Goal: Task Accomplishment & Management: Manage account settings

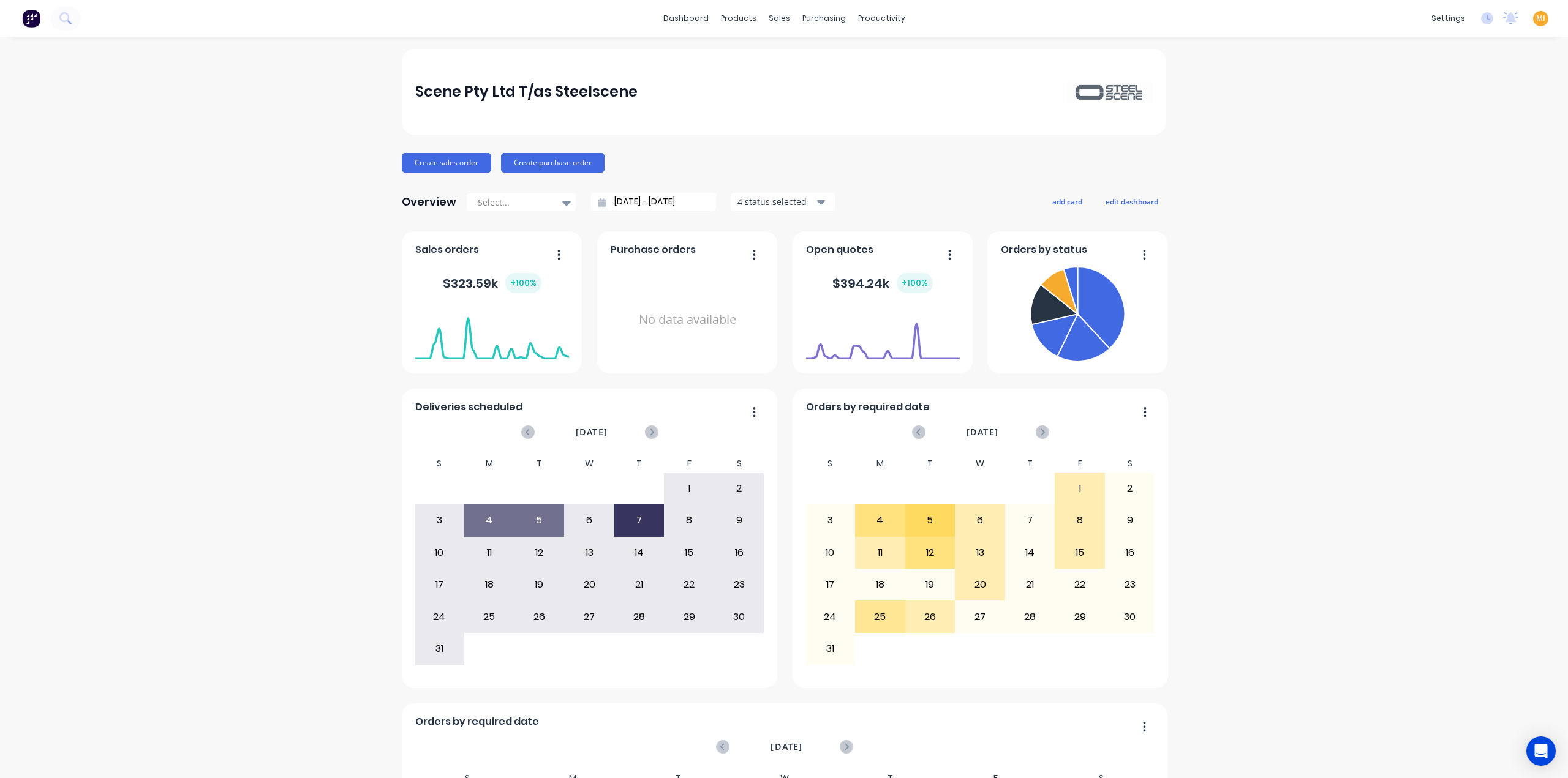
click at [1536, 19] on span "MI" at bounding box center [1541, 18] width 9 height 11
click at [1464, 143] on button "Sign out" at bounding box center [1464, 154] width 162 height 25
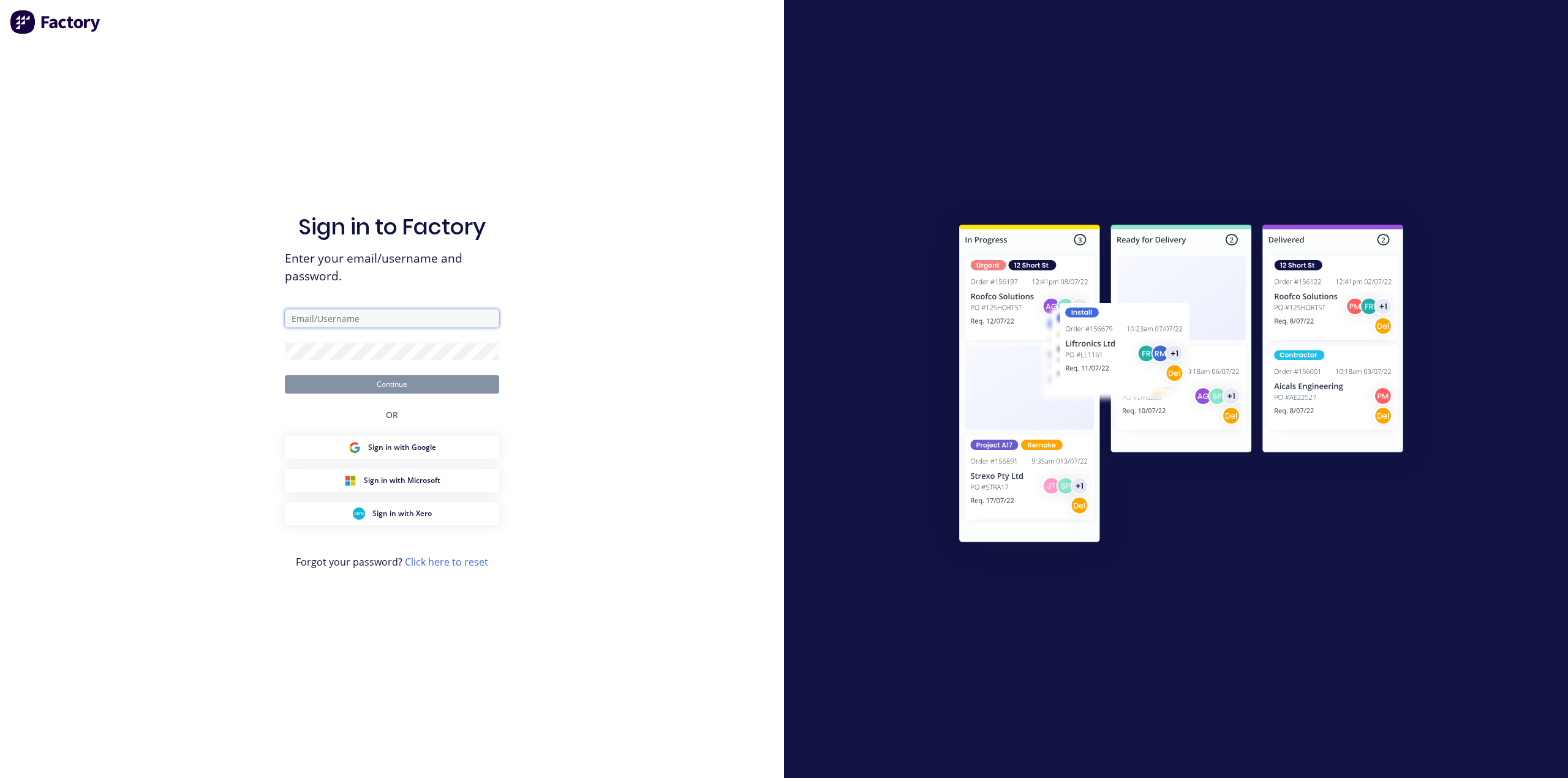
click at [353, 326] on input "text" at bounding box center [392, 319] width 215 height 18
click at [0, 777] on com-1password-button at bounding box center [0, 778] width 0 height 0
type input "[EMAIL_ADDRESS][DOMAIN_NAME]"
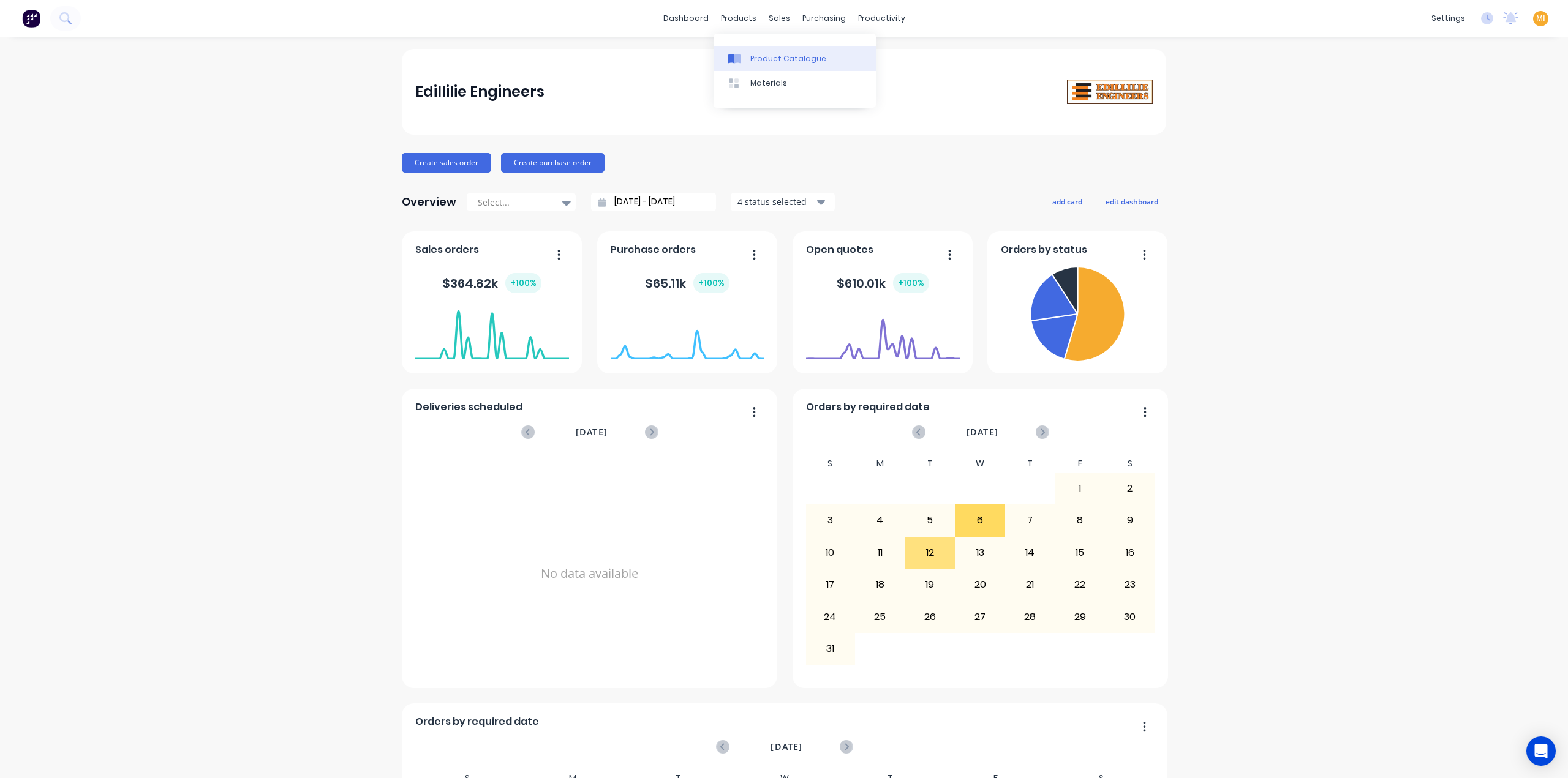
click at [743, 58] on div at bounding box center [737, 58] width 18 height 11
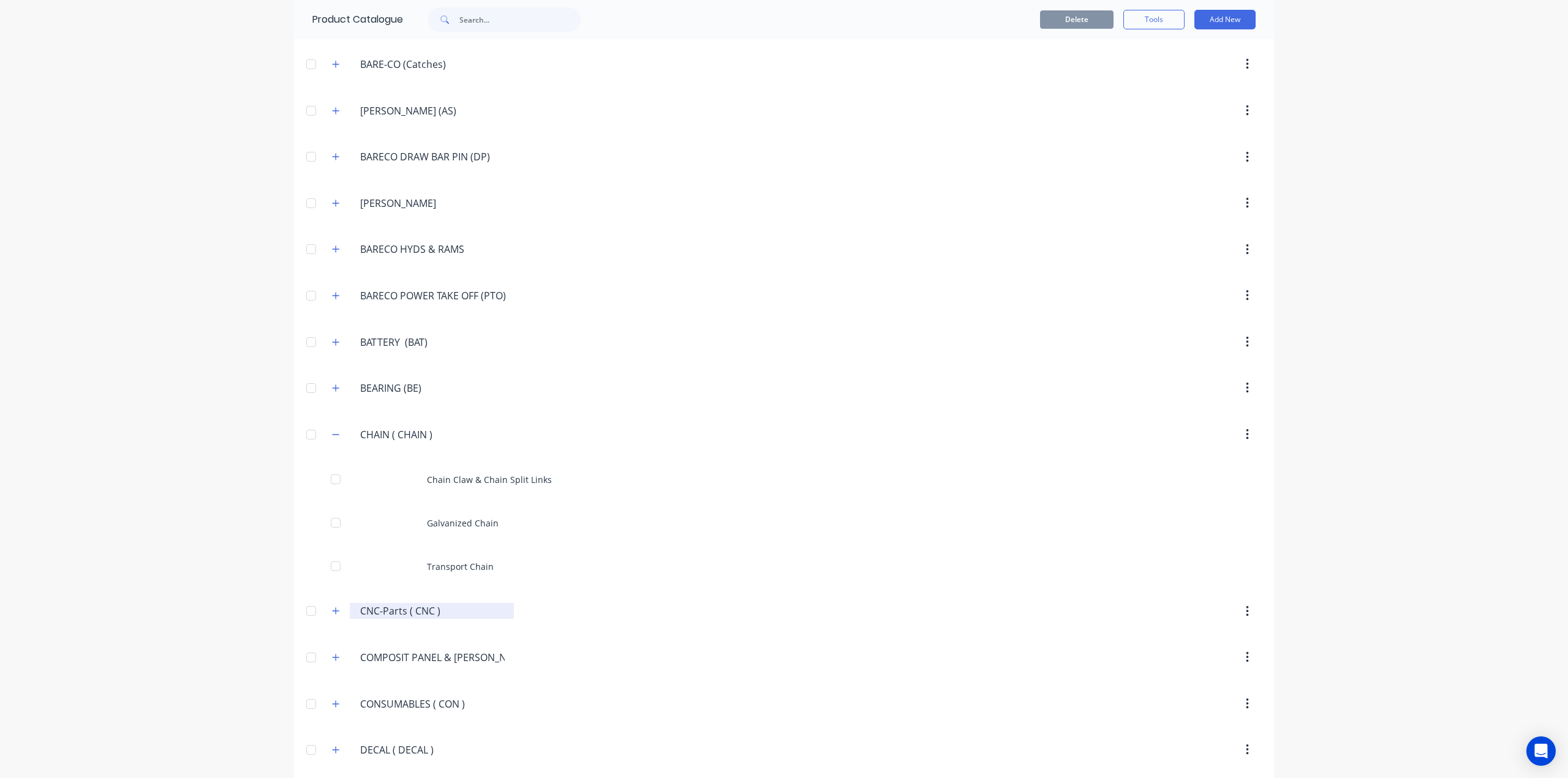
scroll to position [857, 0]
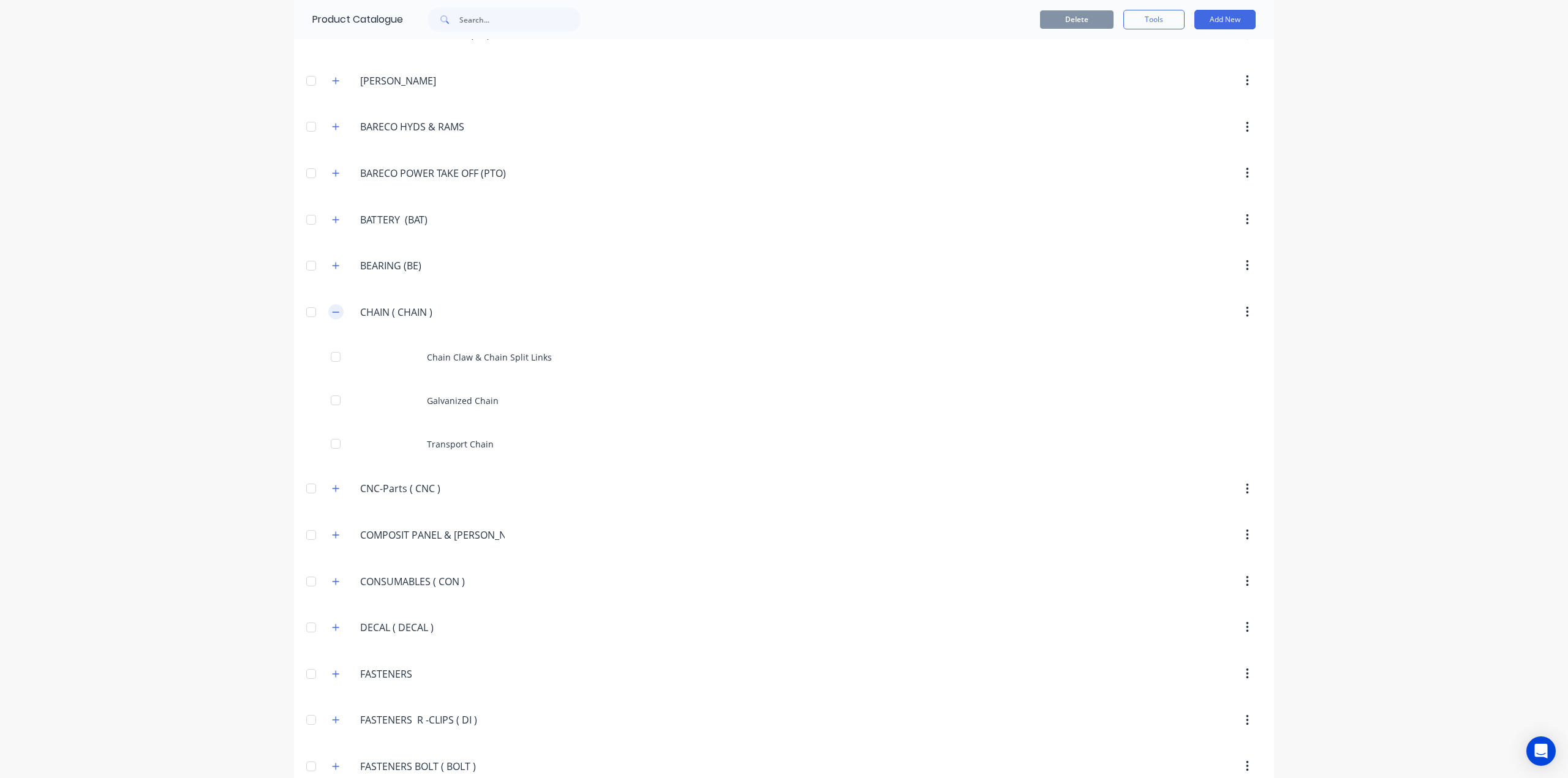
click at [332, 308] on icon "button" at bounding box center [335, 312] width 7 height 8
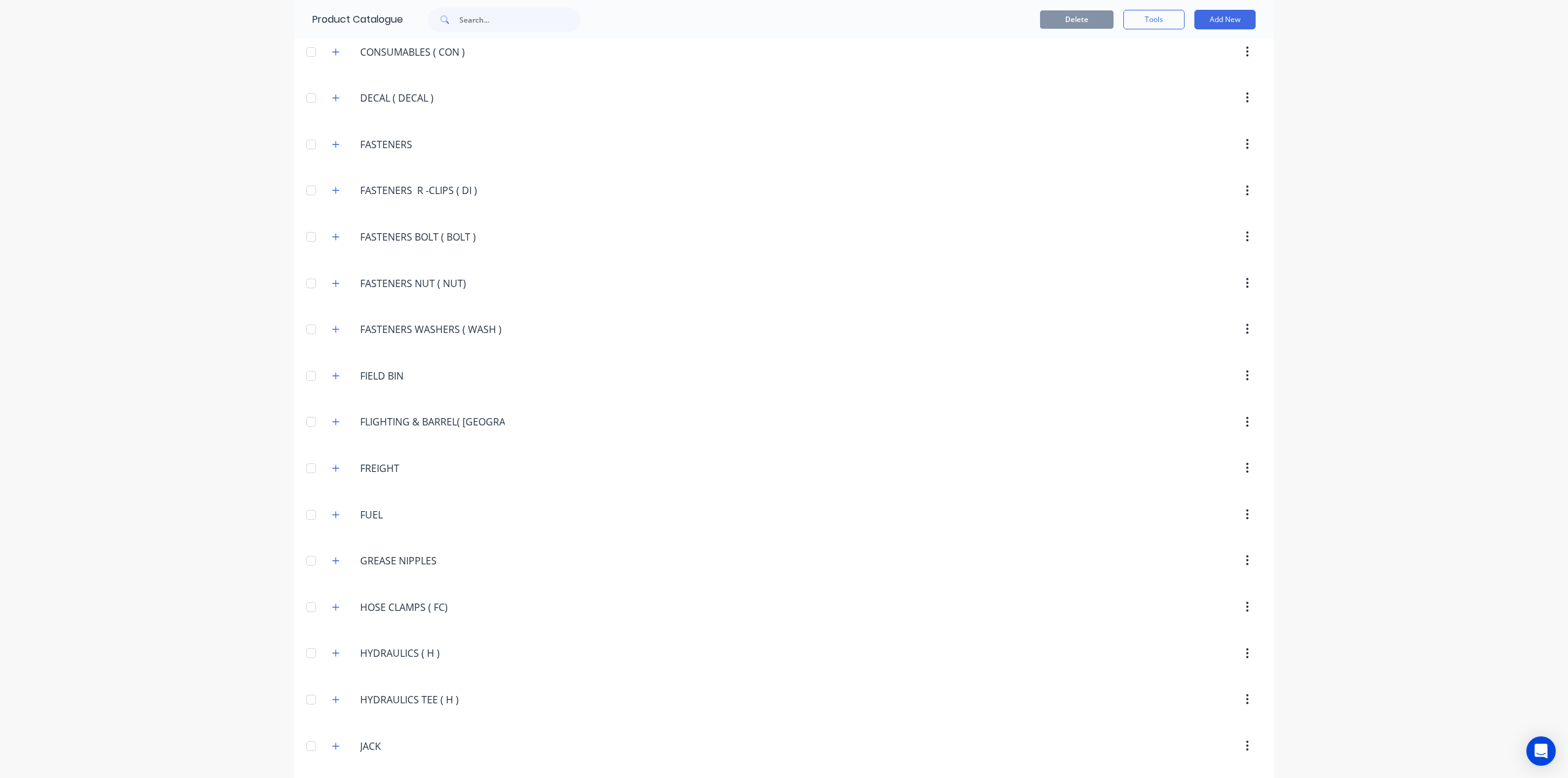
scroll to position [1409, 0]
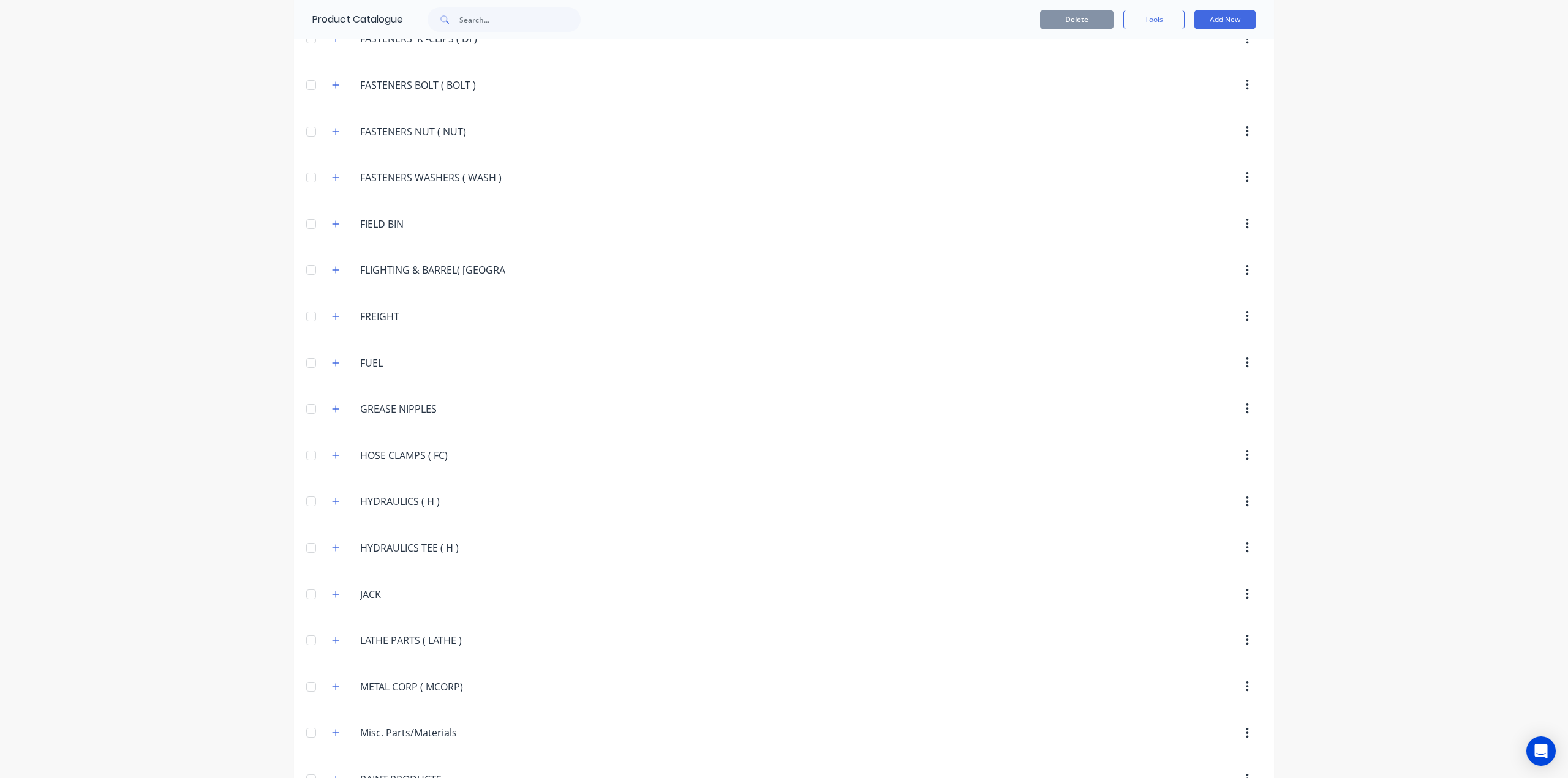
drag, startPoint x: 428, startPoint y: 482, endPoint x: 310, endPoint y: 478, distance: 118.1
click at [310, 479] on header "HYDRAULICS.(.H.) HYDRAULICS ( H )" at bounding box center [784, 502] width 980 height 47
click at [509, 17] on input "text" at bounding box center [520, 19] width 122 height 25
paste input "HYDRAULICS ( H )"
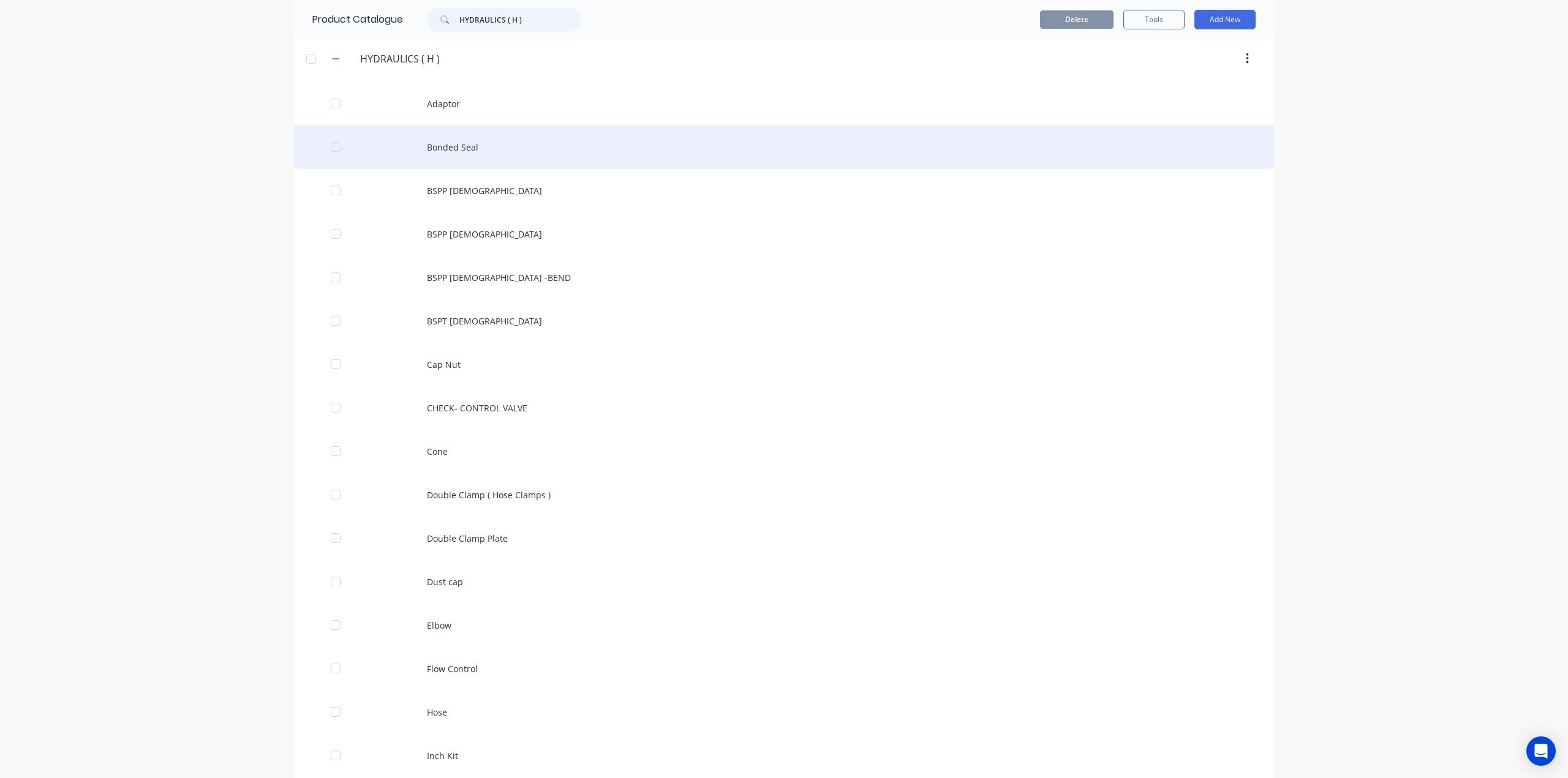
scroll to position [0, 0]
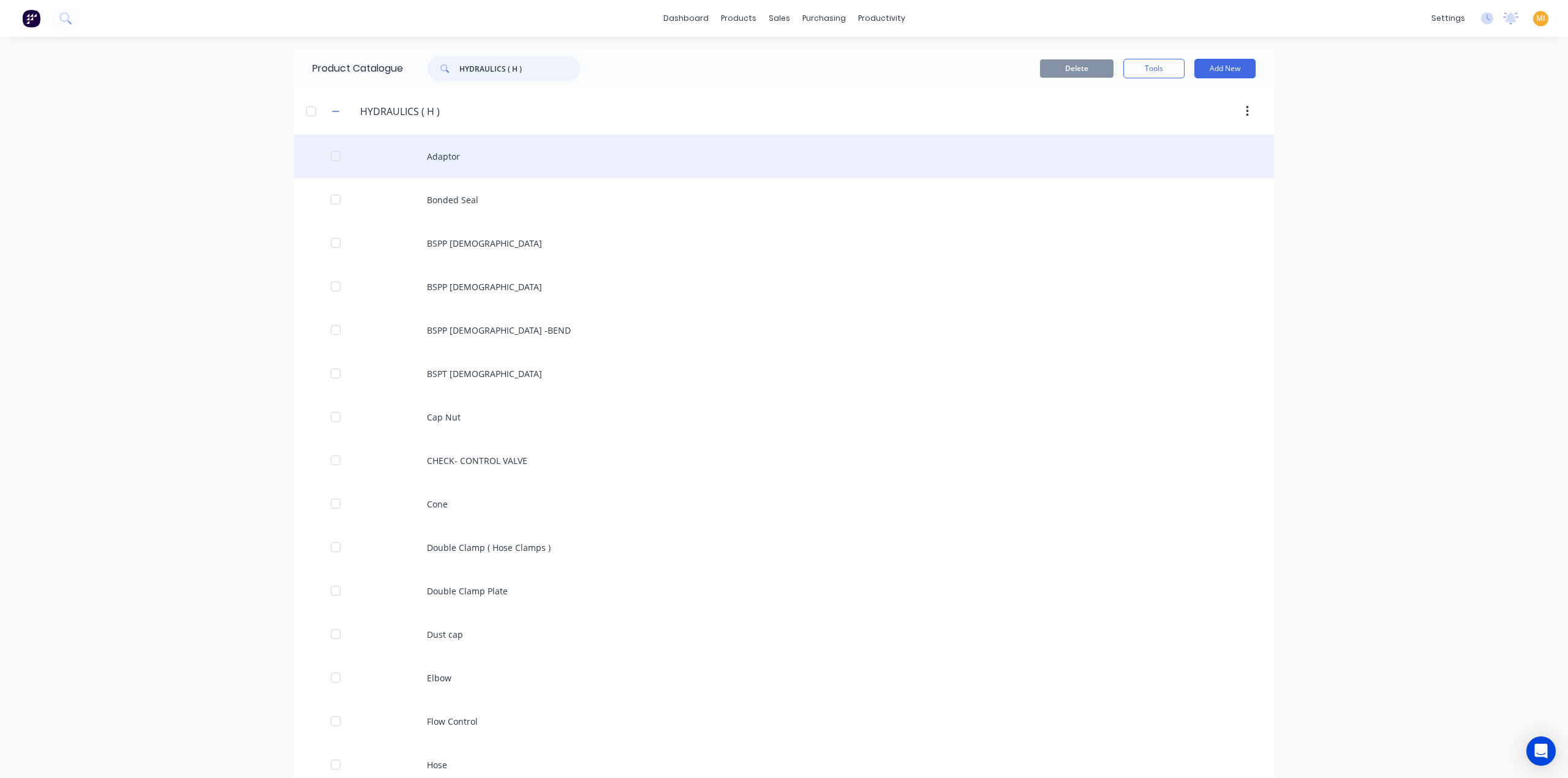
type input "HYDRAULICS ( H )"
click at [472, 158] on div "Adaptor" at bounding box center [784, 156] width 980 height 43
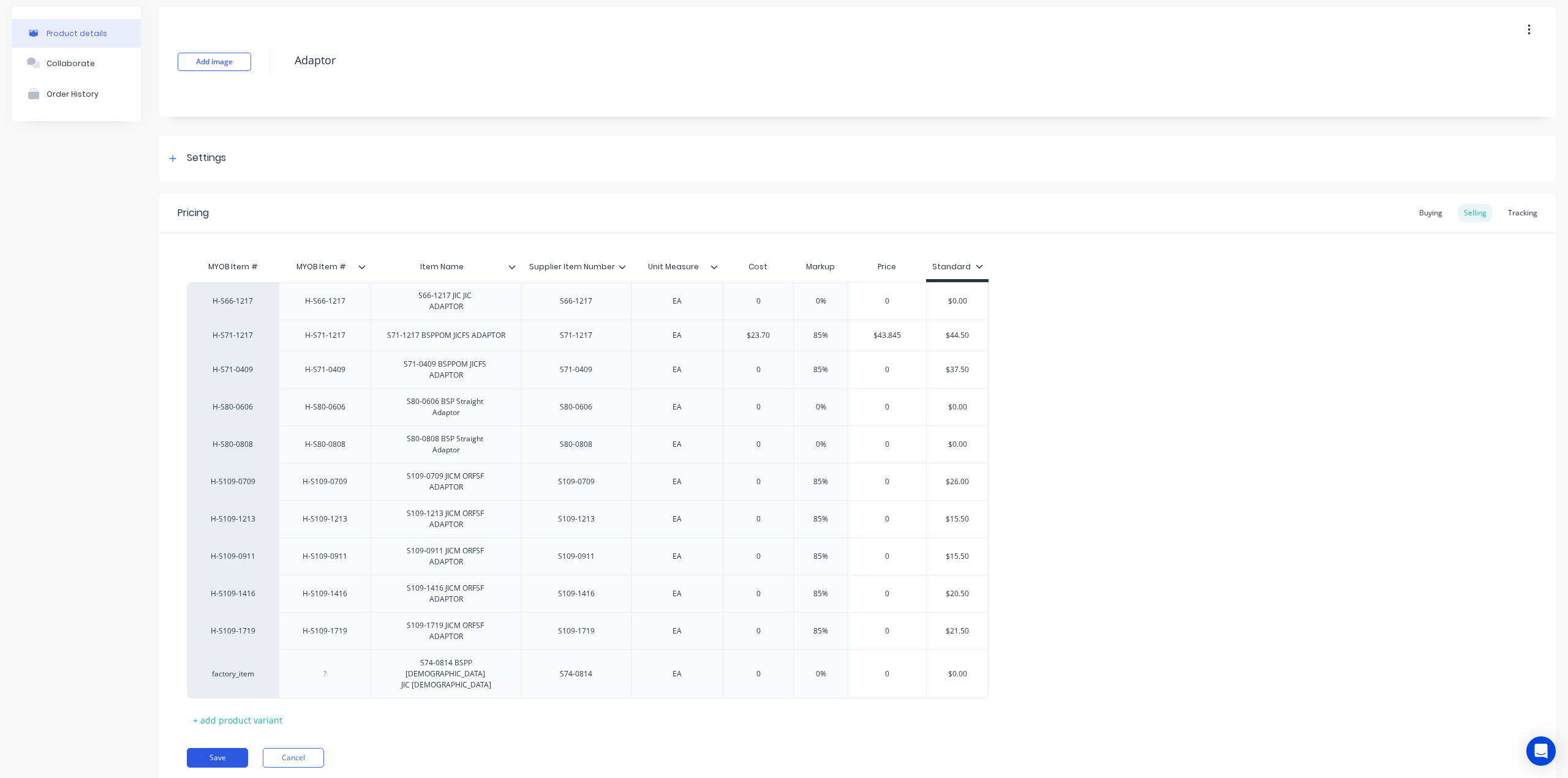
scroll to position [73, 0]
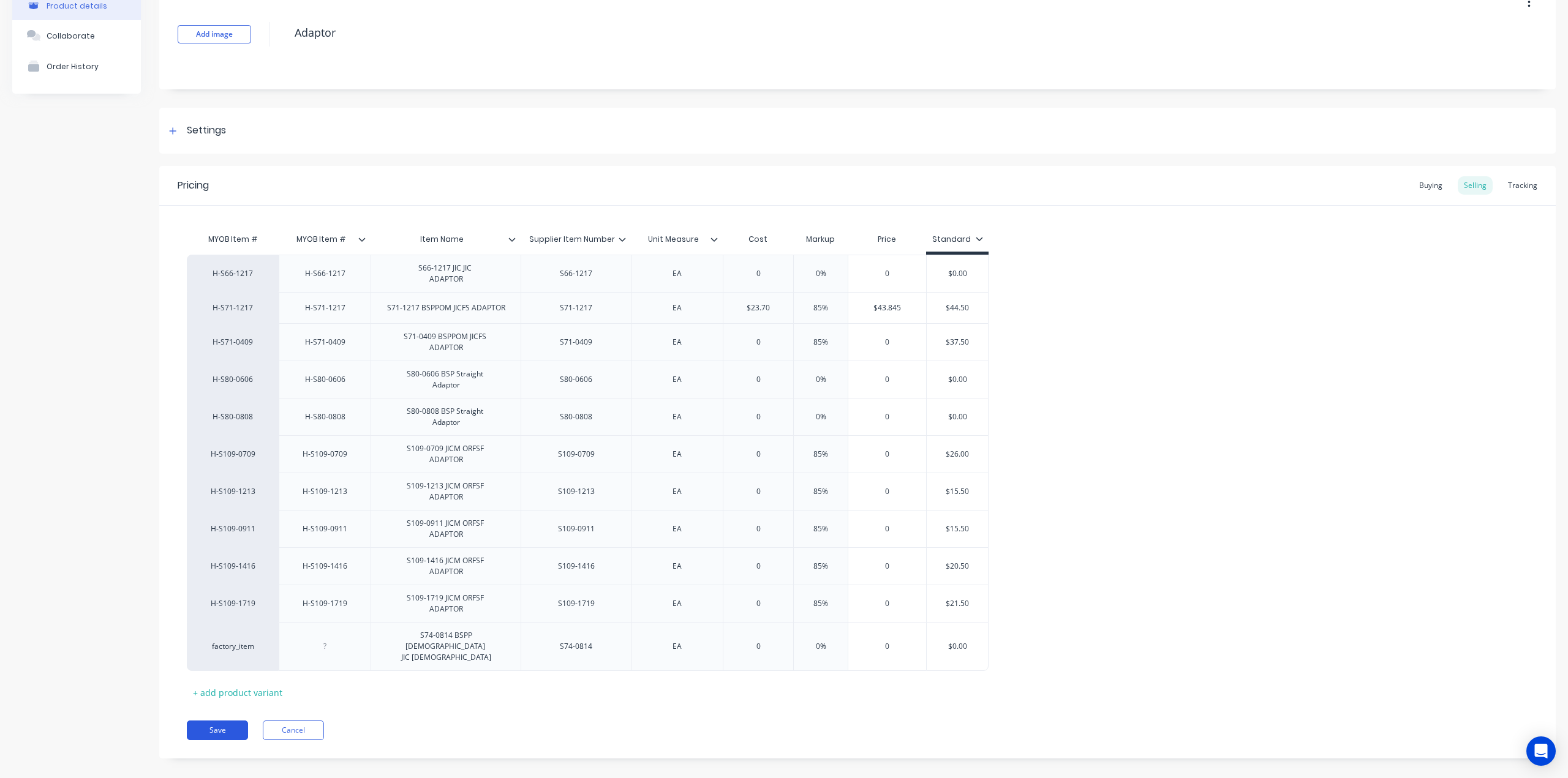
click at [223, 720] on button "Save" at bounding box center [217, 730] width 61 height 19
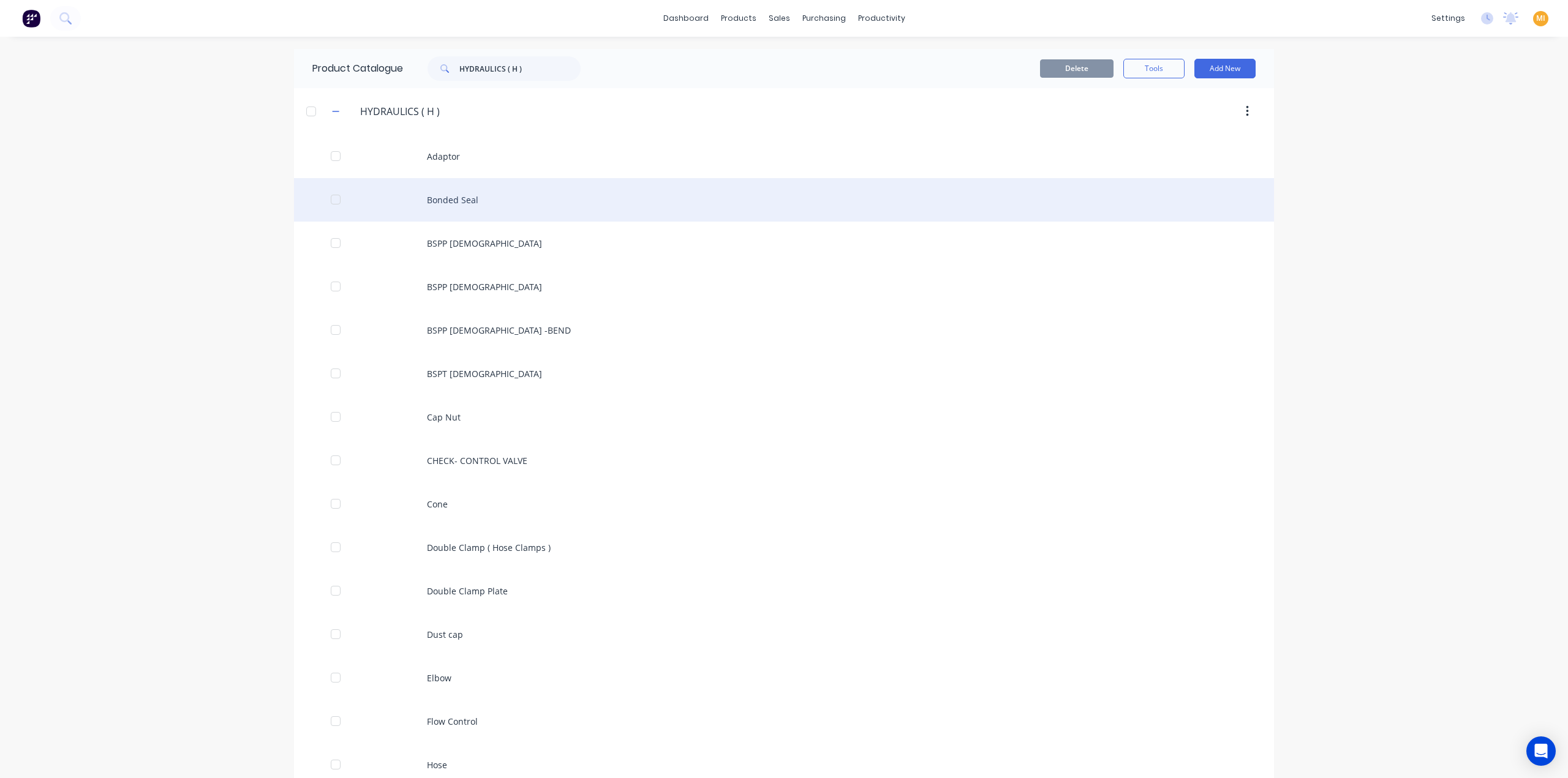
click at [464, 209] on div "Bonded Seal" at bounding box center [784, 200] width 980 height 43
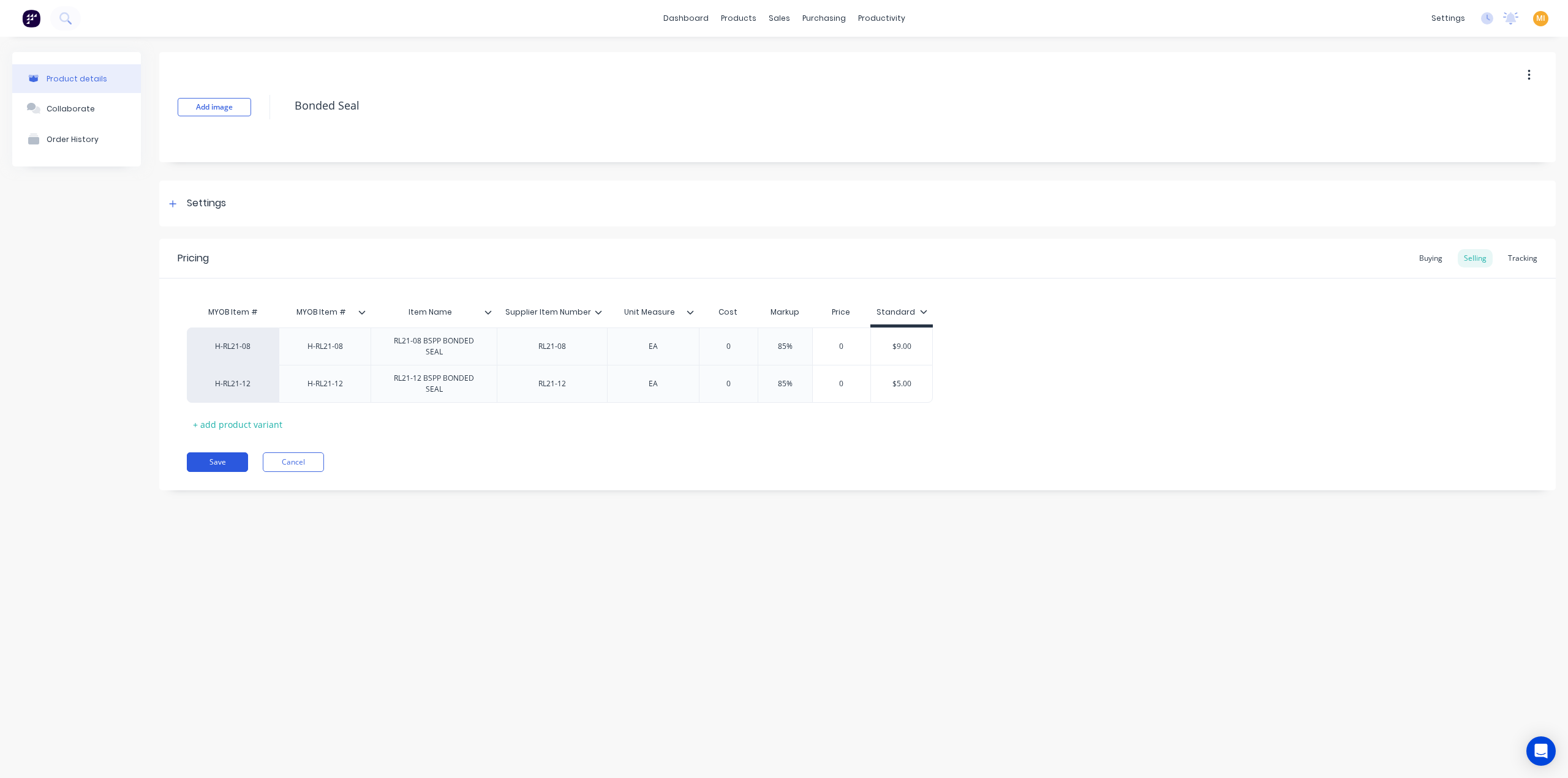
click at [223, 463] on button "Save" at bounding box center [217, 462] width 61 height 19
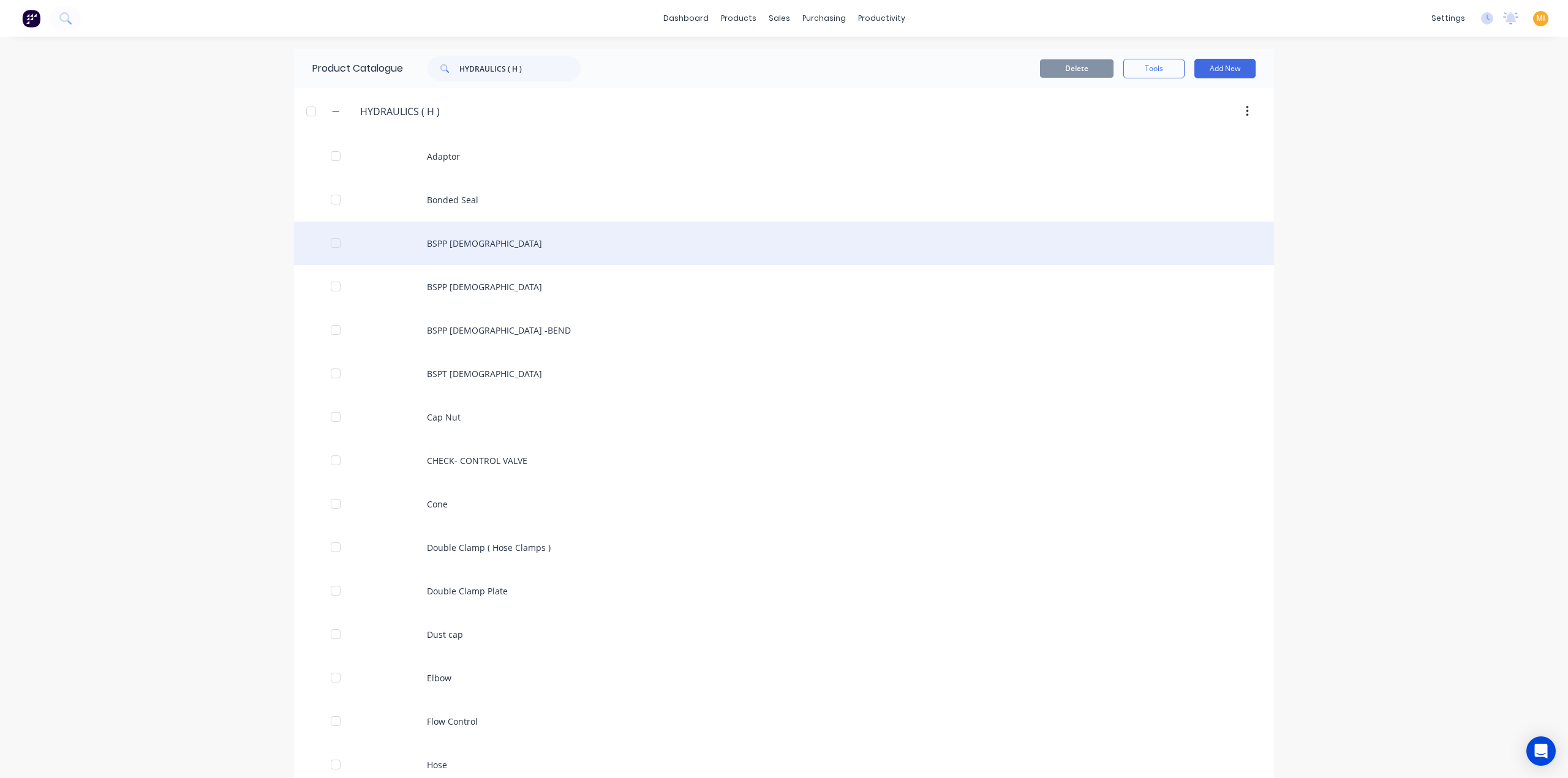
click at [445, 260] on div "BSPP [DEMOGRAPHIC_DATA]" at bounding box center [784, 243] width 980 height 43
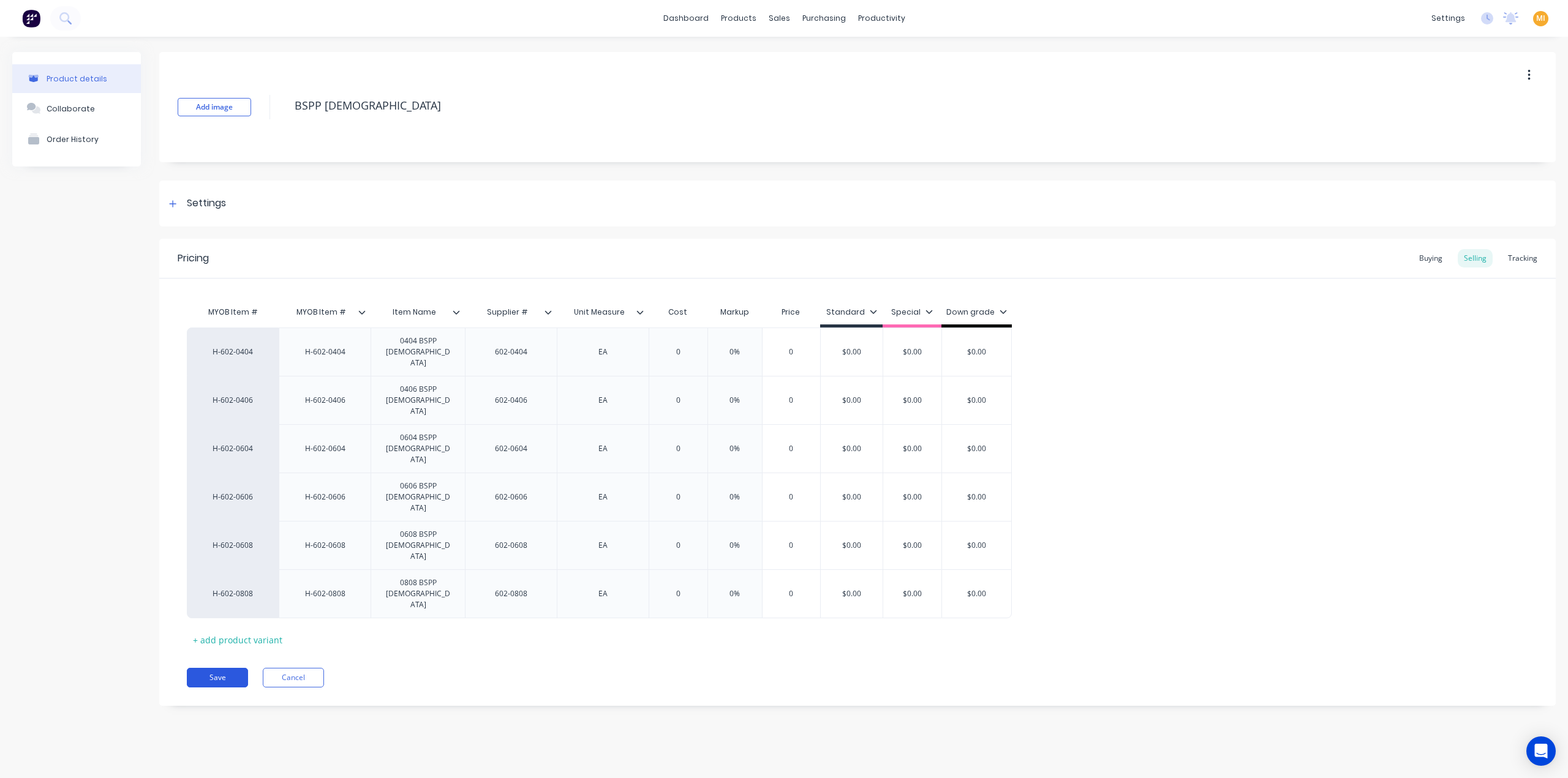
click at [212, 668] on button "Save" at bounding box center [217, 678] width 61 height 19
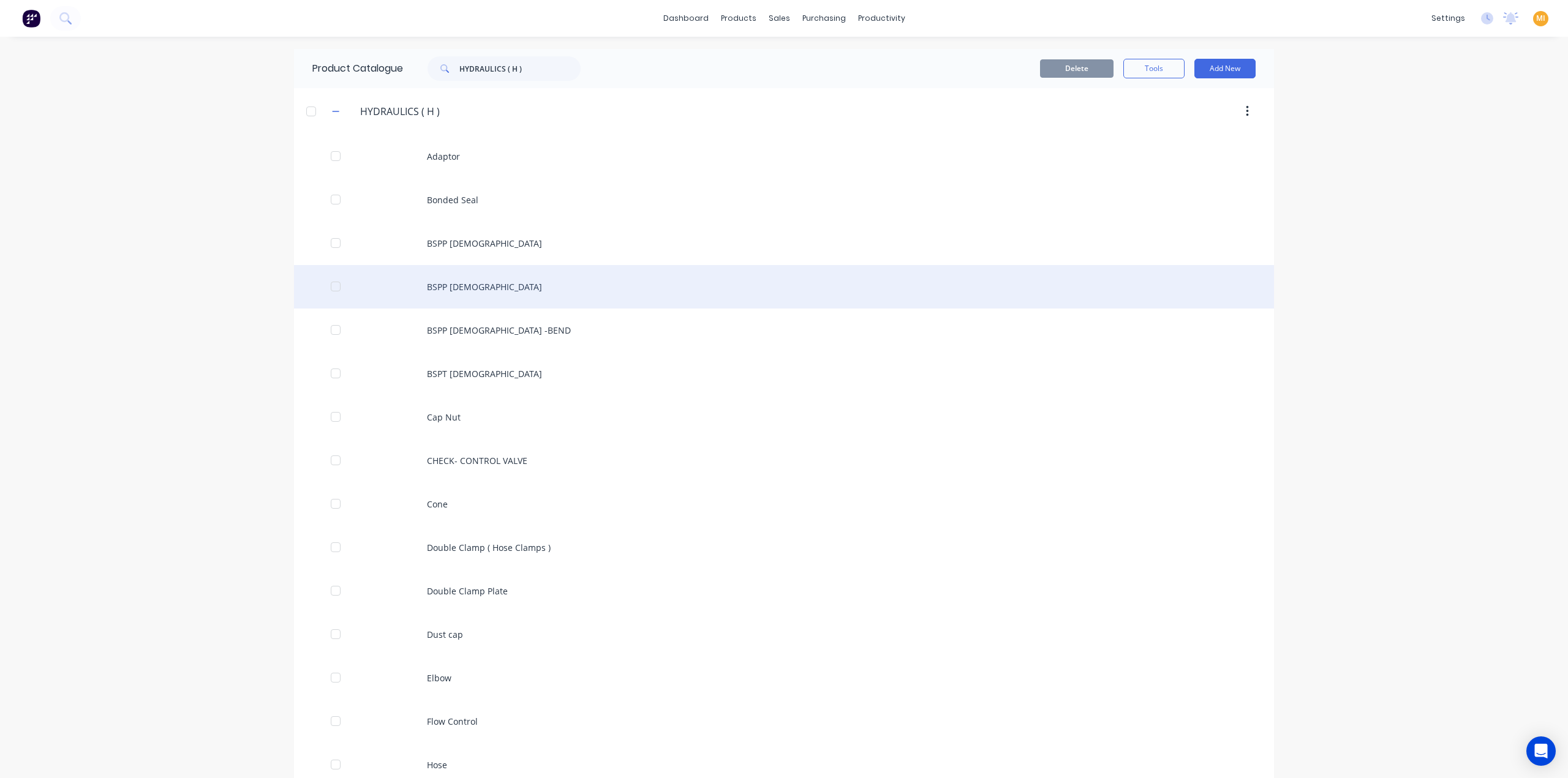
click at [449, 286] on div "BSPP [DEMOGRAPHIC_DATA]" at bounding box center [784, 286] width 980 height 43
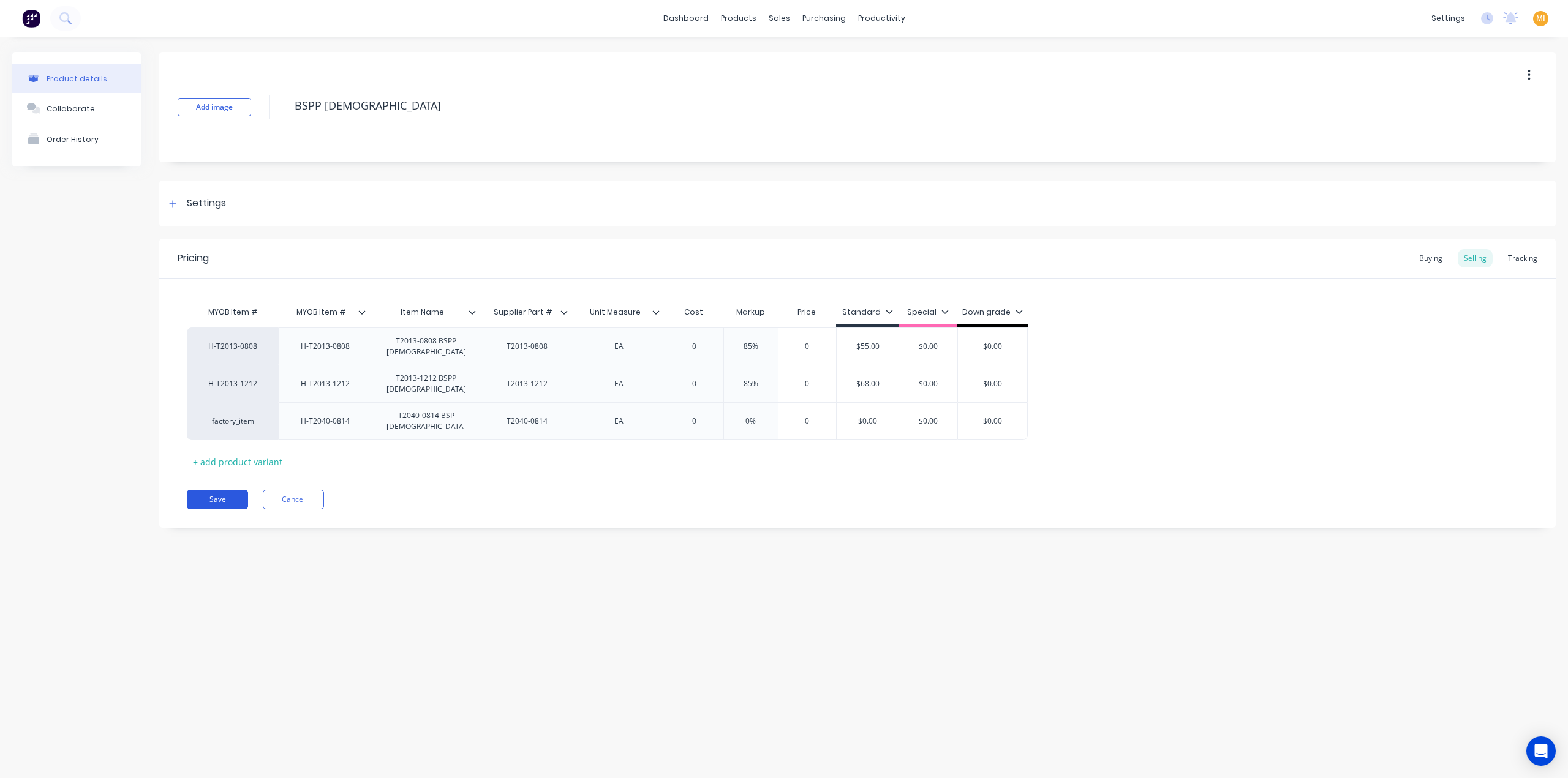
click at [220, 499] on button "Save" at bounding box center [217, 499] width 61 height 19
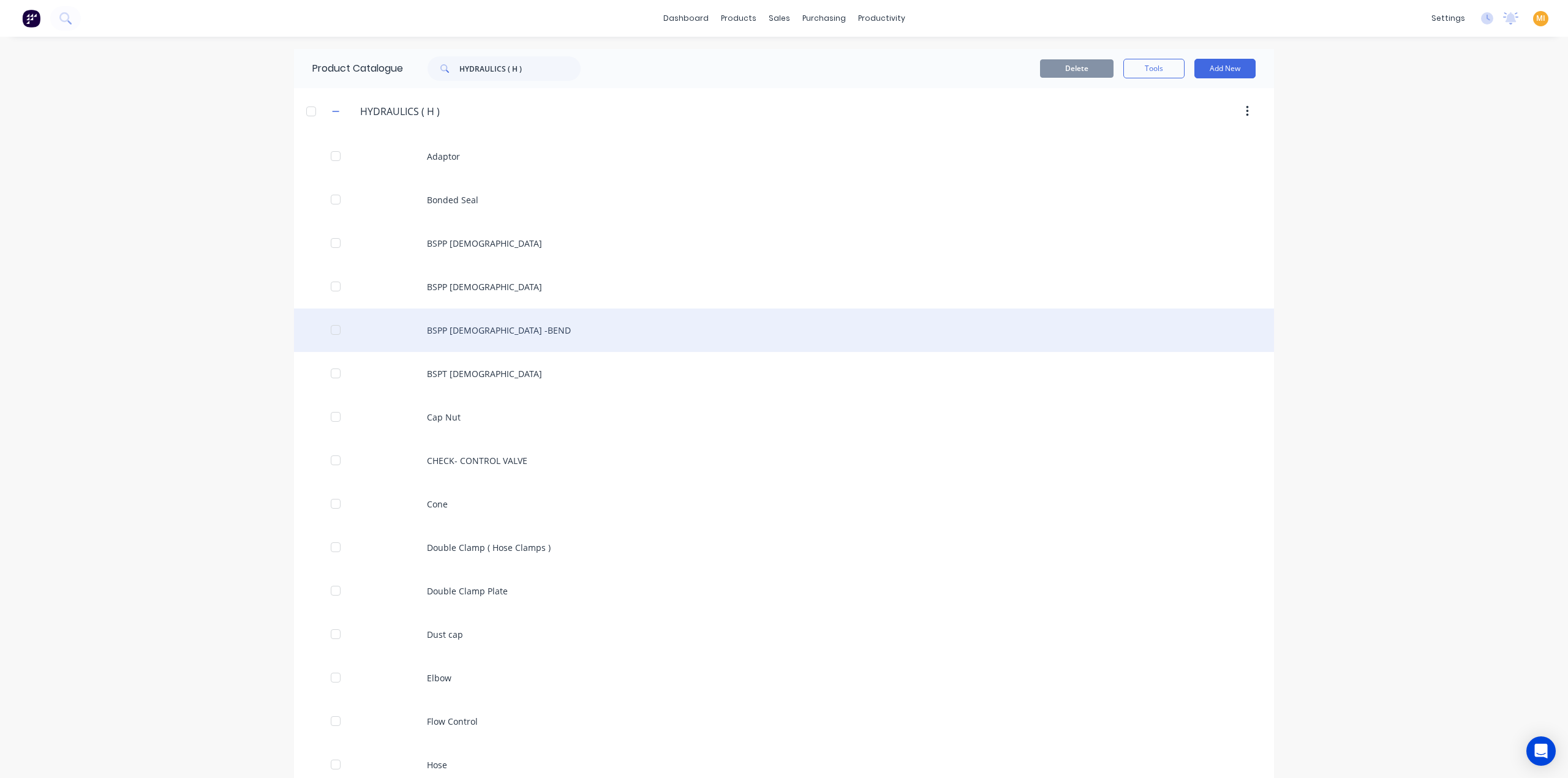
click at [450, 336] on div "BSPP [DEMOGRAPHIC_DATA] -BEND" at bounding box center [784, 330] width 980 height 43
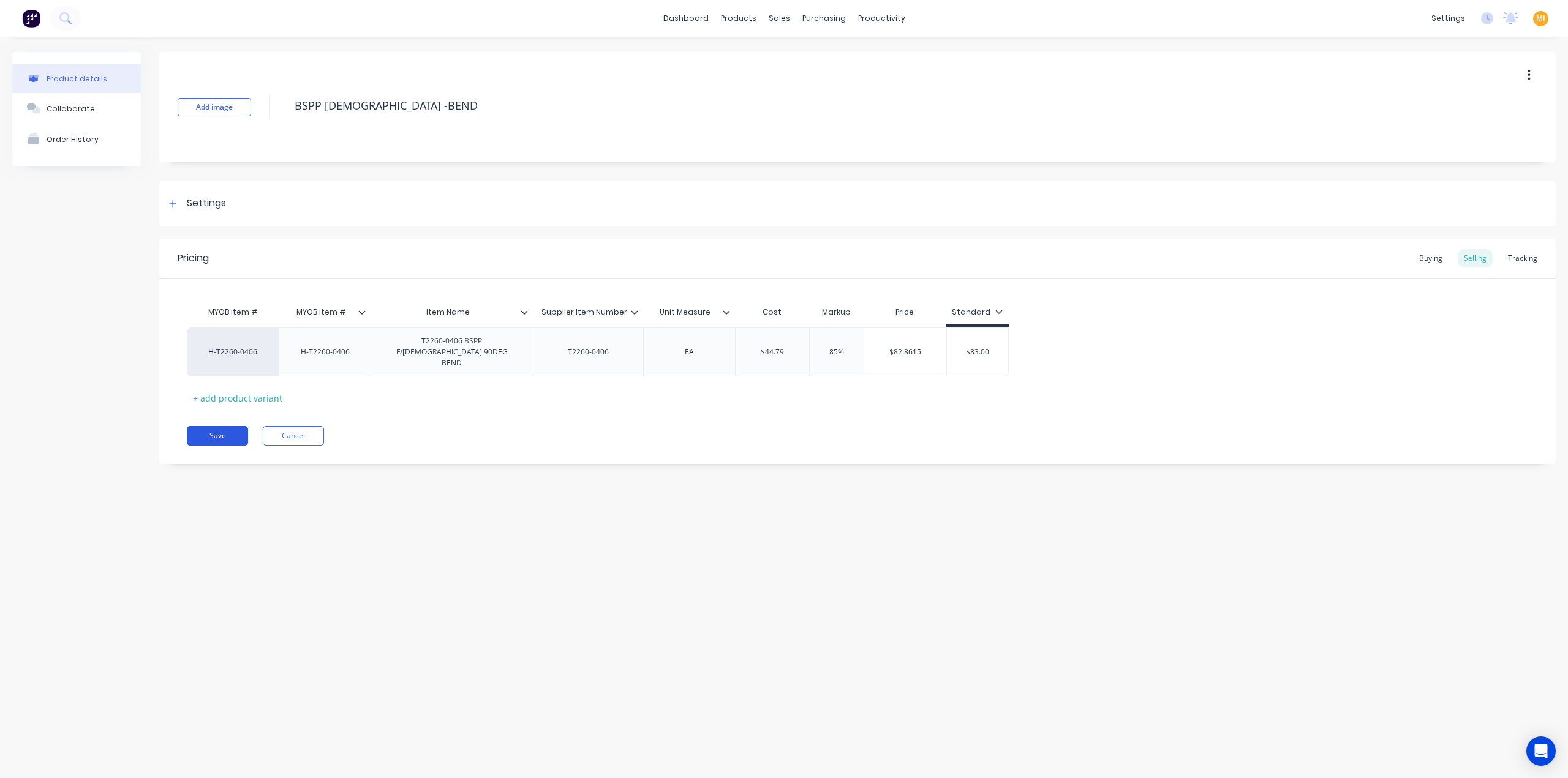
click at [228, 430] on button "Save" at bounding box center [217, 436] width 61 height 19
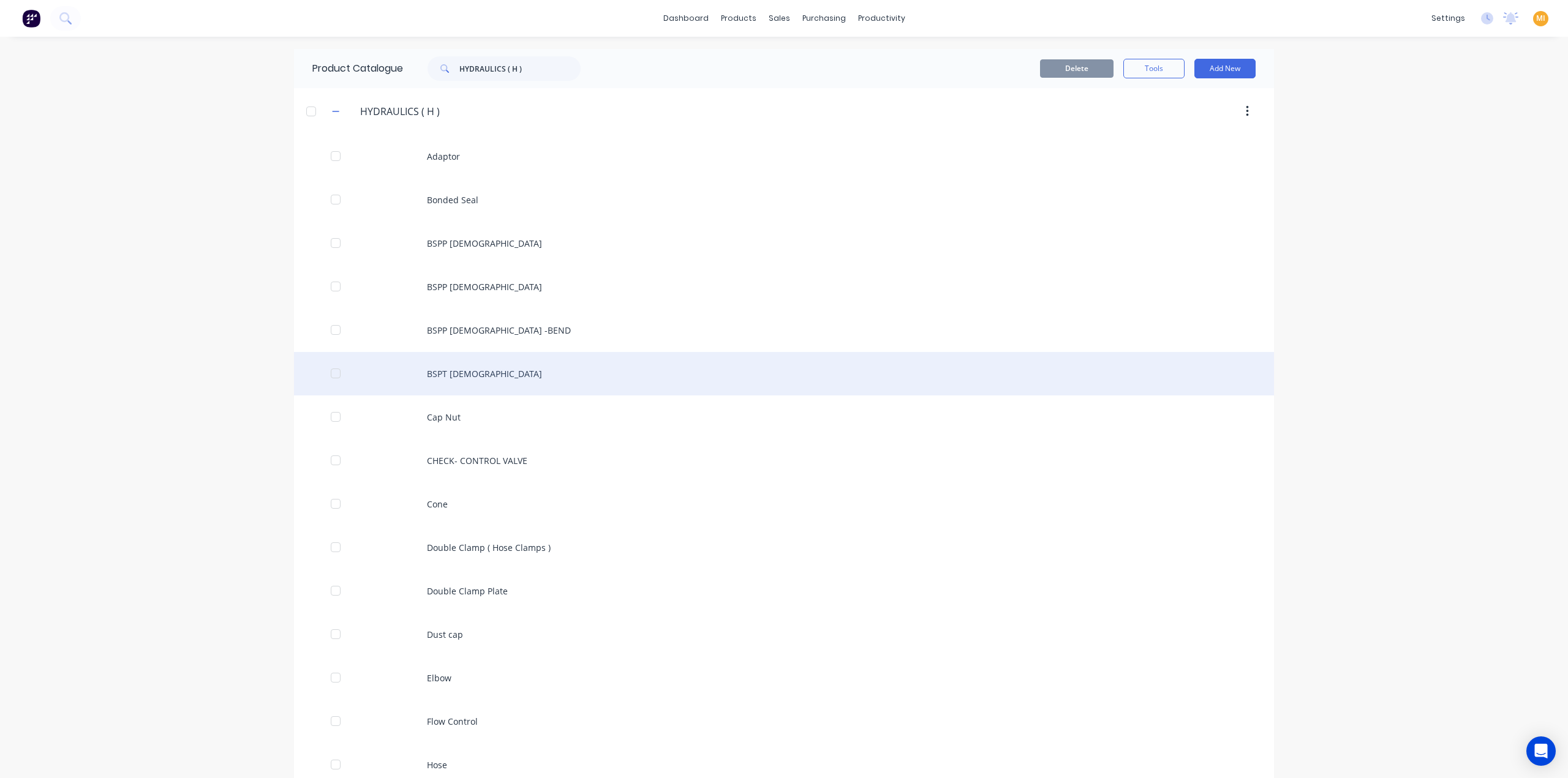
click at [449, 377] on div "BSPT [DEMOGRAPHIC_DATA]" at bounding box center [784, 373] width 980 height 43
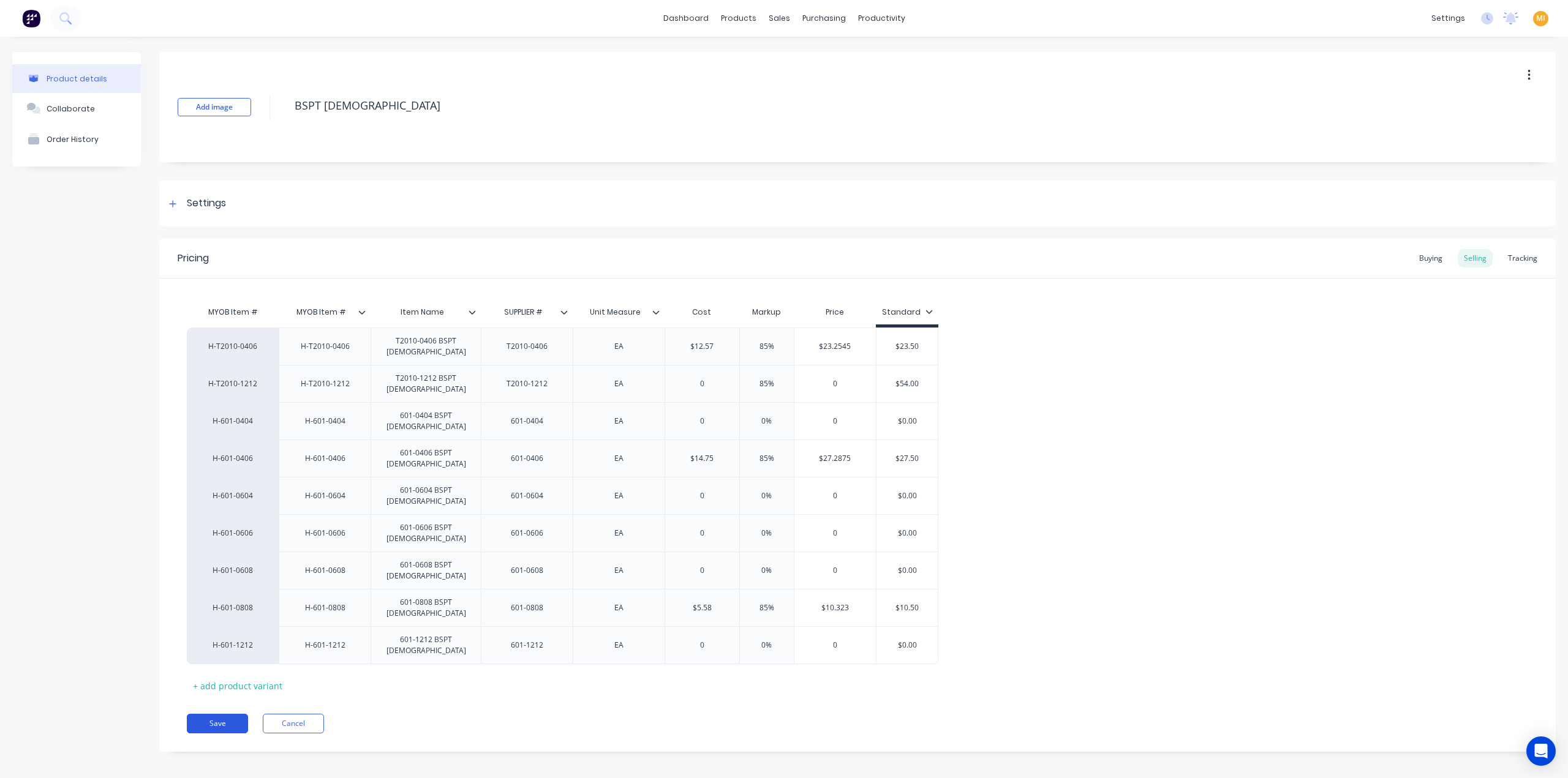
click at [201, 714] on button "Save" at bounding box center [217, 724] width 61 height 19
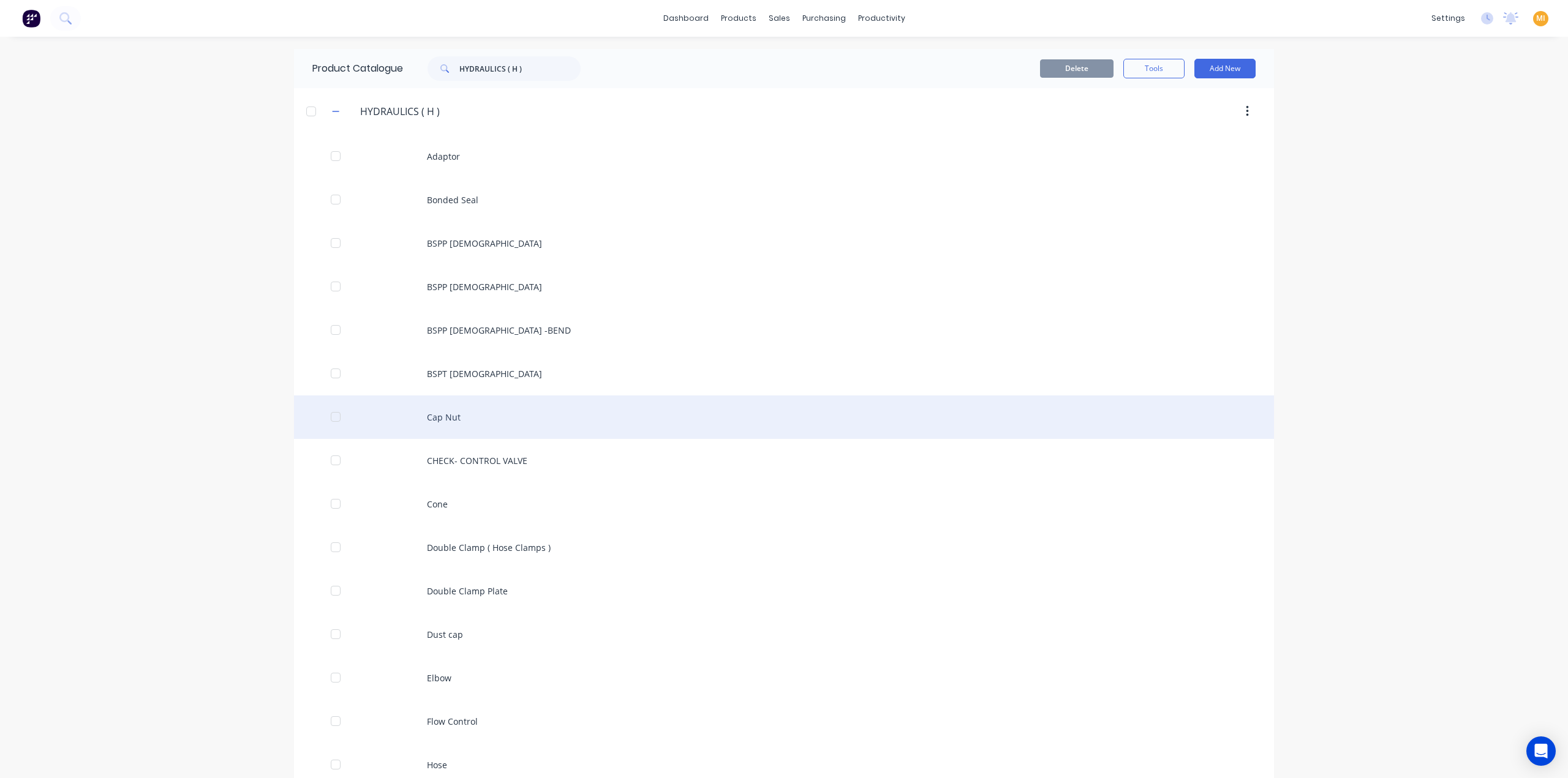
click at [462, 419] on div "Cap Nut" at bounding box center [784, 417] width 980 height 43
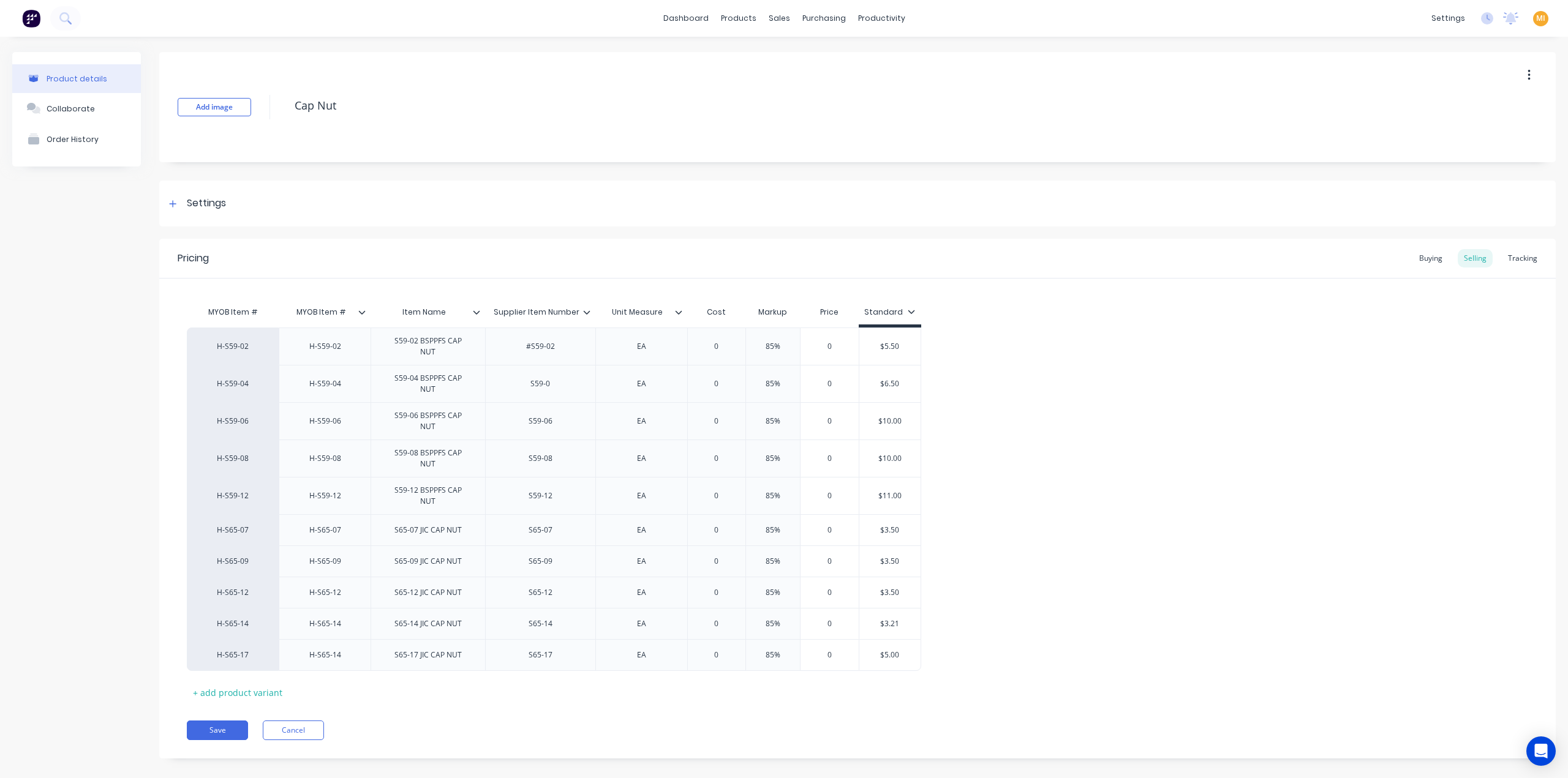
drag, startPoint x: 356, startPoint y: 107, endPoint x: 191, endPoint y: 131, distance: 166.7
click at [191, 131] on div "Add image Cap Nut" at bounding box center [857, 107] width 1397 height 110
drag, startPoint x: 234, startPoint y: 695, endPoint x: 237, endPoint y: 678, distance: 17.3
click at [234, 720] on button "Save" at bounding box center [217, 730] width 61 height 19
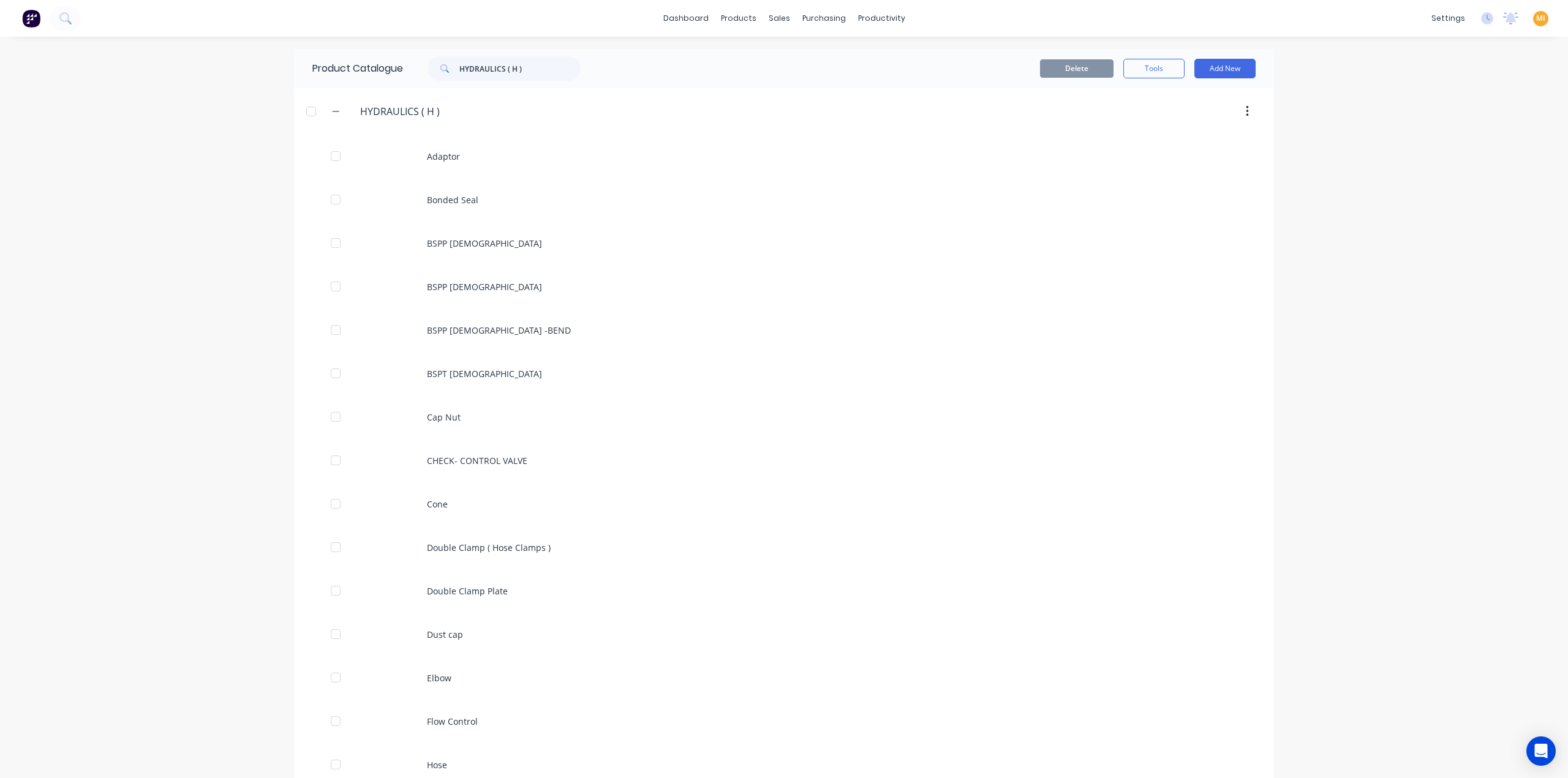
click at [185, 406] on div "dashboard products sales purchasing productivity dashboard products Product Cat…" at bounding box center [784, 389] width 1568 height 778
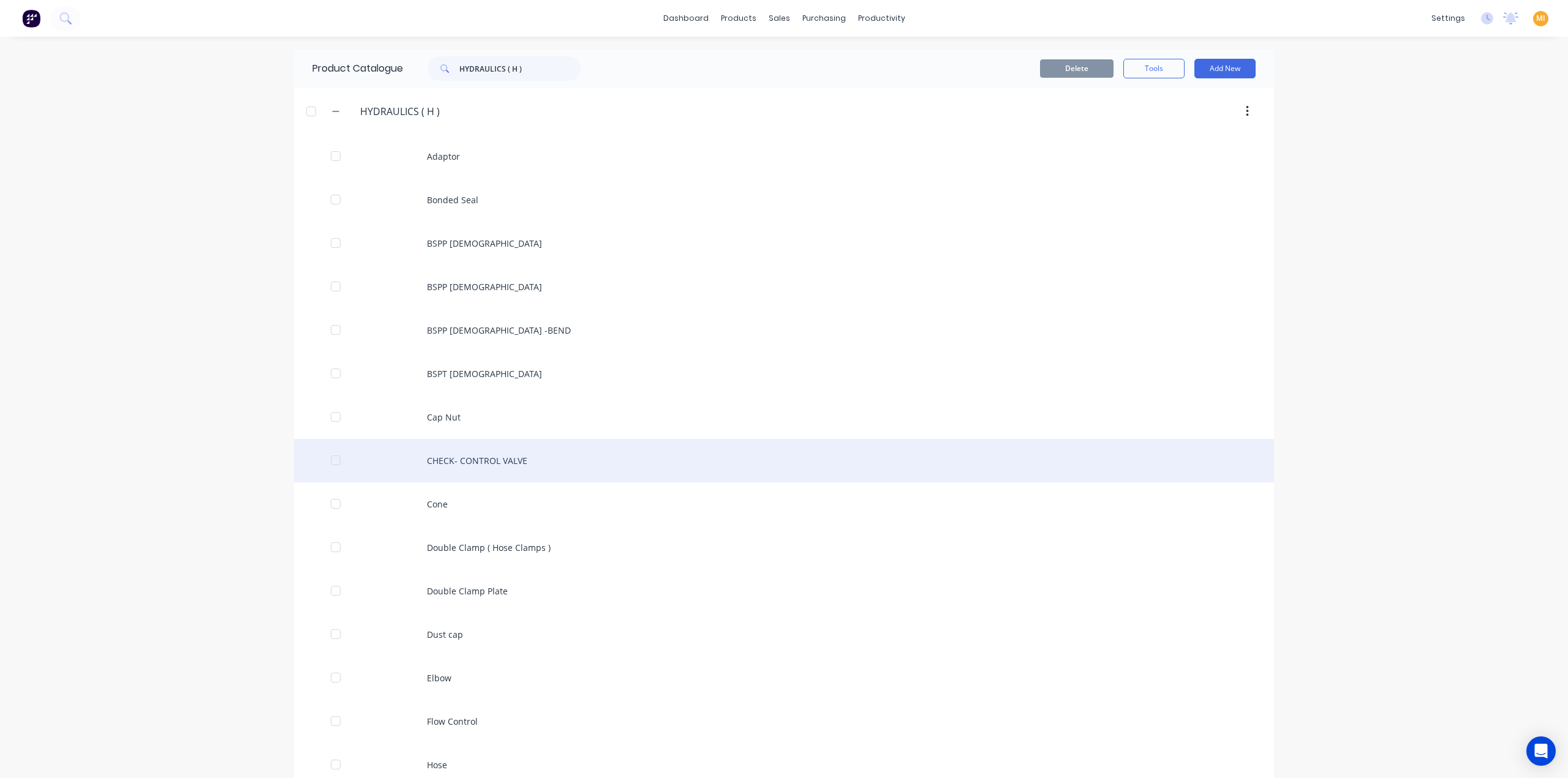
click at [428, 466] on div "CHECK- CONTROL VALVE" at bounding box center [784, 460] width 980 height 43
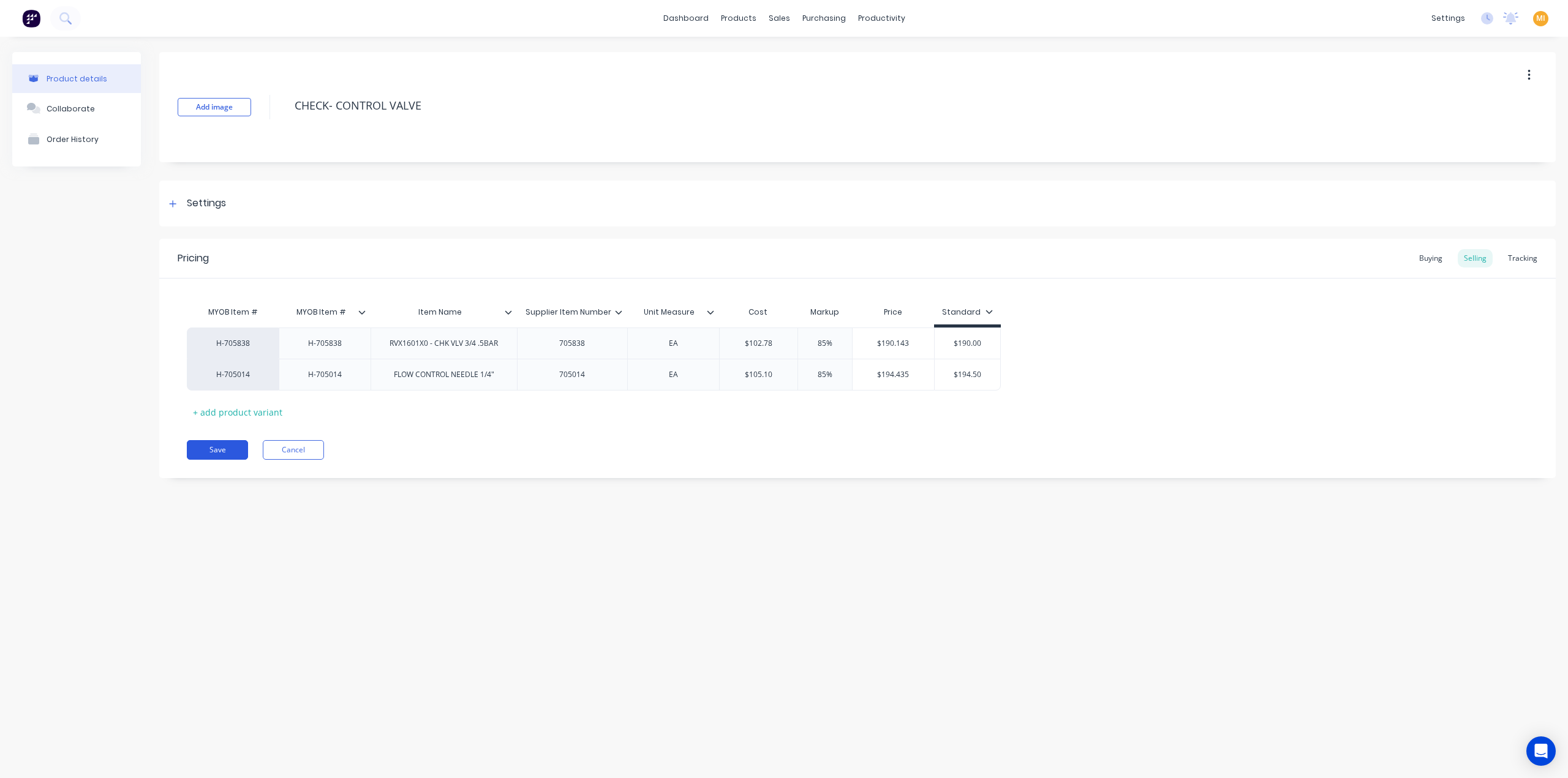
click at [207, 445] on button "Save" at bounding box center [217, 450] width 61 height 19
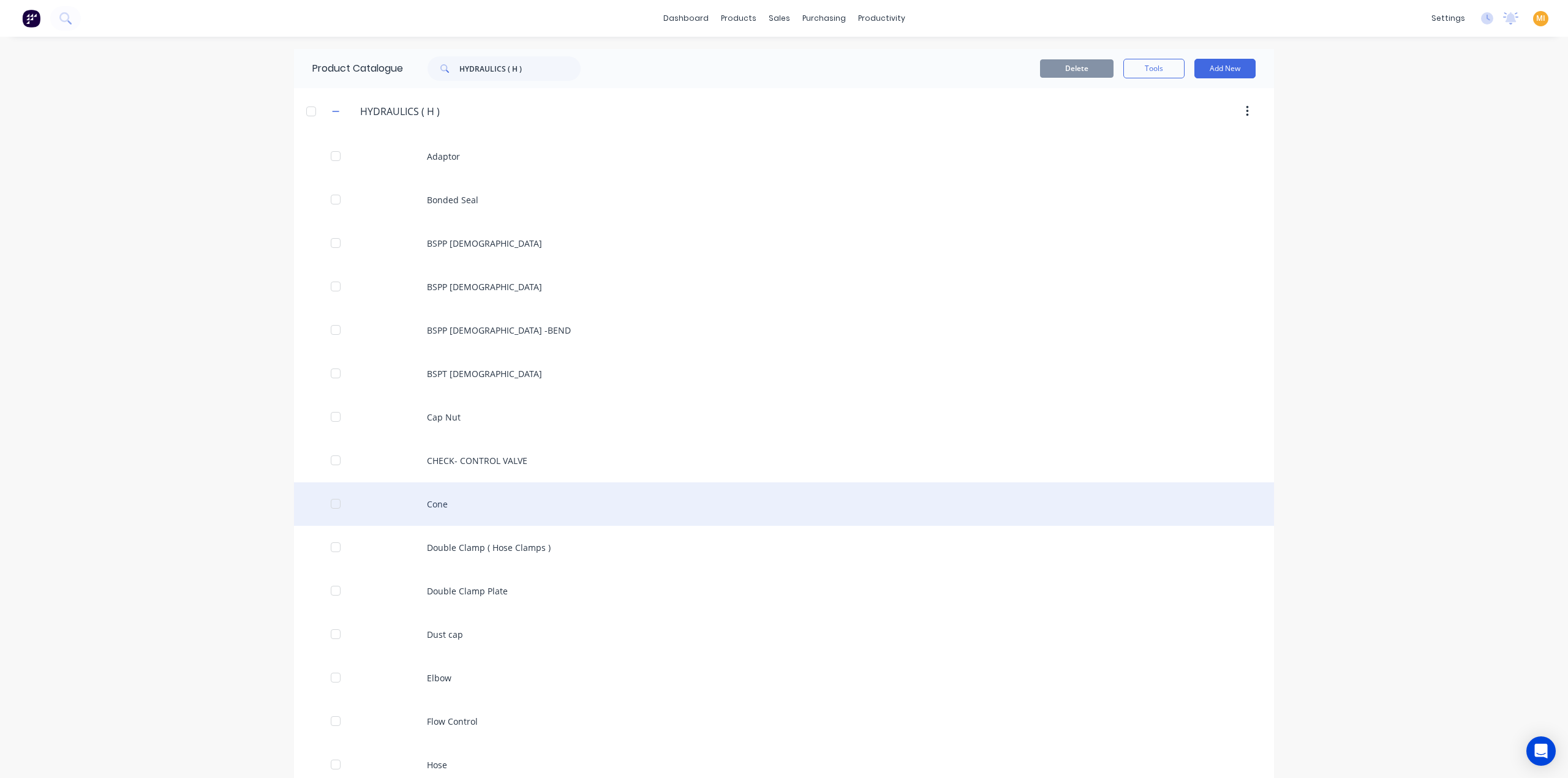
click at [450, 510] on div "Cone" at bounding box center [784, 504] width 980 height 43
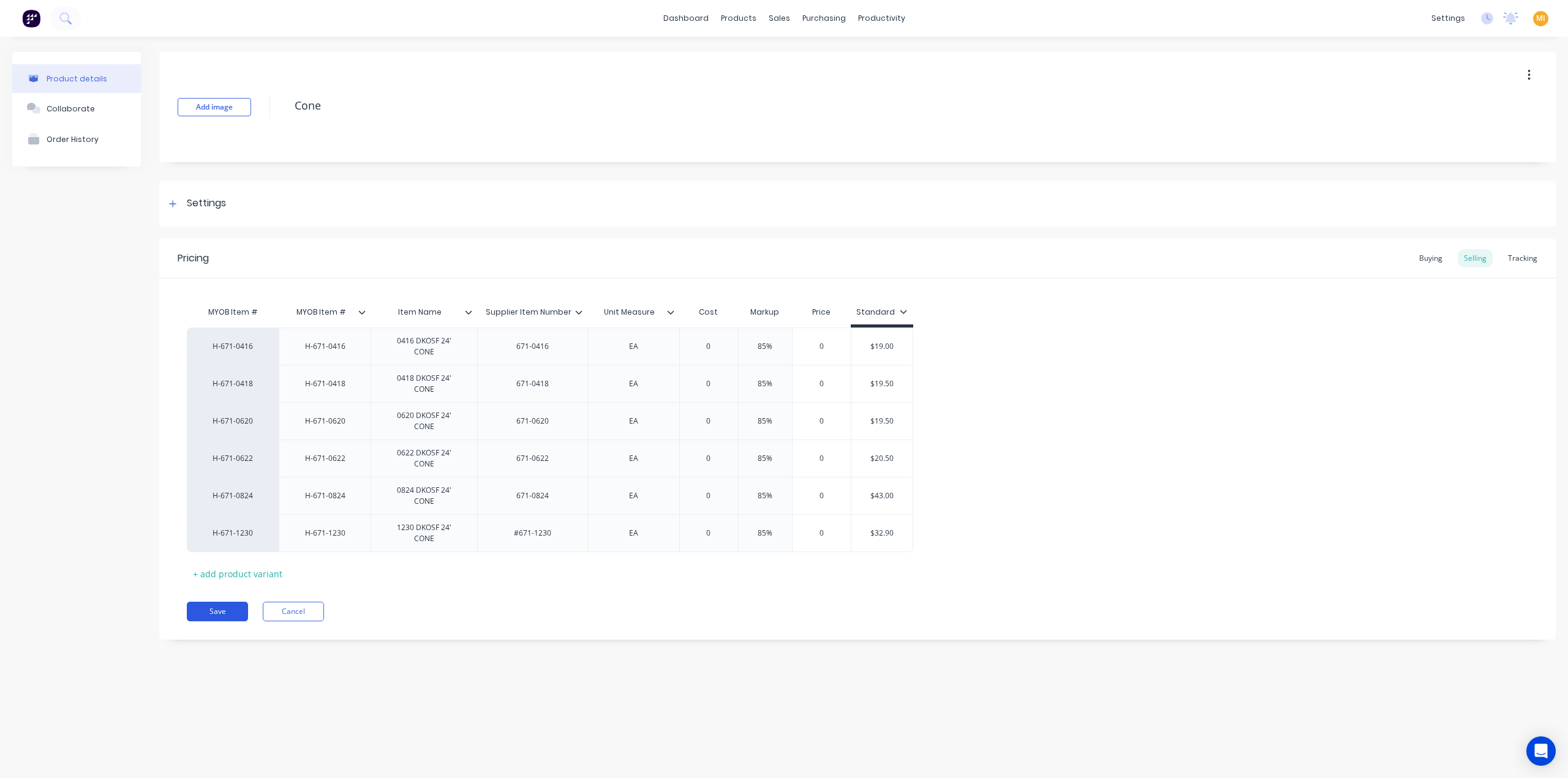
click at [238, 602] on button "Save" at bounding box center [217, 612] width 61 height 19
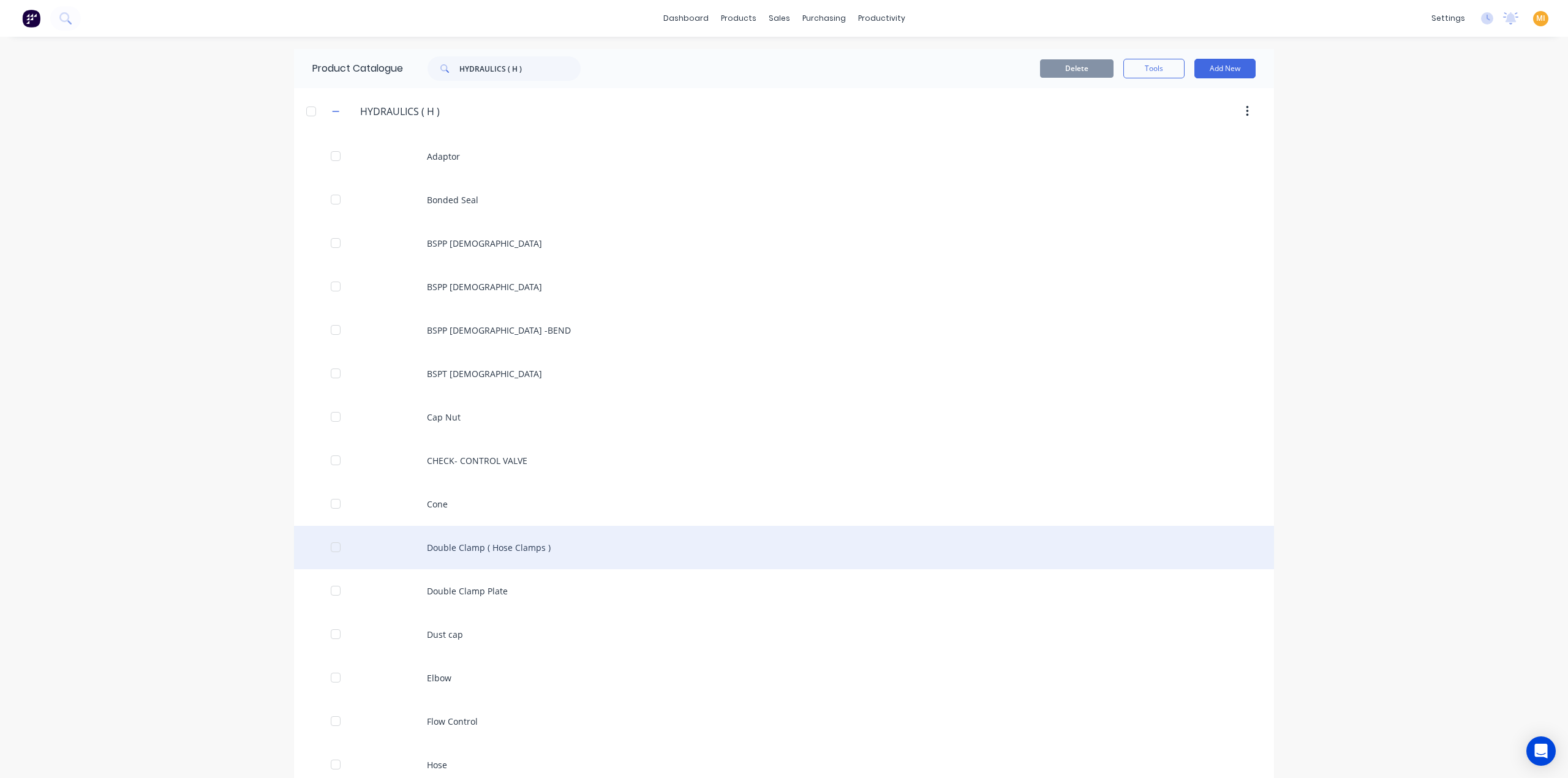
click at [469, 554] on div "Double Clamp ( Hose Clamps )" at bounding box center [784, 547] width 980 height 43
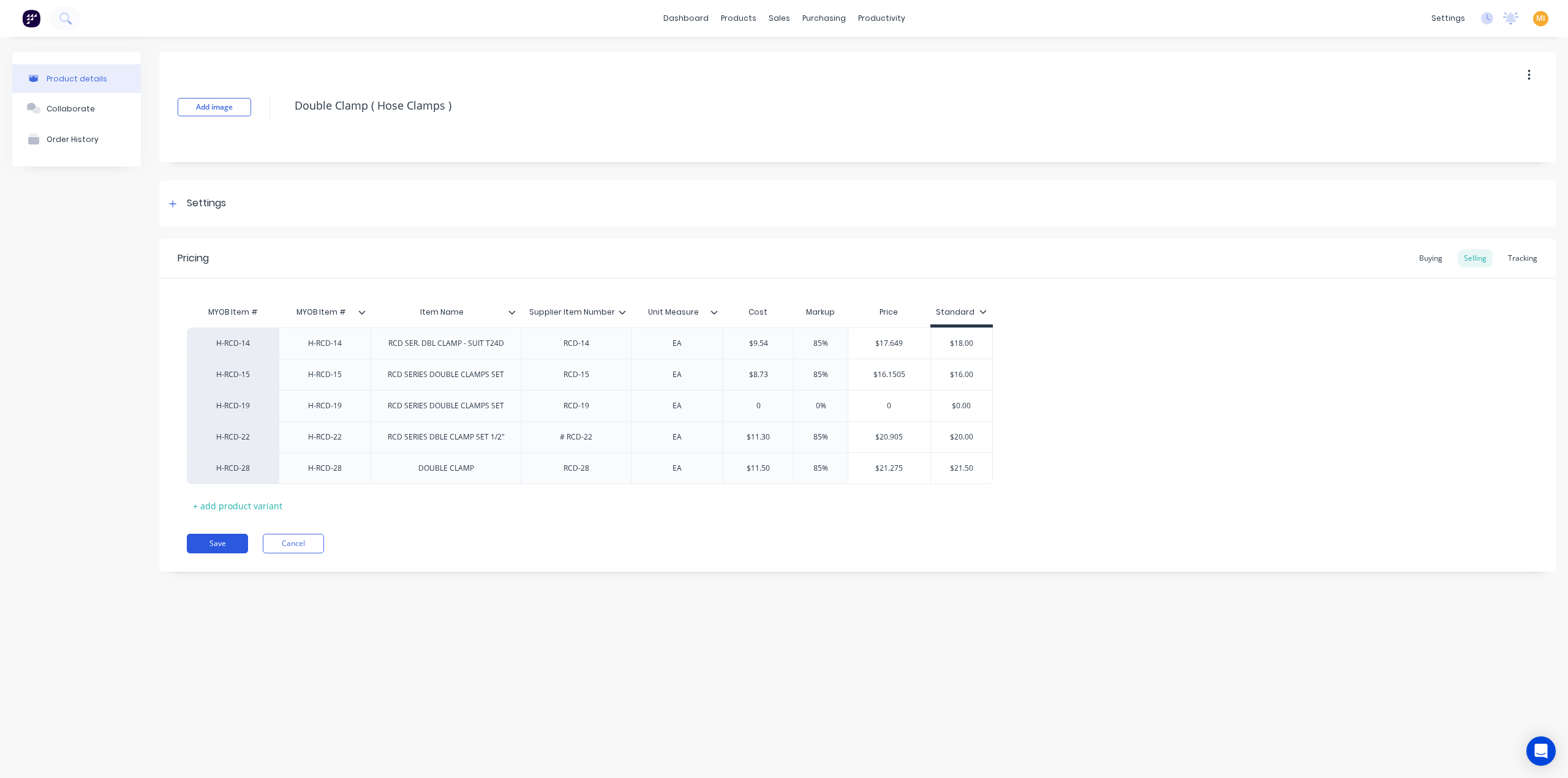
click at [209, 543] on button "Save" at bounding box center [217, 543] width 61 height 19
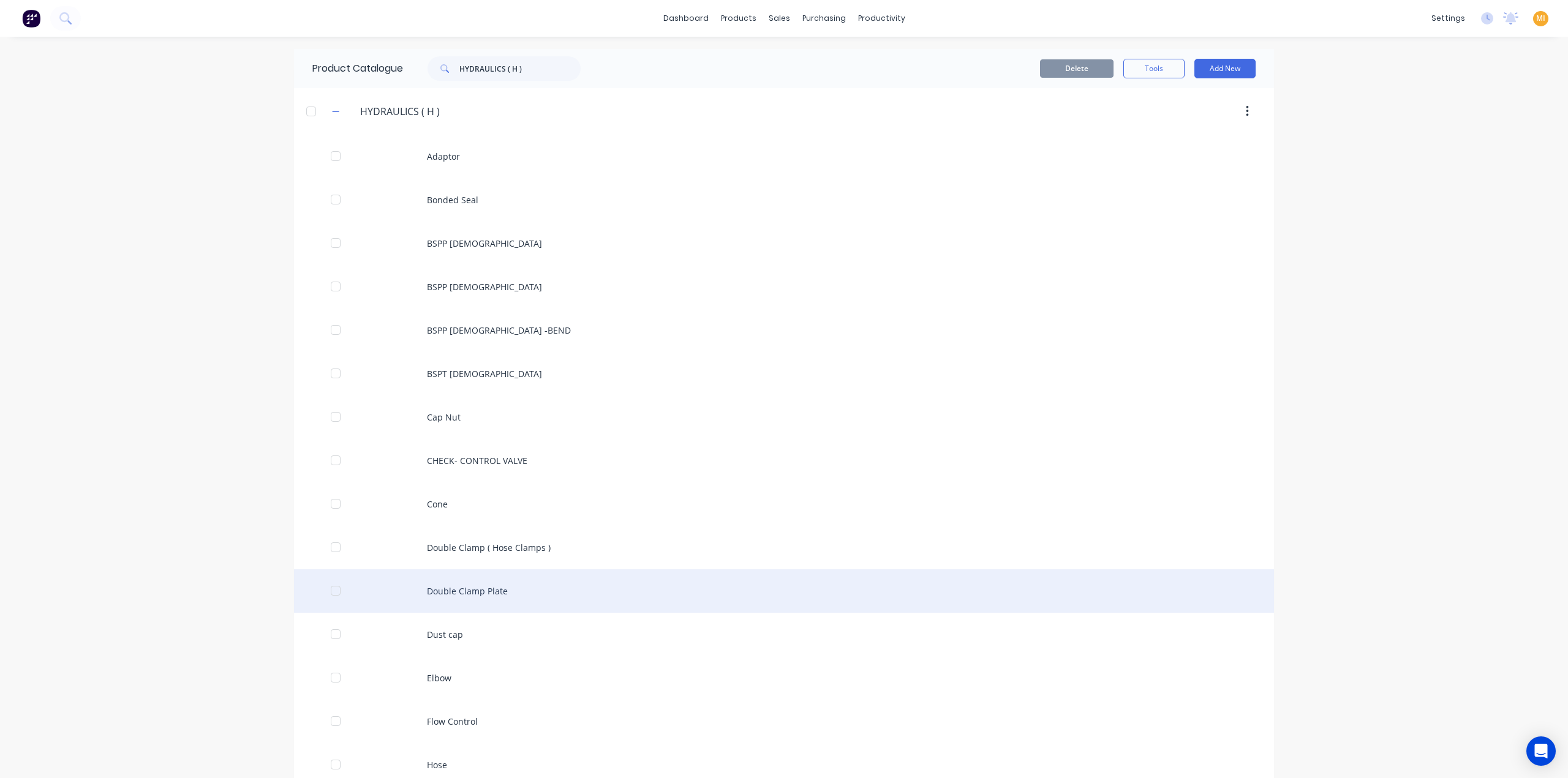
click at [422, 593] on div "Double Clamp Plate" at bounding box center [784, 591] width 980 height 43
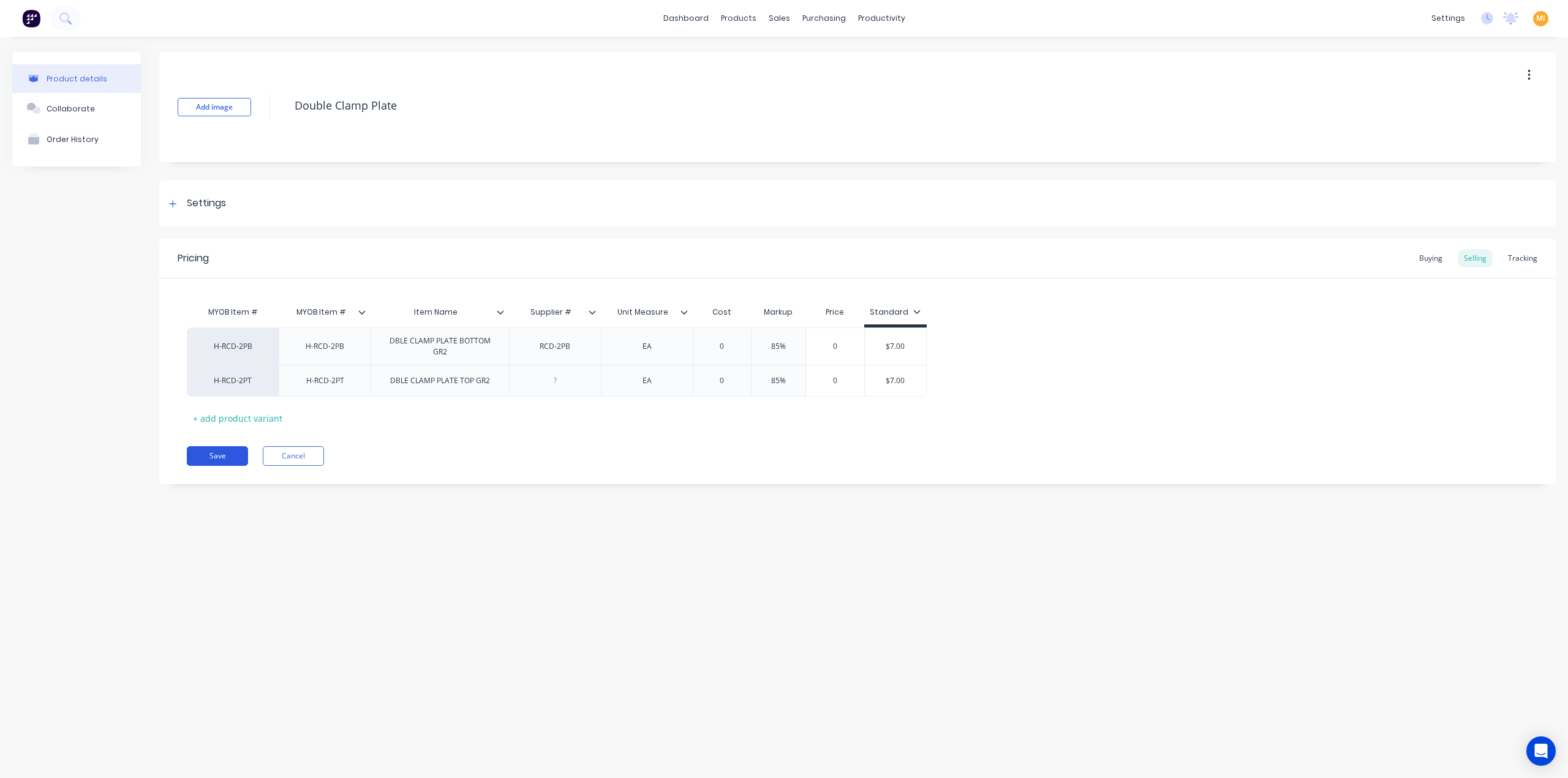
click at [226, 452] on button "Save" at bounding box center [217, 456] width 61 height 19
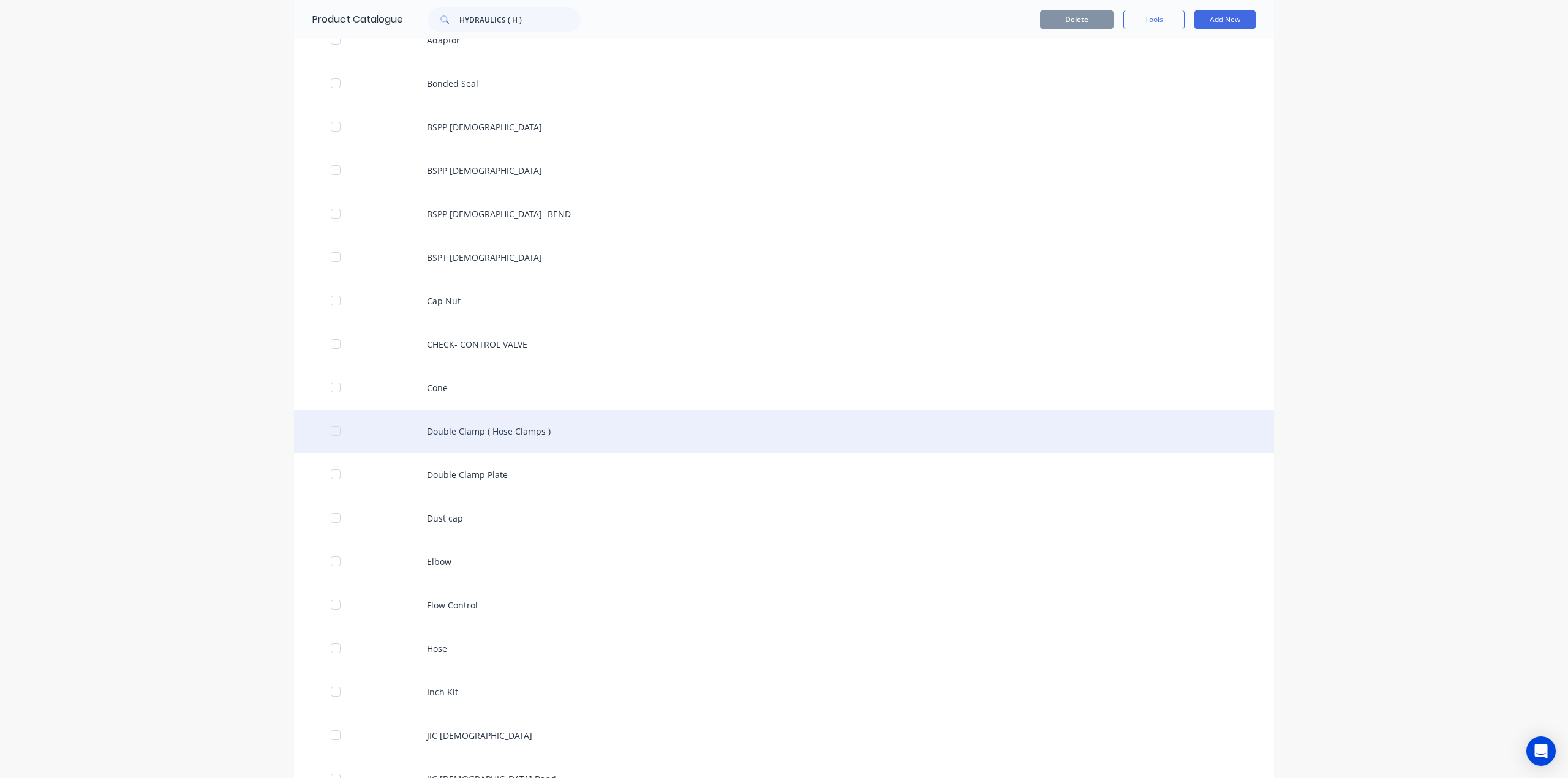
scroll to position [184, 0]
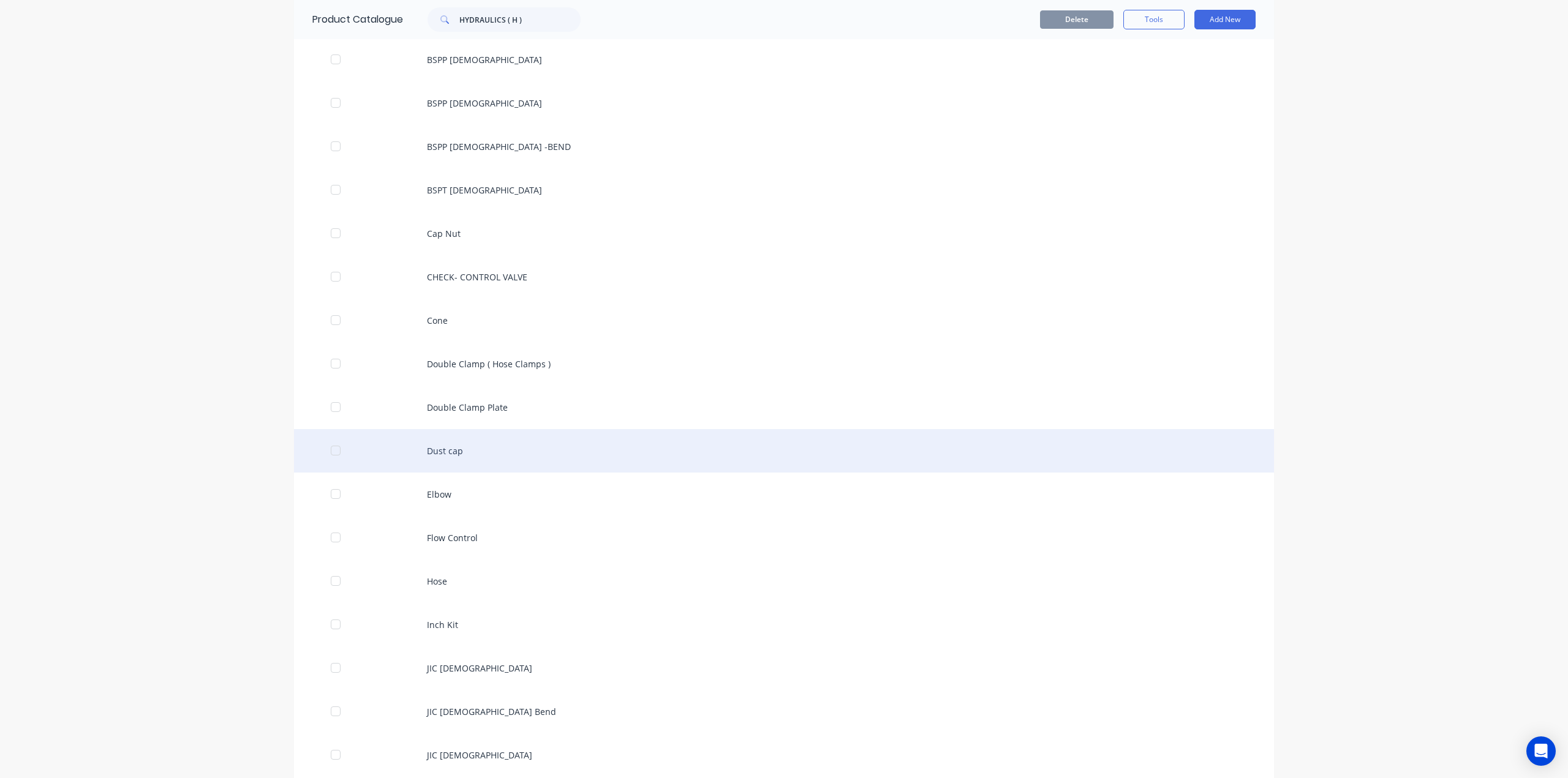
click at [471, 445] on div "Dust cap" at bounding box center [784, 450] width 980 height 43
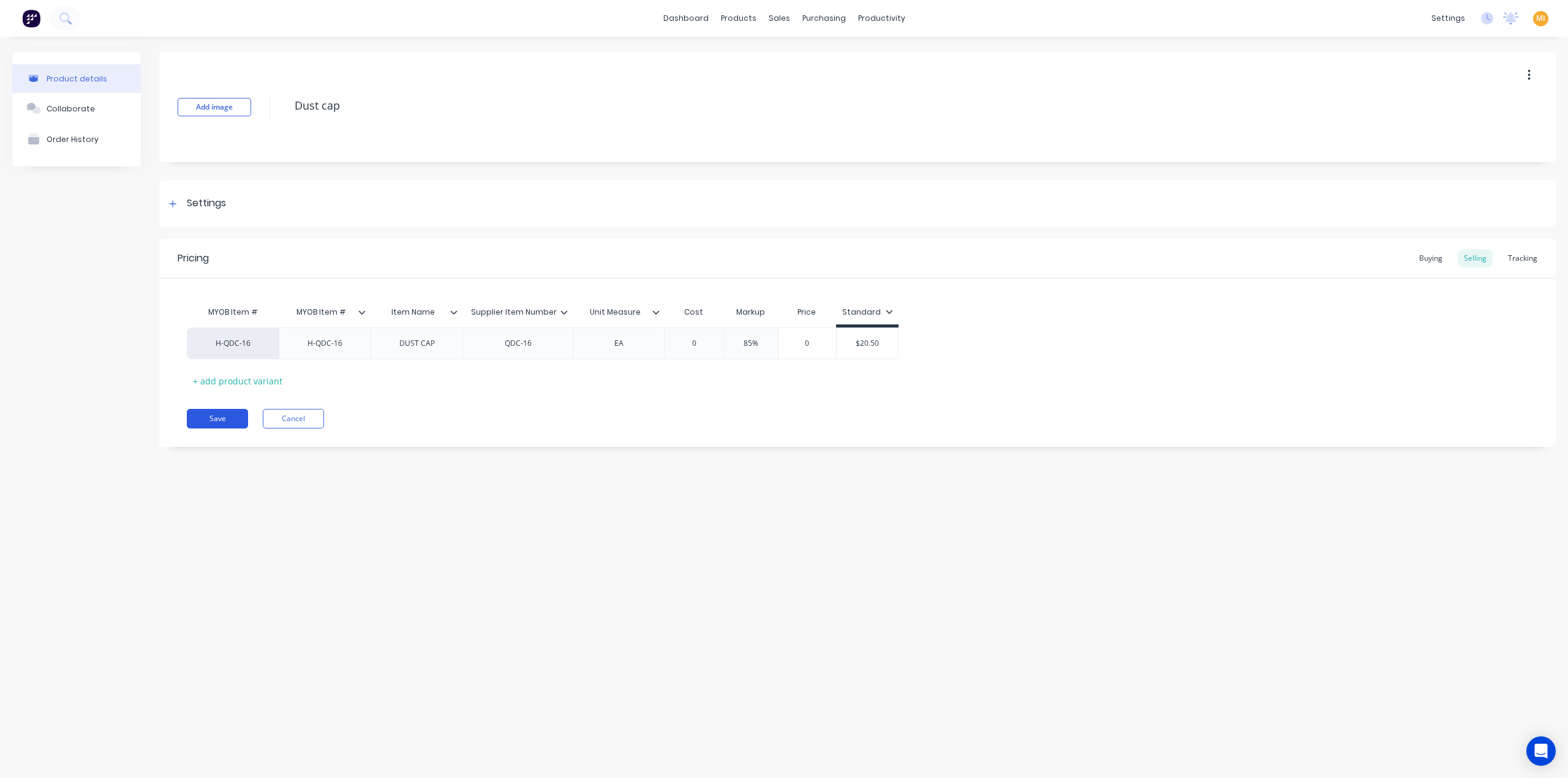
click at [224, 421] on button "Save" at bounding box center [217, 419] width 61 height 19
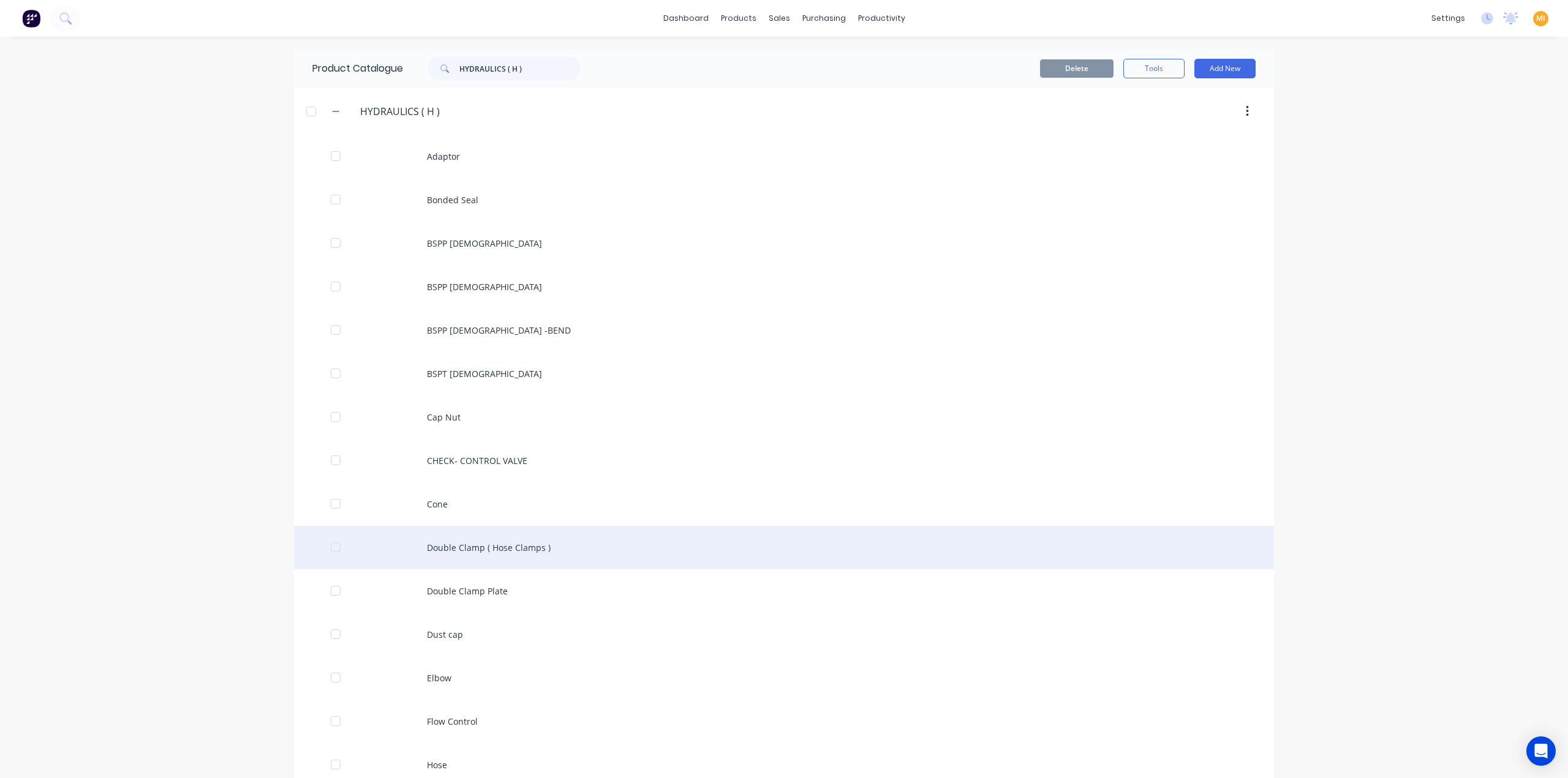
click at [486, 552] on div "Double Clamp ( Hose Clamps )" at bounding box center [784, 547] width 980 height 43
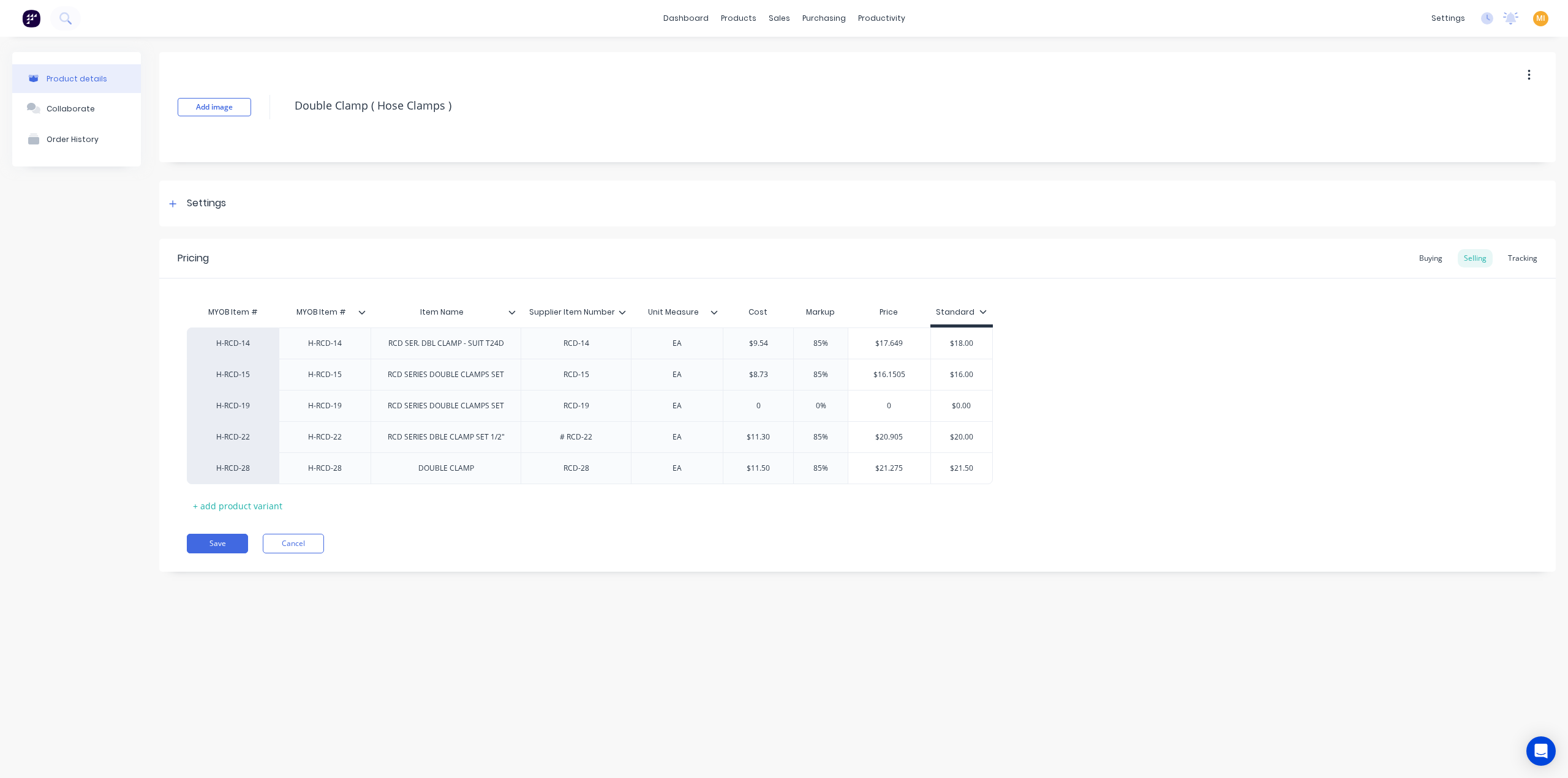
drag, startPoint x: 403, startPoint y: 88, endPoint x: 140, endPoint y: 57, distance: 264.8
click at [140, 57] on div "Product details Collaborate Order History Add image Double Clamp ( Hose Clamps …" at bounding box center [784, 321] width 1543 height 538
drag, startPoint x: 420, startPoint y: 627, endPoint x: 347, endPoint y: 598, distance: 78.5
click at [418, 626] on div "Product details Collaborate Order History Add image Double Clamp ( Hose Clamps …" at bounding box center [784, 395] width 1568 height 717
click at [213, 543] on button "Save" at bounding box center [217, 543] width 61 height 19
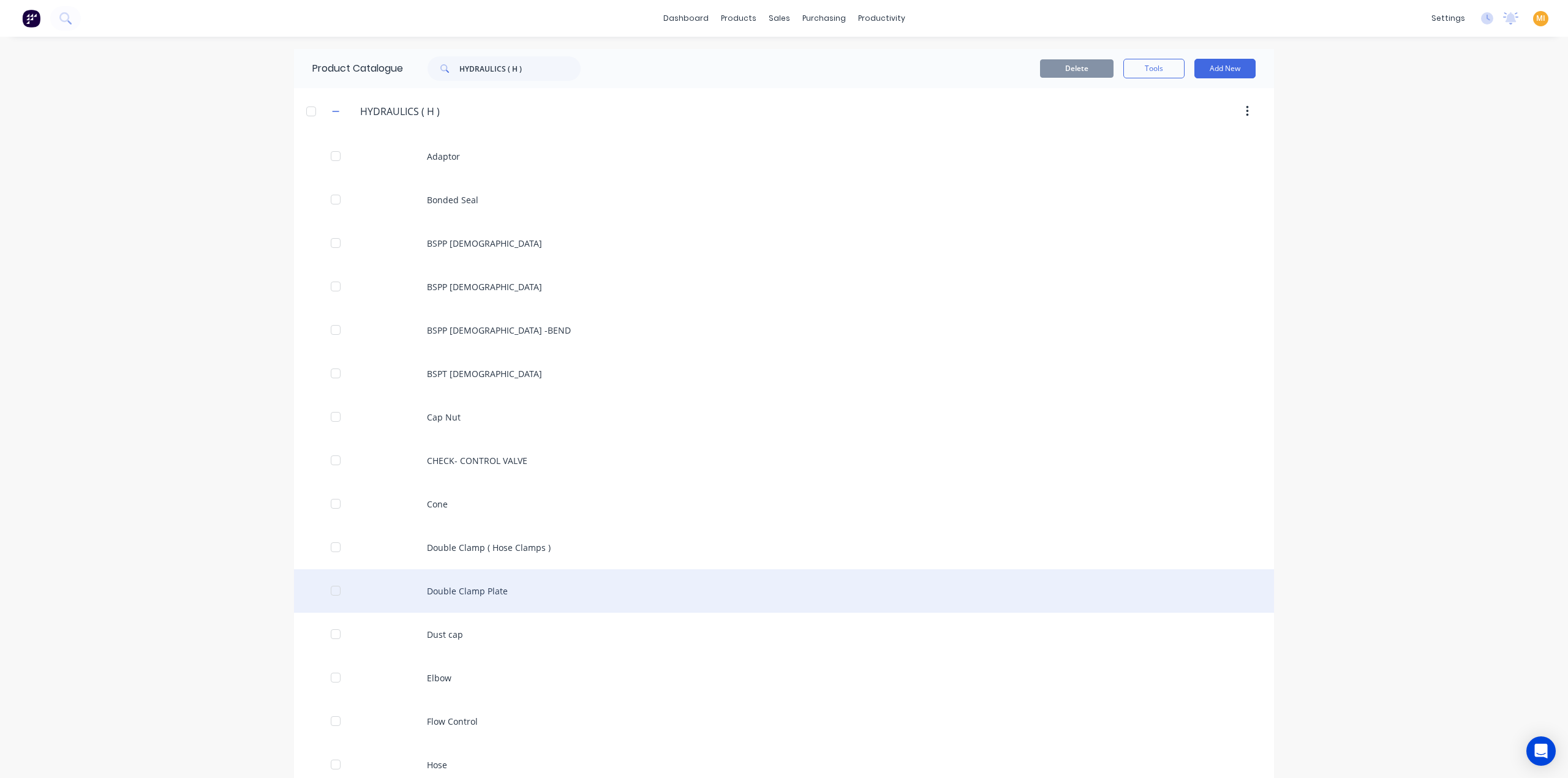
click at [510, 584] on div "Double Clamp Plate" at bounding box center [784, 591] width 980 height 43
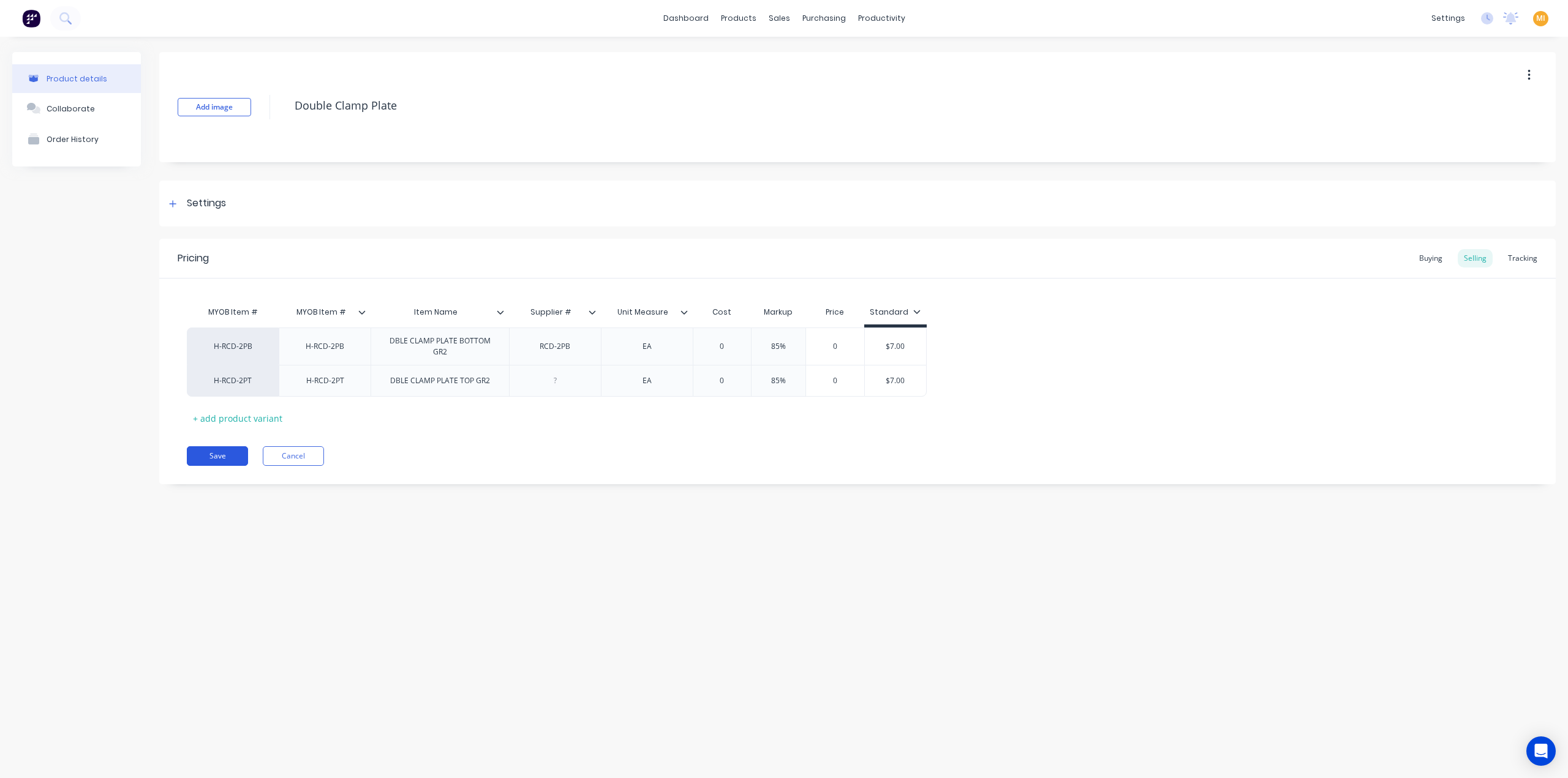
click at [233, 451] on button "Save" at bounding box center [217, 456] width 61 height 19
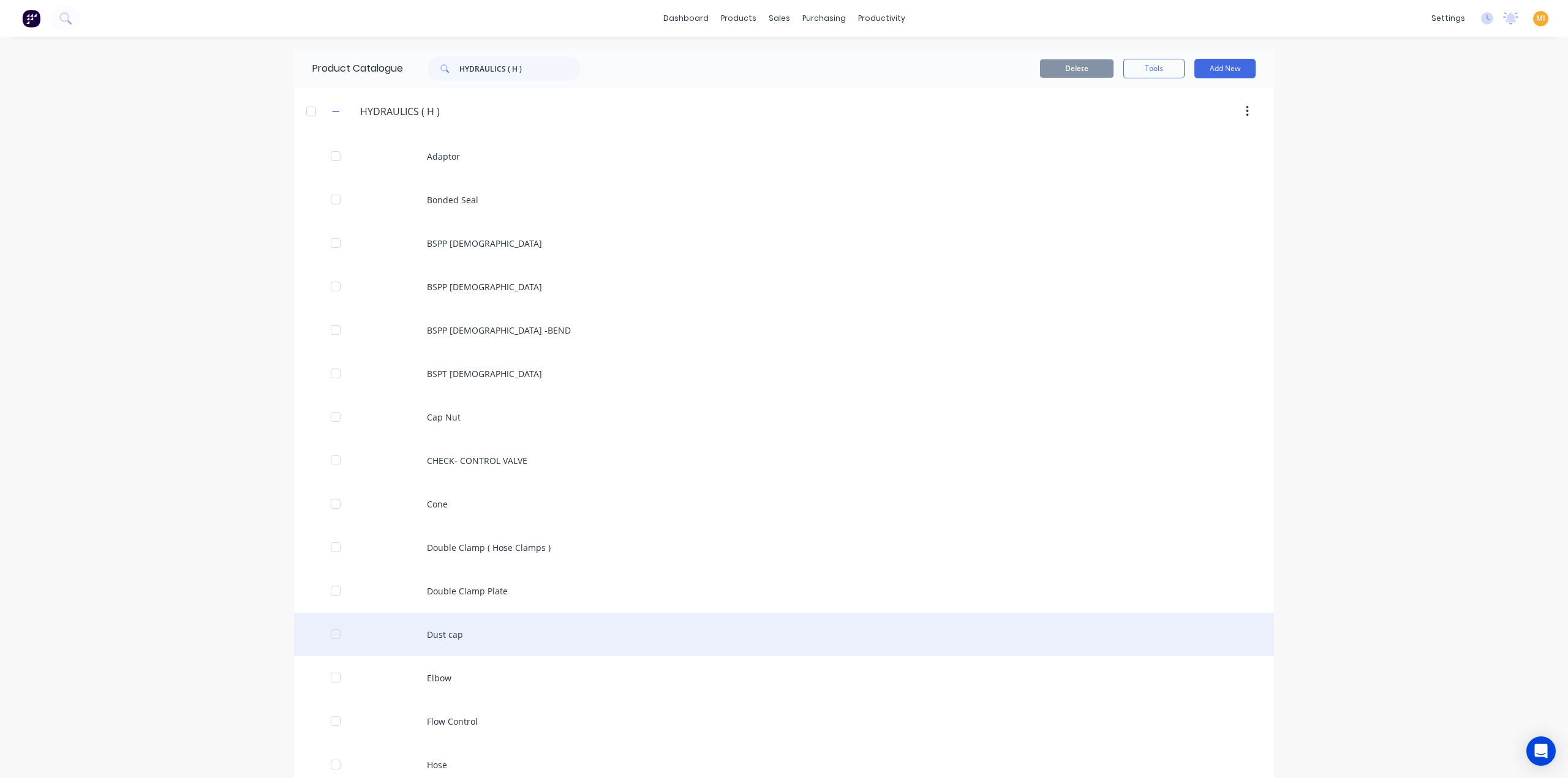
click at [471, 631] on div "Dust cap" at bounding box center [784, 635] width 980 height 43
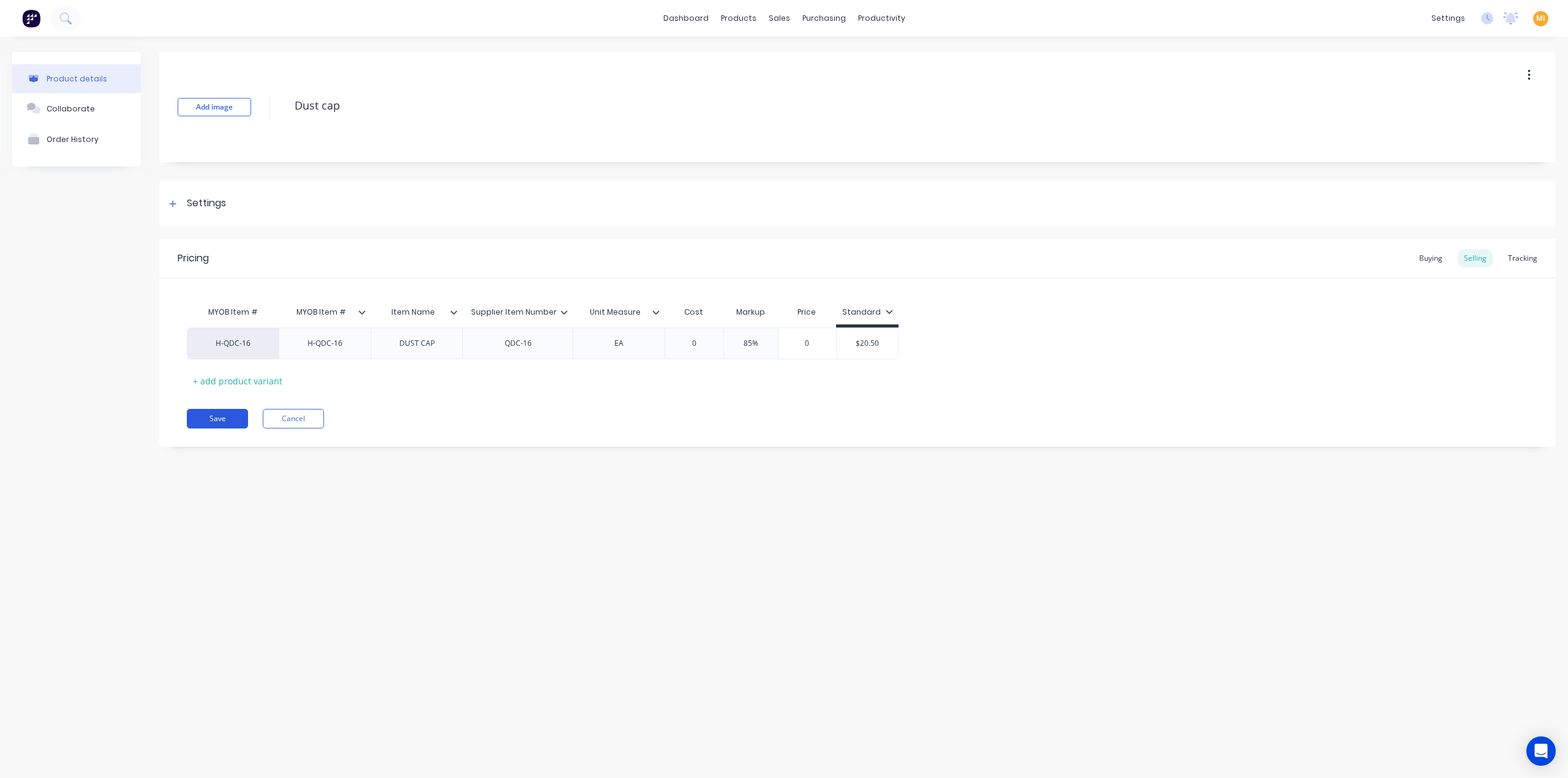
click at [217, 421] on button "Save" at bounding box center [217, 419] width 61 height 19
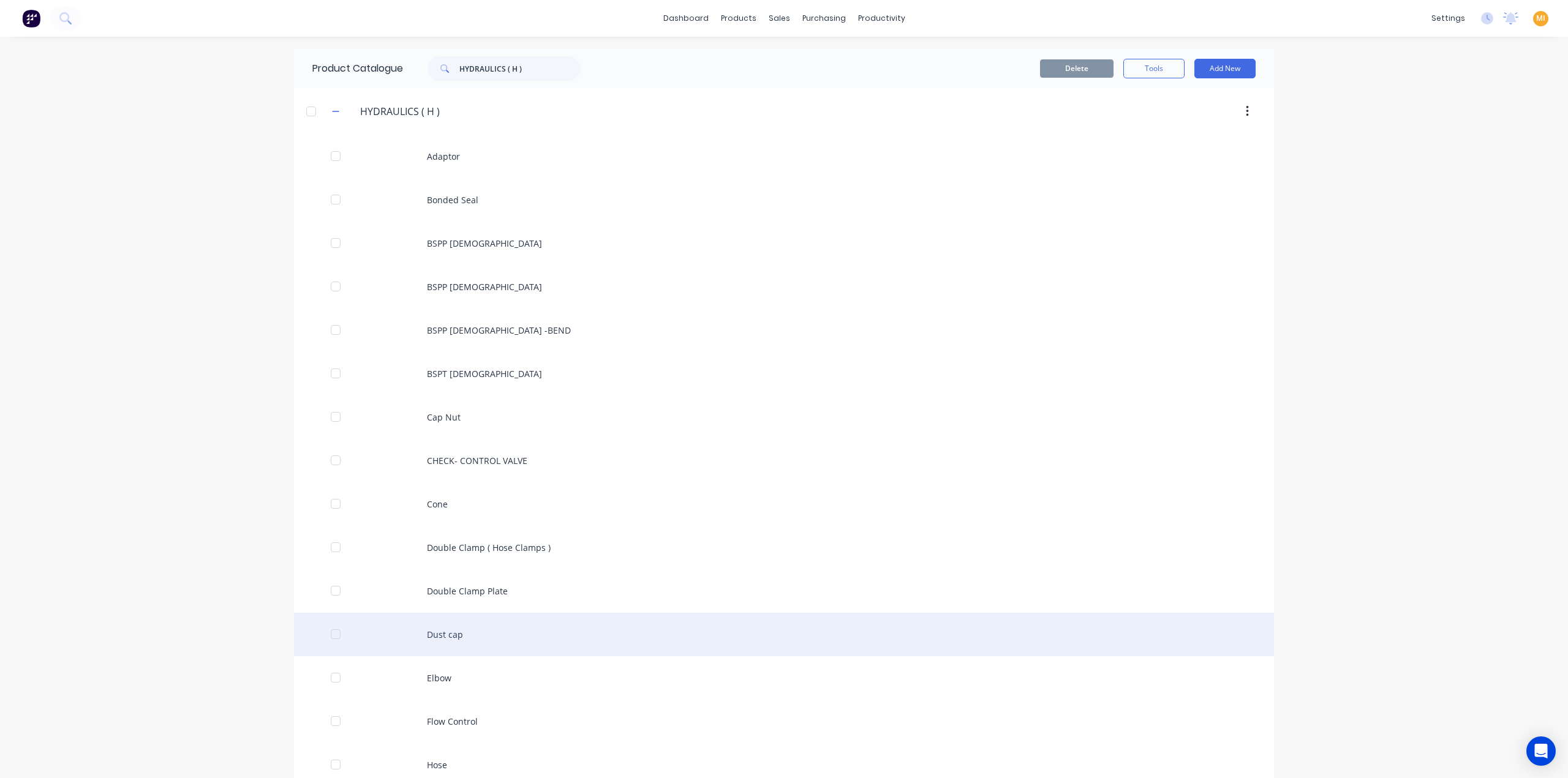
click at [458, 642] on div "Dust cap" at bounding box center [784, 635] width 980 height 43
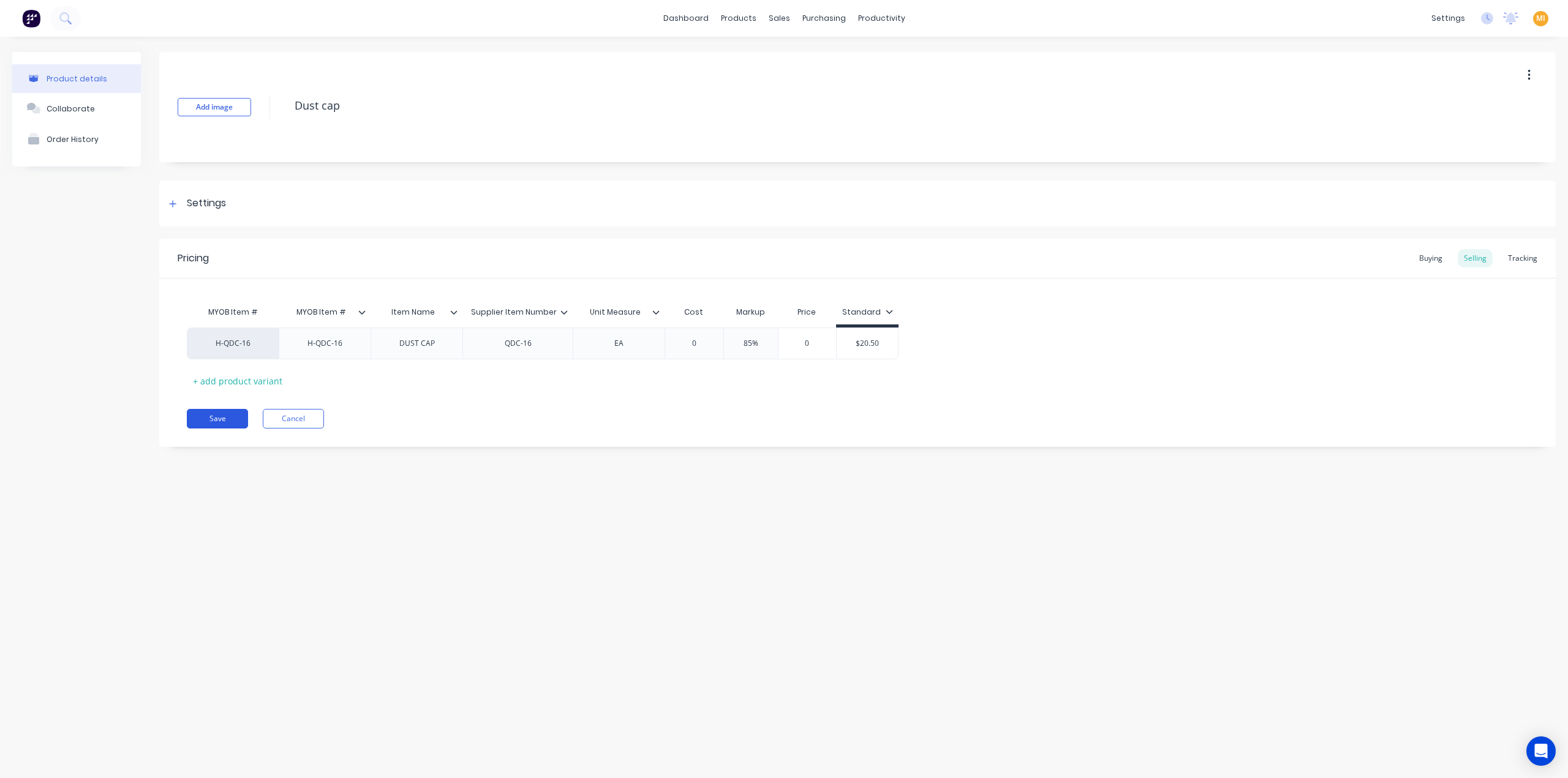
click at [202, 421] on button "Save" at bounding box center [217, 419] width 61 height 19
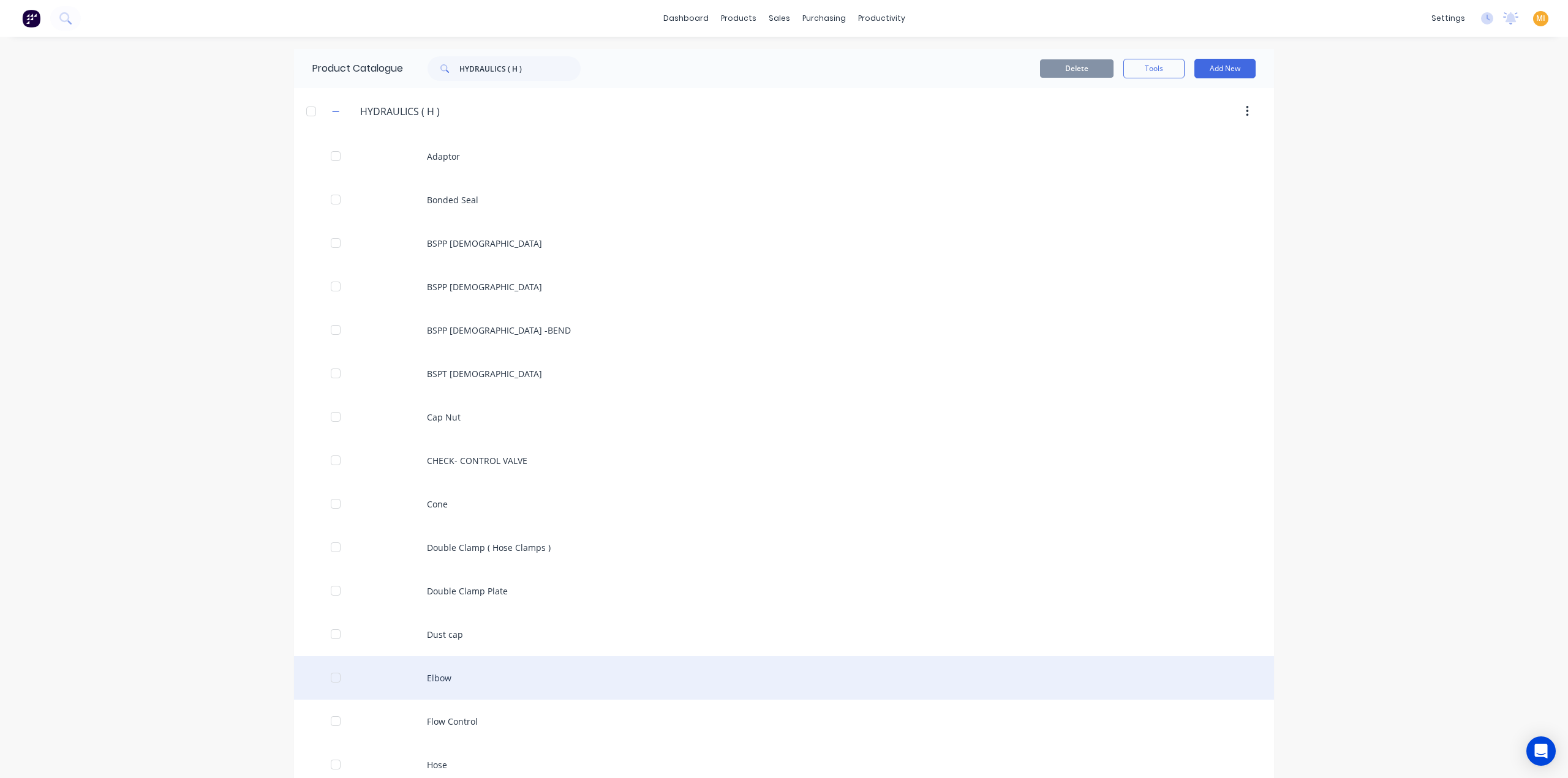
click at [429, 662] on div "Elbow" at bounding box center [784, 678] width 980 height 43
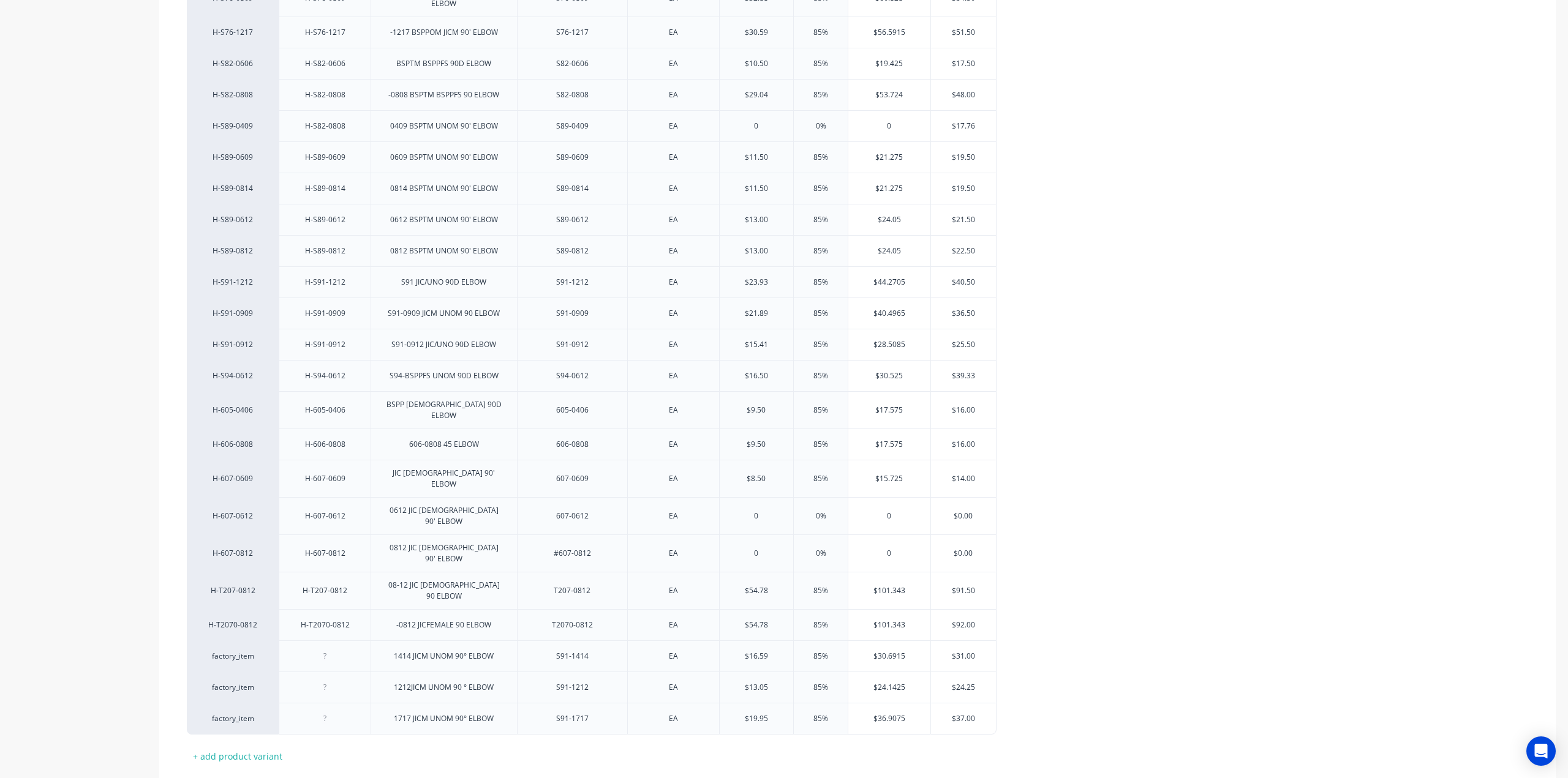
scroll to position [762, 0]
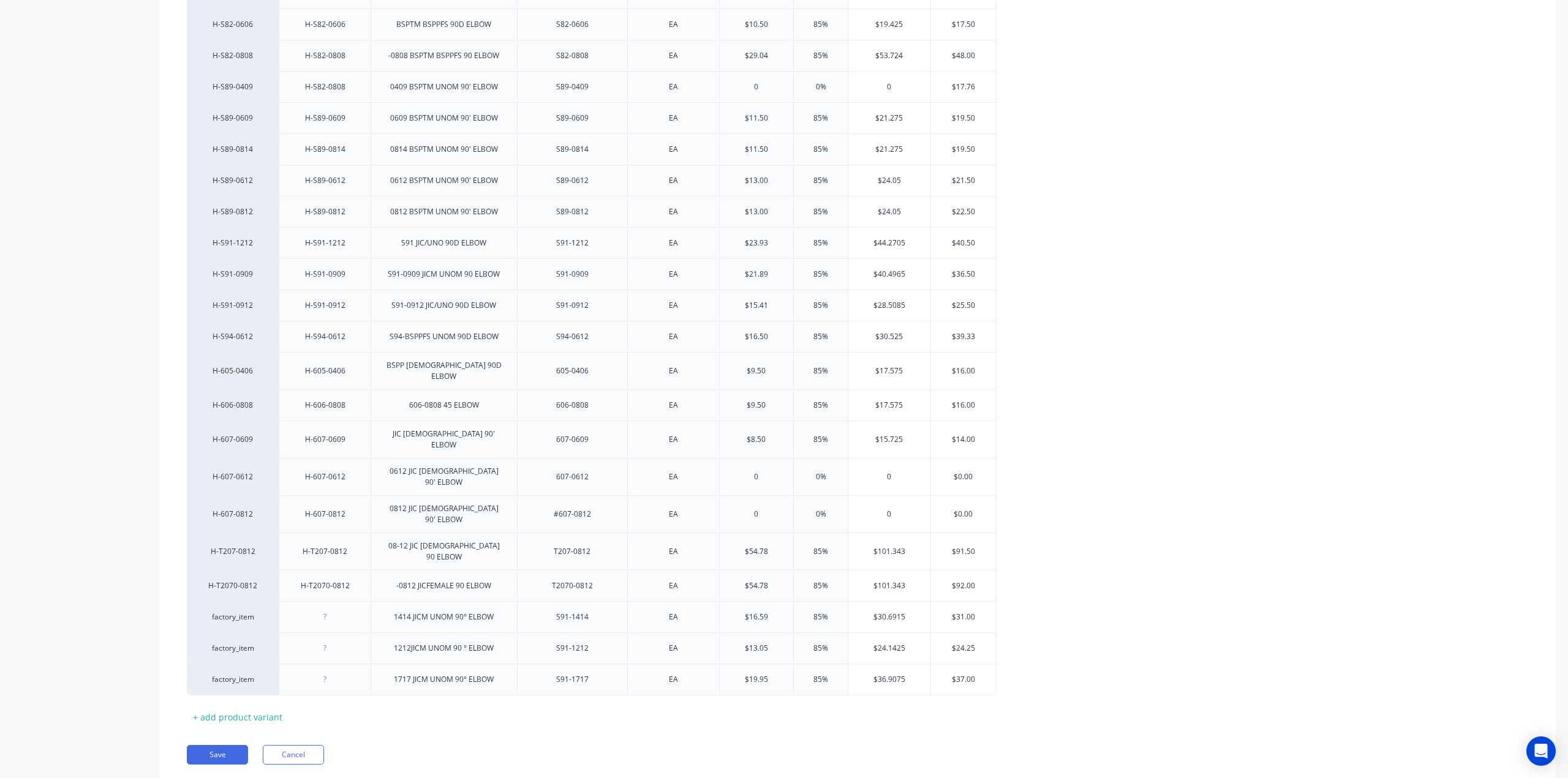
click at [216, 730] on div "Pricing Buying Selling Tracking MYOB Item # MYOB Item # Item Name Supplier Item…" at bounding box center [857, 130] width 1397 height 1307
click at [218, 745] on button "Save" at bounding box center [217, 755] width 61 height 19
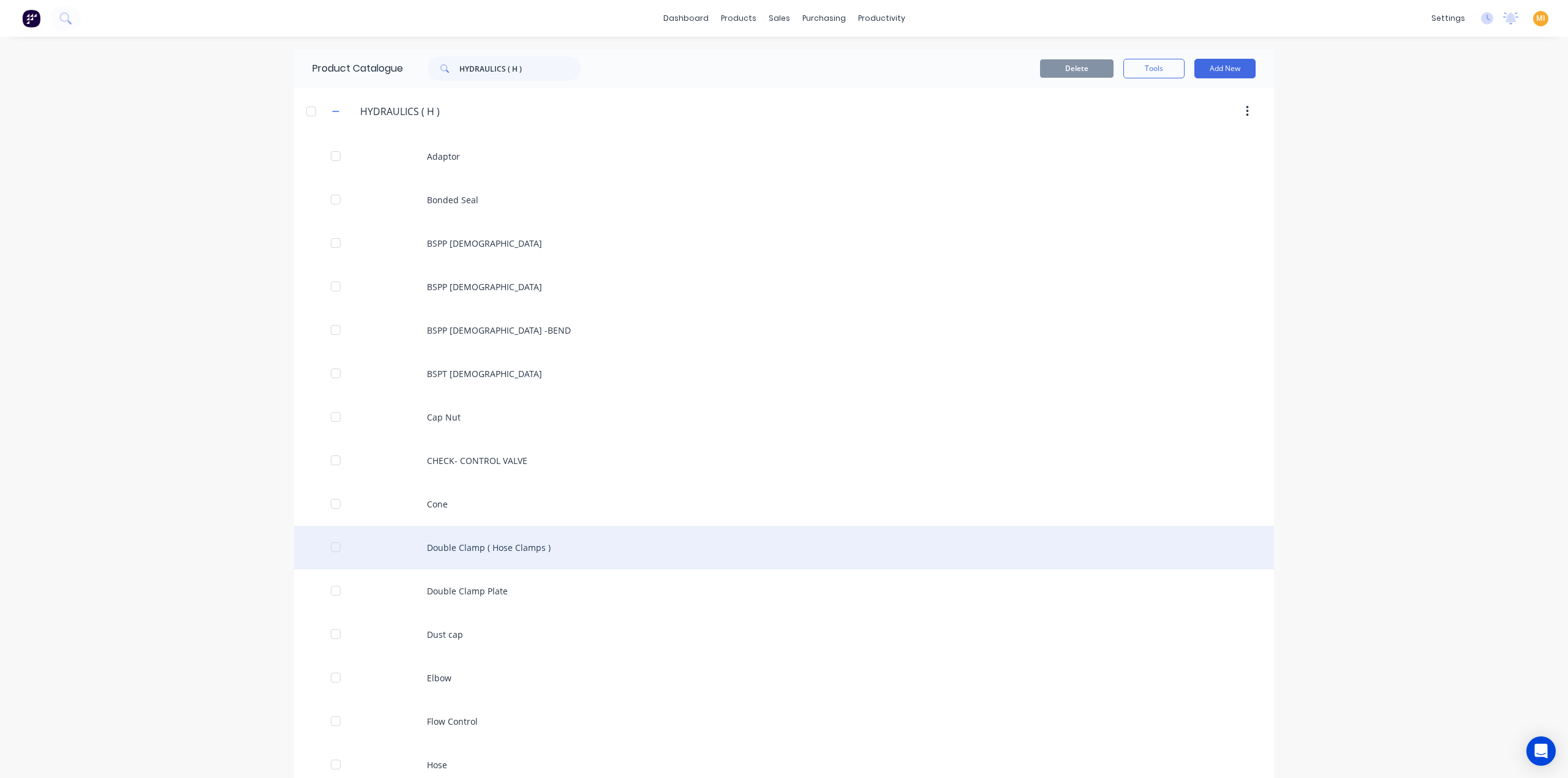
scroll to position [123, 0]
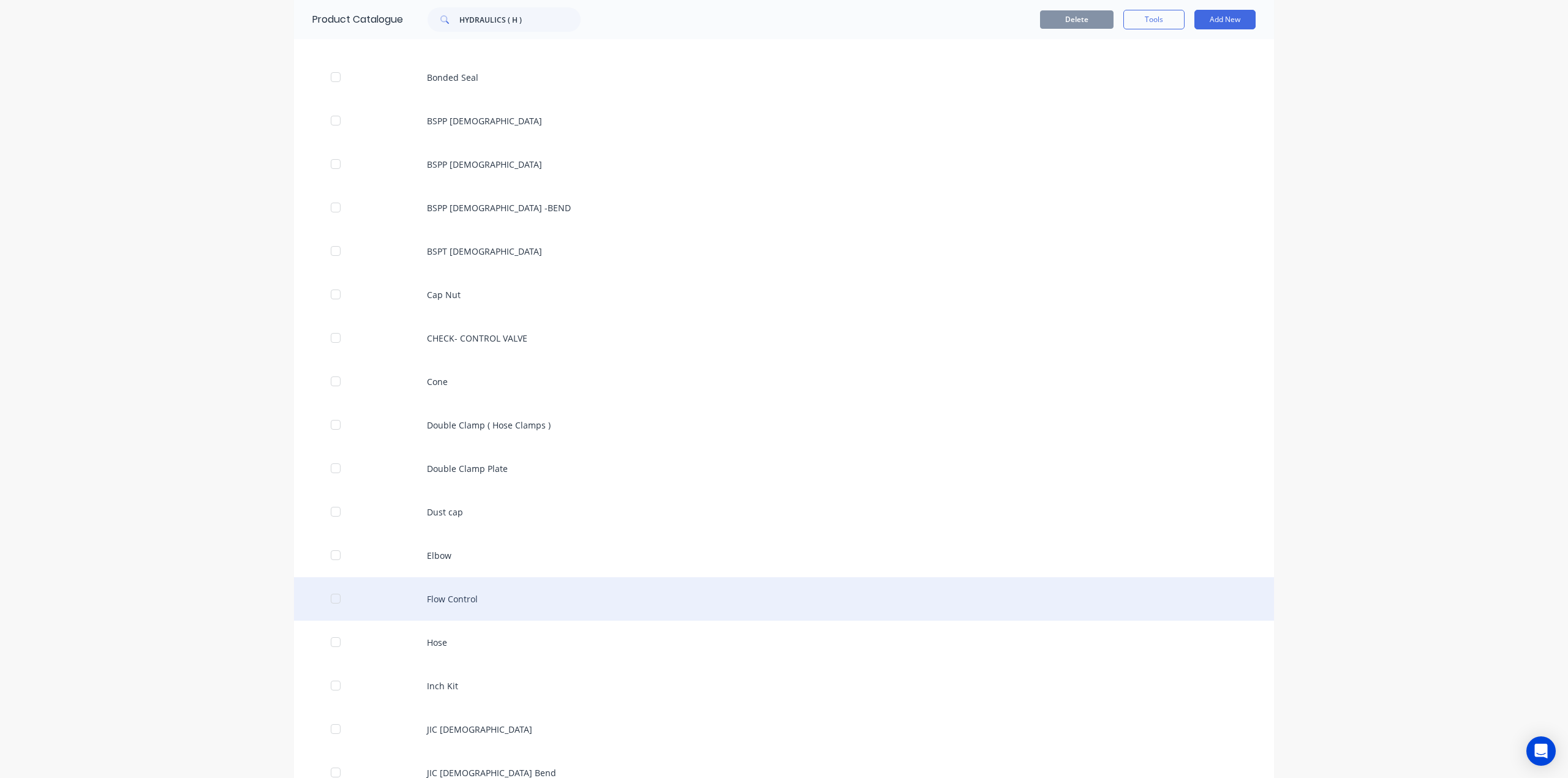
click at [446, 594] on div "Flow Control" at bounding box center [784, 599] width 980 height 43
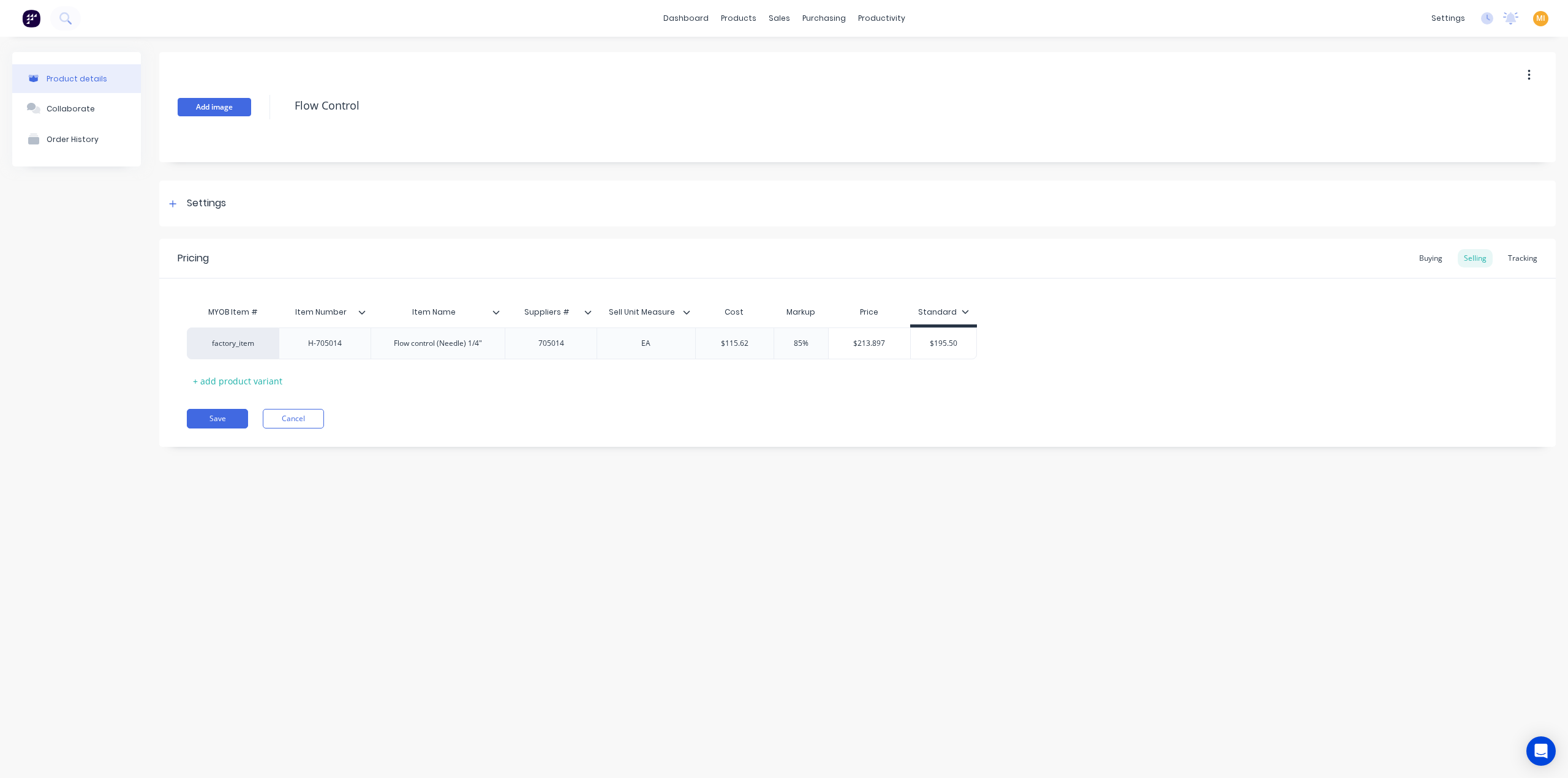
drag, startPoint x: 392, startPoint y: 107, endPoint x: 222, endPoint y: 103, distance: 170.0
click at [222, 103] on div "Add image Flow Control" at bounding box center [857, 107] width 1397 height 110
drag, startPoint x: 222, startPoint y: 424, endPoint x: 231, endPoint y: 424, distance: 9.0
click at [222, 424] on button "Save" at bounding box center [217, 419] width 61 height 19
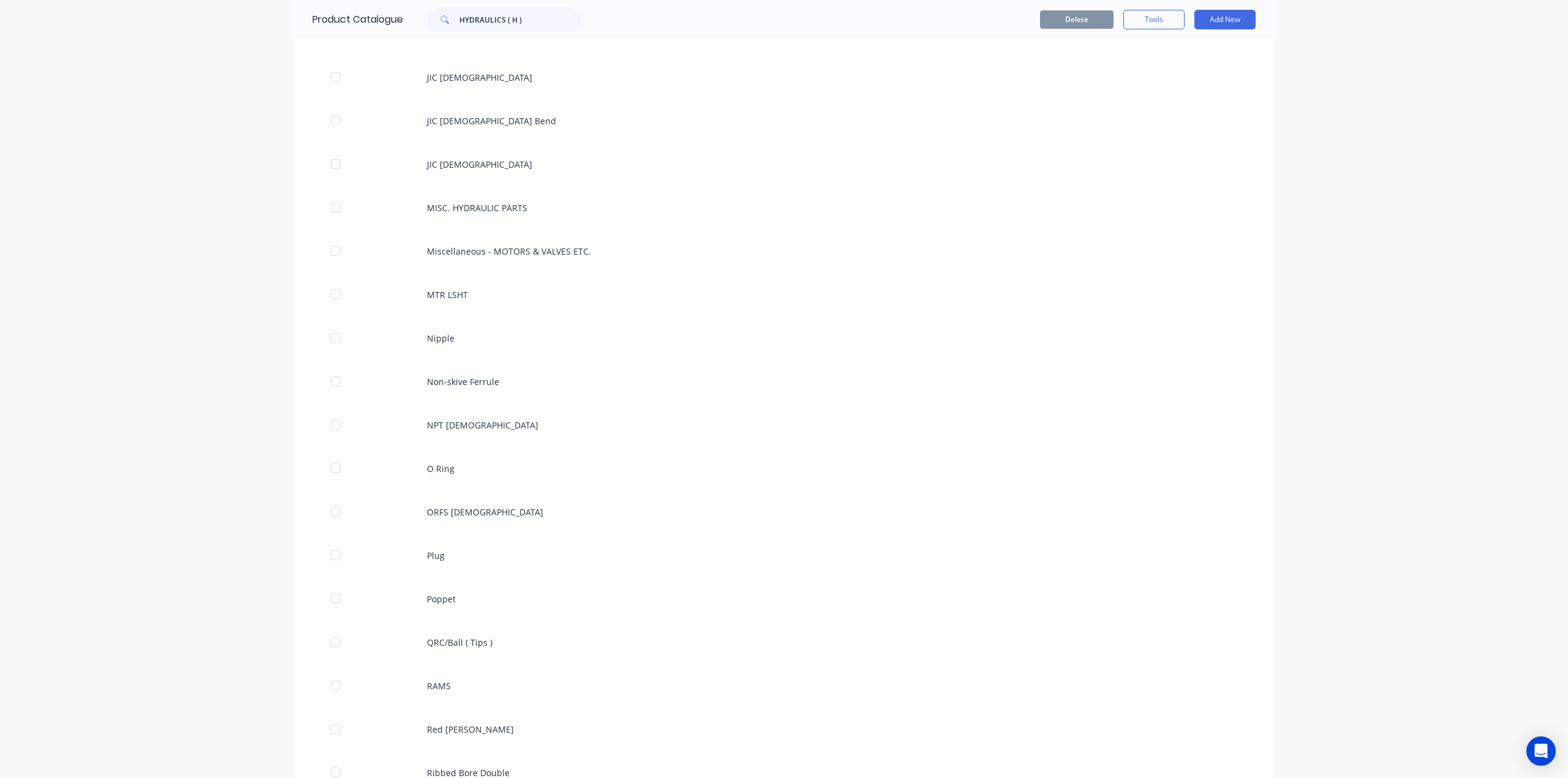
scroll to position [530, 0]
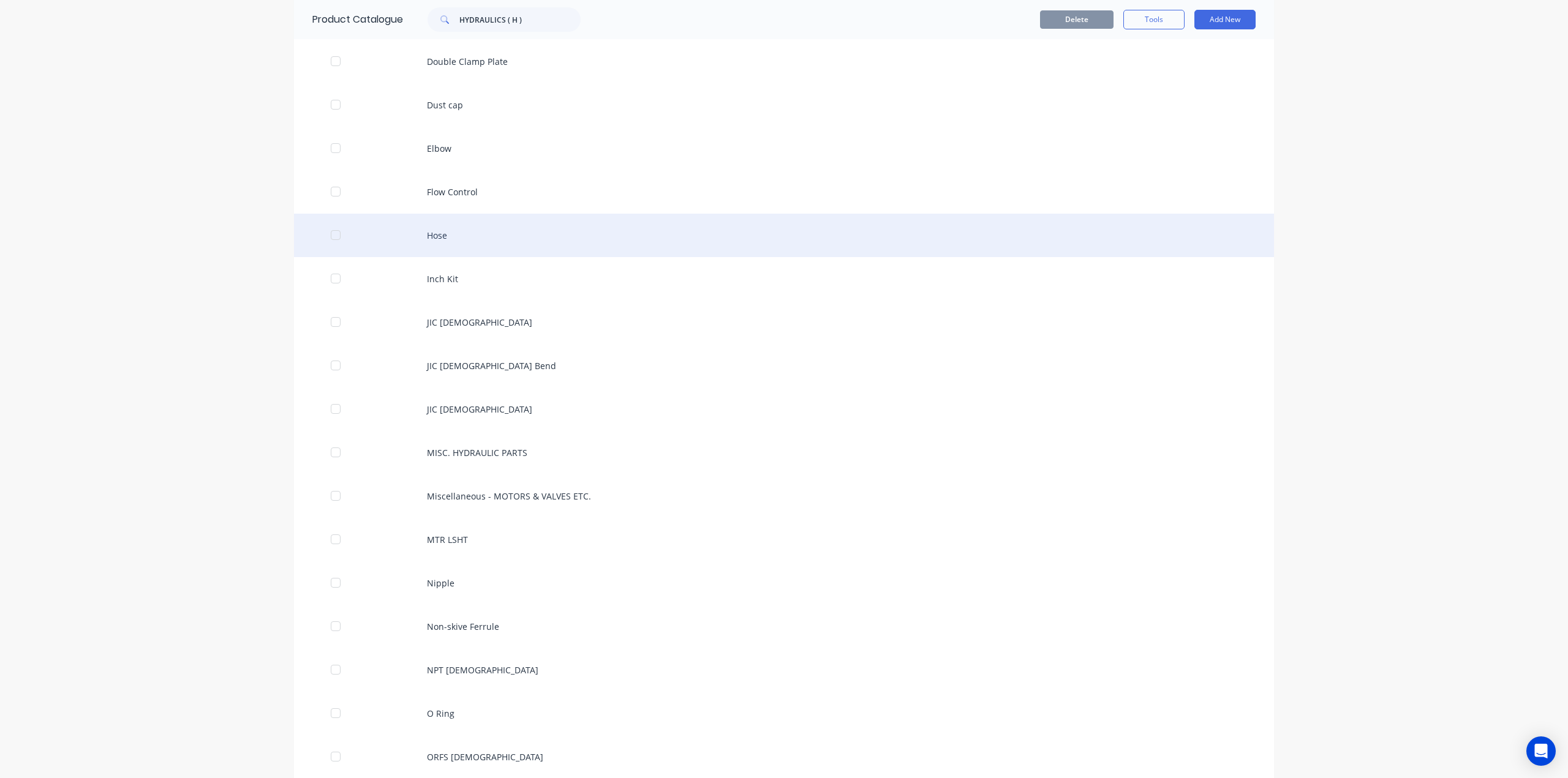
click at [460, 238] on div "Hose" at bounding box center [784, 235] width 980 height 43
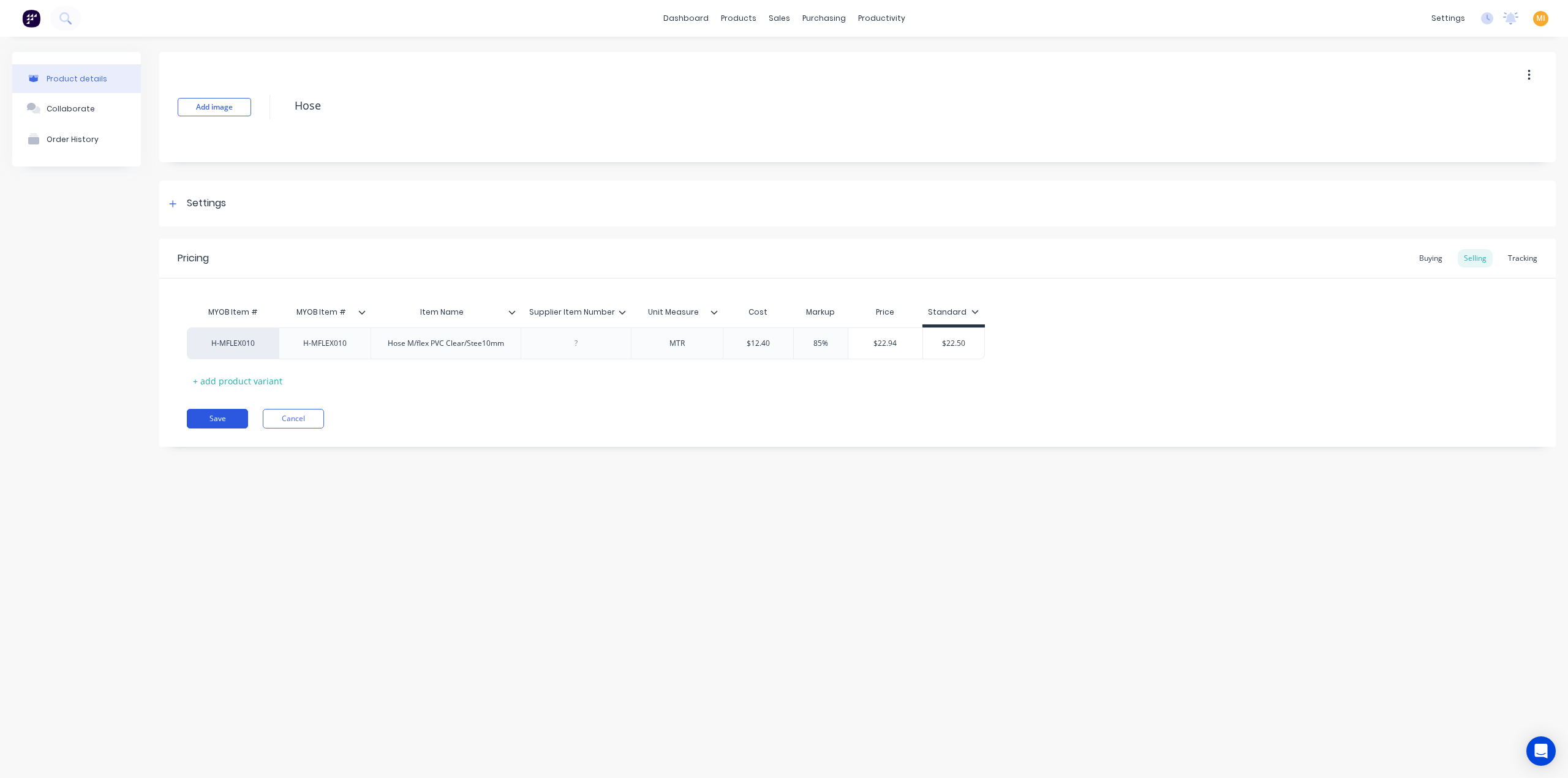
click at [216, 417] on button "Save" at bounding box center [217, 419] width 61 height 19
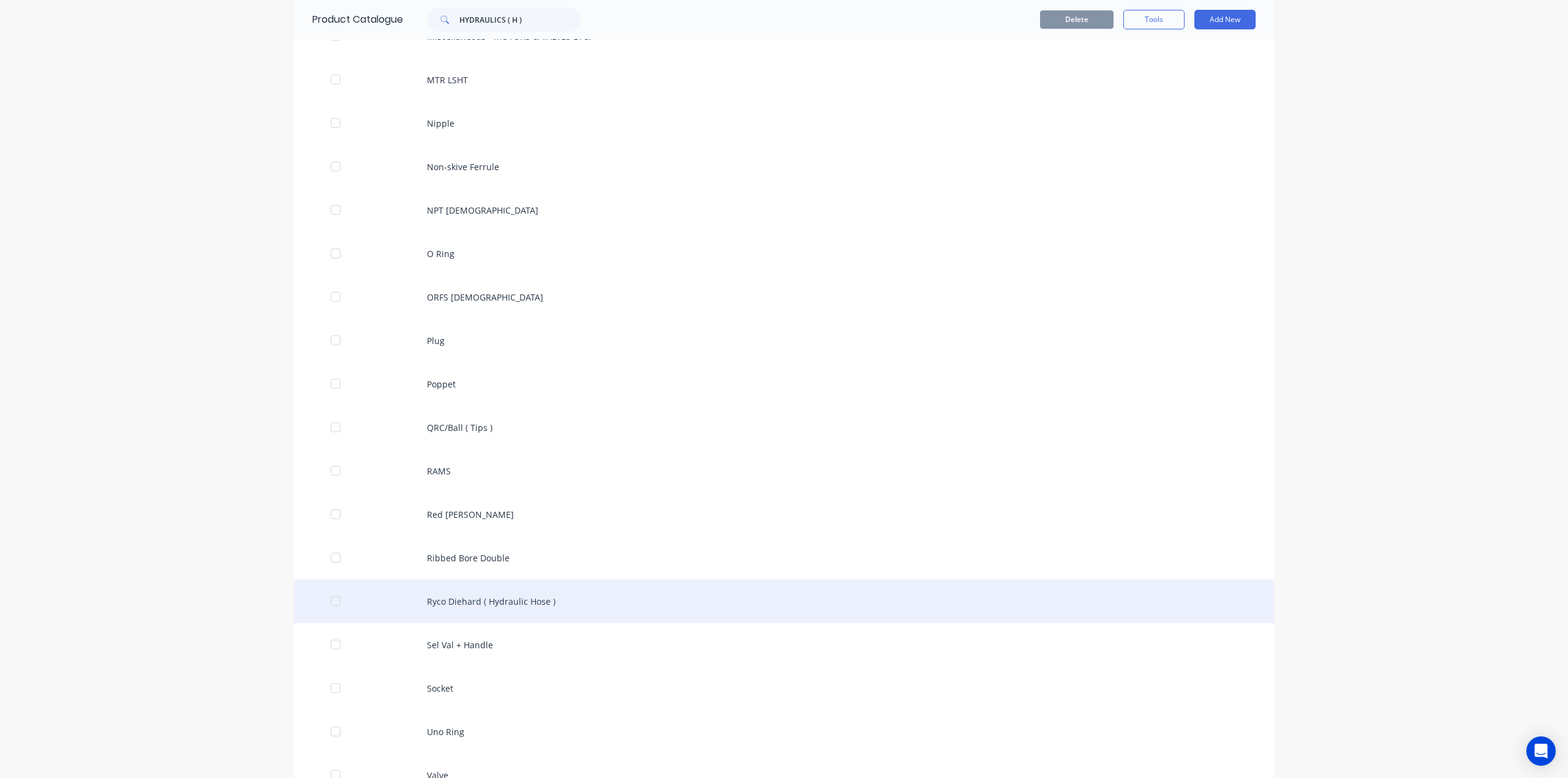
scroll to position [1020, 0]
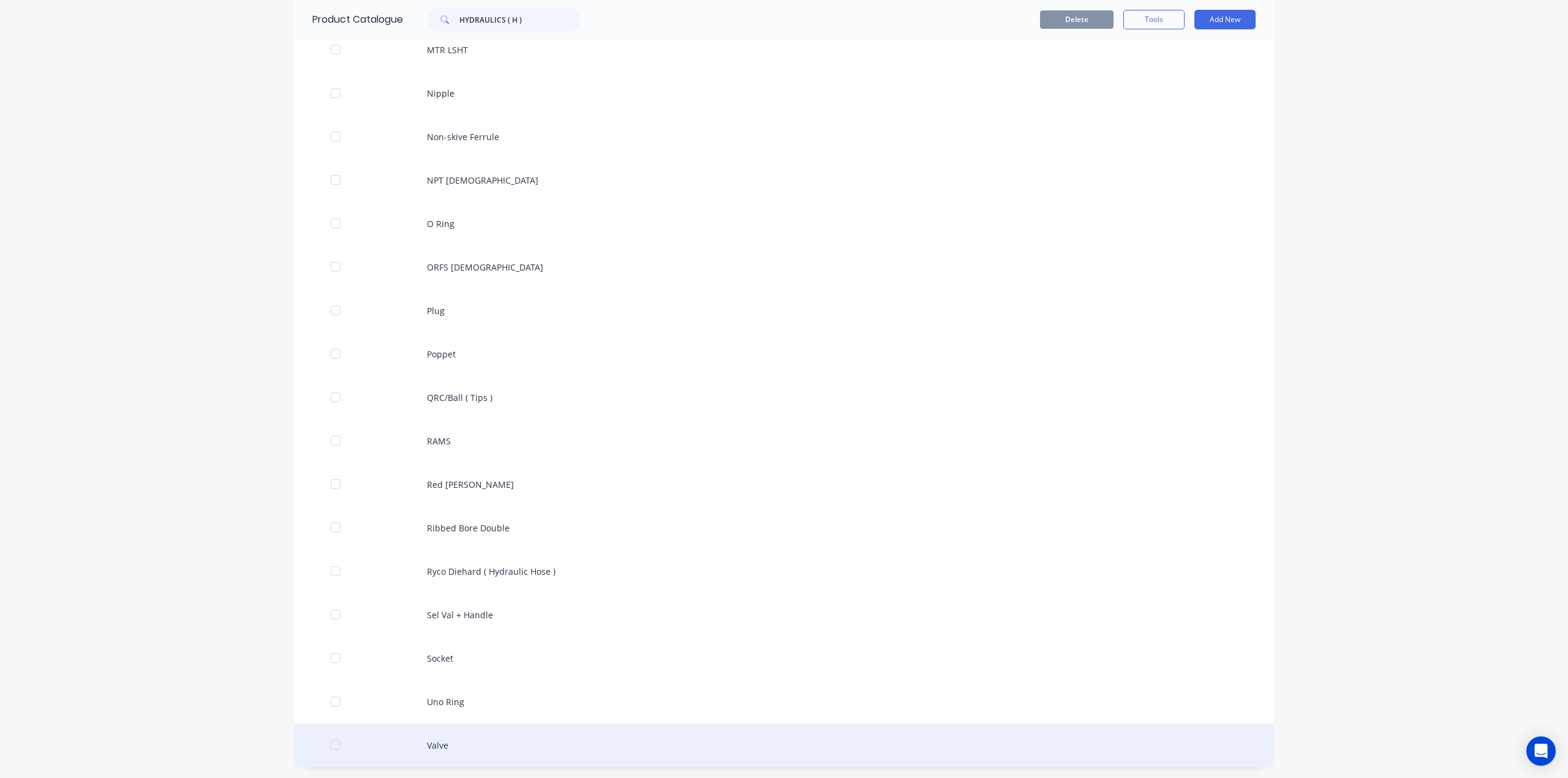
click at [509, 746] on div "Valve" at bounding box center [784, 745] width 980 height 43
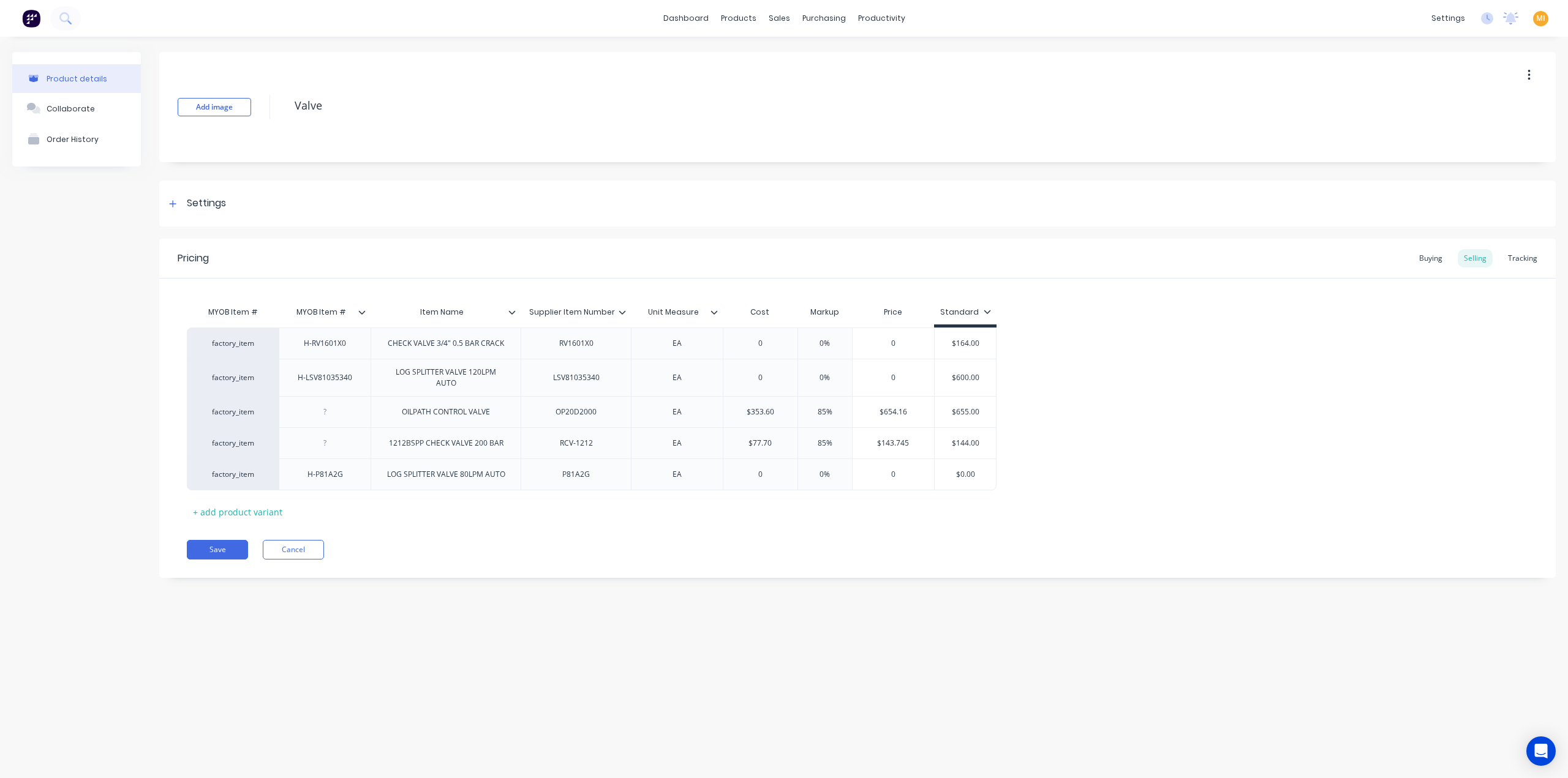
drag, startPoint x: 288, startPoint y: 105, endPoint x: 277, endPoint y: 104, distance: 11.0
click at [230, 105] on div "Add image Valve" at bounding box center [857, 107] width 1397 height 110
click at [233, 546] on button "Save" at bounding box center [217, 550] width 61 height 19
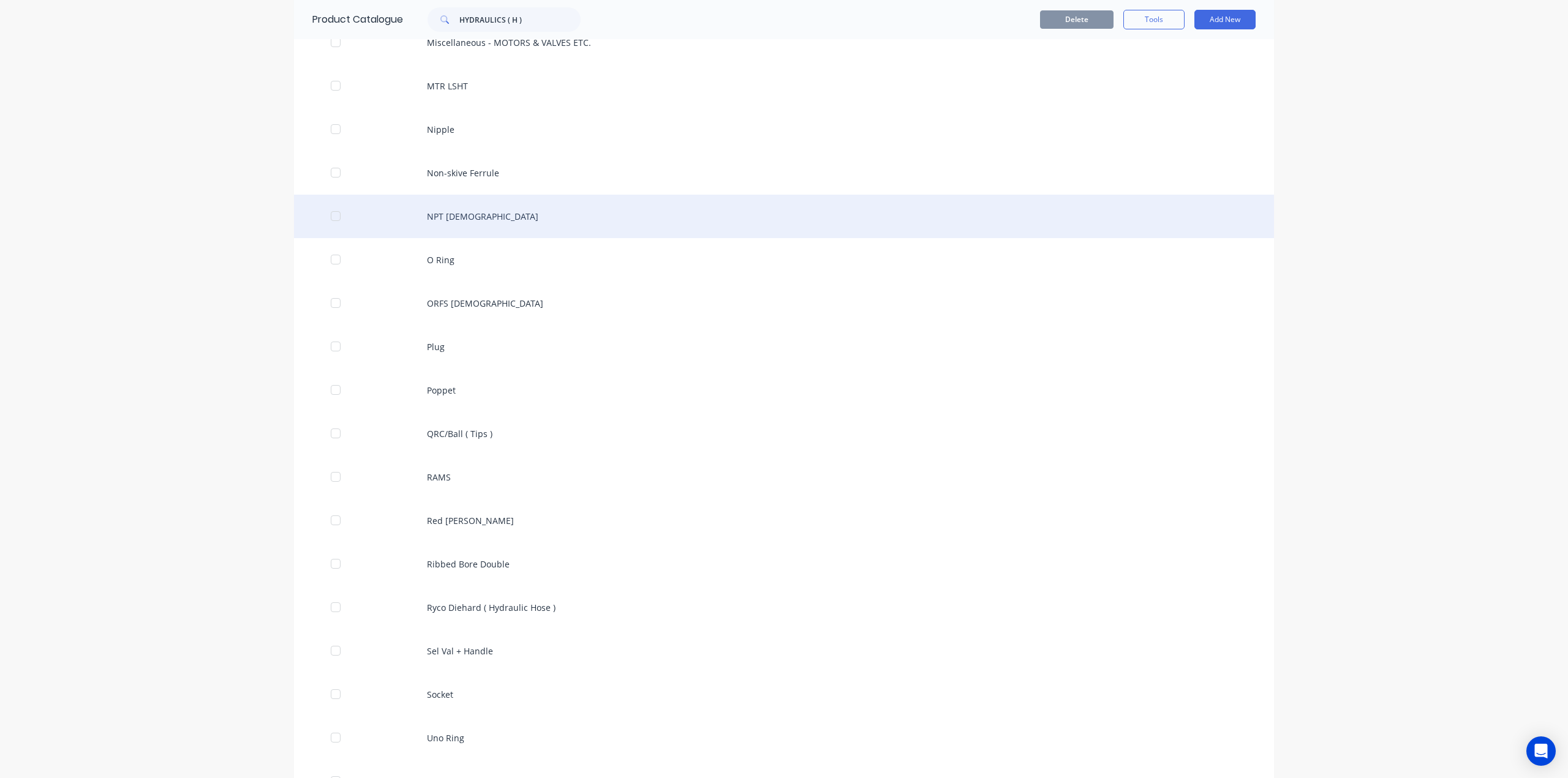
scroll to position [1020, 0]
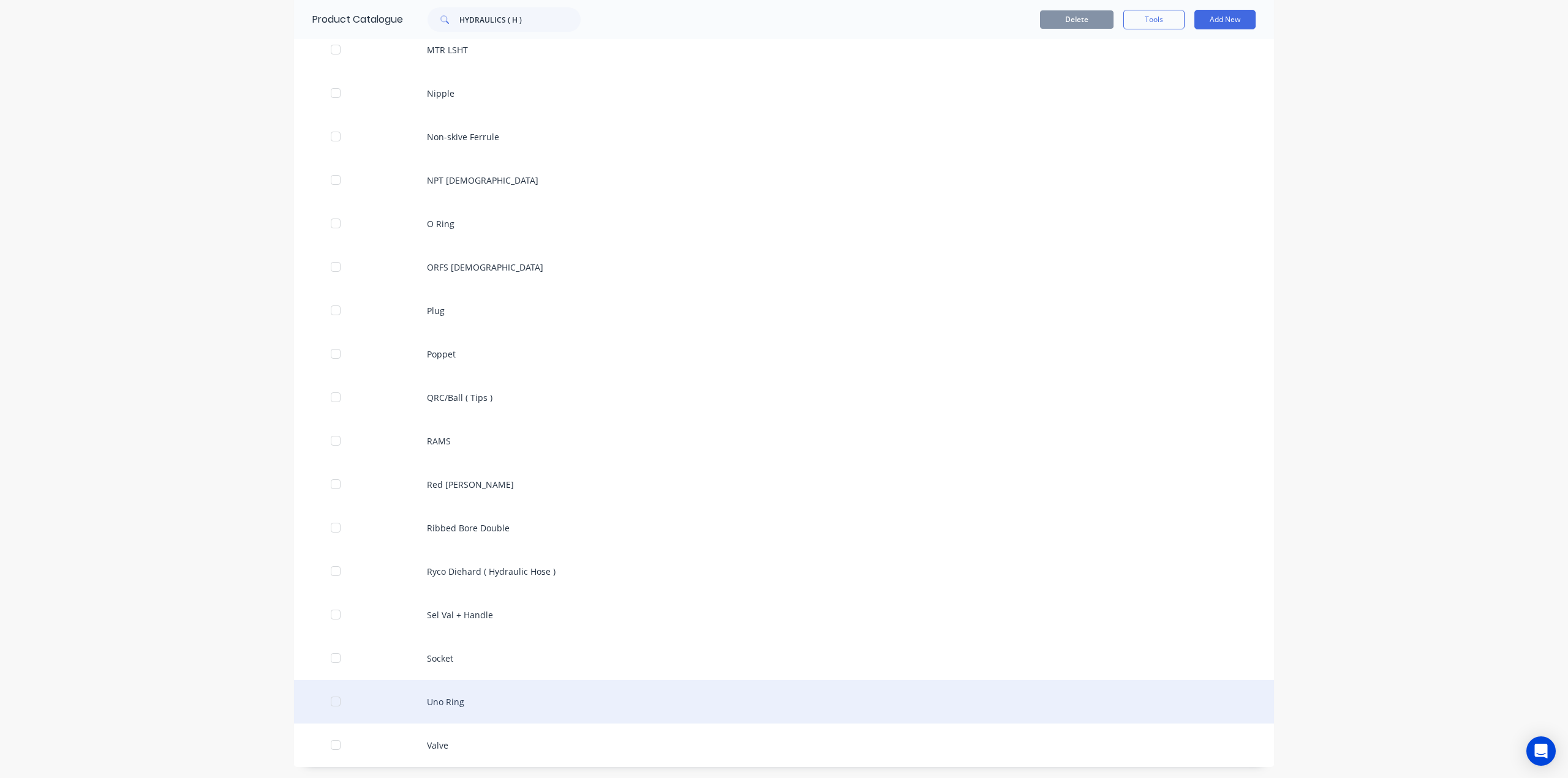
click at [488, 695] on div "Uno Ring" at bounding box center [784, 702] width 980 height 43
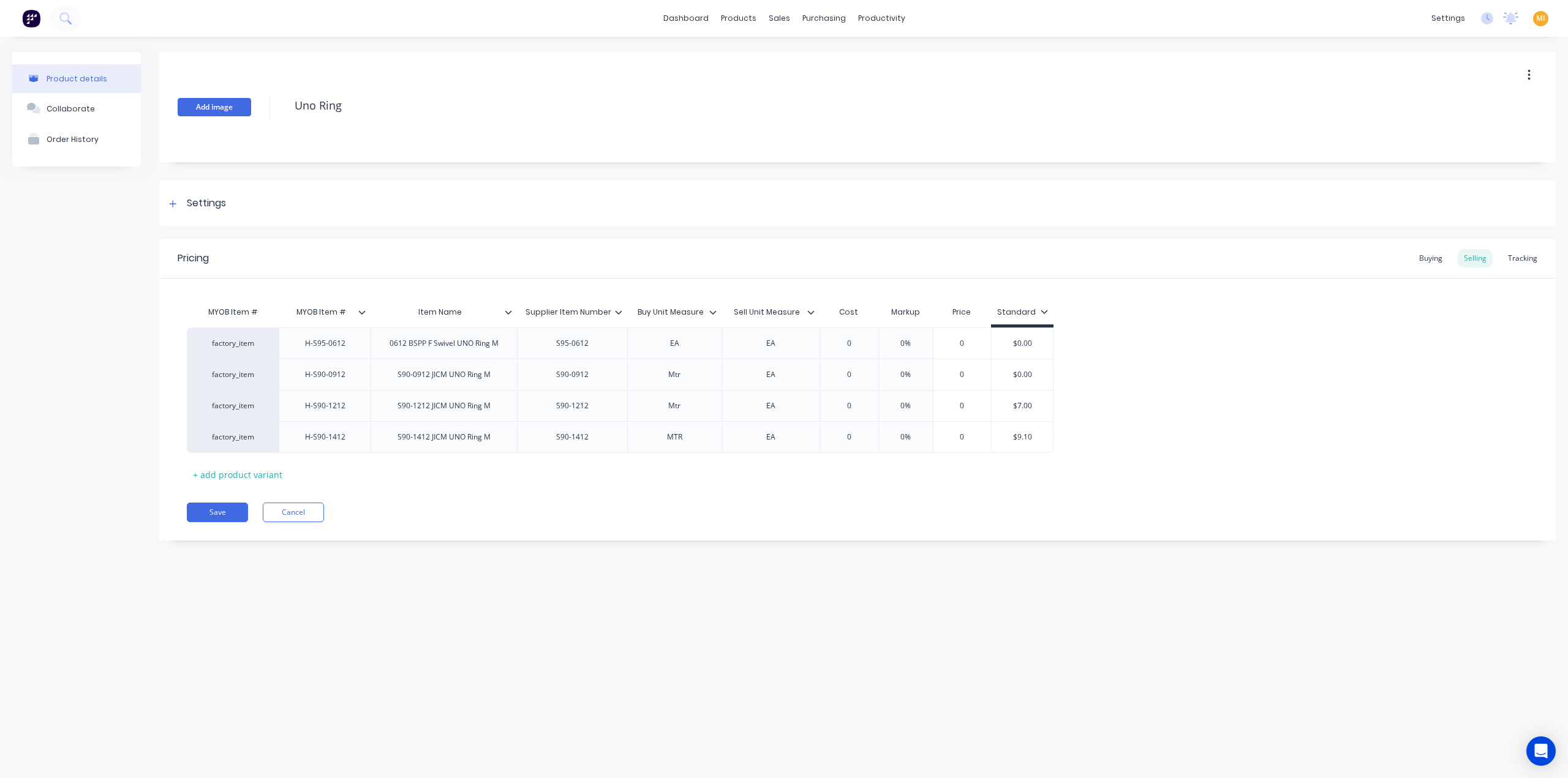
drag, startPoint x: 282, startPoint y: 106, endPoint x: 179, endPoint y: 102, distance: 103.1
click at [180, 103] on div "Add image Uno Ring" at bounding box center [857, 107] width 1397 height 110
click at [457, 624] on div "Product details Collaborate Order History Add image Uno Ring Settings Product O…" at bounding box center [784, 395] width 1568 height 717
click at [196, 503] on button "Save" at bounding box center [217, 512] width 61 height 19
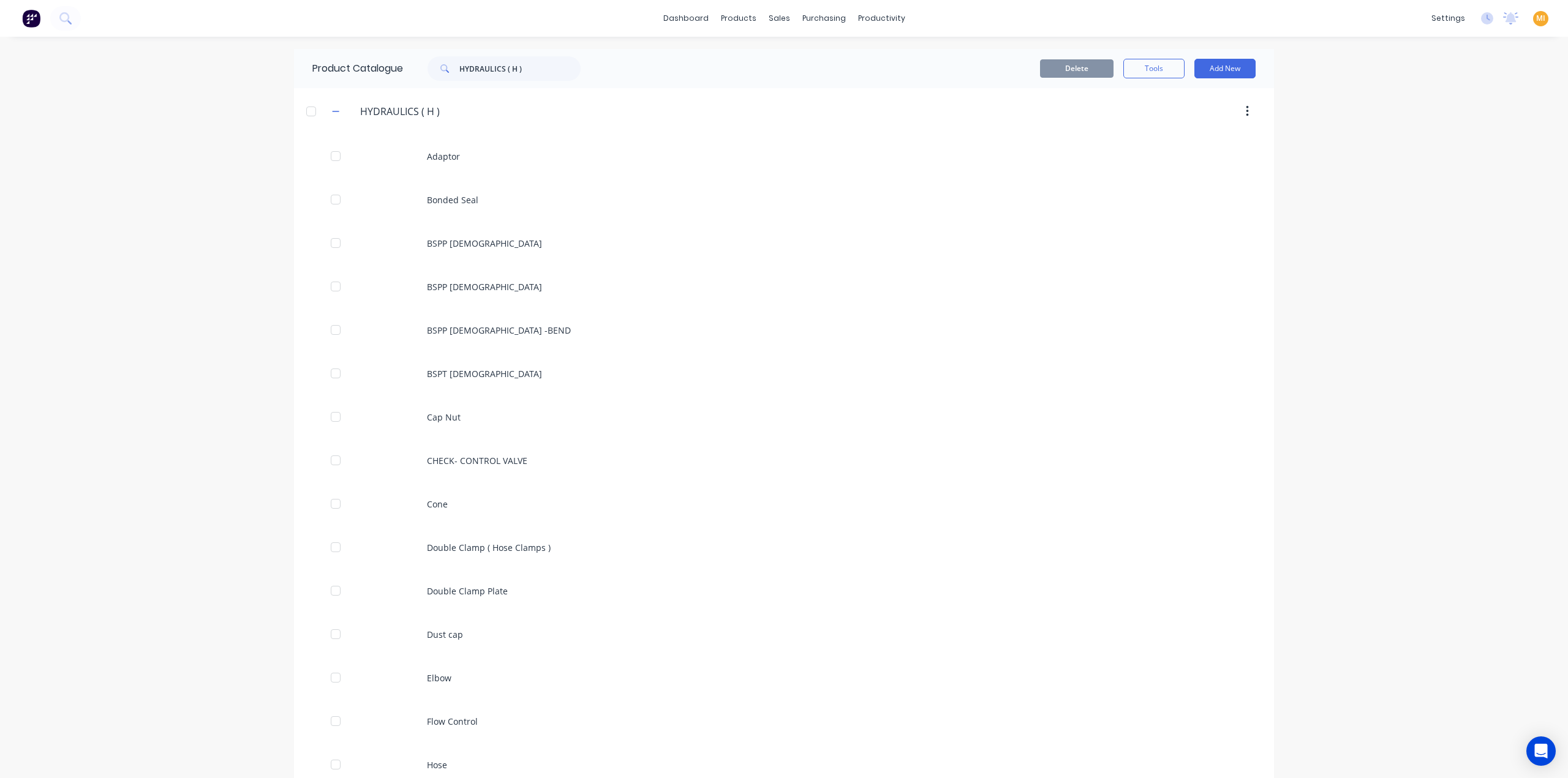
scroll to position [1020, 0]
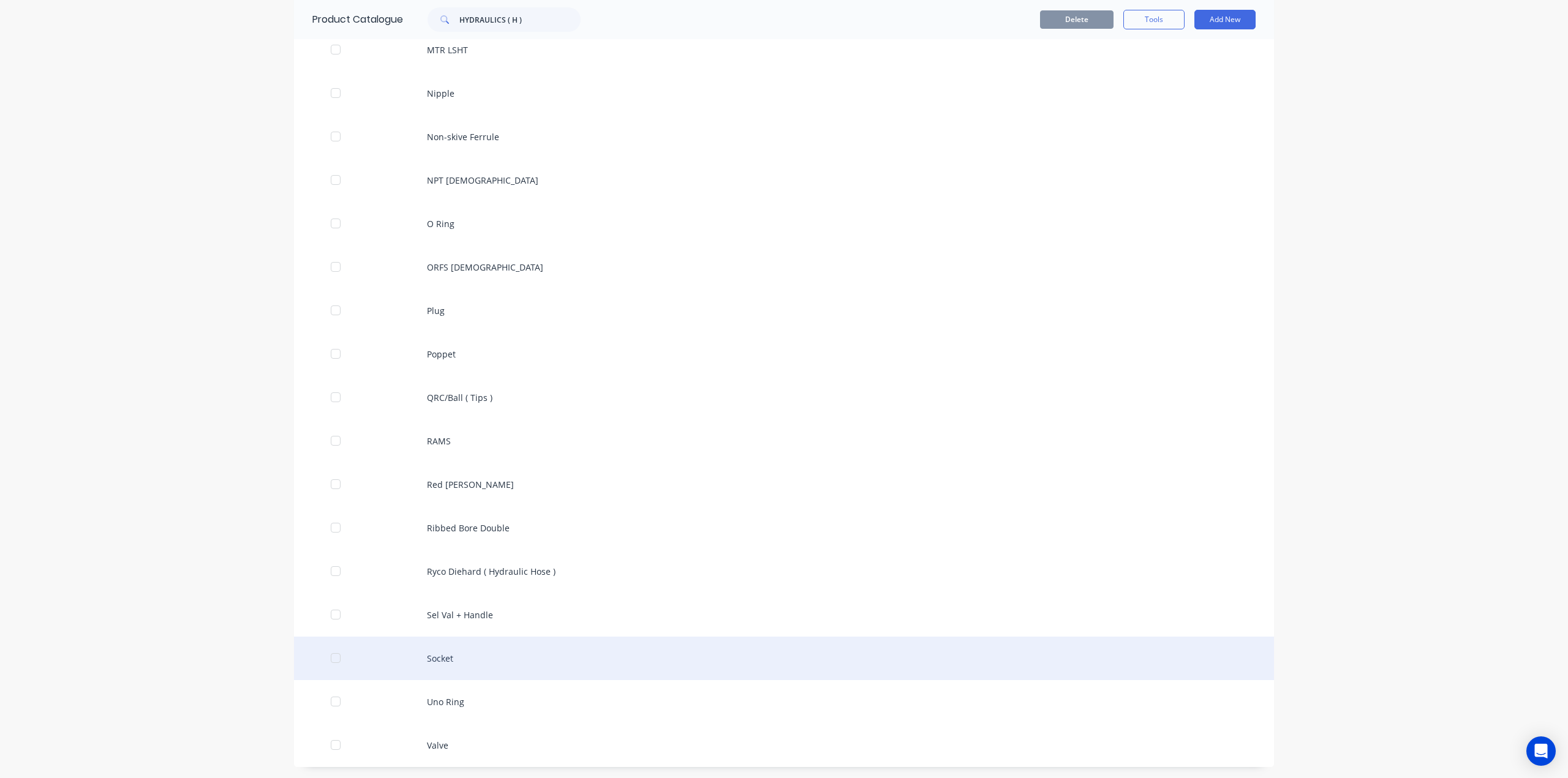
click at [485, 653] on div "Socket" at bounding box center [784, 658] width 980 height 43
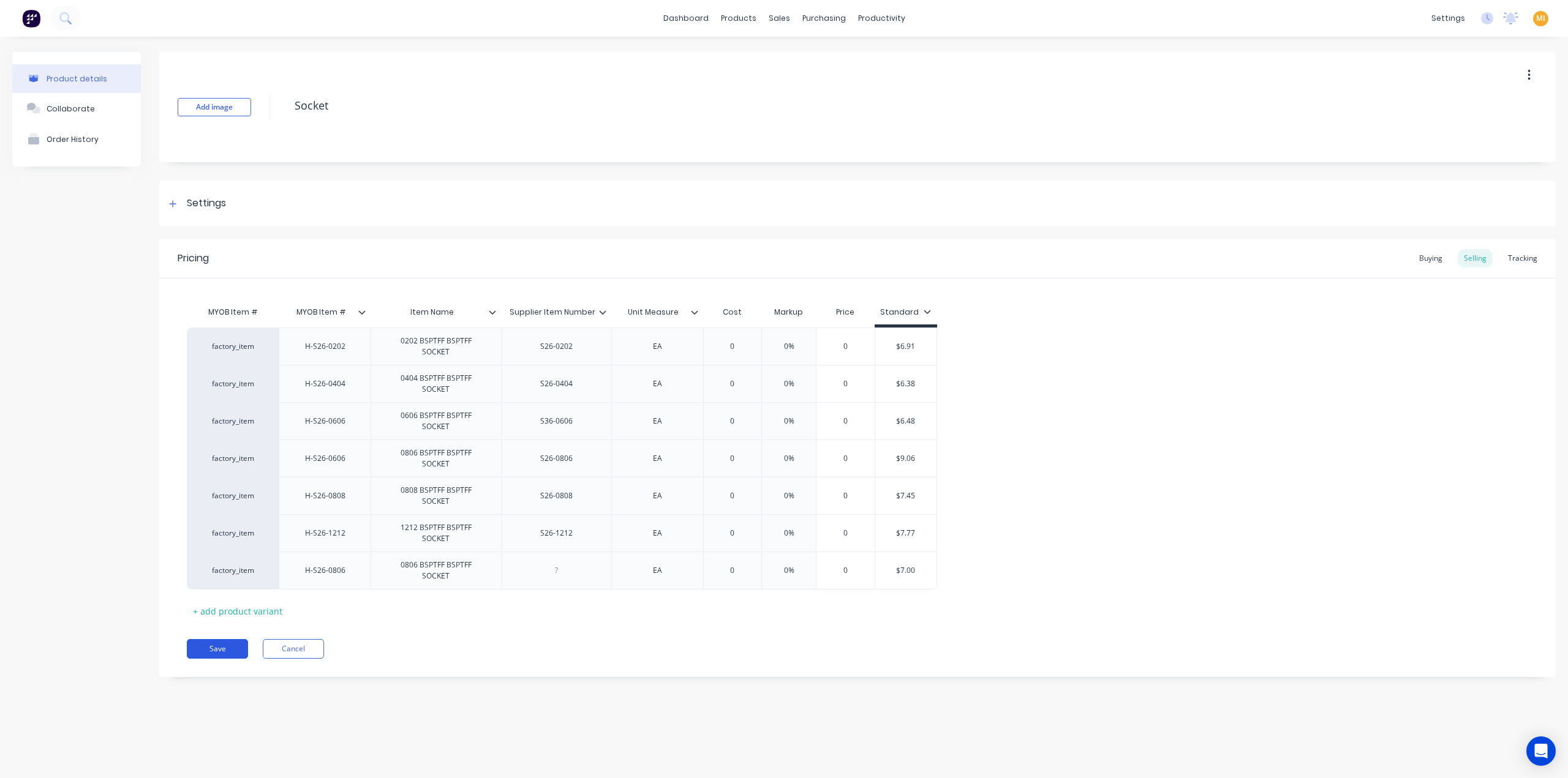
click at [222, 639] on button "Save" at bounding box center [217, 649] width 61 height 19
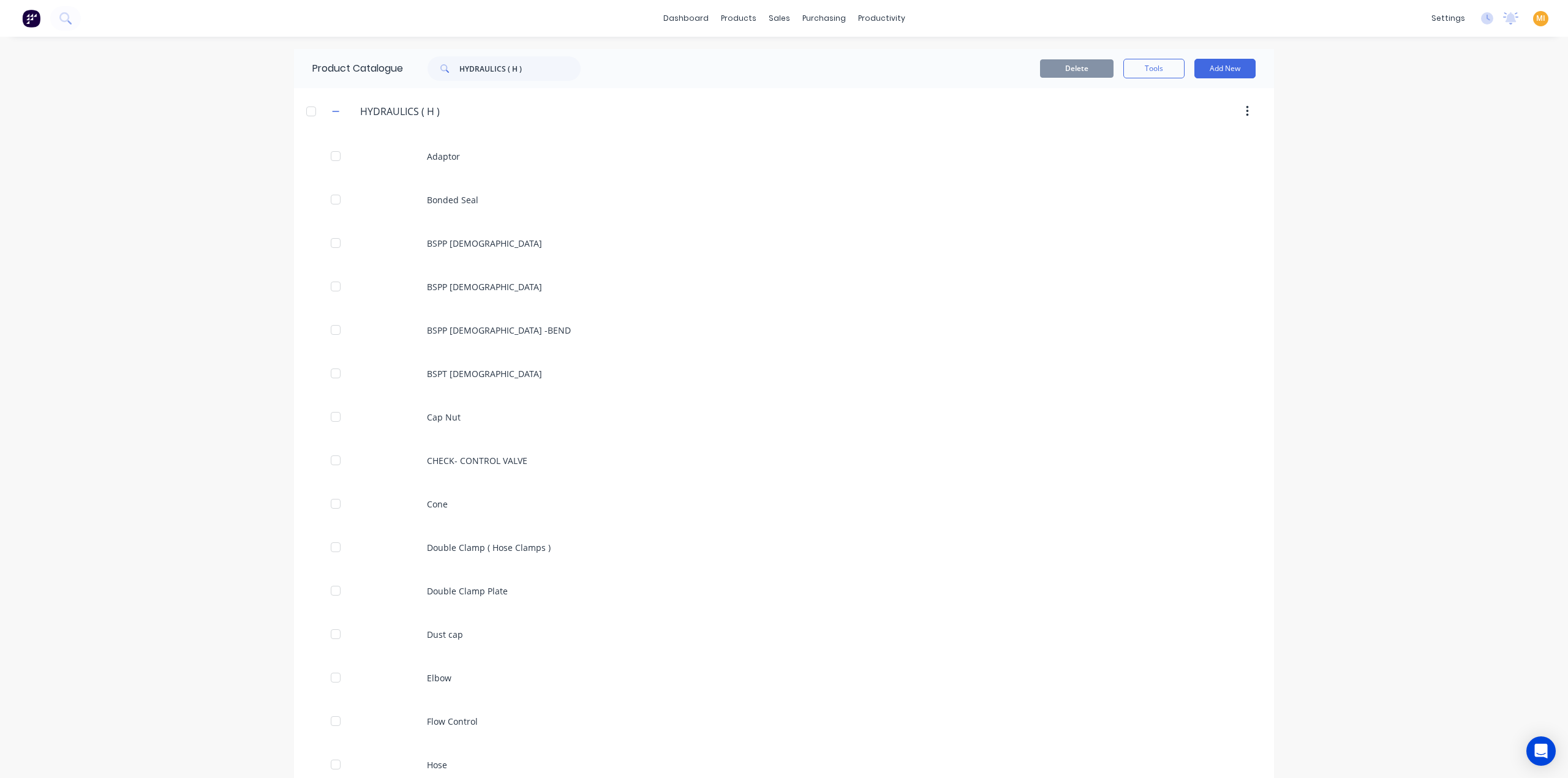
scroll to position [1020, 0]
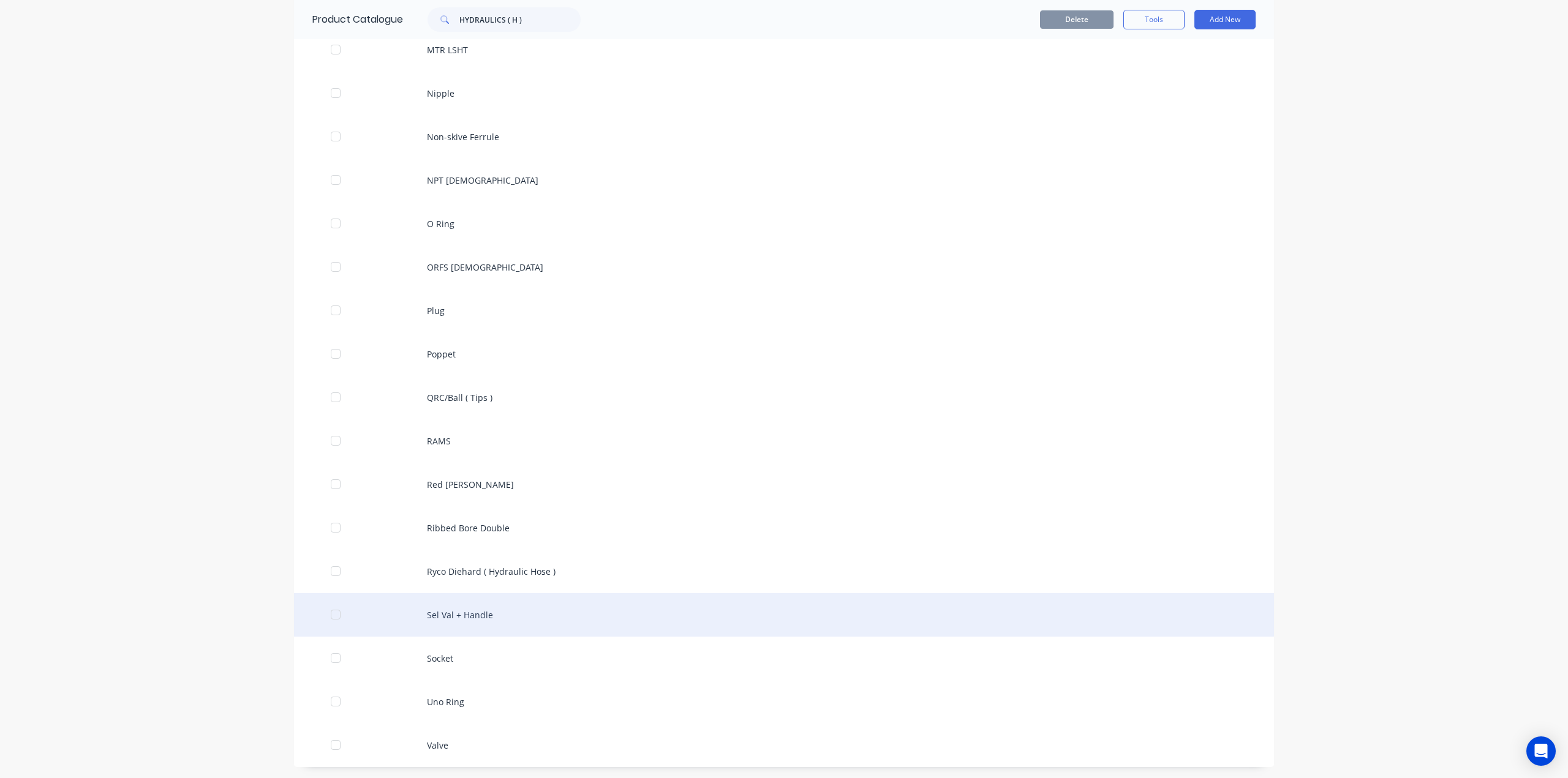
click at [507, 618] on div "Sel Val + Handle" at bounding box center [784, 615] width 980 height 43
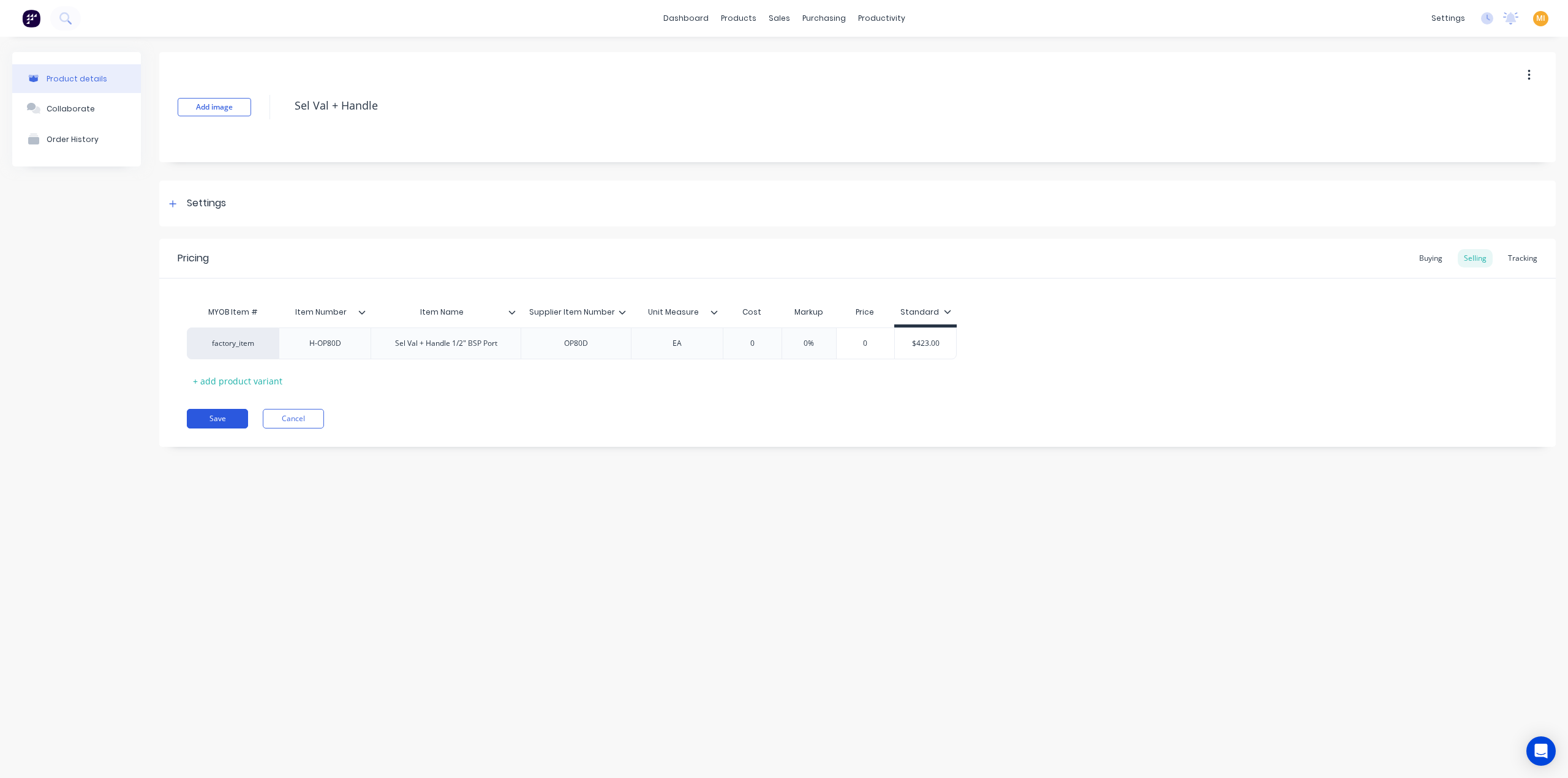
click at [212, 409] on button "Save" at bounding box center [217, 419] width 61 height 19
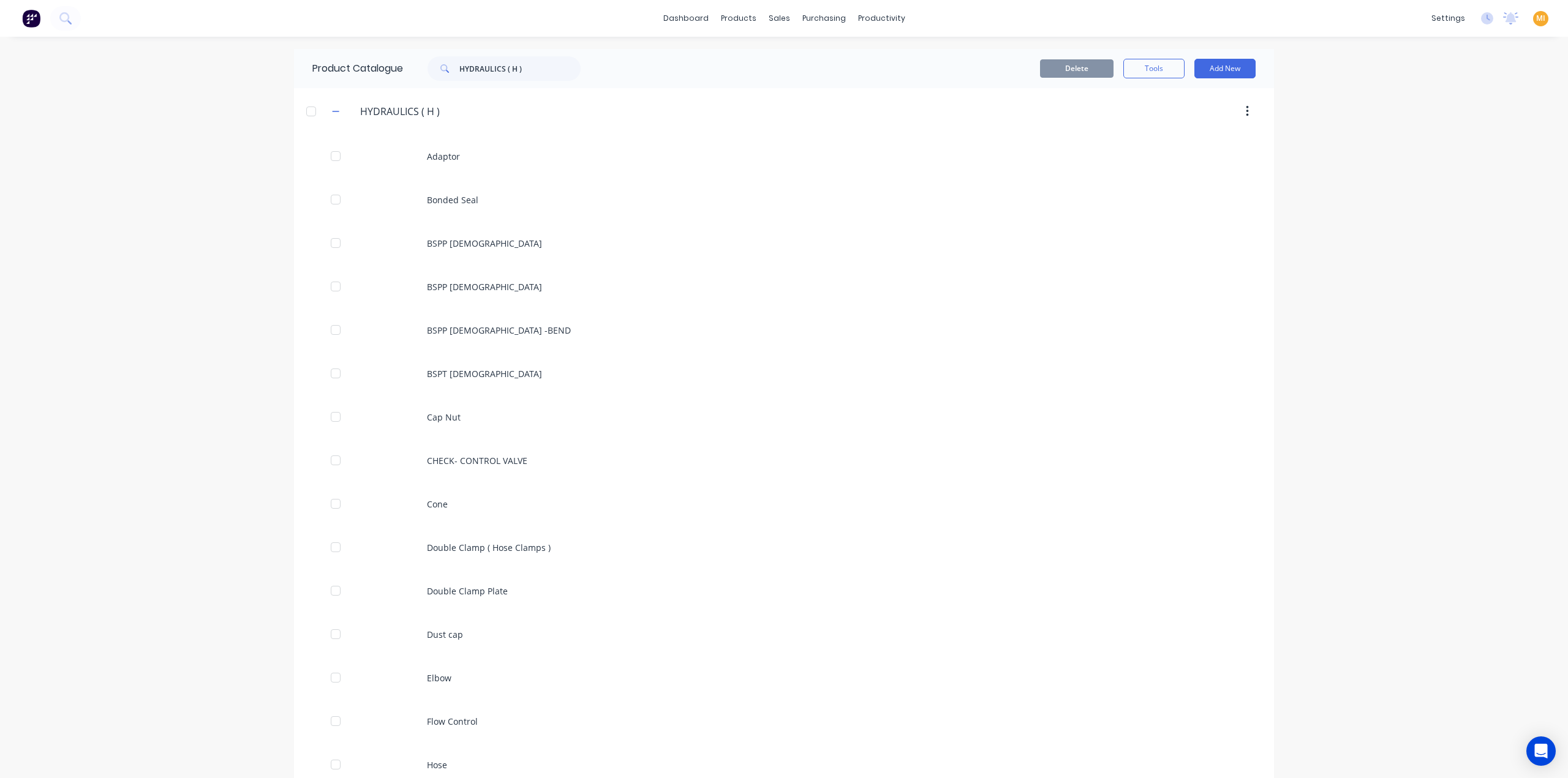
scroll to position [1020, 0]
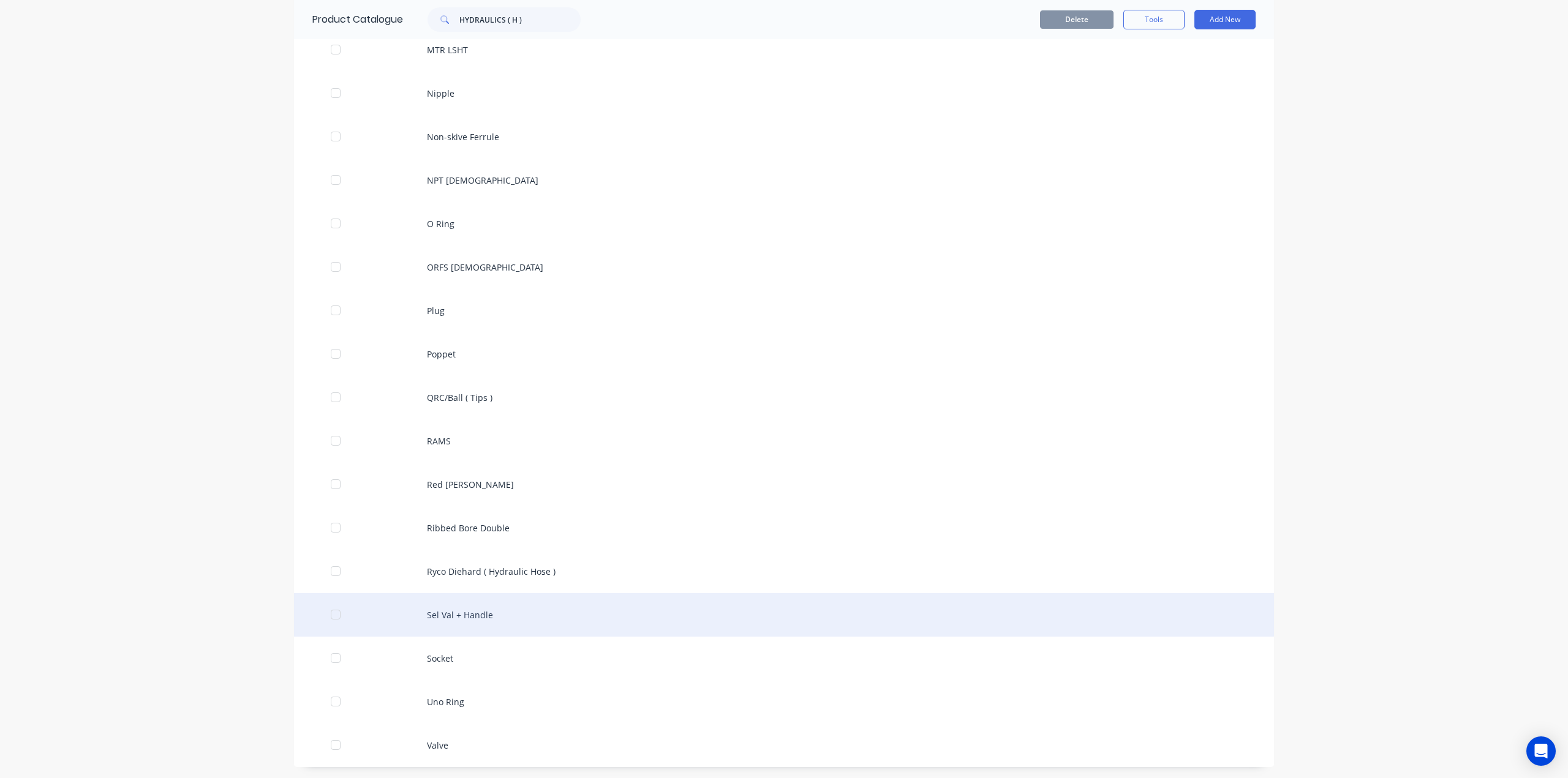
click at [484, 609] on div "Sel Val + Handle" at bounding box center [784, 615] width 980 height 43
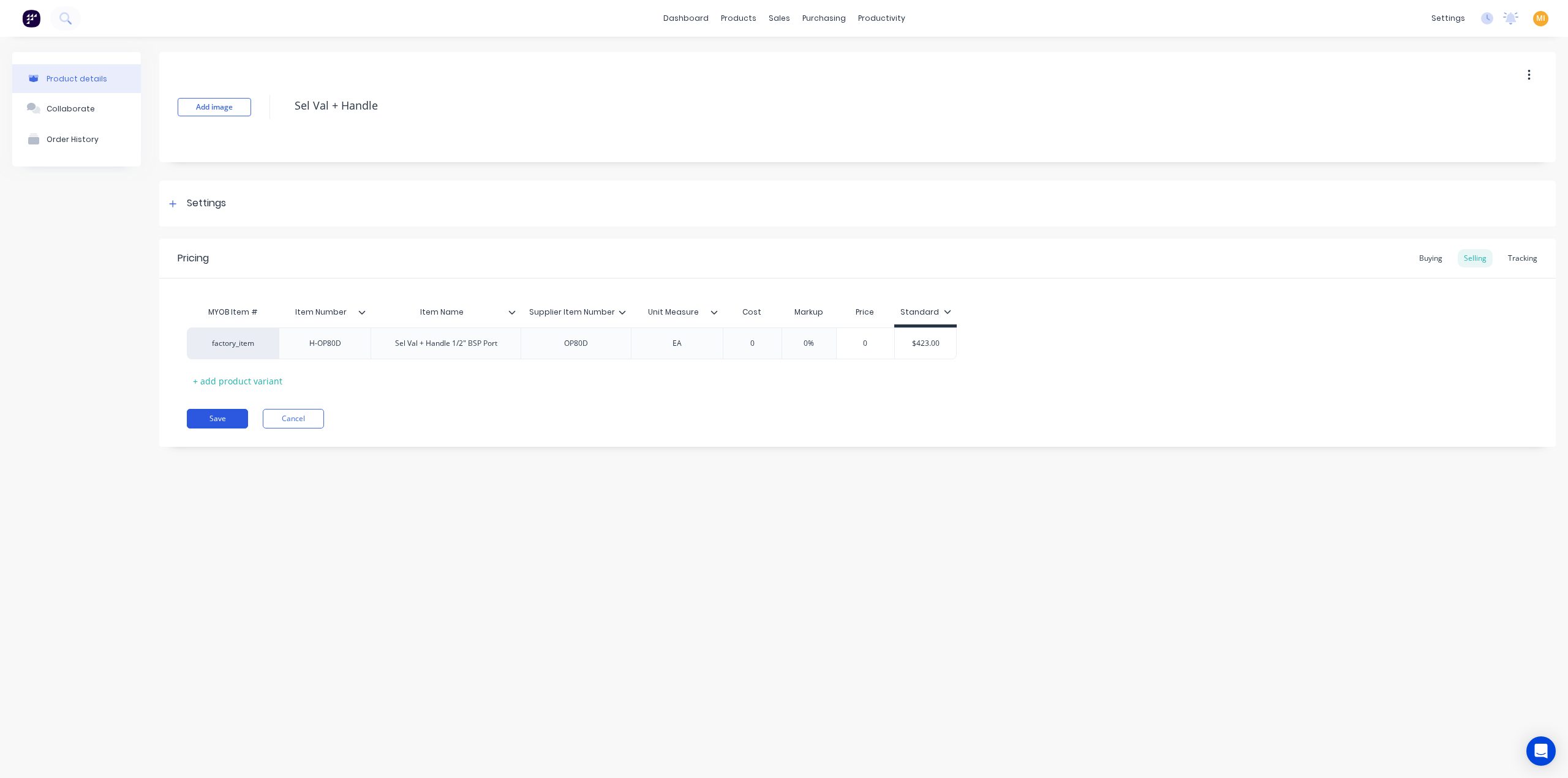
click at [200, 426] on button "Save" at bounding box center [217, 419] width 61 height 19
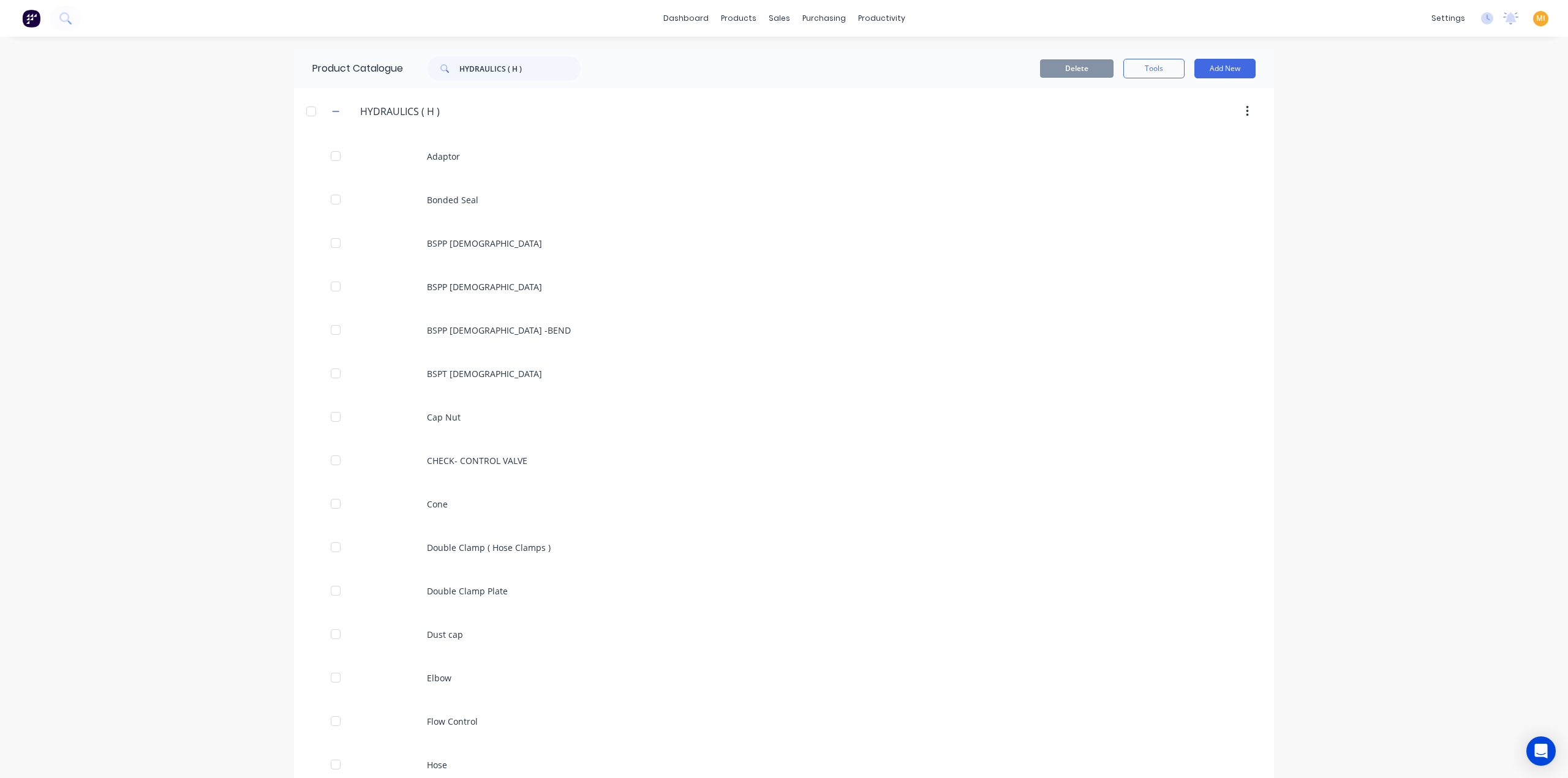
scroll to position [1020, 0]
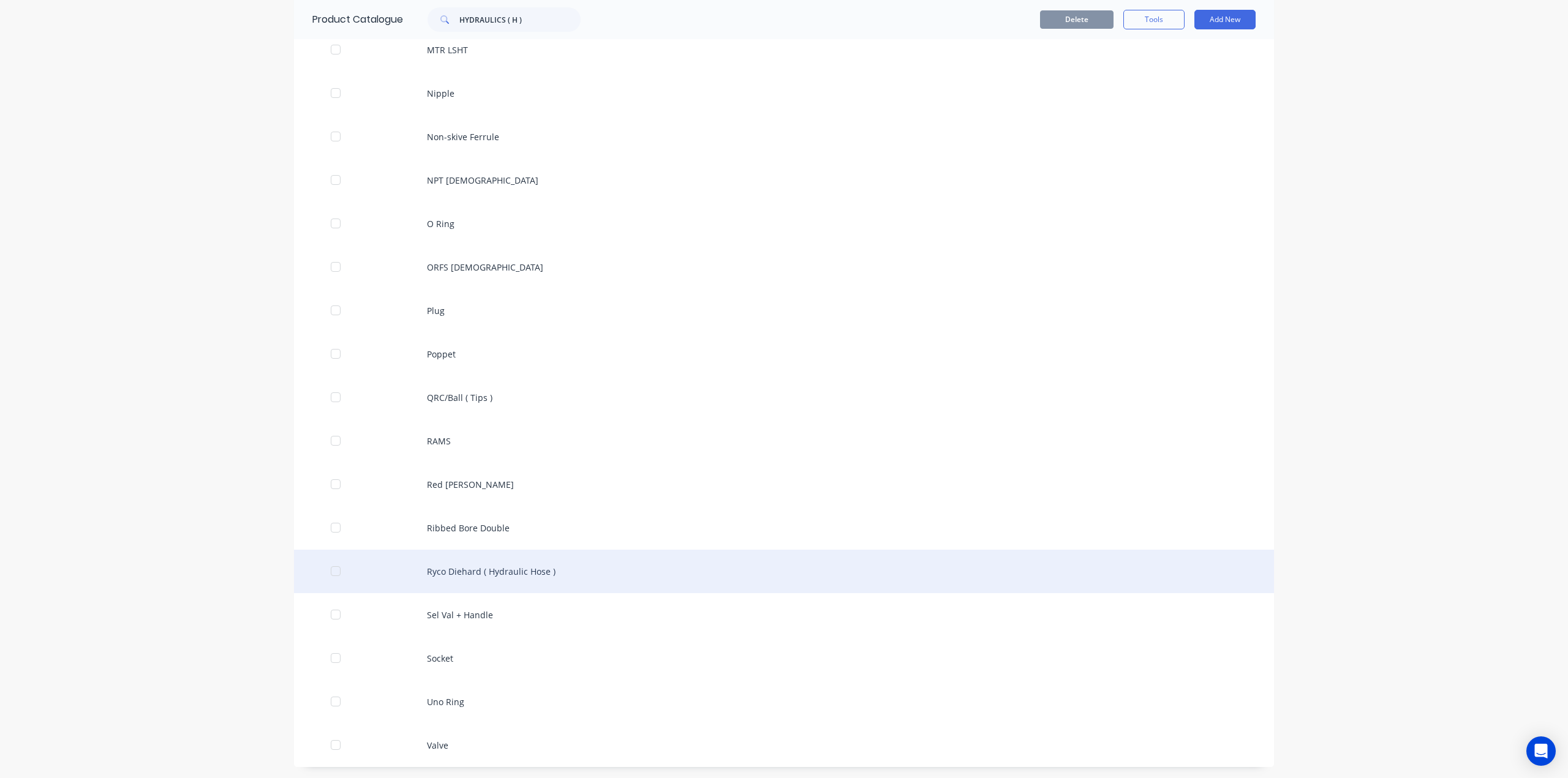
click at [460, 570] on div "Ryco Diehard ( Hydraulic Hose )" at bounding box center [784, 571] width 980 height 43
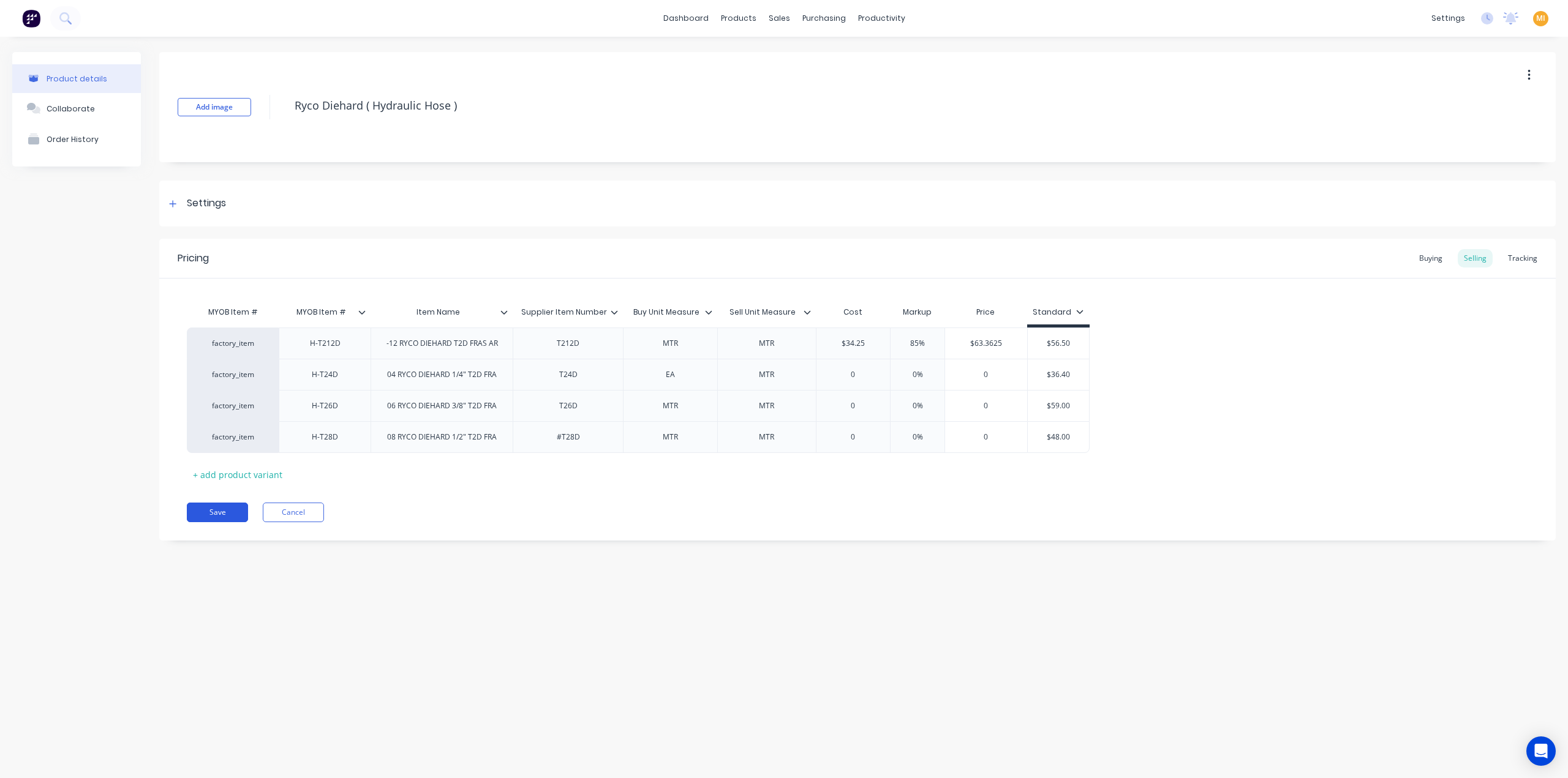
click at [203, 512] on button "Save" at bounding box center [217, 512] width 61 height 19
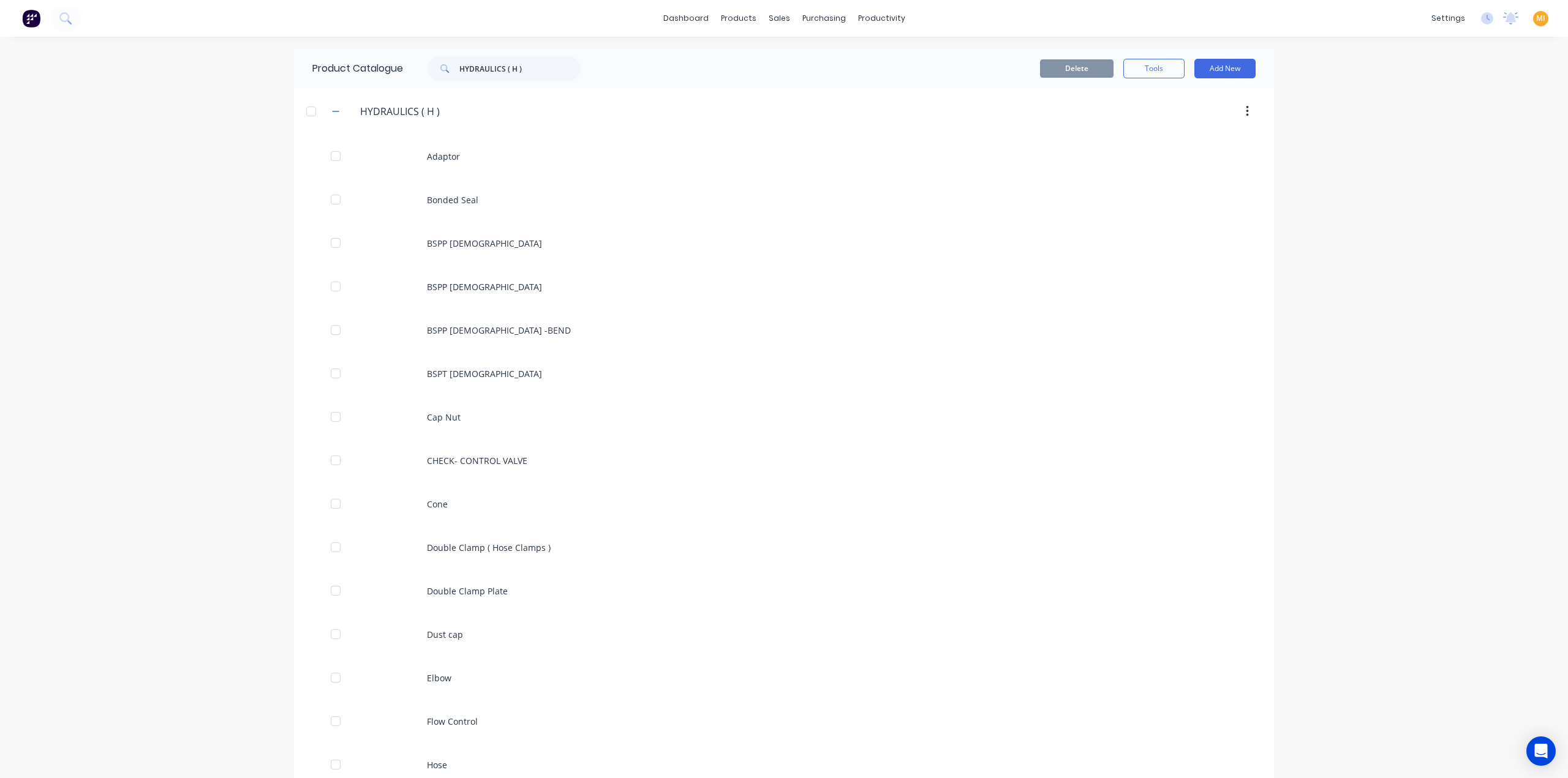
scroll to position [1020, 0]
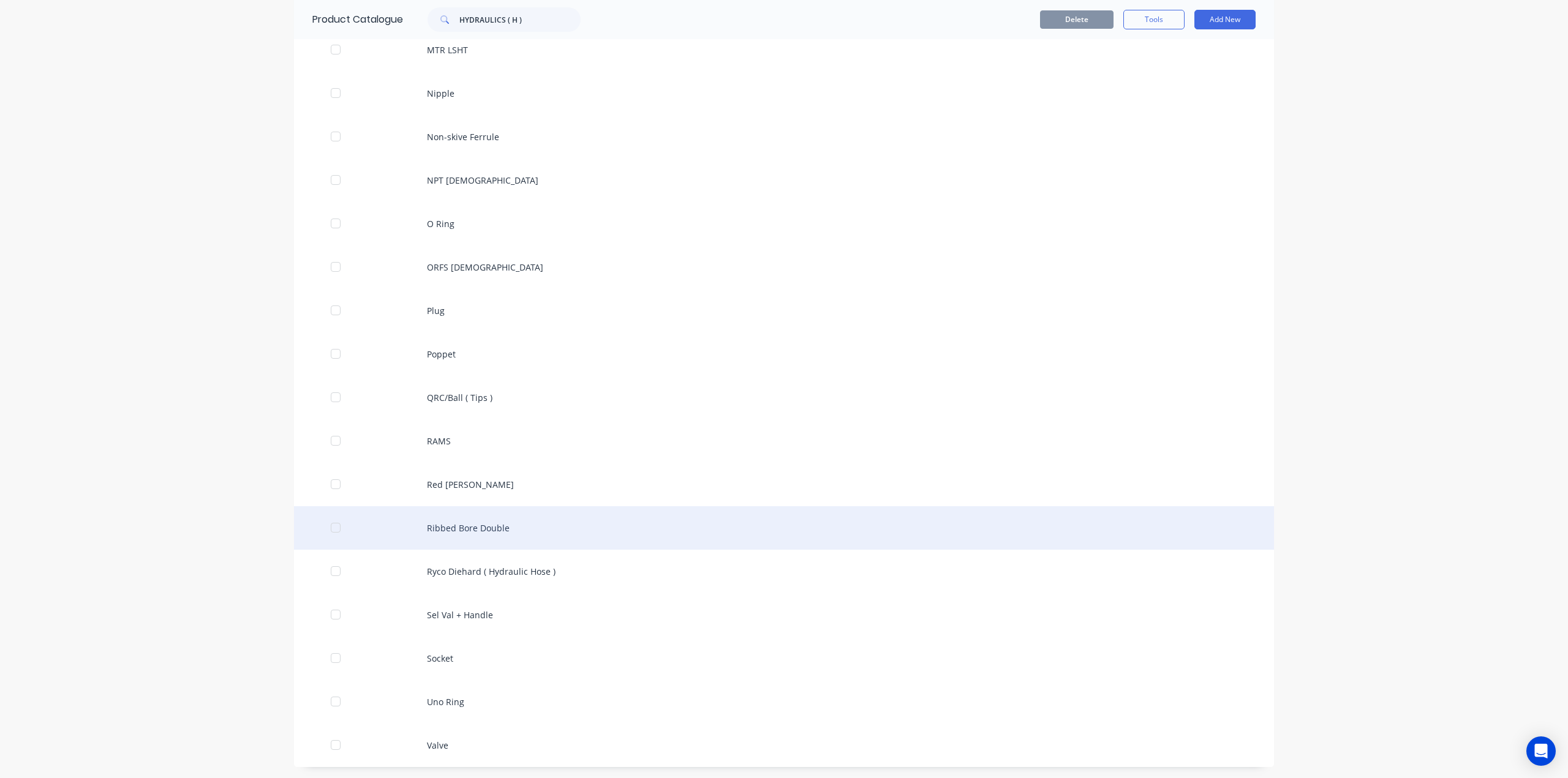
click at [476, 532] on div "Ribbed Bore Double" at bounding box center [784, 528] width 980 height 43
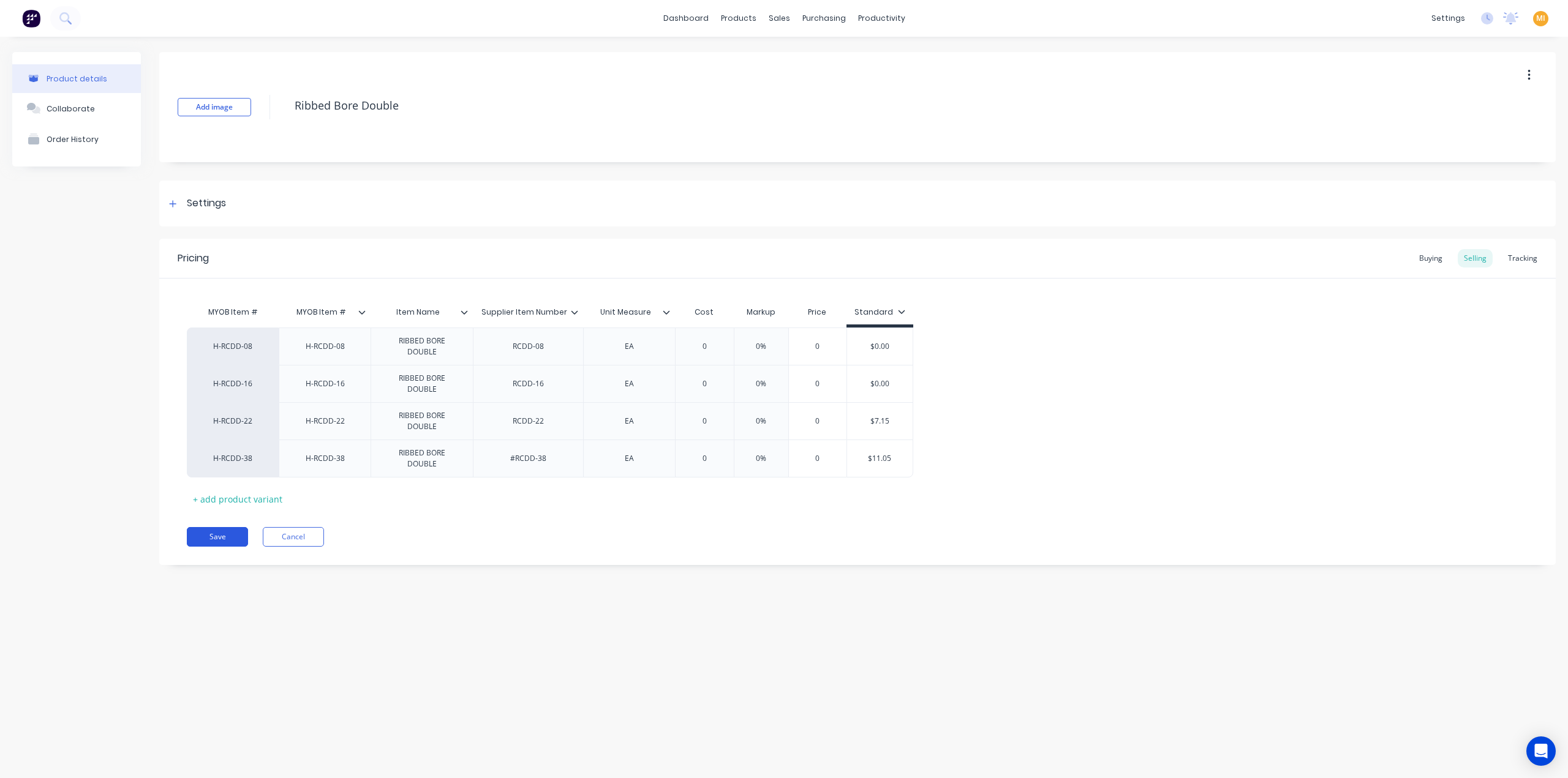
click at [219, 534] on button "Save" at bounding box center [217, 537] width 61 height 19
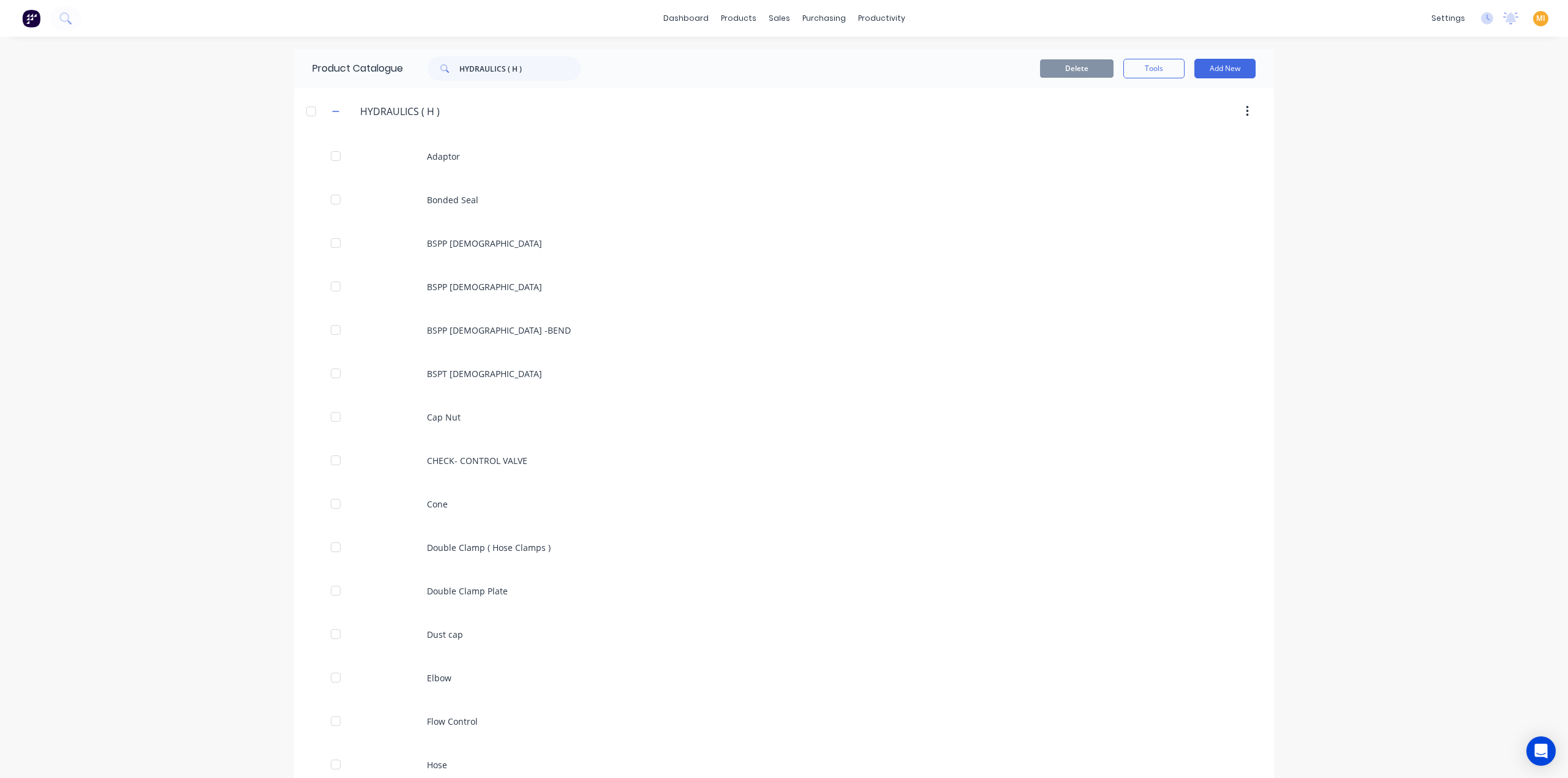
scroll to position [1020, 0]
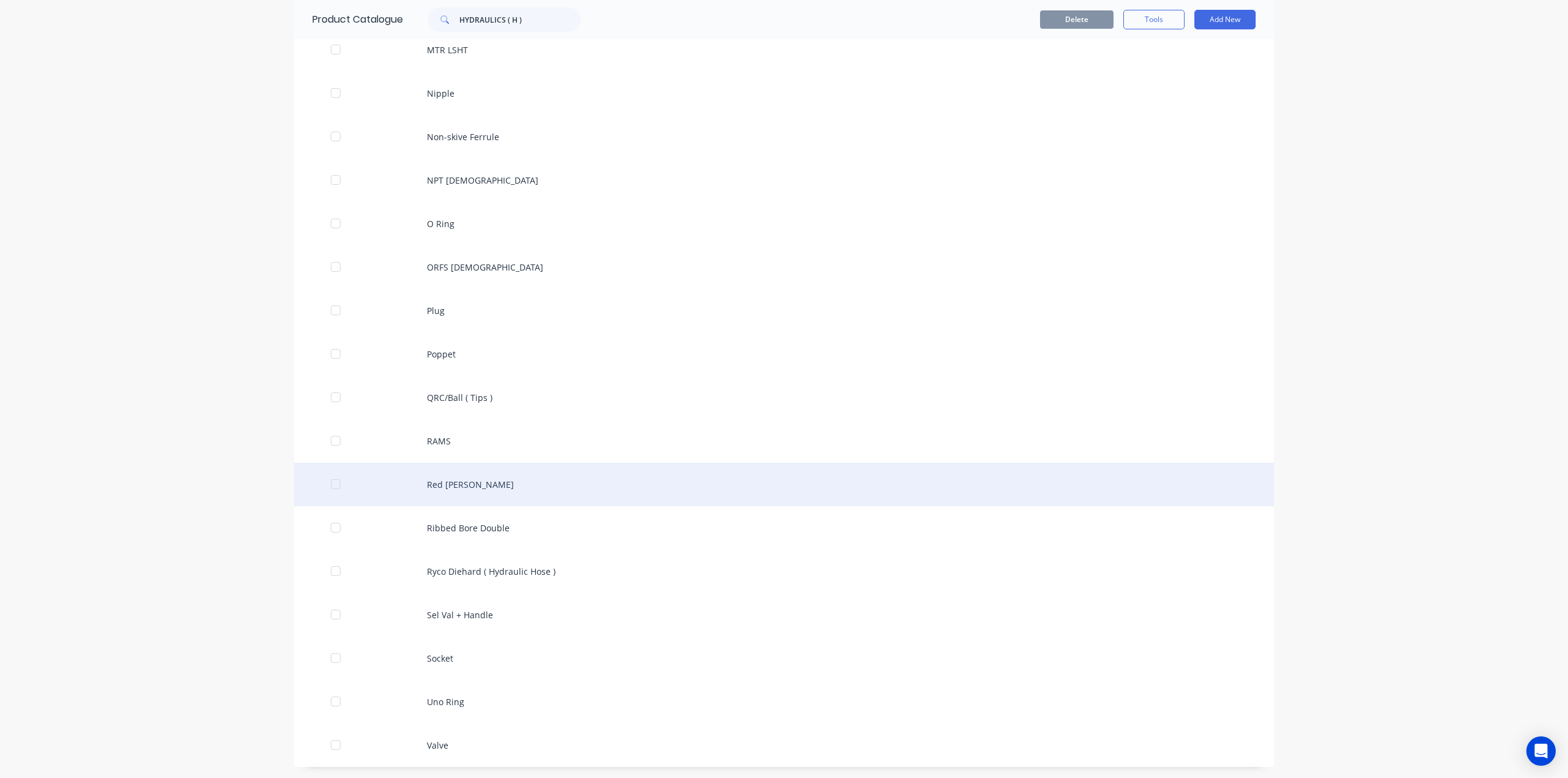
click at [443, 481] on div "Red [PERSON_NAME]" at bounding box center [784, 484] width 980 height 43
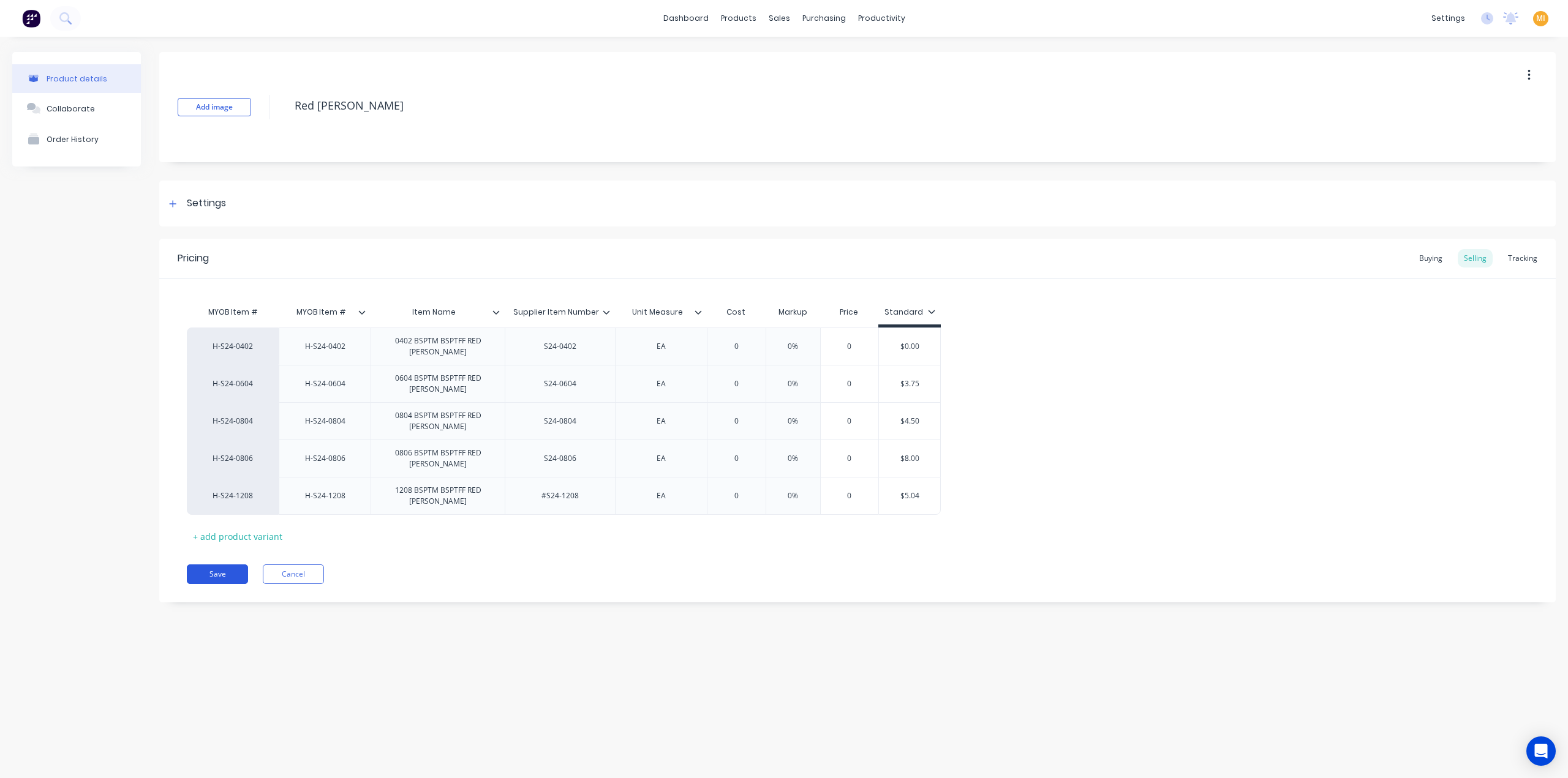
click at [216, 573] on button "Save" at bounding box center [217, 574] width 61 height 19
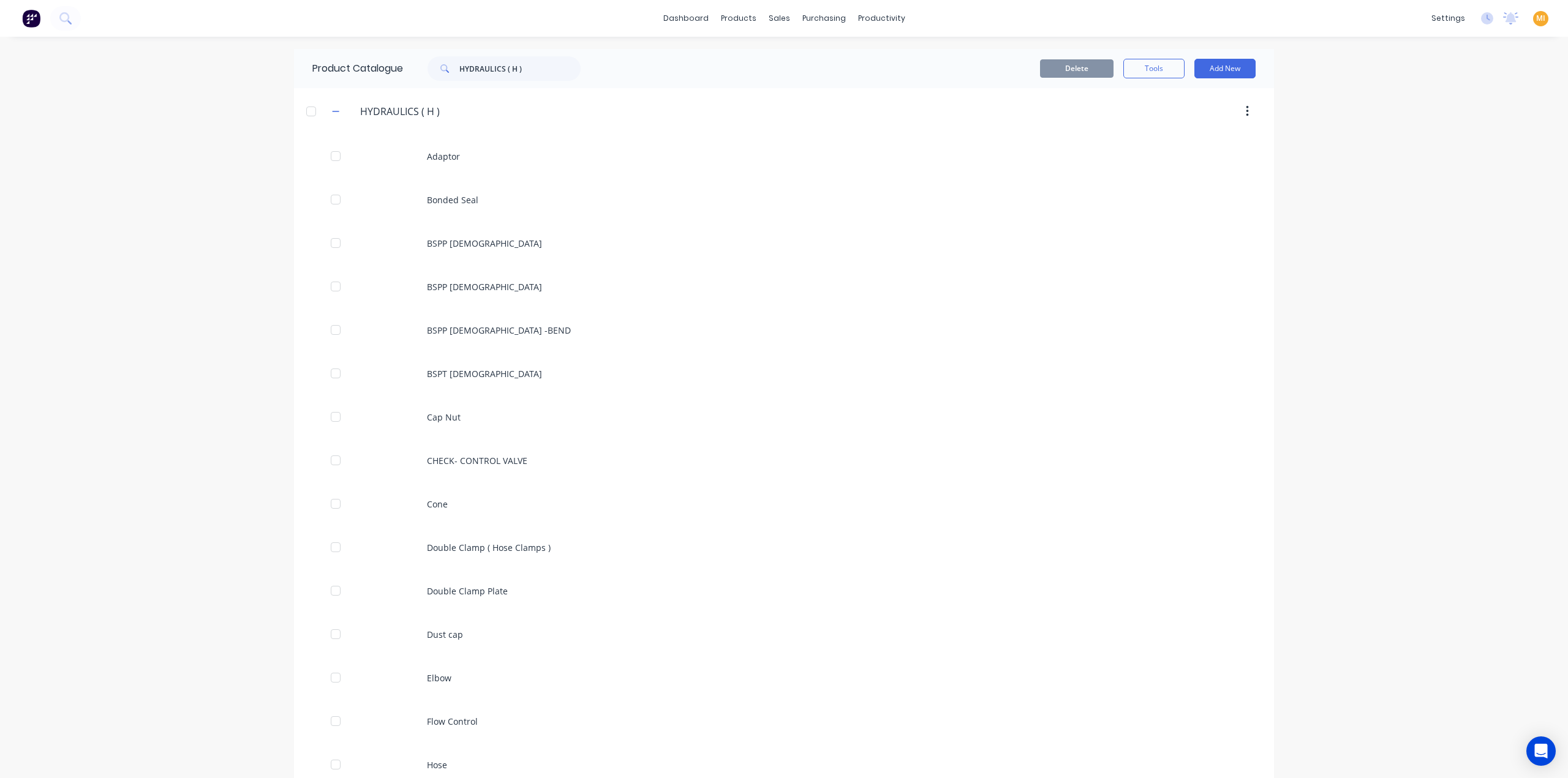
scroll to position [1020, 0]
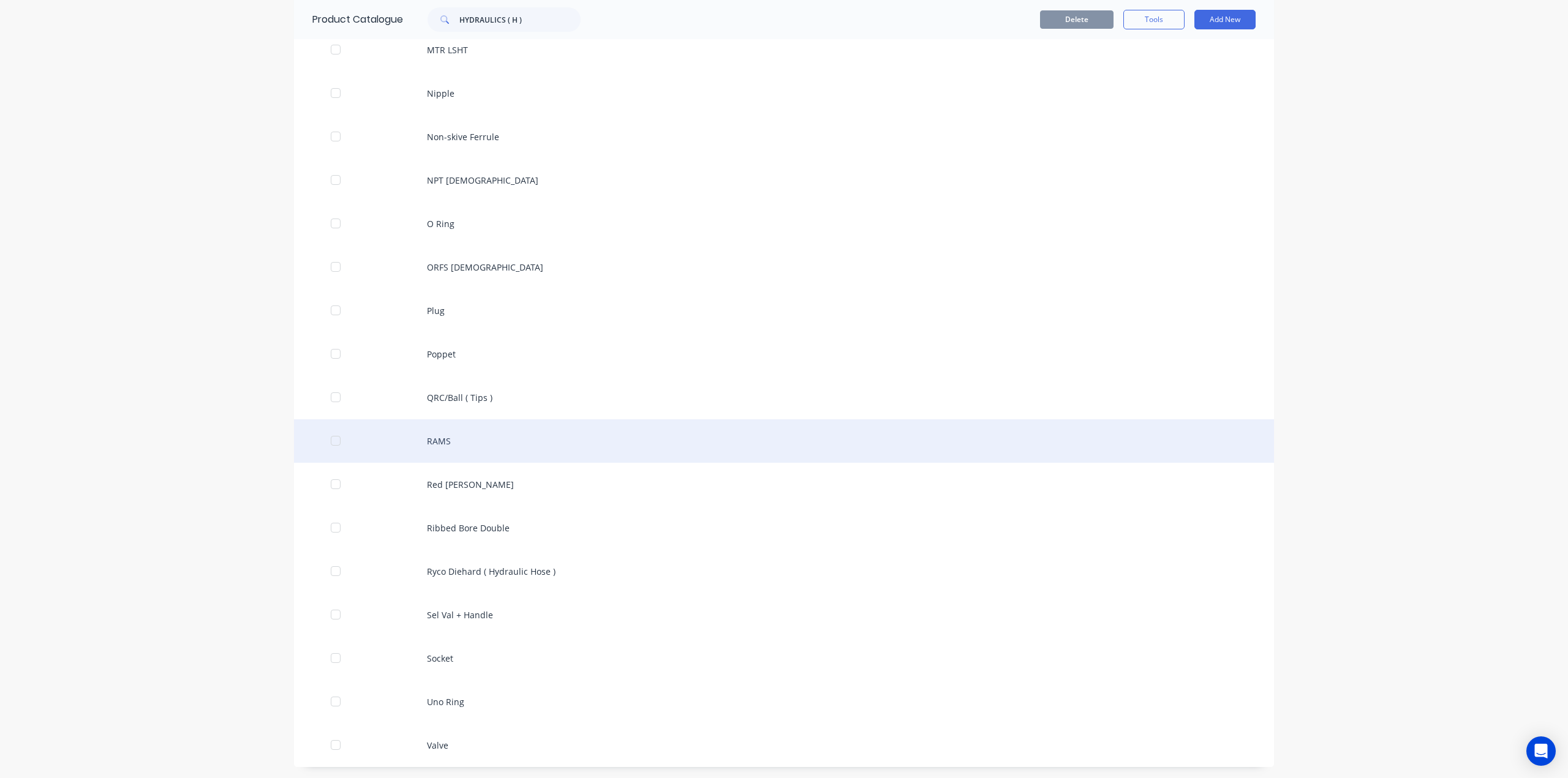
click at [426, 460] on div "RAMS" at bounding box center [784, 441] width 980 height 43
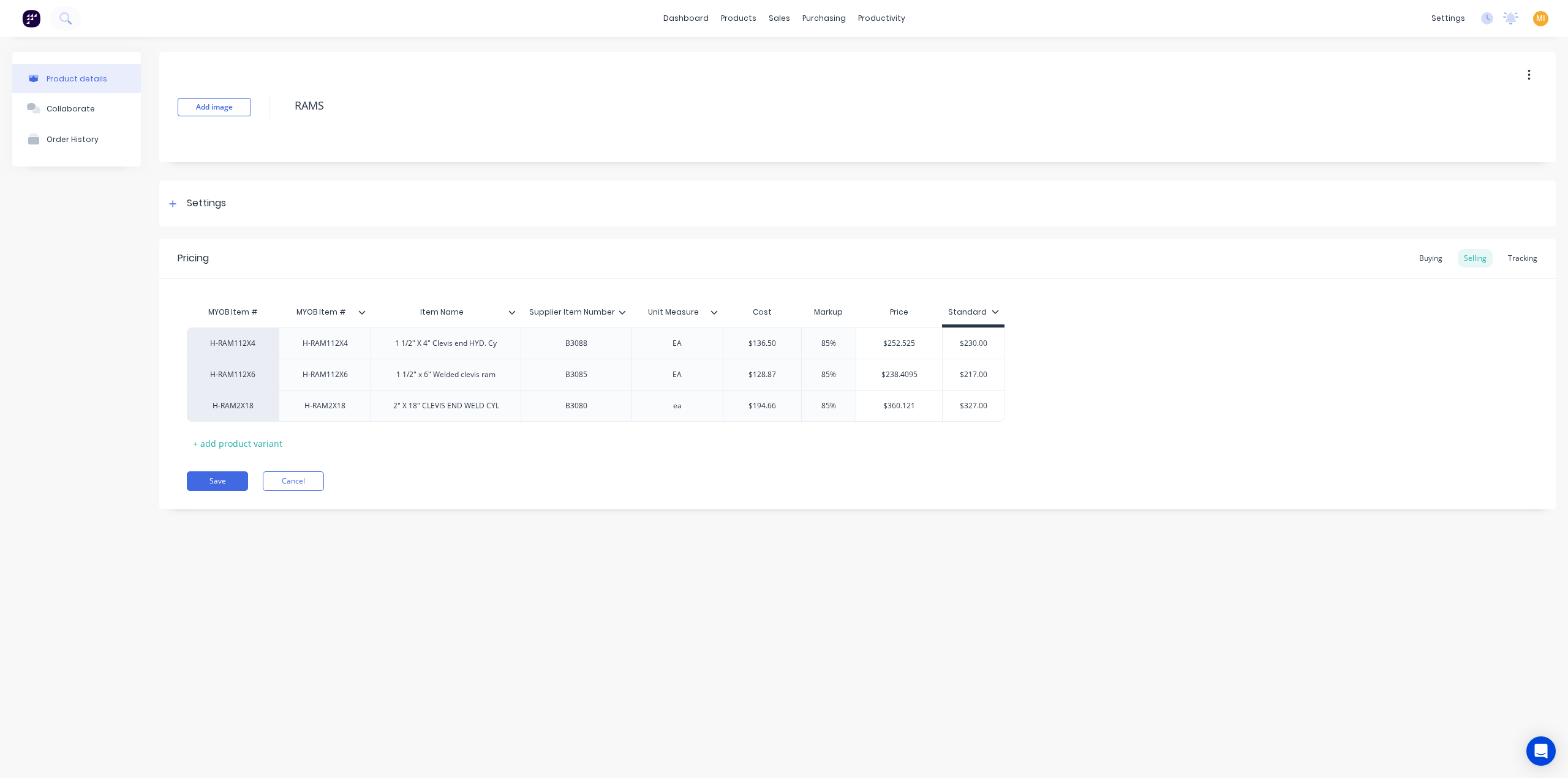
drag, startPoint x: 355, startPoint y: 111, endPoint x: 173, endPoint y: 82, distance: 184.3
click at [174, 81] on div "Add image RAMS" at bounding box center [857, 107] width 1397 height 110
click at [520, 669] on div "Product details Collaborate Order History Add image RAMS Settings Product Optio…" at bounding box center [784, 395] width 1568 height 717
click at [217, 476] on button "Save" at bounding box center [217, 481] width 61 height 19
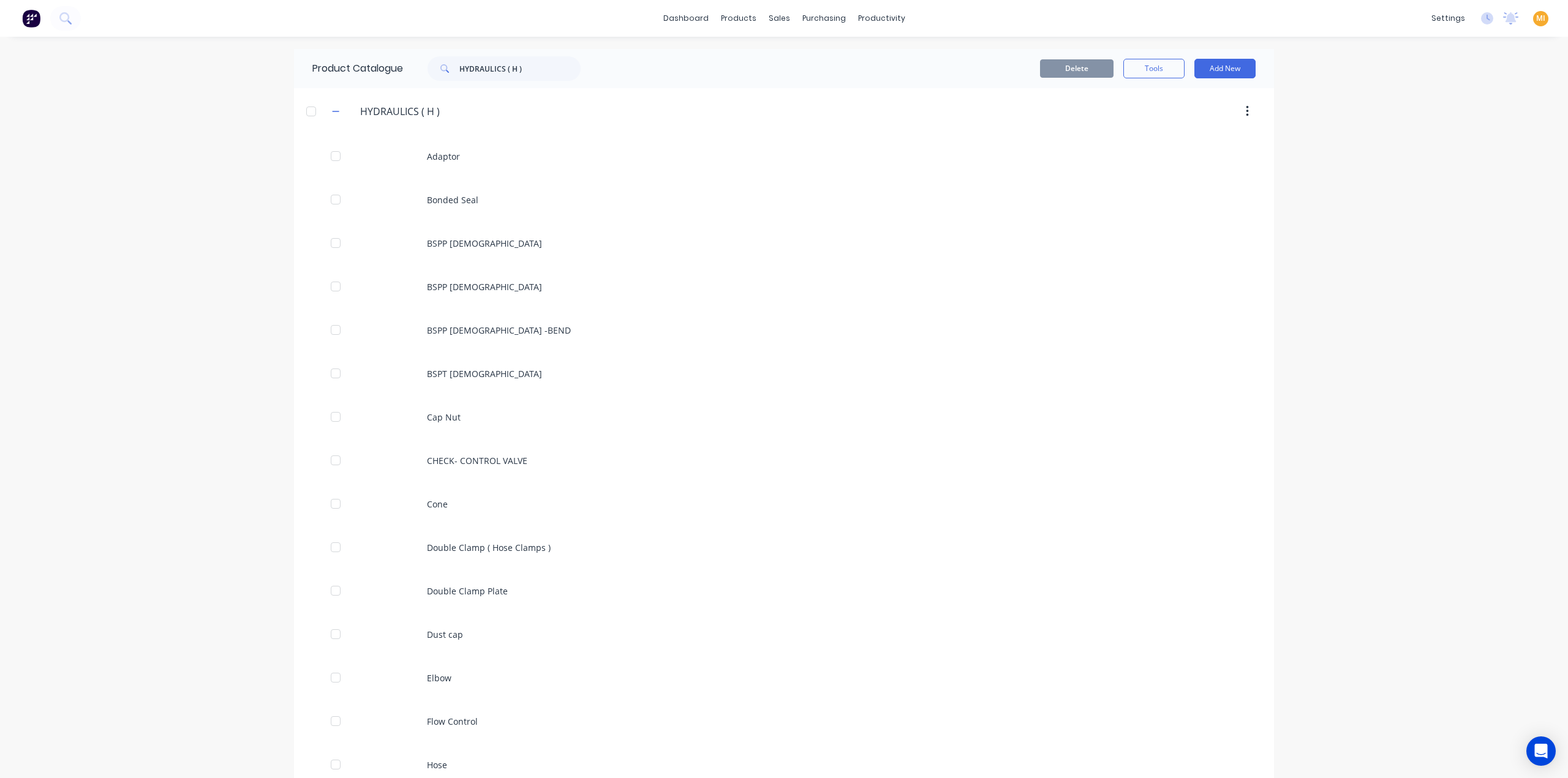
scroll to position [1020, 0]
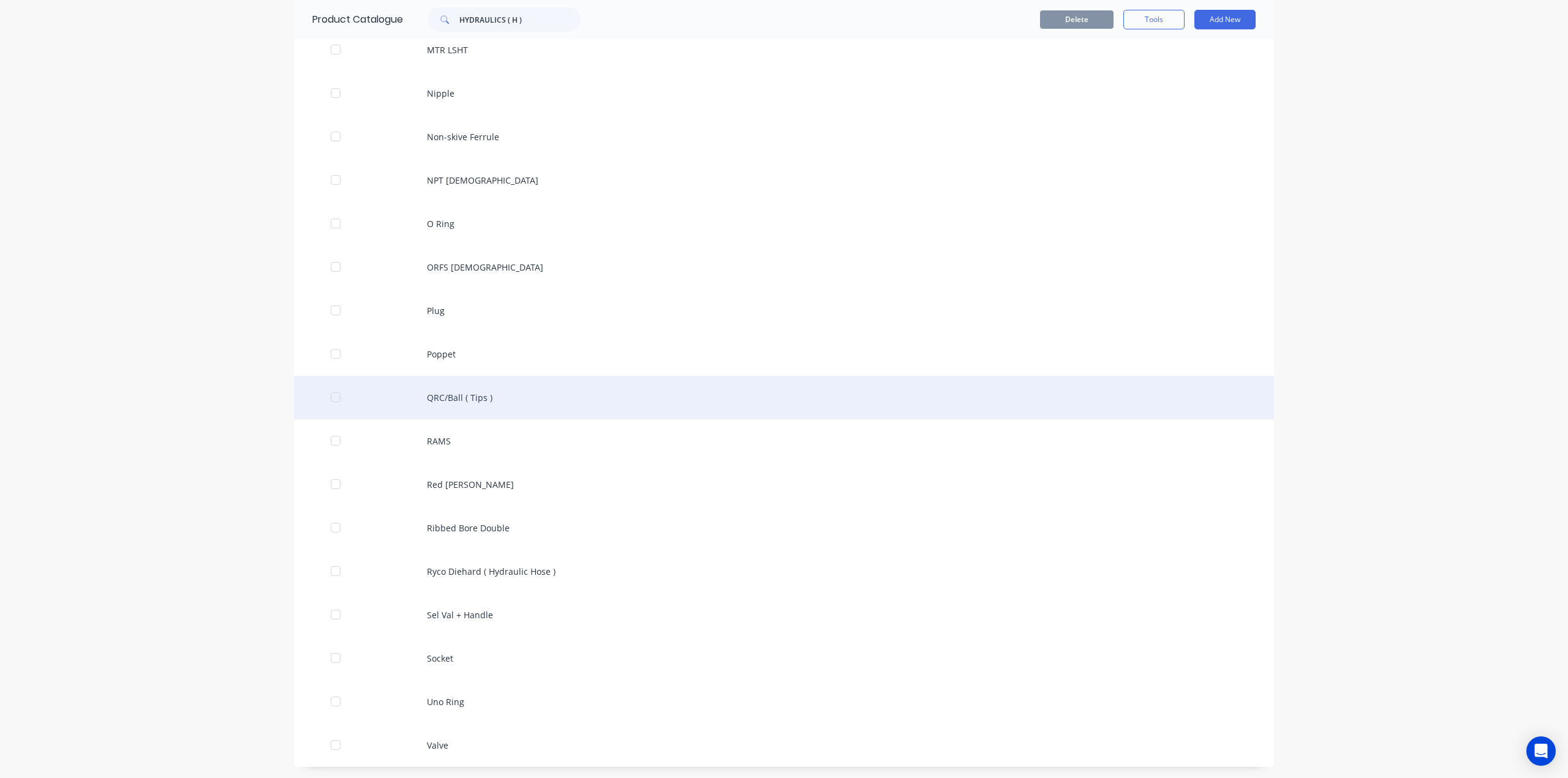
click at [527, 397] on div "QRC/Ball ( Tips )" at bounding box center [784, 397] width 980 height 43
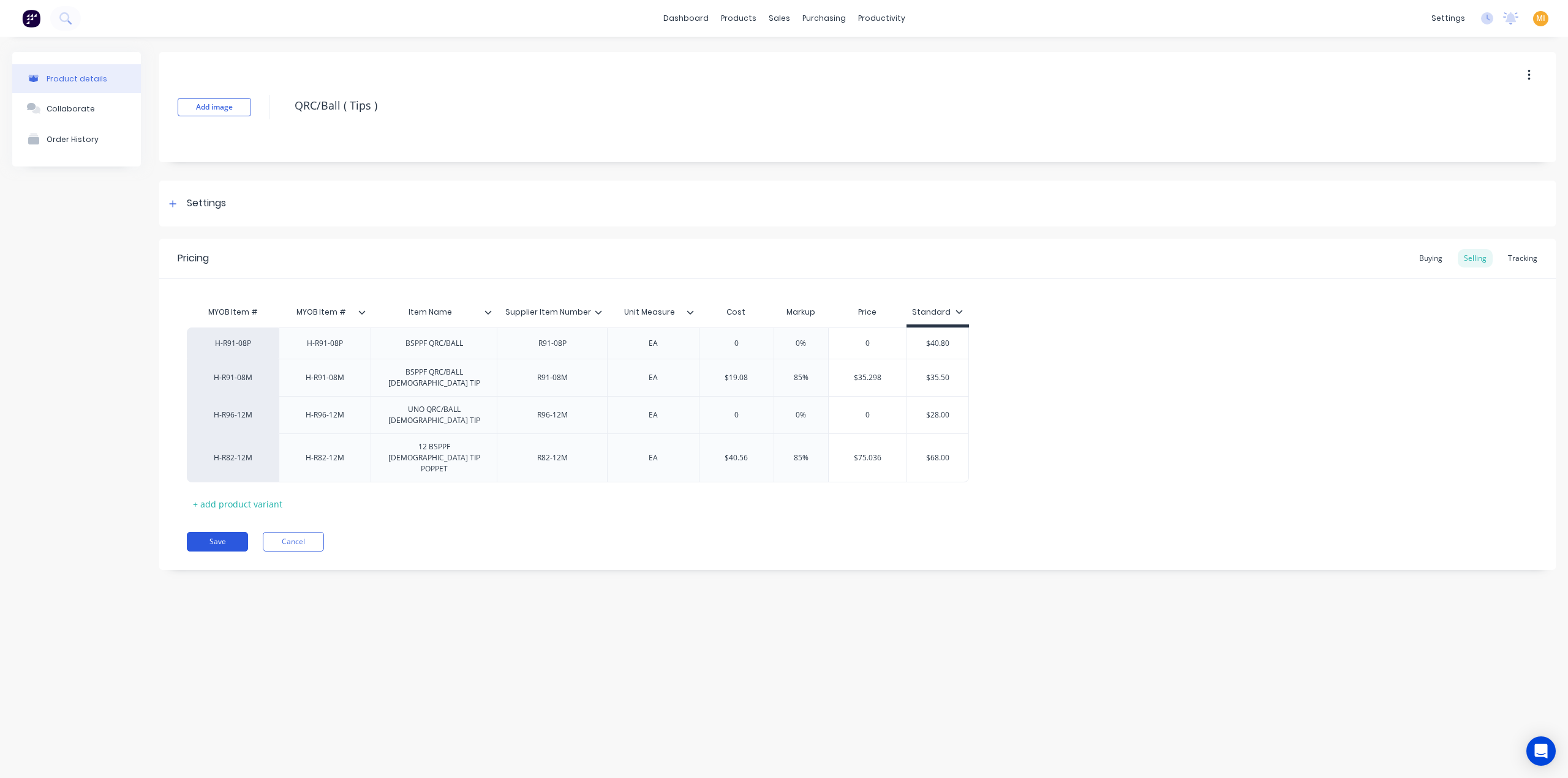
click at [219, 532] on button "Save" at bounding box center [217, 541] width 61 height 19
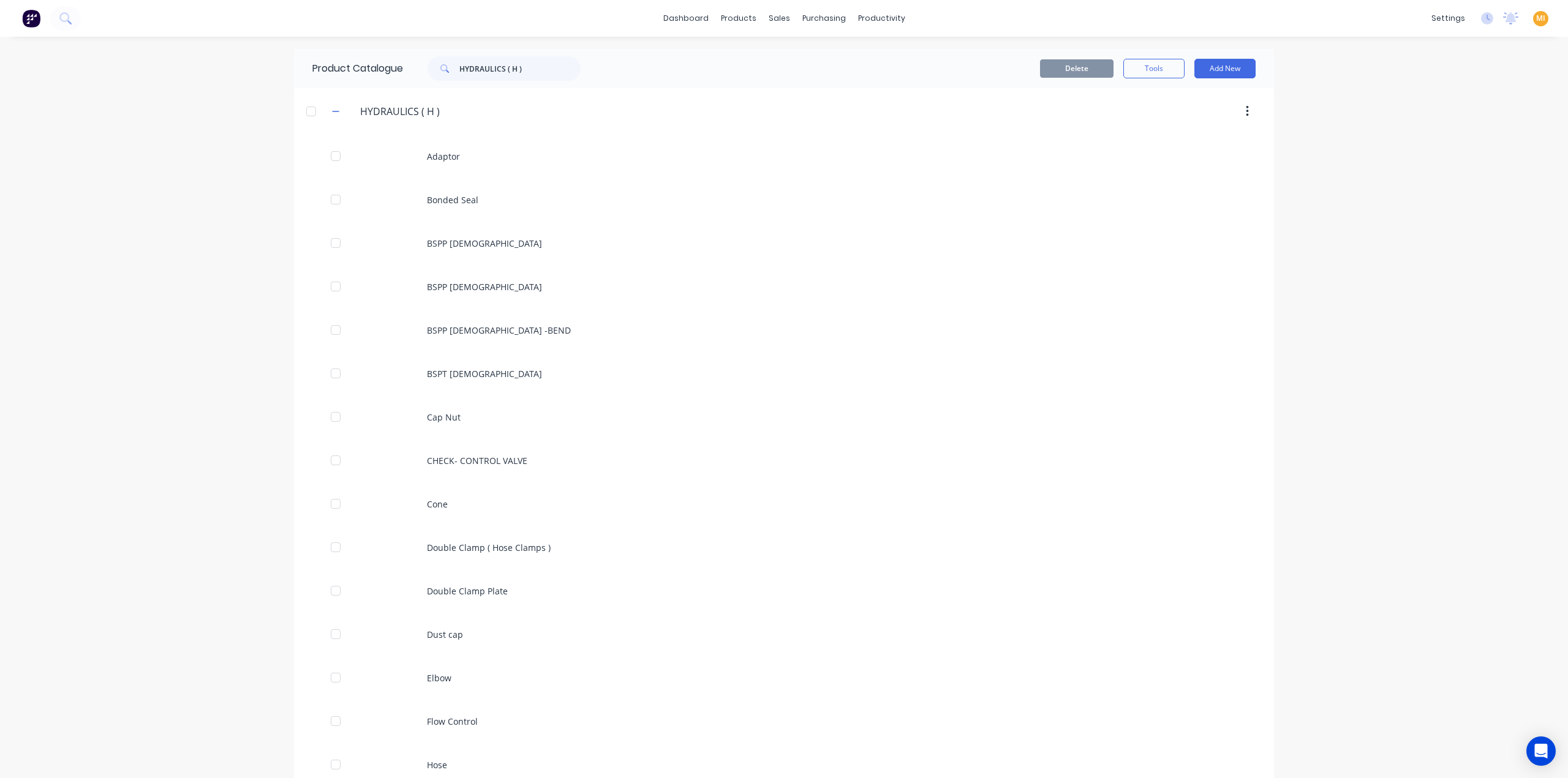
scroll to position [1020, 0]
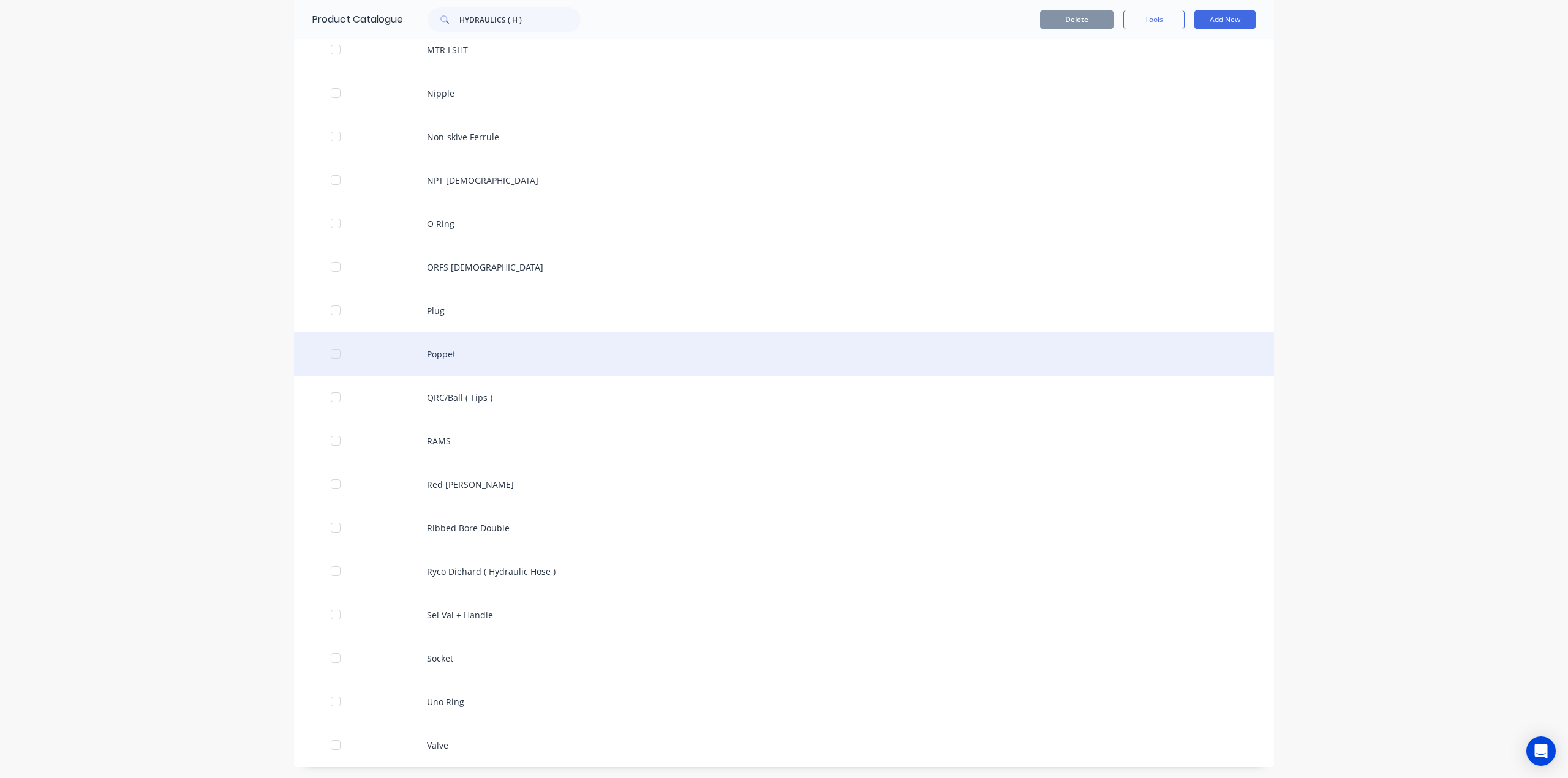
click at [485, 370] on div "Poppet" at bounding box center [784, 354] width 980 height 43
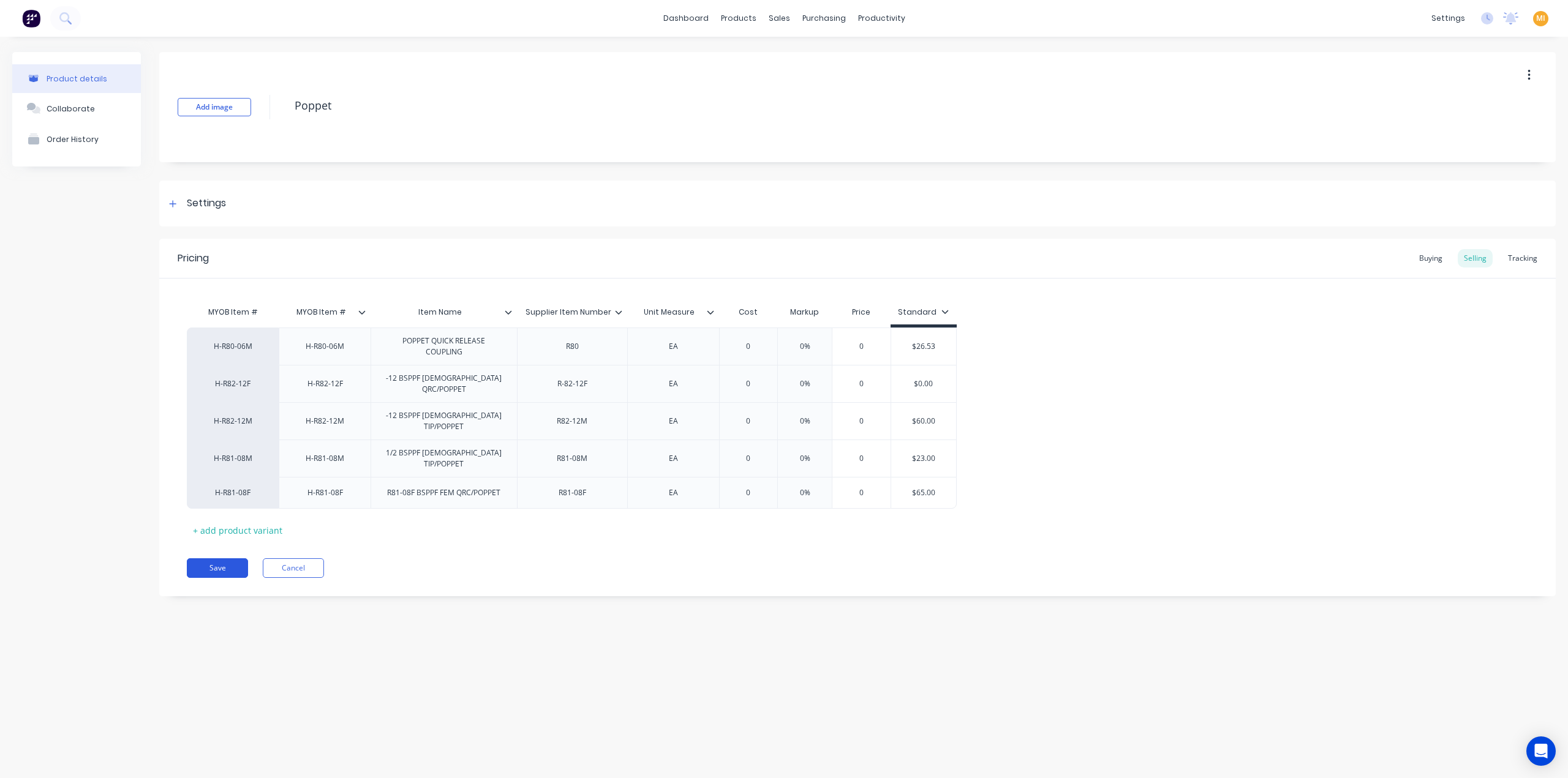
click at [233, 558] on button "Save" at bounding box center [217, 568] width 61 height 19
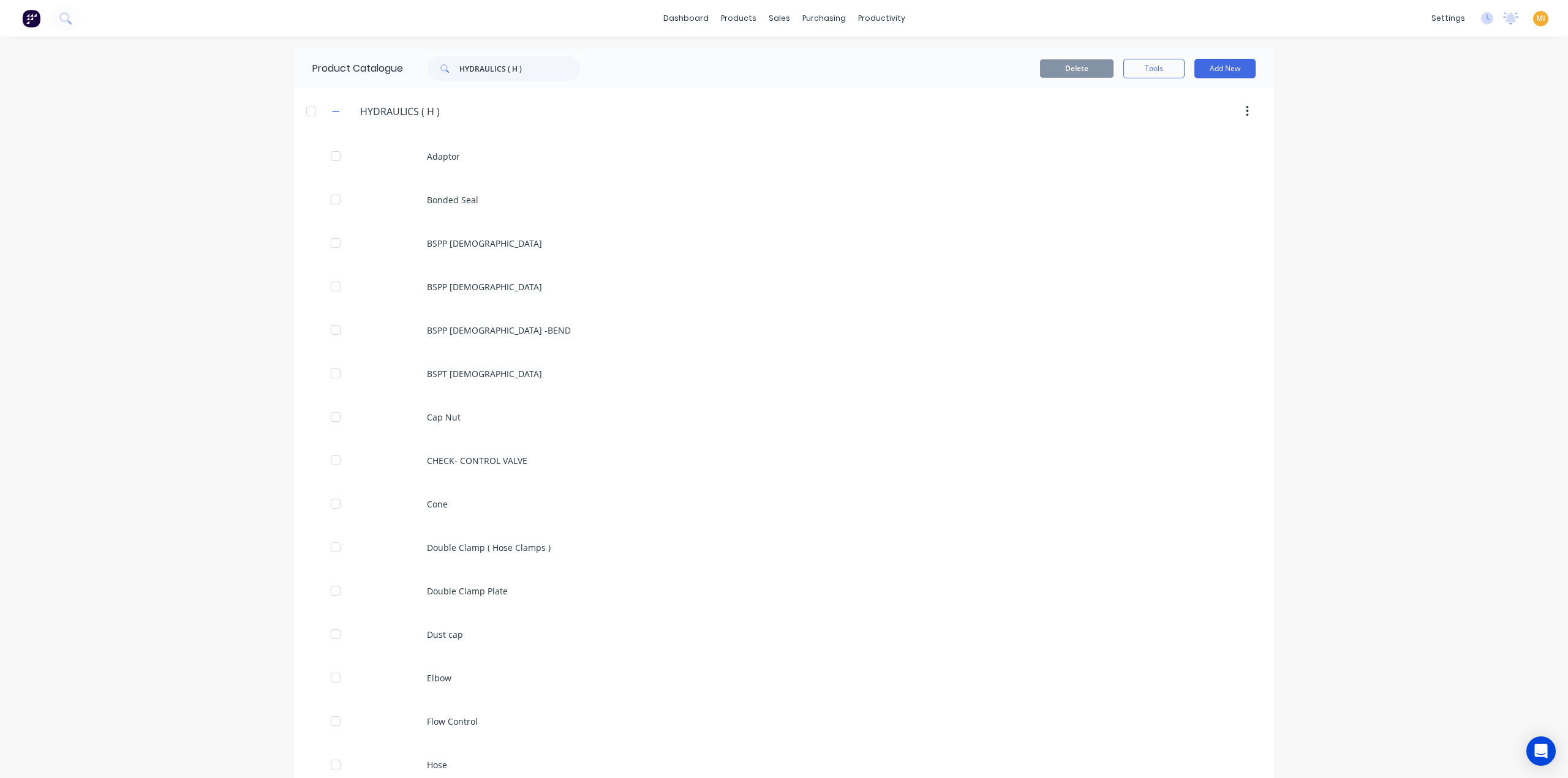
scroll to position [1020, 0]
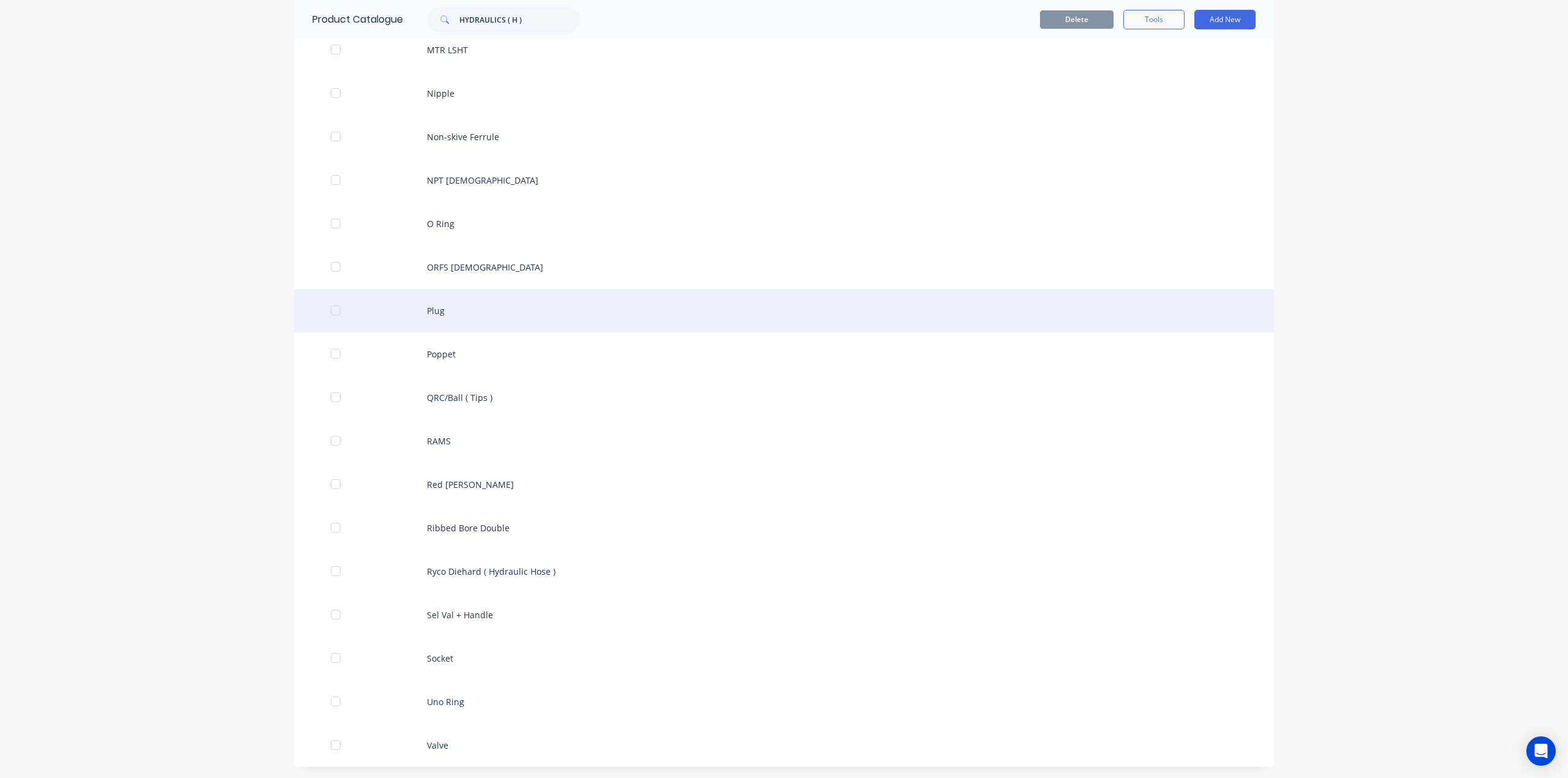
click at [458, 310] on div "Plug" at bounding box center [784, 310] width 980 height 43
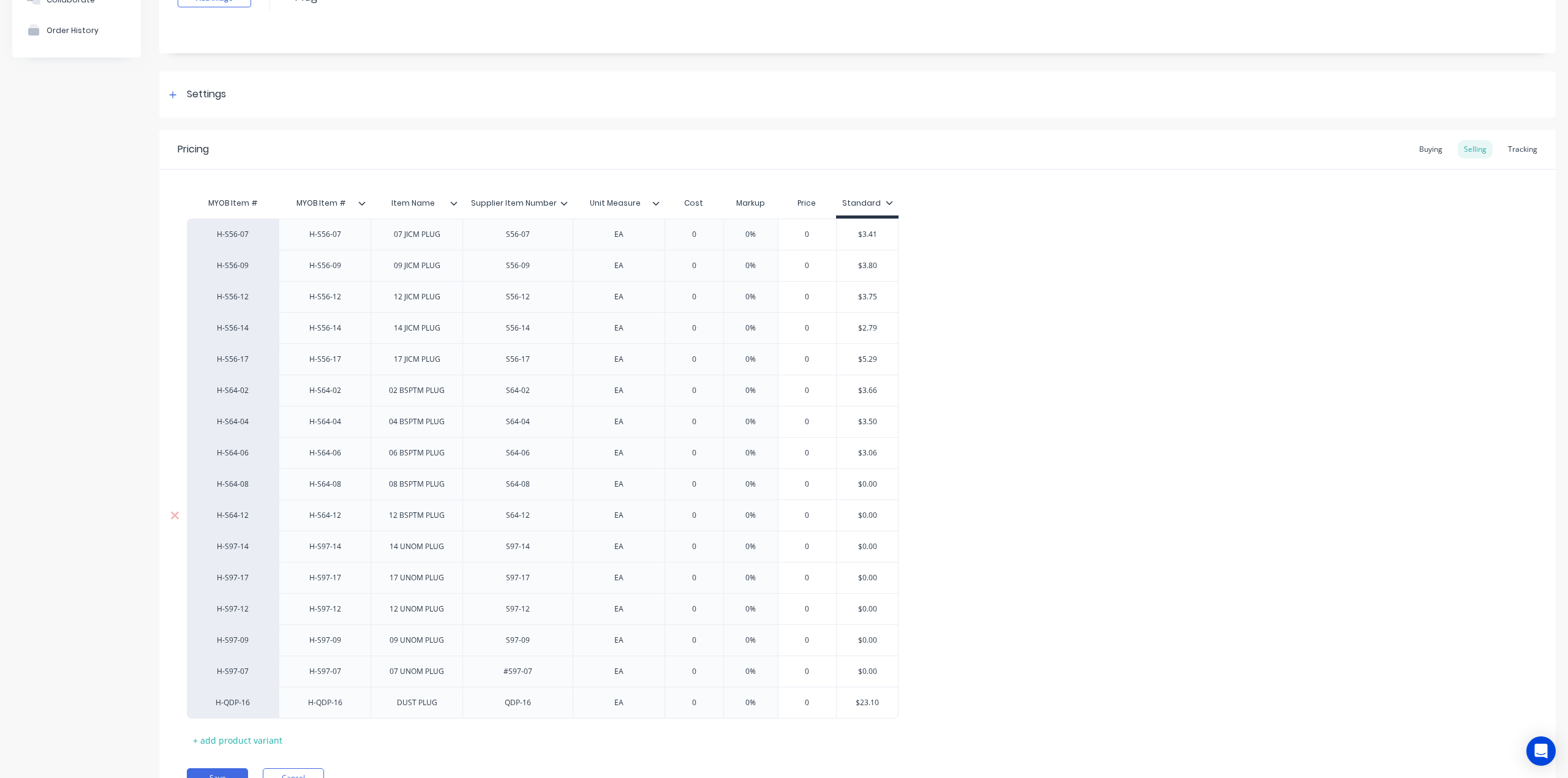
scroll to position [167, 0]
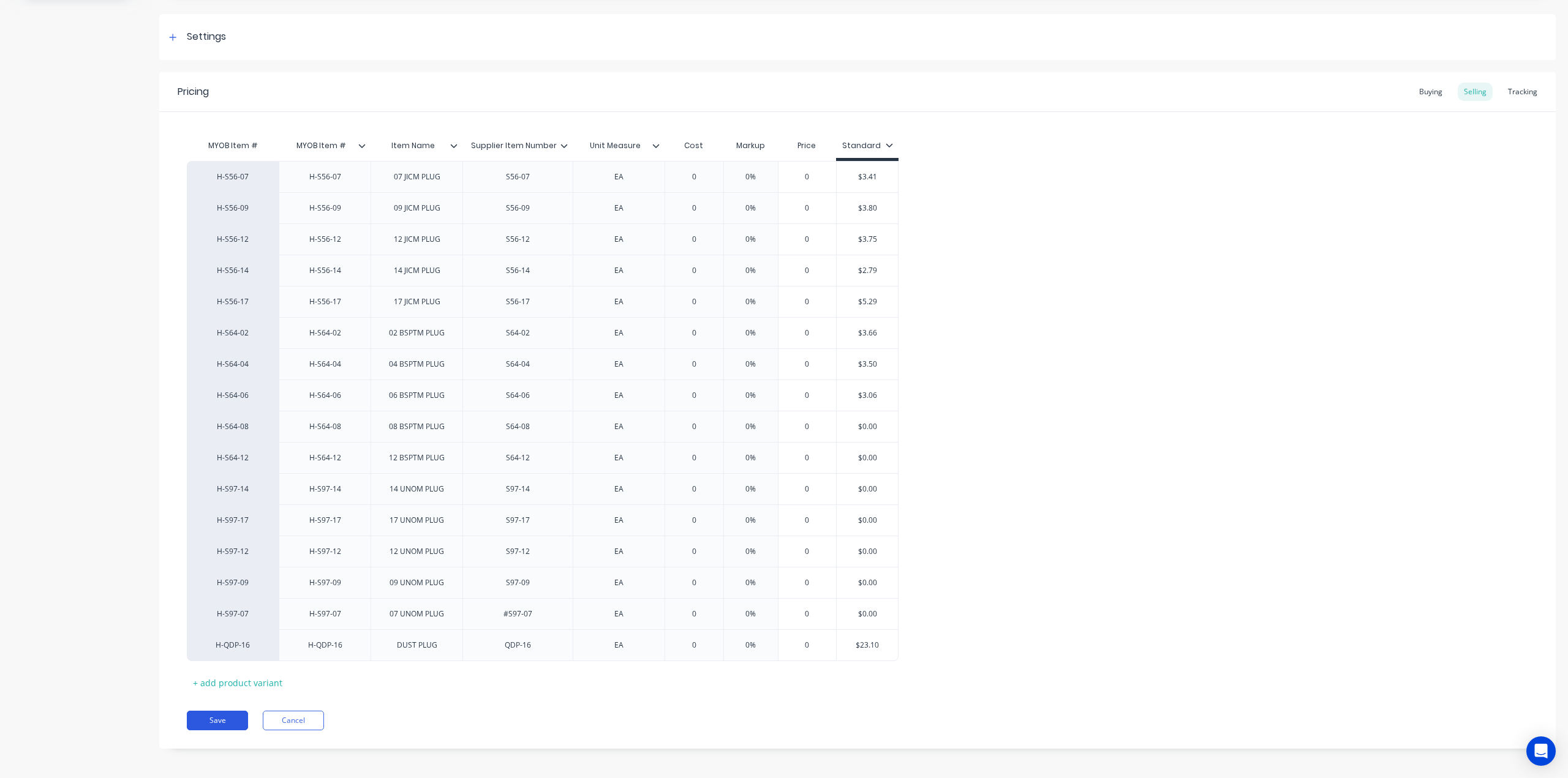
click at [219, 717] on button "Save" at bounding box center [217, 720] width 61 height 19
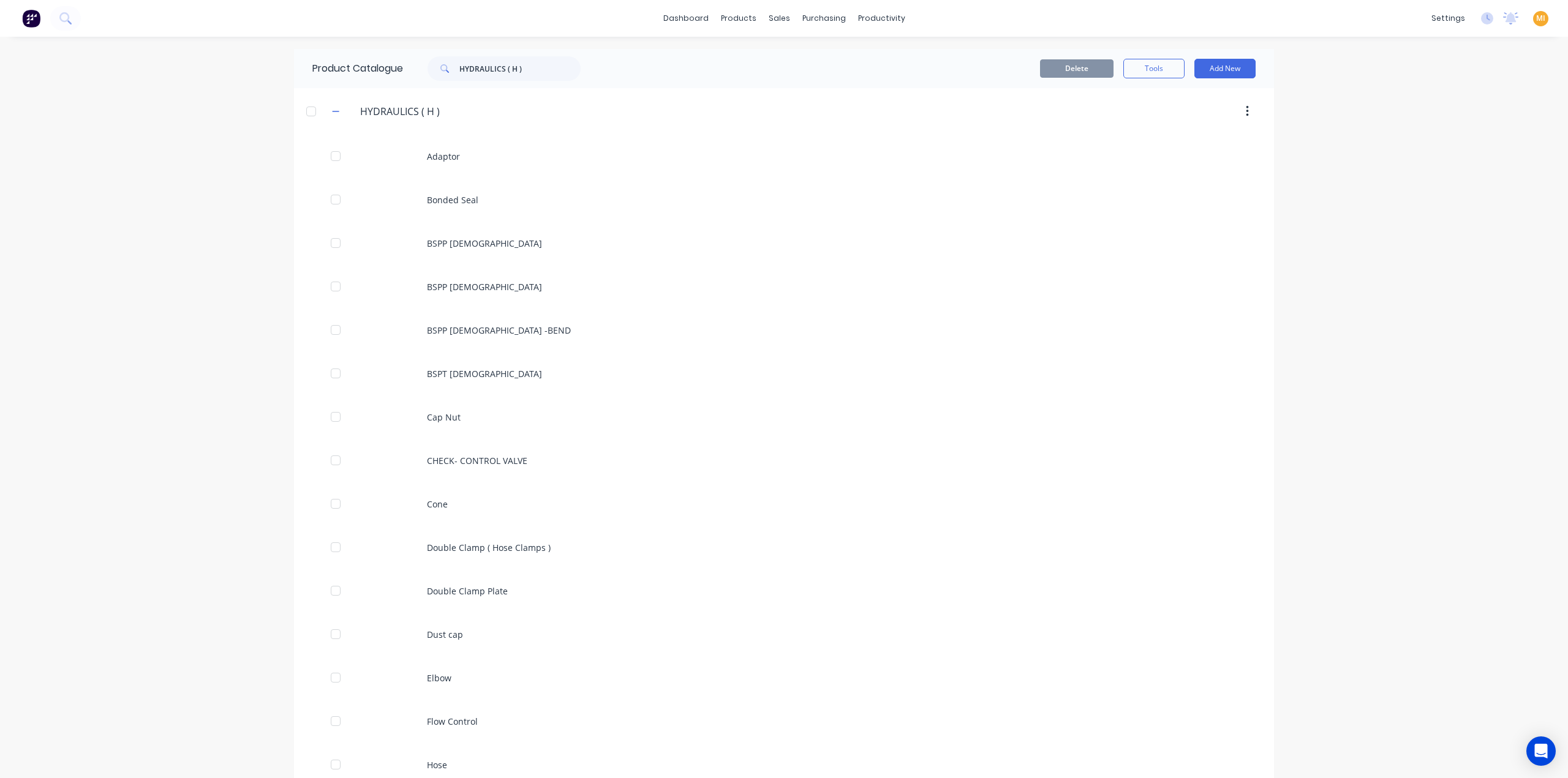
scroll to position [1020, 0]
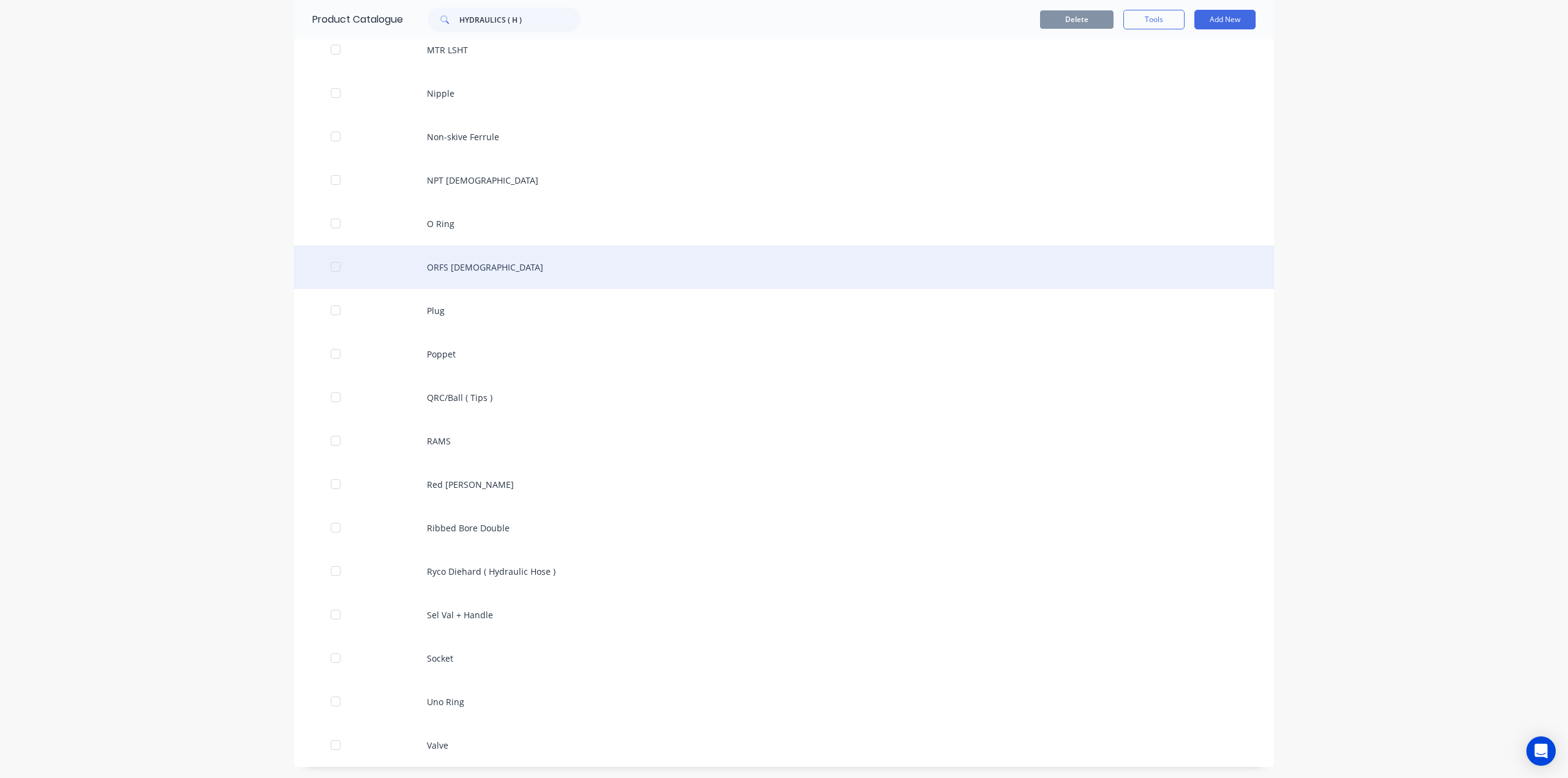
click at [461, 277] on div "ORFS [DEMOGRAPHIC_DATA]" at bounding box center [784, 267] width 980 height 43
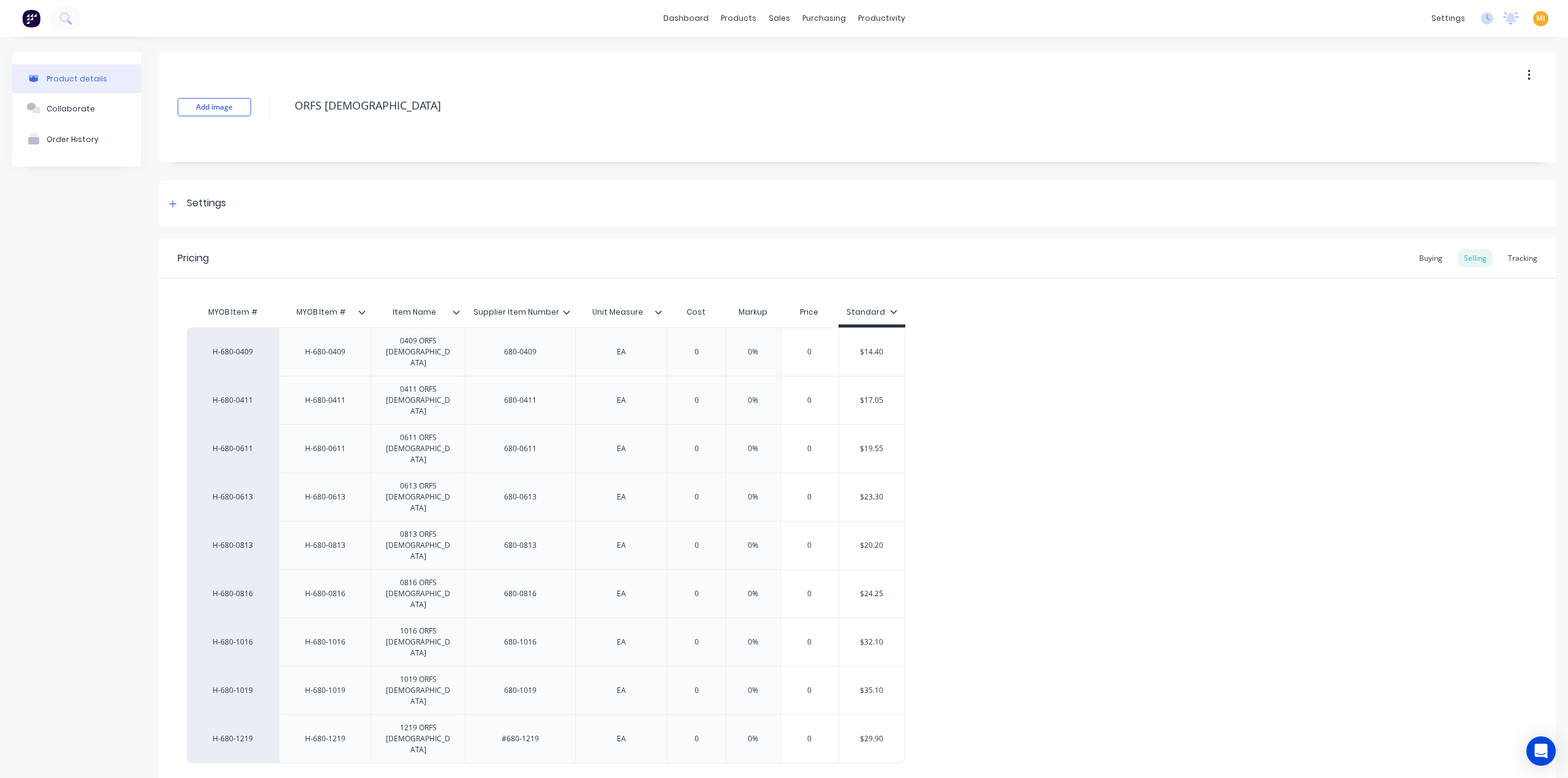
drag, startPoint x: 377, startPoint y: 107, endPoint x: 136, endPoint y: 87, distance: 241.8
click at [136, 87] on div "Product details Collaborate Order History Add image ORFS [DEMOGRAPHIC_DATA] Set…" at bounding box center [784, 461] width 1543 height 817
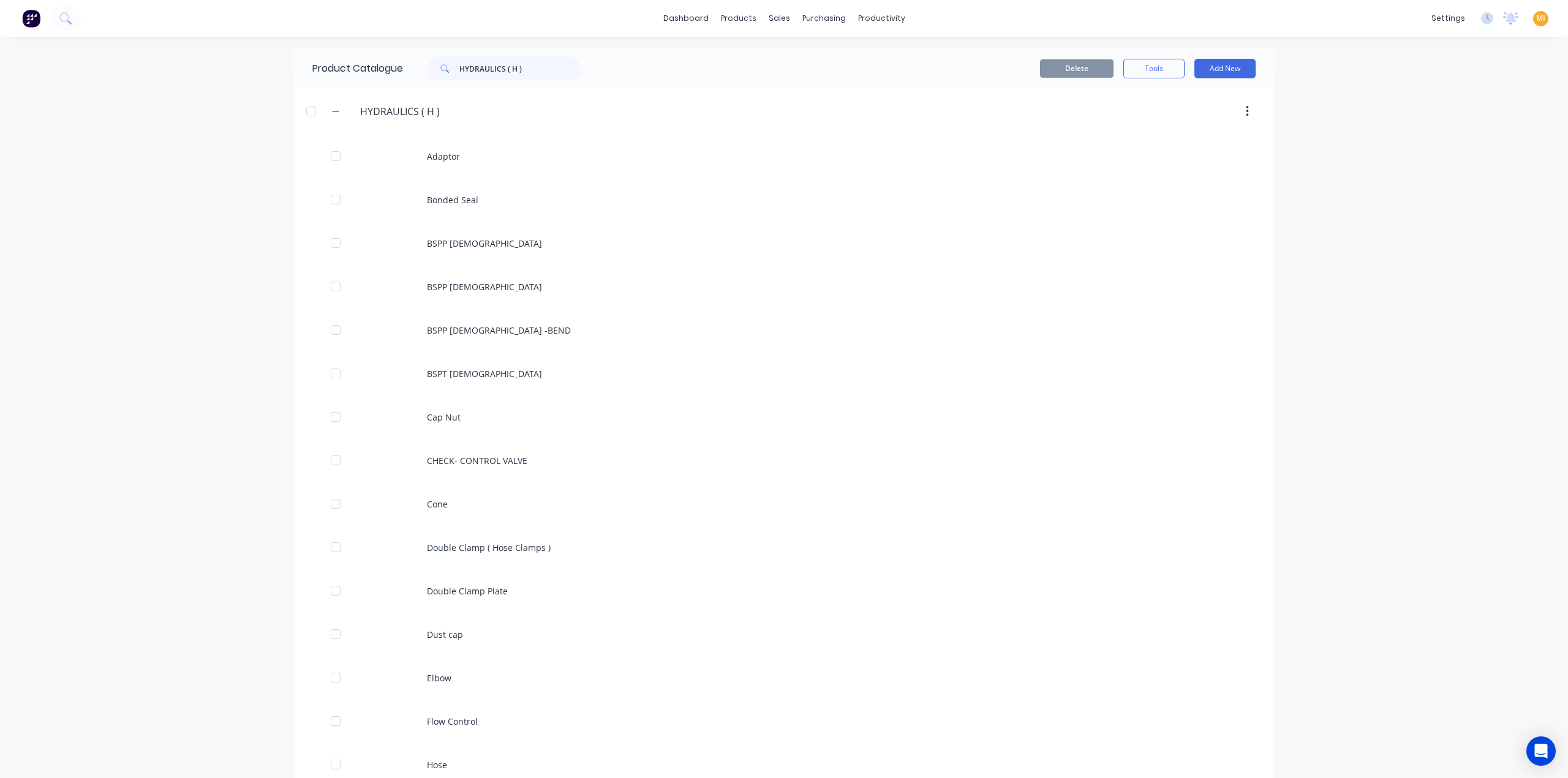
scroll to position [896, 0]
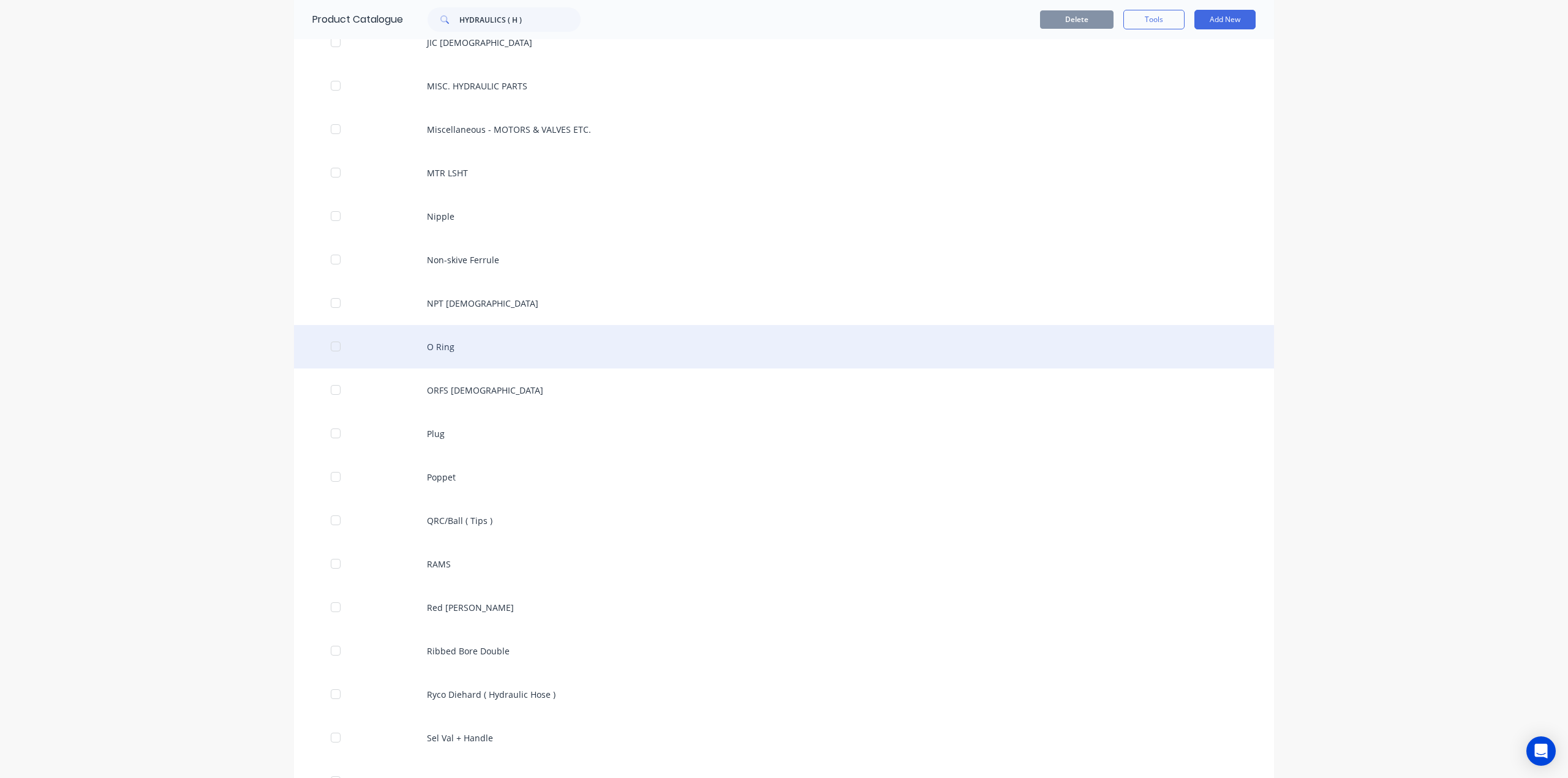
click at [549, 362] on div "O Ring" at bounding box center [784, 346] width 980 height 43
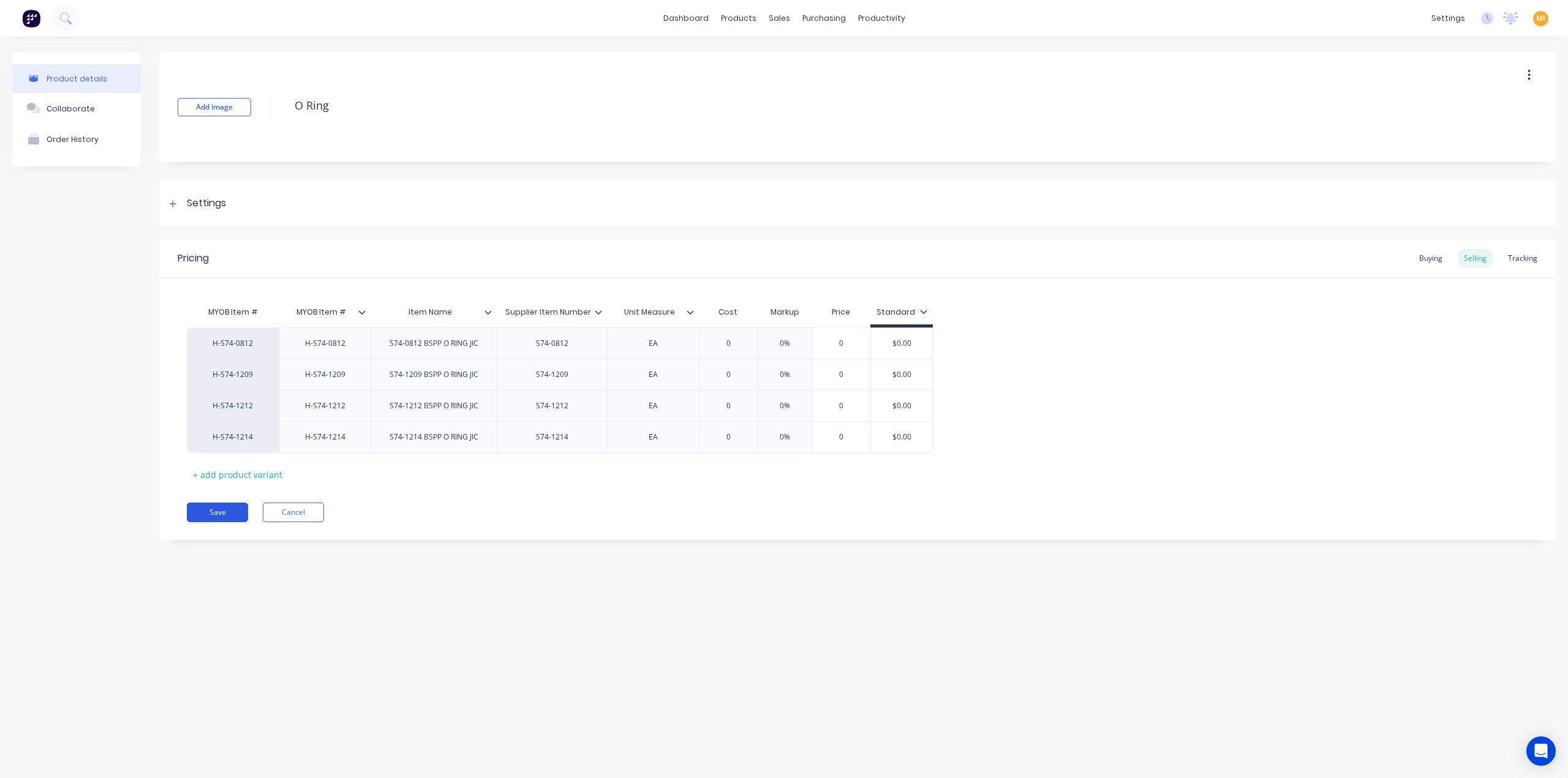
drag, startPoint x: 224, startPoint y: 512, endPoint x: 235, endPoint y: 507, distance: 12.1
click at [225, 511] on button "Save" at bounding box center [217, 512] width 61 height 19
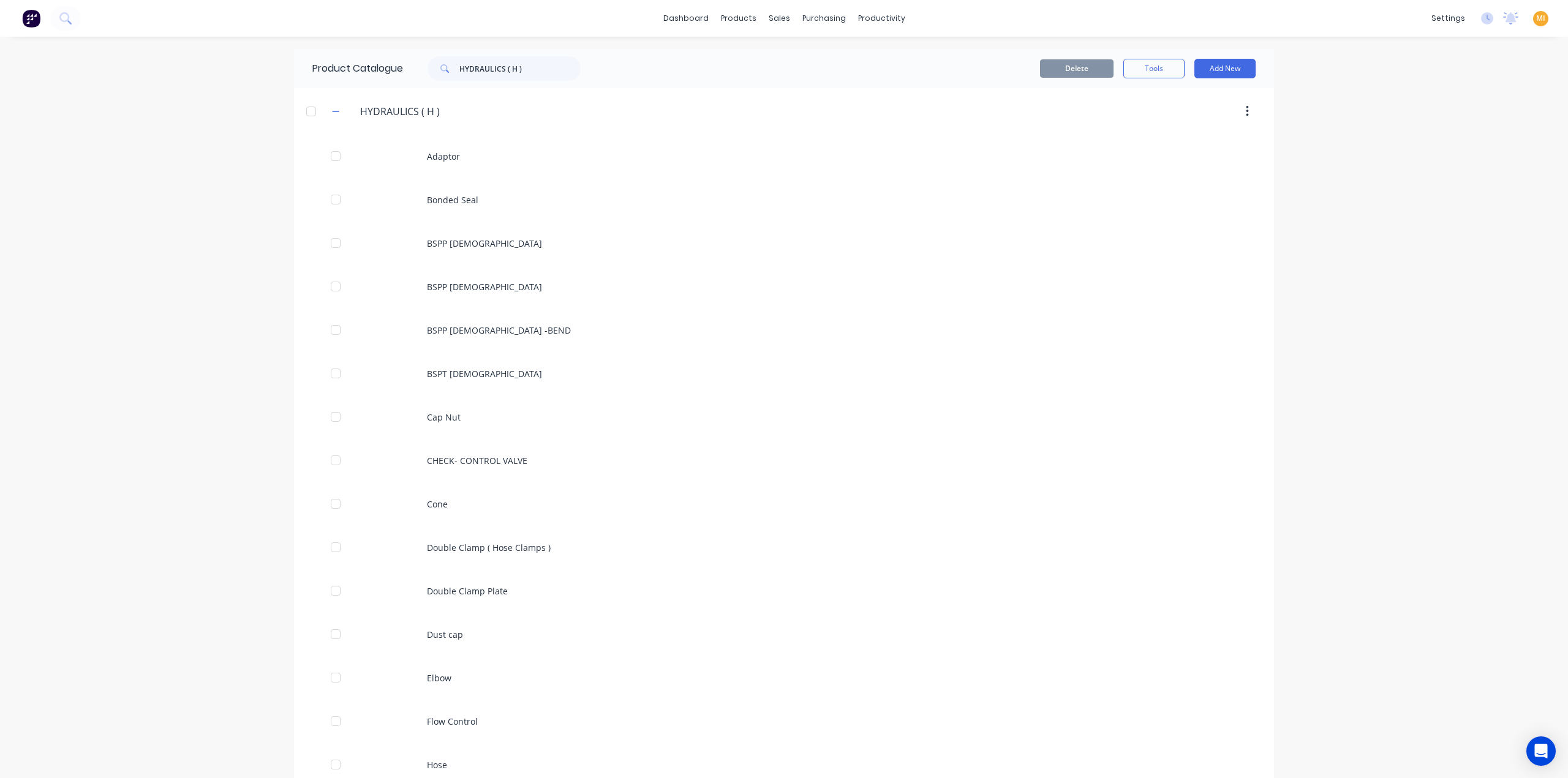
scroll to position [896, 0]
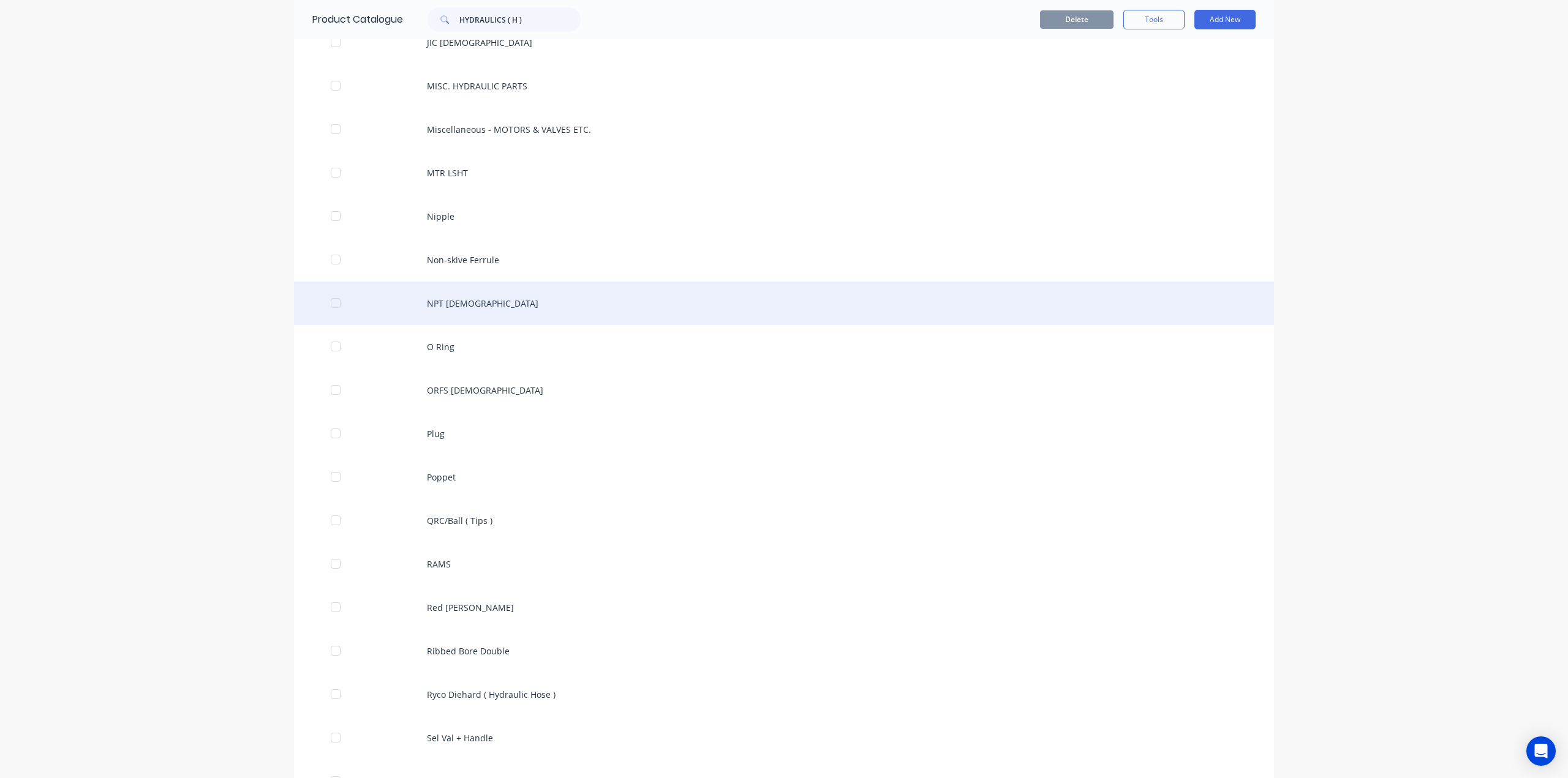
click at [614, 311] on div "NPT [DEMOGRAPHIC_DATA]" at bounding box center [784, 303] width 980 height 43
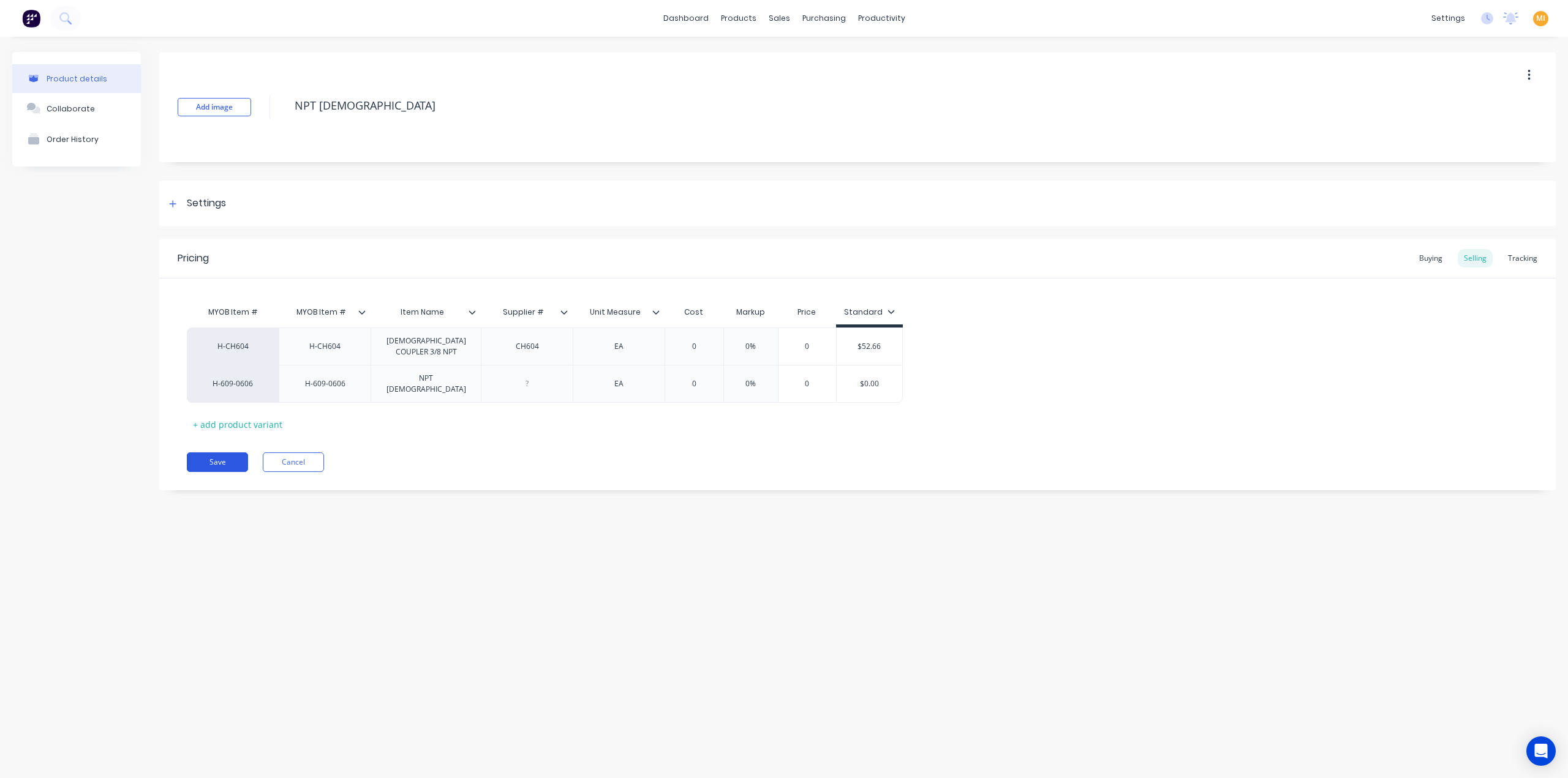
click at [211, 462] on button "Save" at bounding box center [217, 462] width 61 height 19
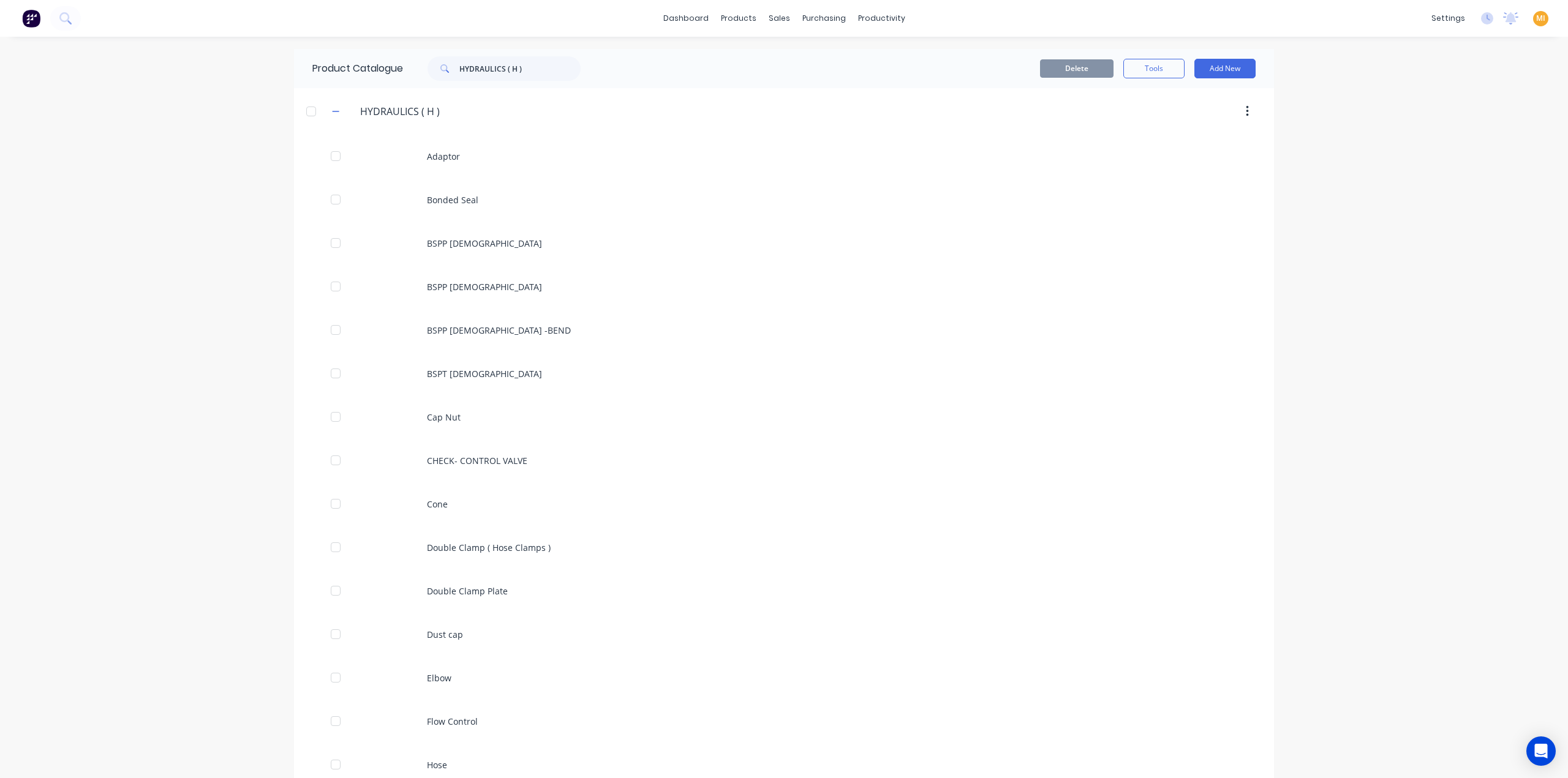
scroll to position [896, 0]
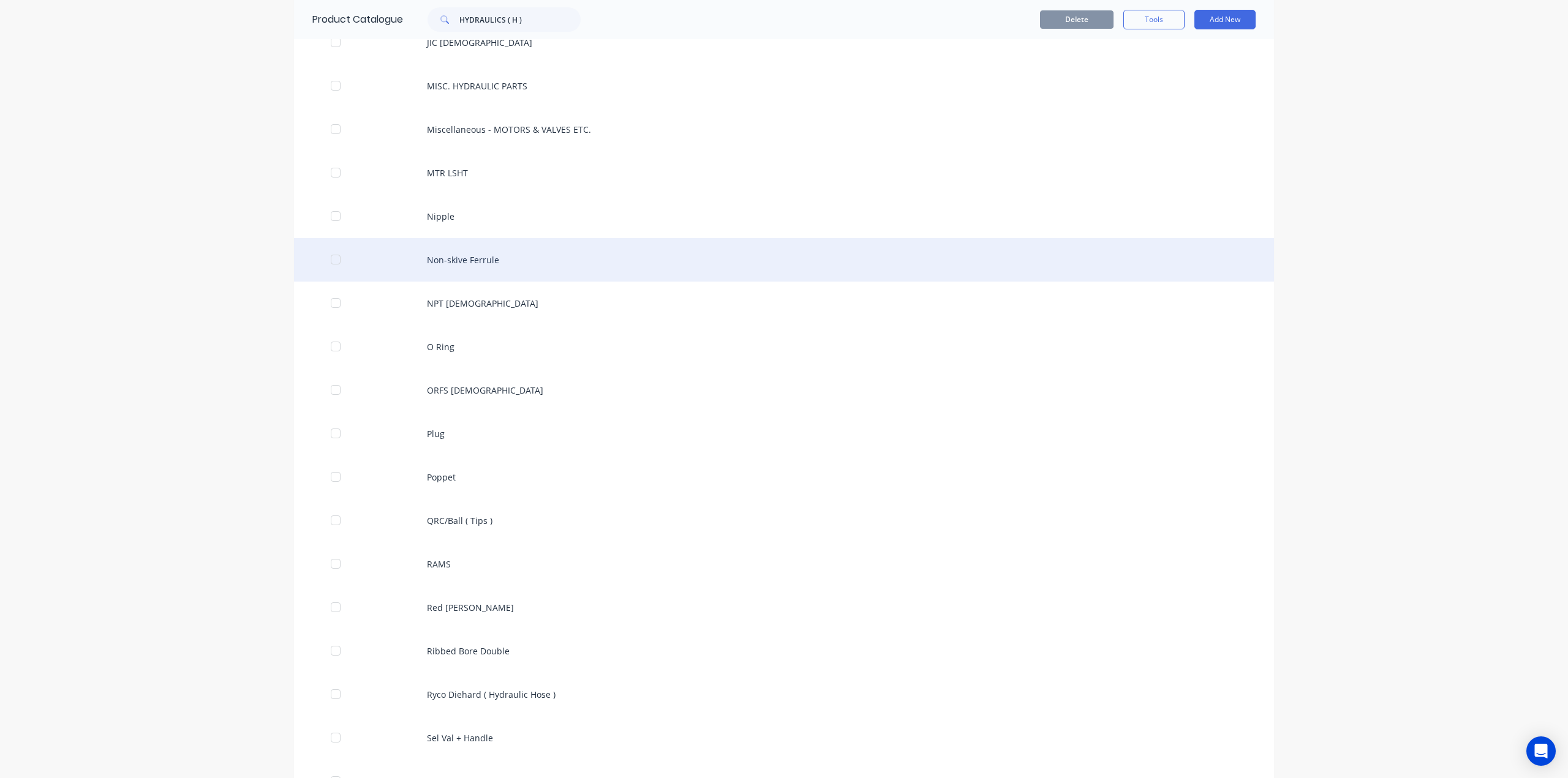
click at [514, 262] on div "Non-skive Ferrule" at bounding box center [784, 260] width 980 height 43
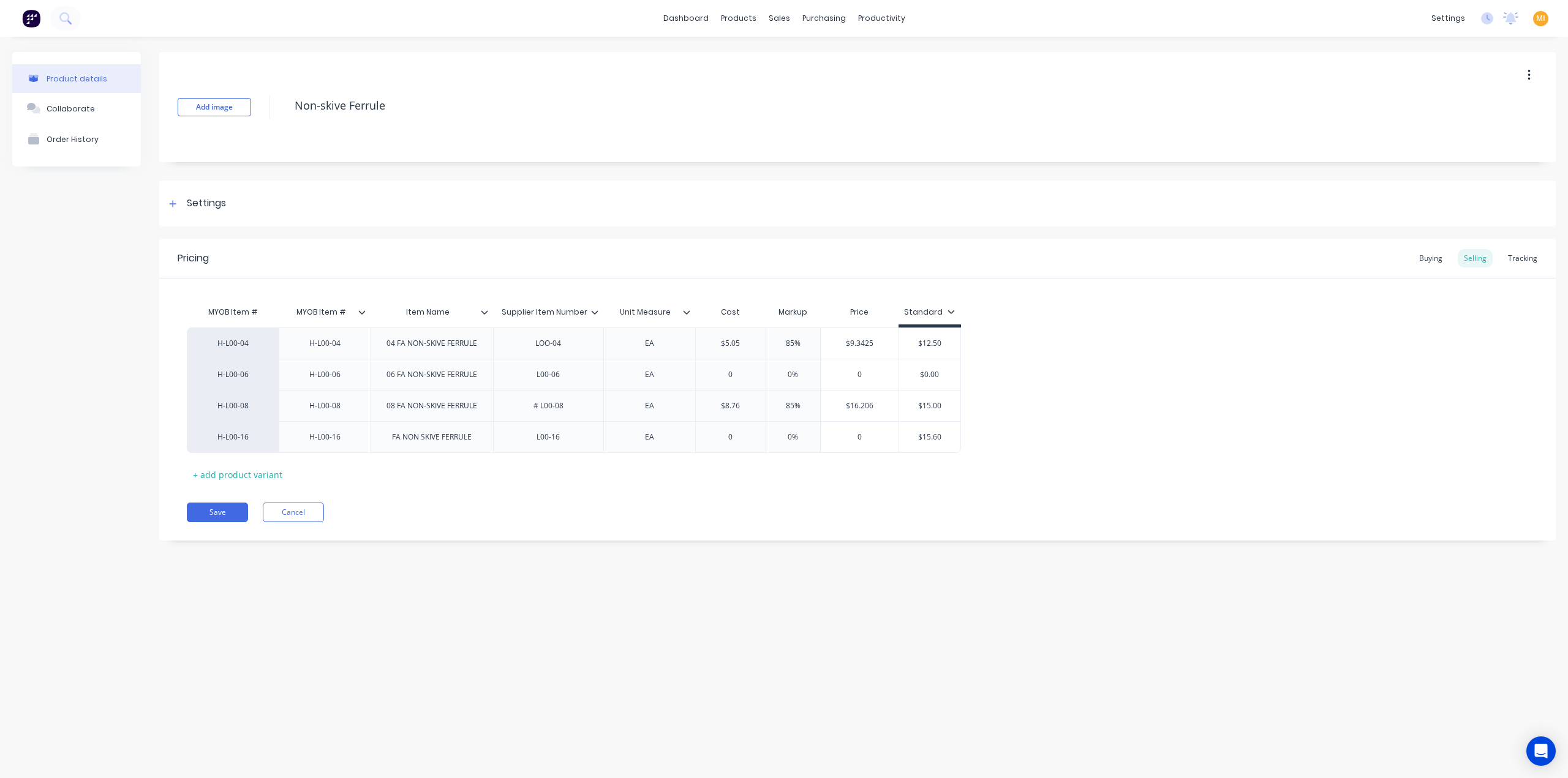
drag, startPoint x: 211, startPoint y: 510, endPoint x: 556, endPoint y: 247, distance: 433.8
click at [212, 510] on button "Save" at bounding box center [217, 512] width 61 height 19
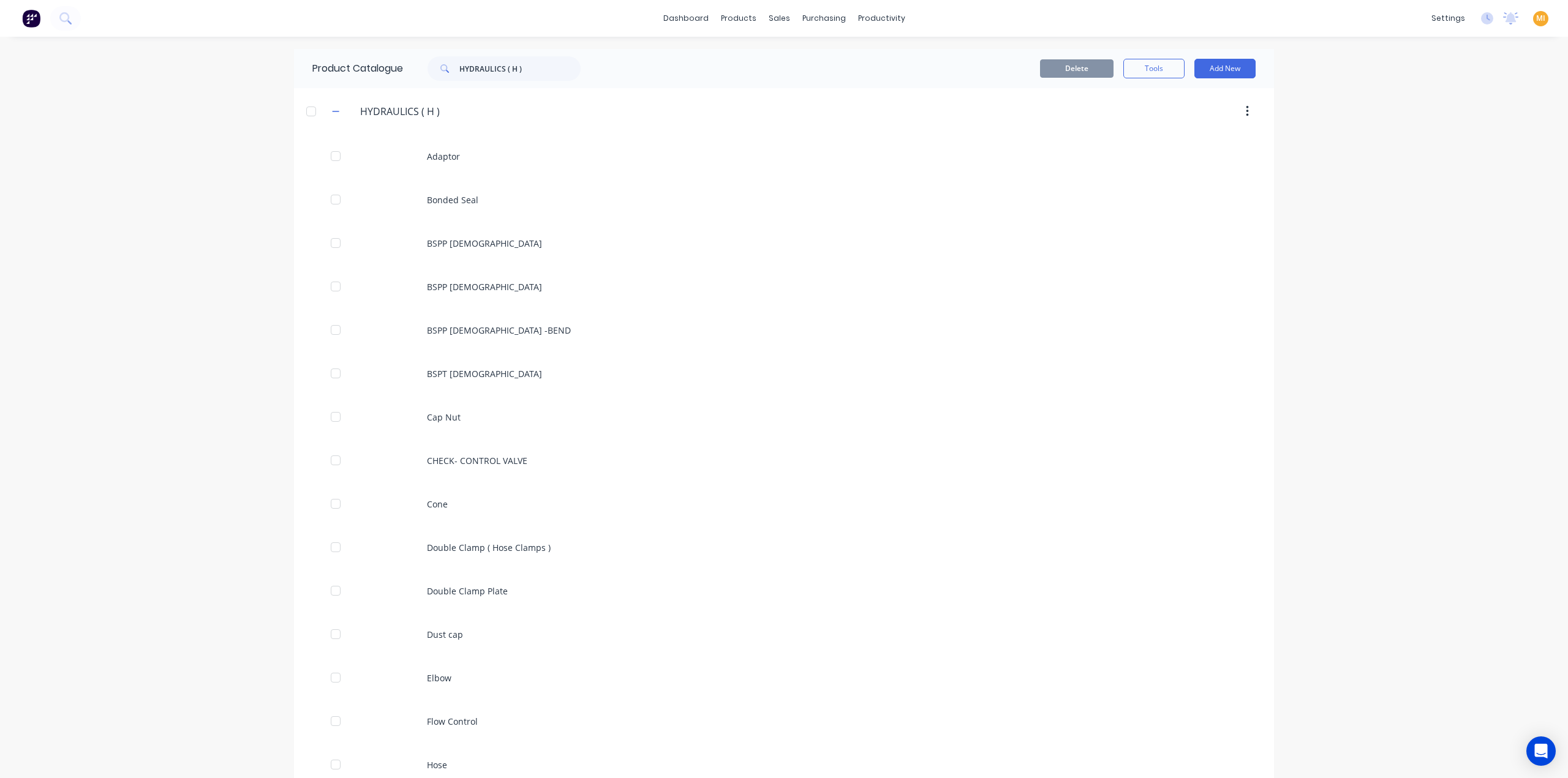
scroll to position [896, 0]
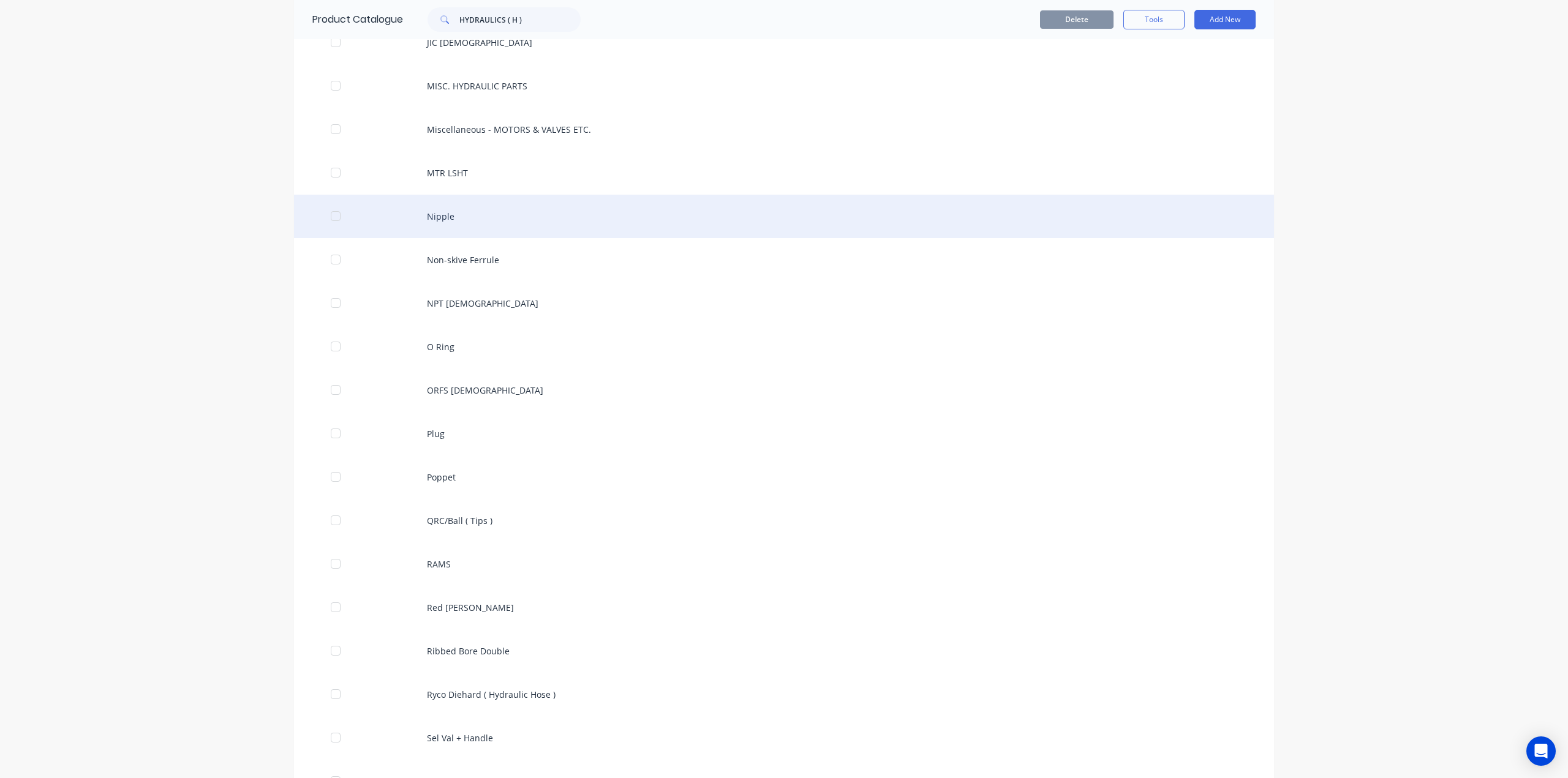
click at [556, 220] on div "Nipple" at bounding box center [784, 216] width 980 height 43
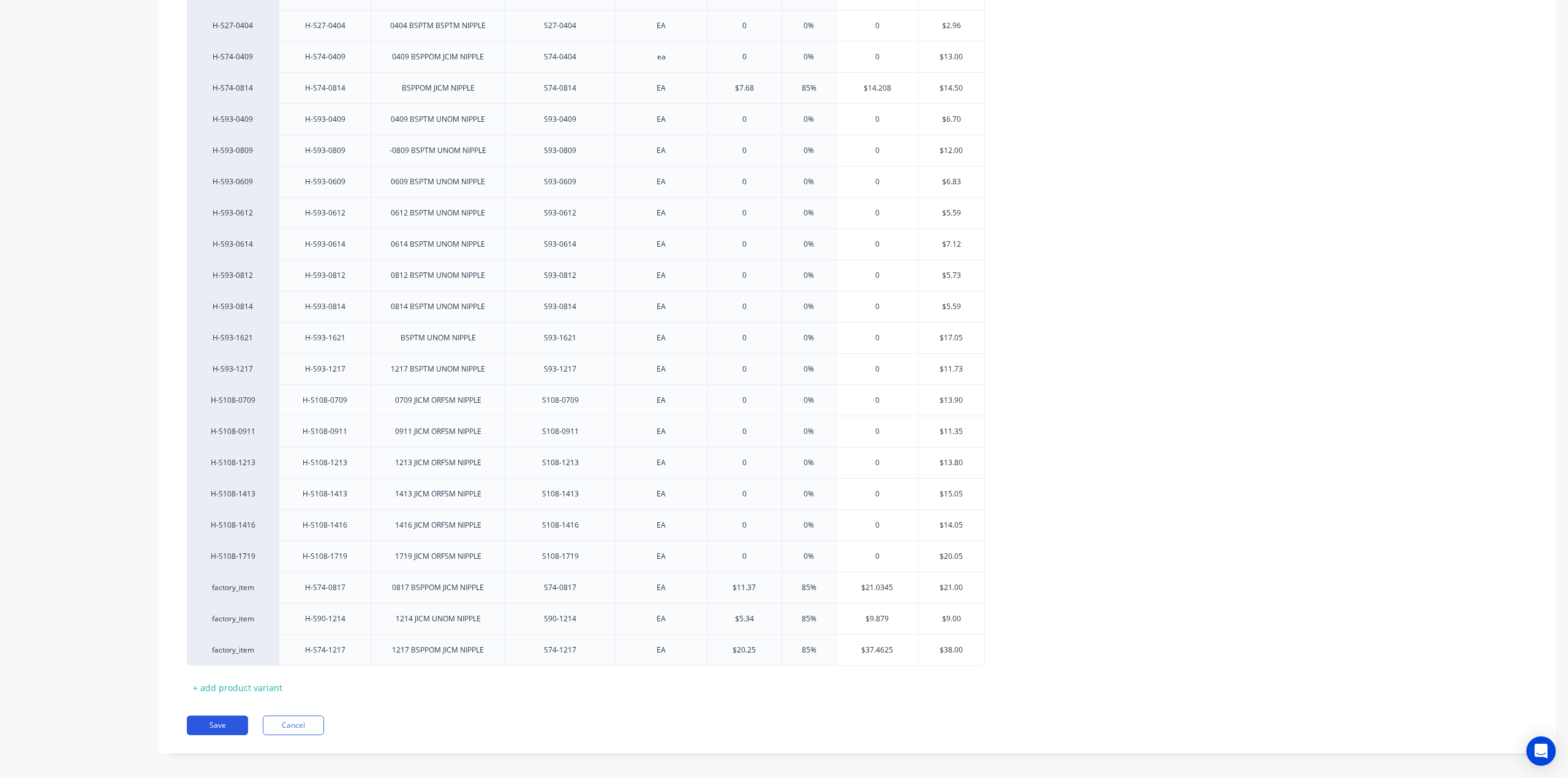
scroll to position [881, 0]
click at [224, 717] on button "Save" at bounding box center [217, 725] width 61 height 19
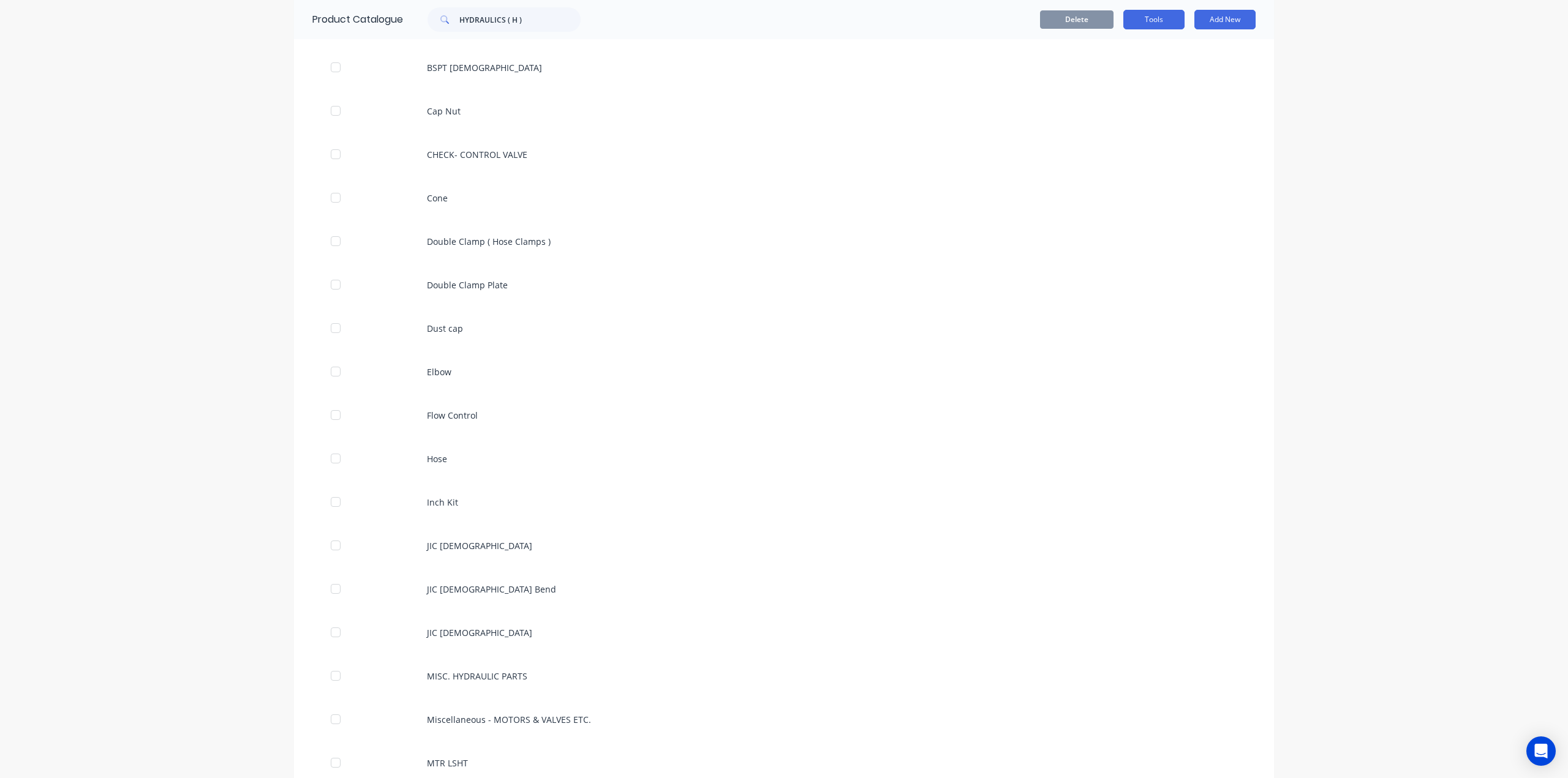
scroll to position [896, 0]
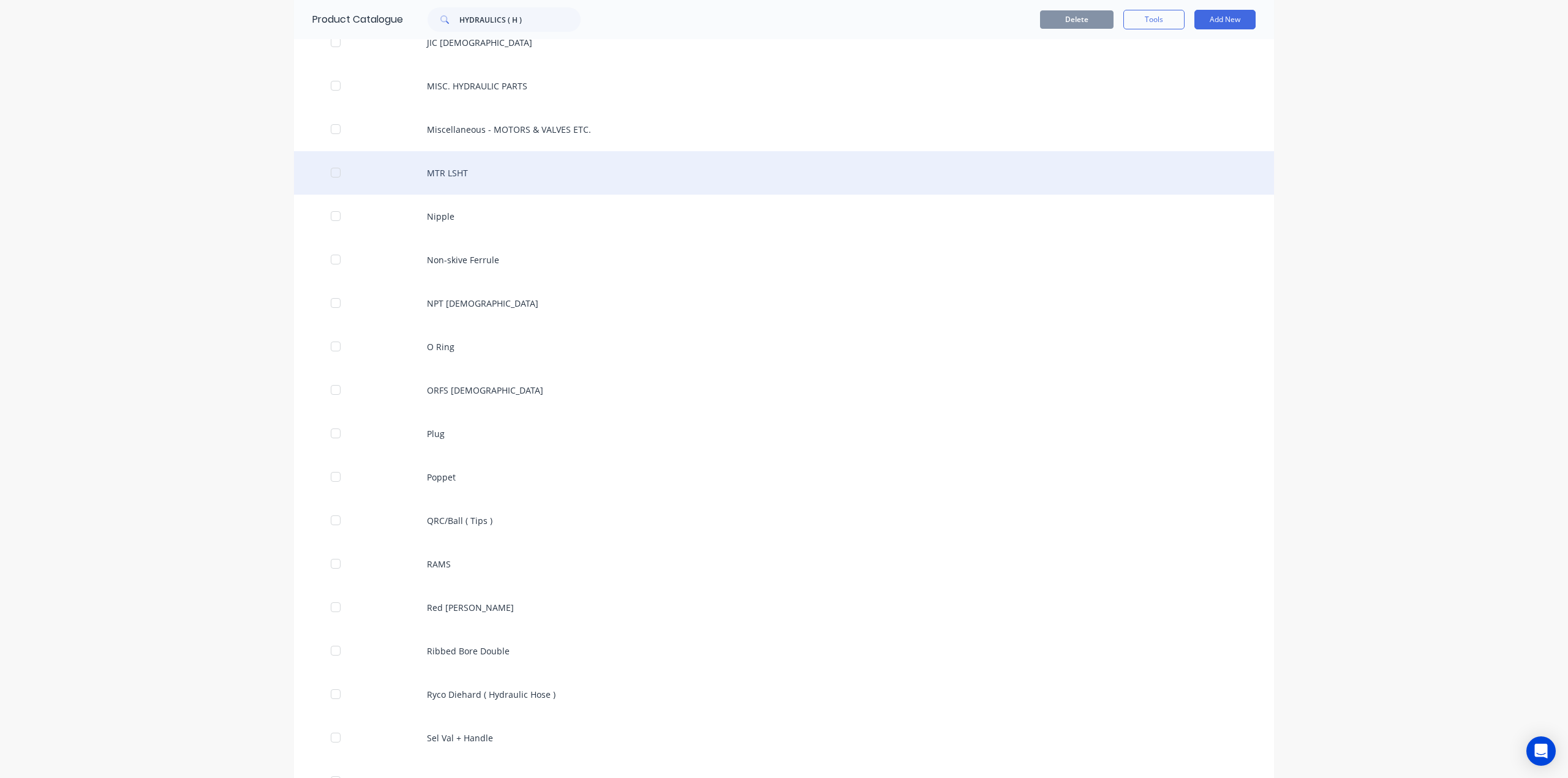
click at [480, 173] on div "MTR LSHT" at bounding box center [784, 173] width 980 height 43
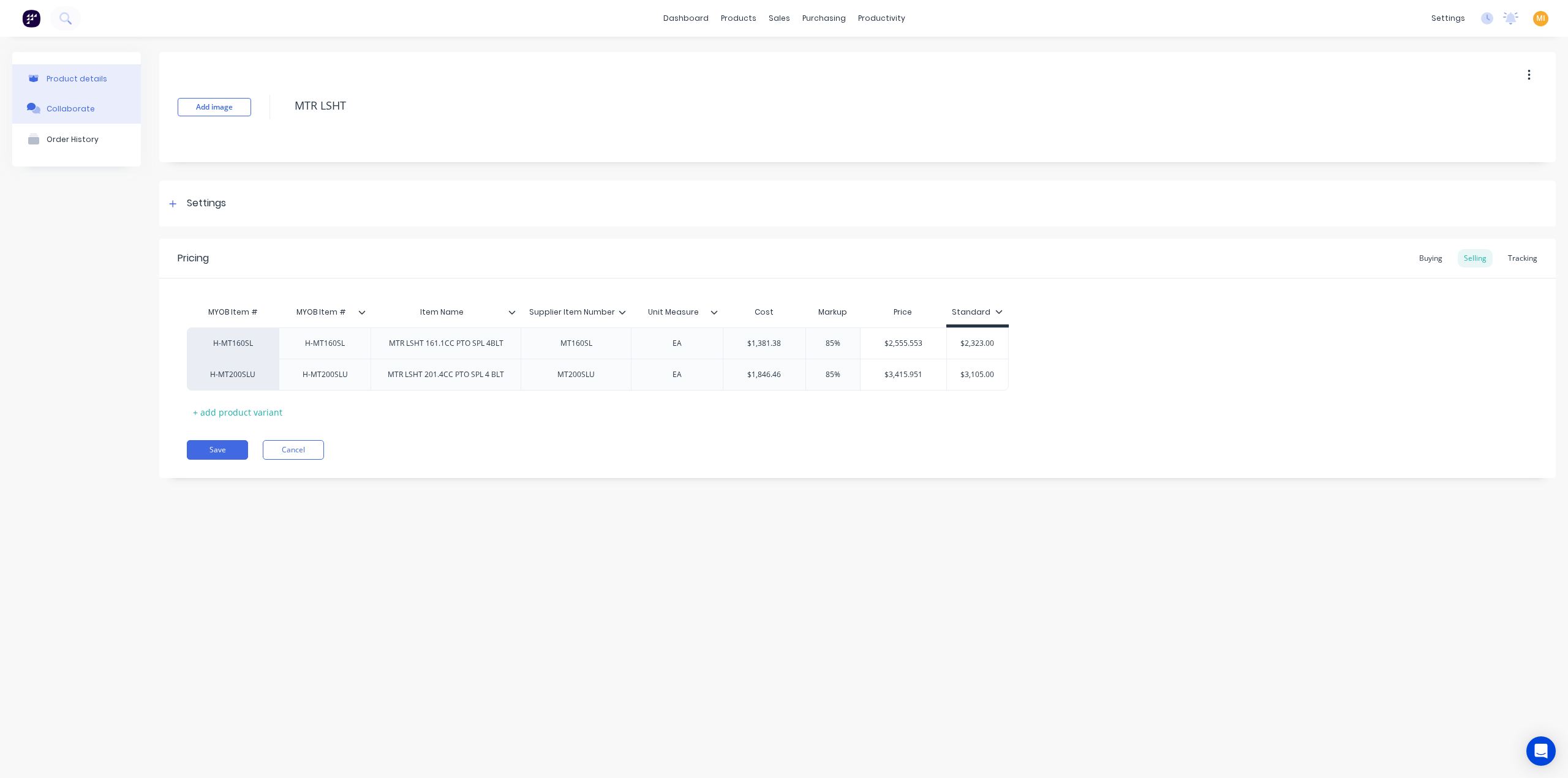
drag, startPoint x: 371, startPoint y: 111, endPoint x: 127, endPoint y: 109, distance: 244.0
click at [127, 109] on div "Product details Collaborate Order History Add image MTR LSHT Settings Product O…" at bounding box center [784, 275] width 1543 height 445
click at [214, 454] on button "Save" at bounding box center [217, 450] width 61 height 19
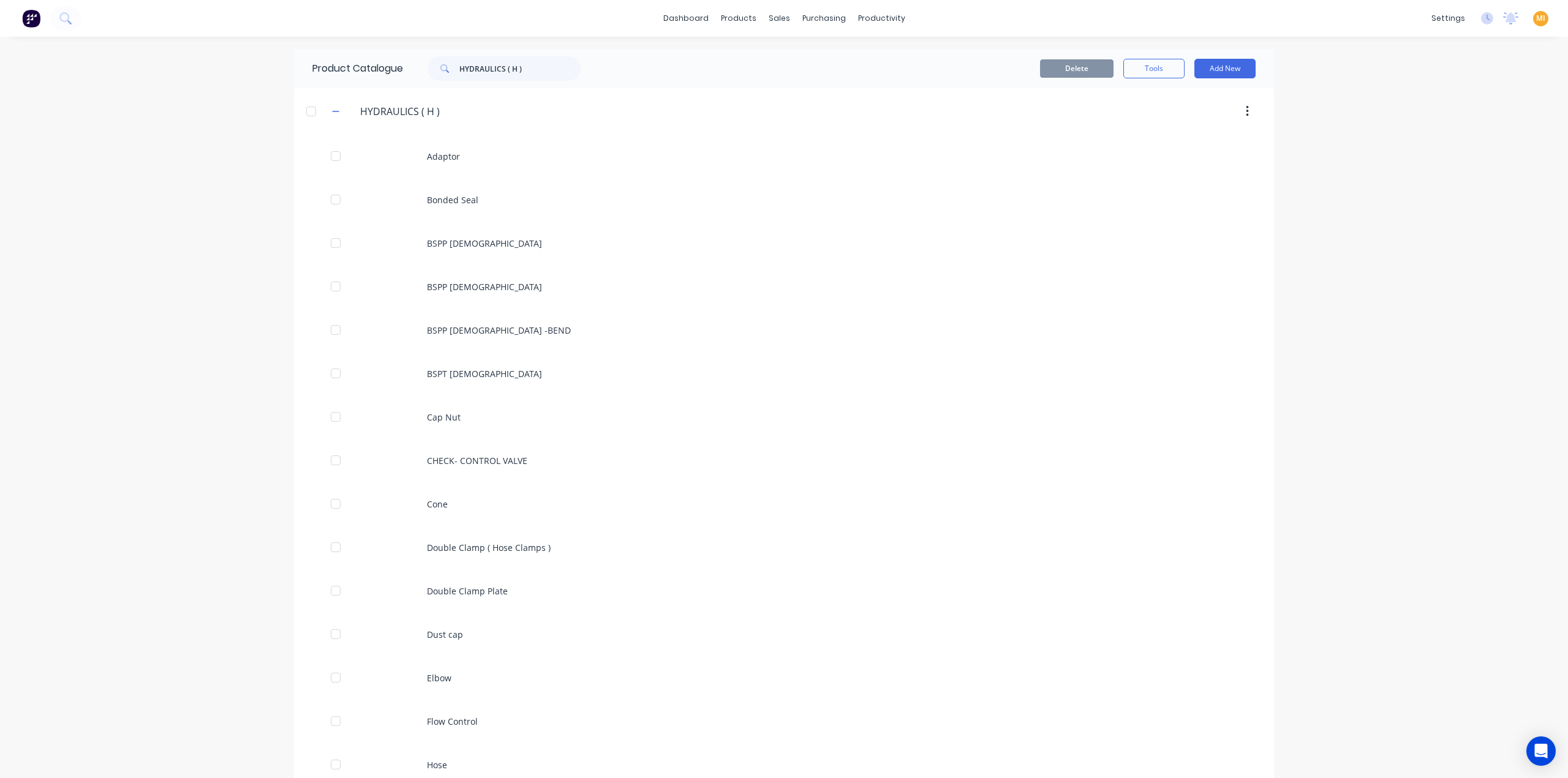
scroll to position [679, 0]
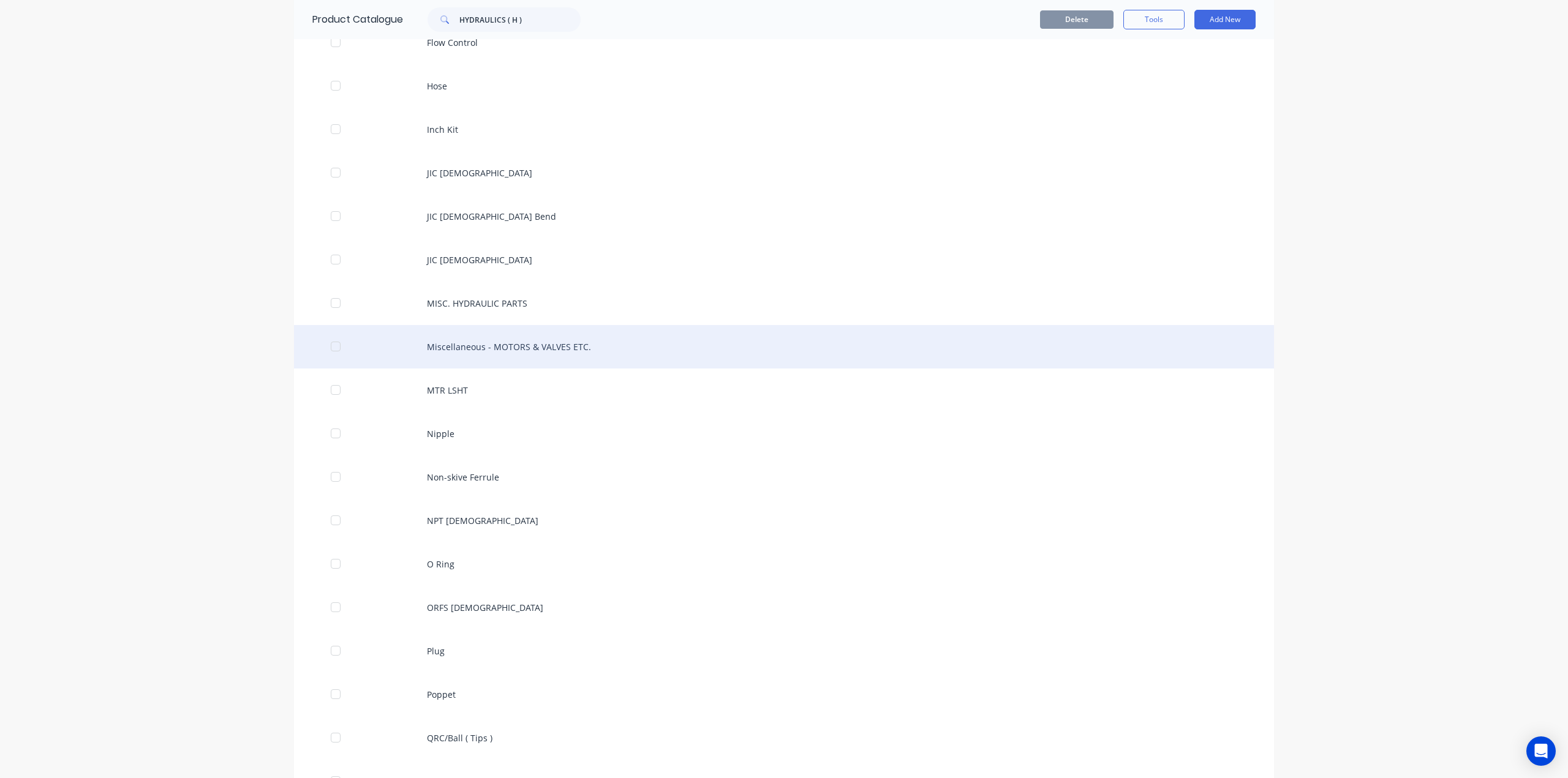
click at [494, 344] on div "Miscellaneous - MOTORS & VALVES ETC." at bounding box center [784, 346] width 980 height 43
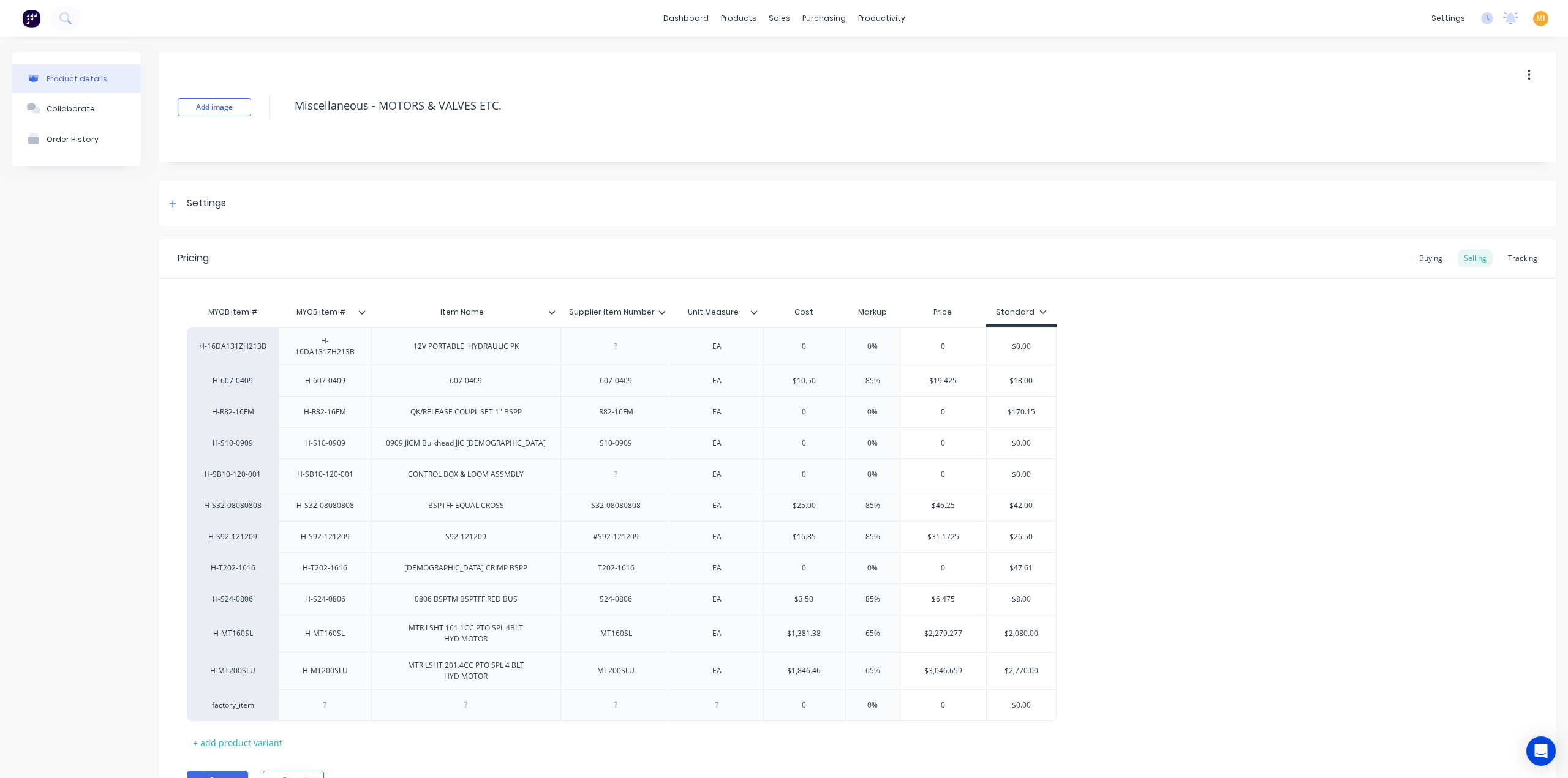
drag, startPoint x: 224, startPoint y: 773, endPoint x: 230, endPoint y: 762, distance: 12.5
click at [224, 773] on button "Save" at bounding box center [217, 781] width 61 height 19
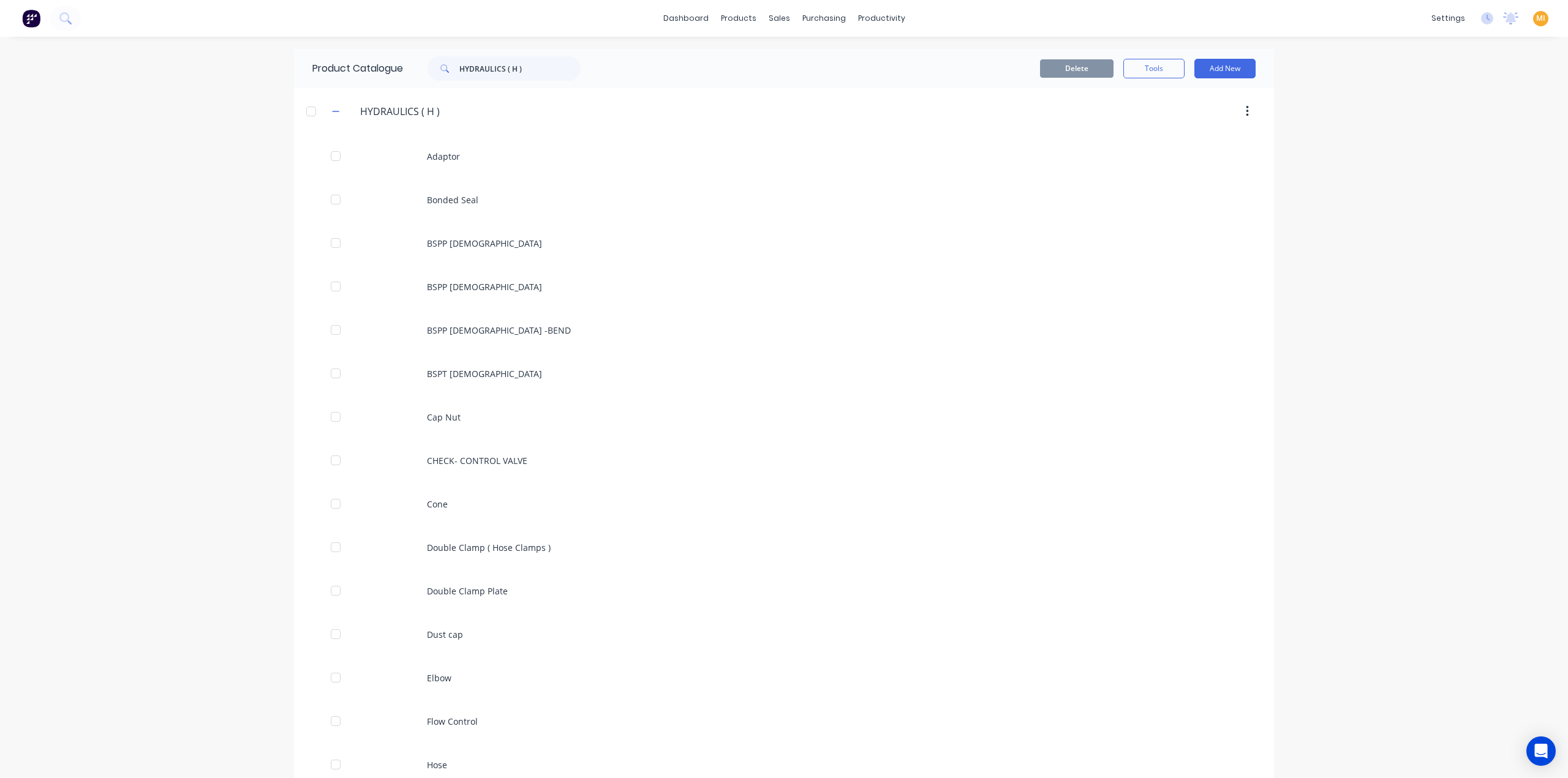
scroll to position [679, 0]
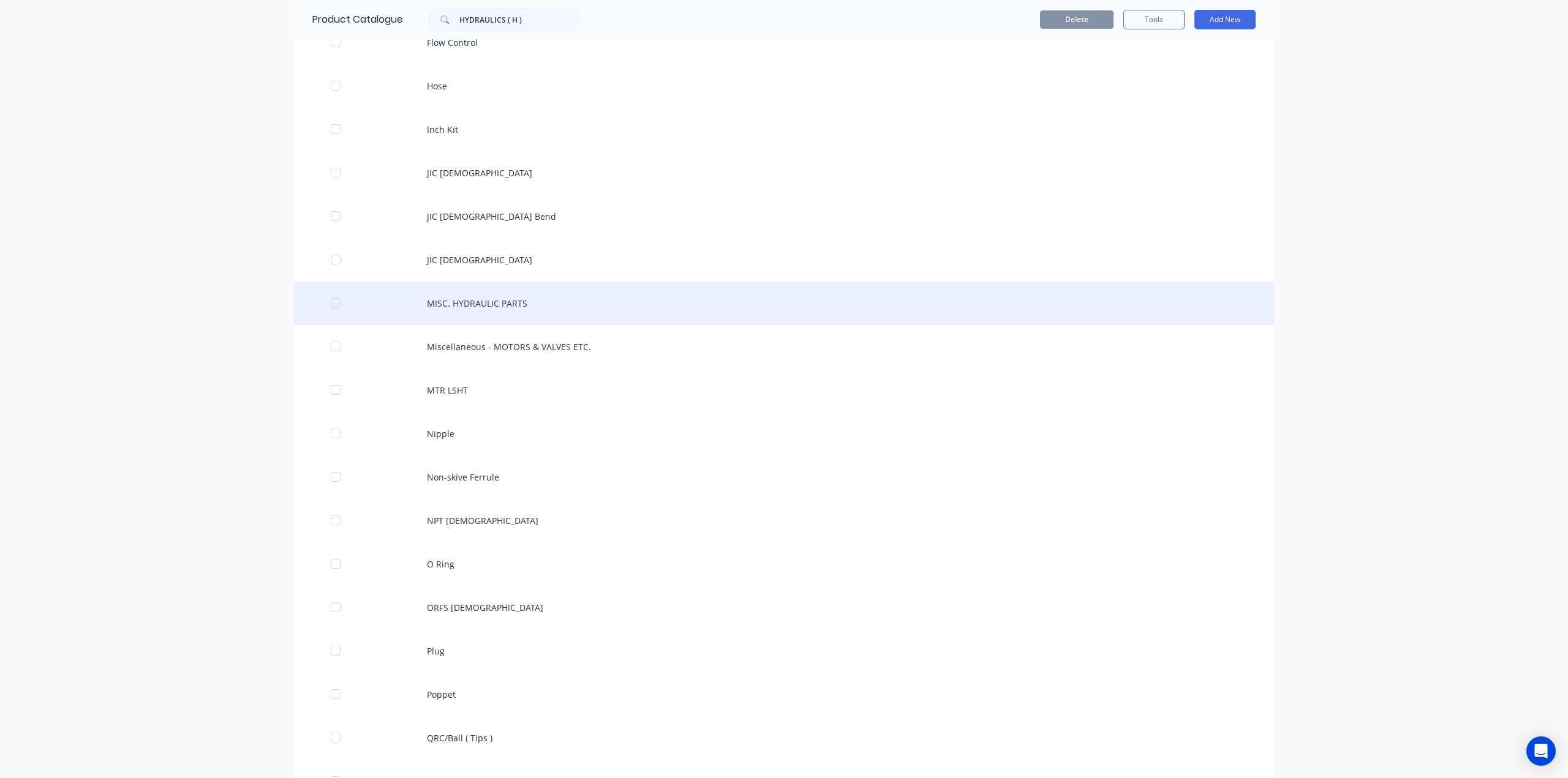
click at [500, 312] on div "MISC. HYDRAULIC PARTS" at bounding box center [784, 303] width 980 height 43
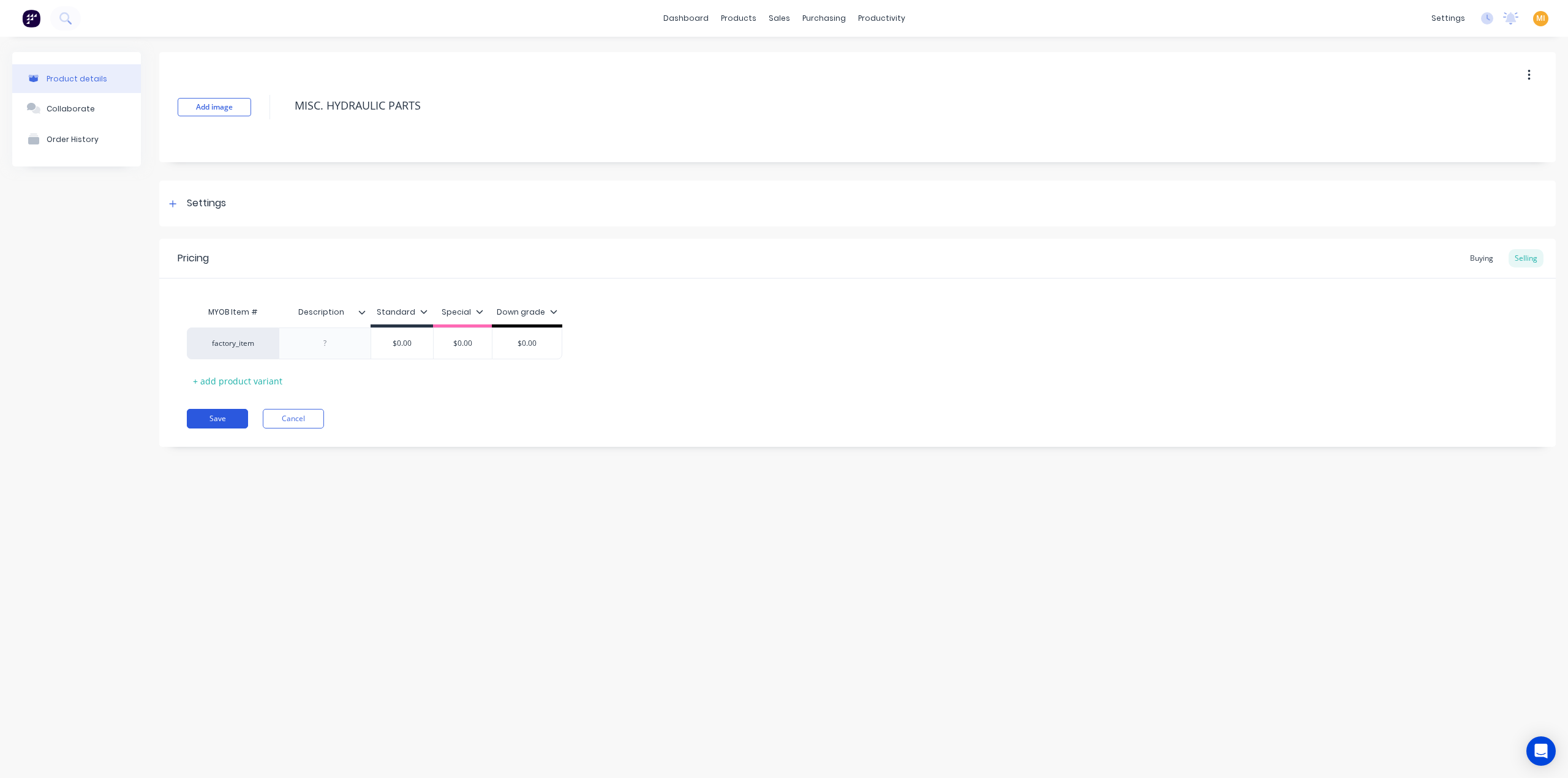
click at [228, 415] on button "Save" at bounding box center [217, 419] width 61 height 19
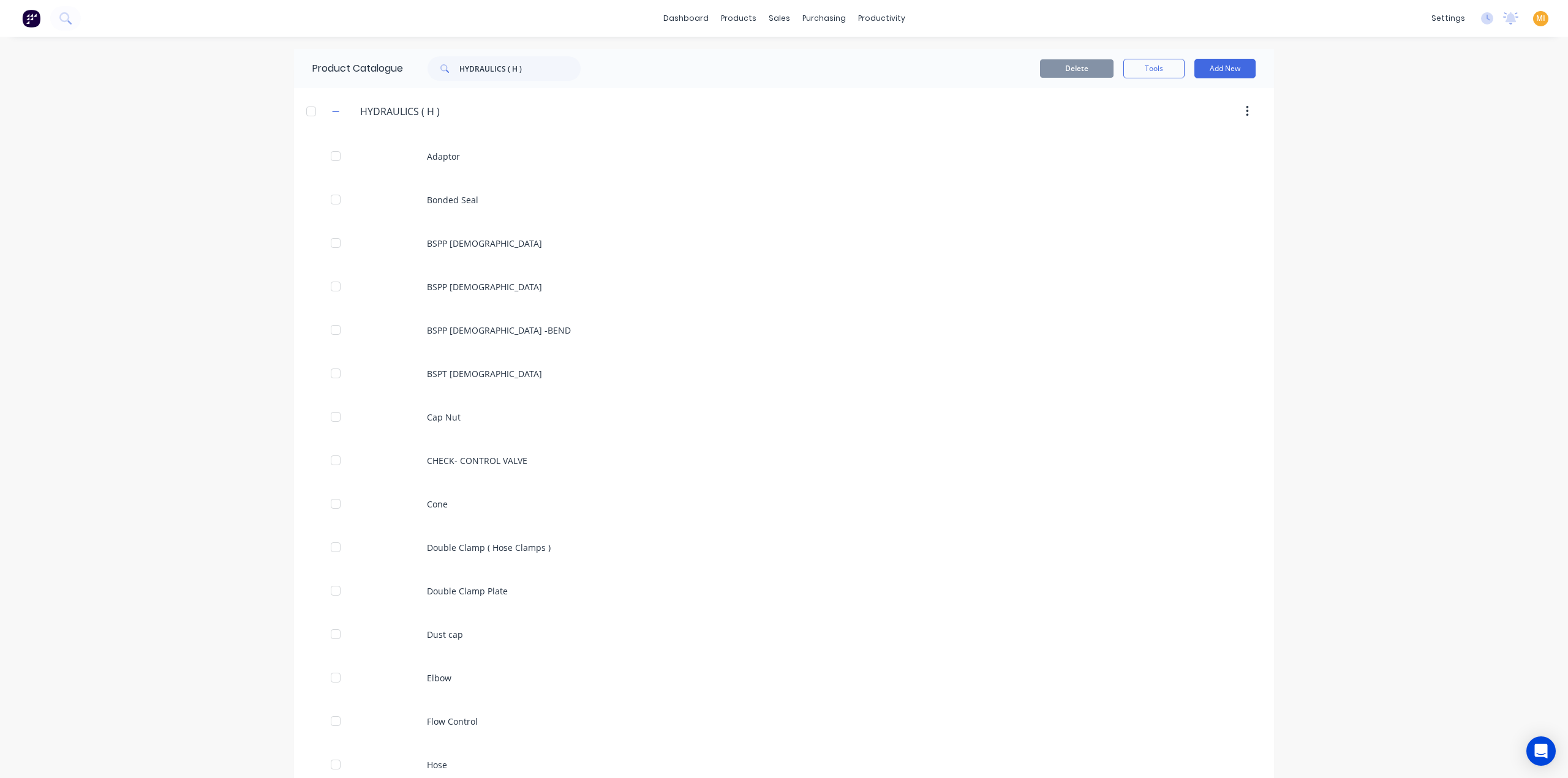
scroll to position [679, 0]
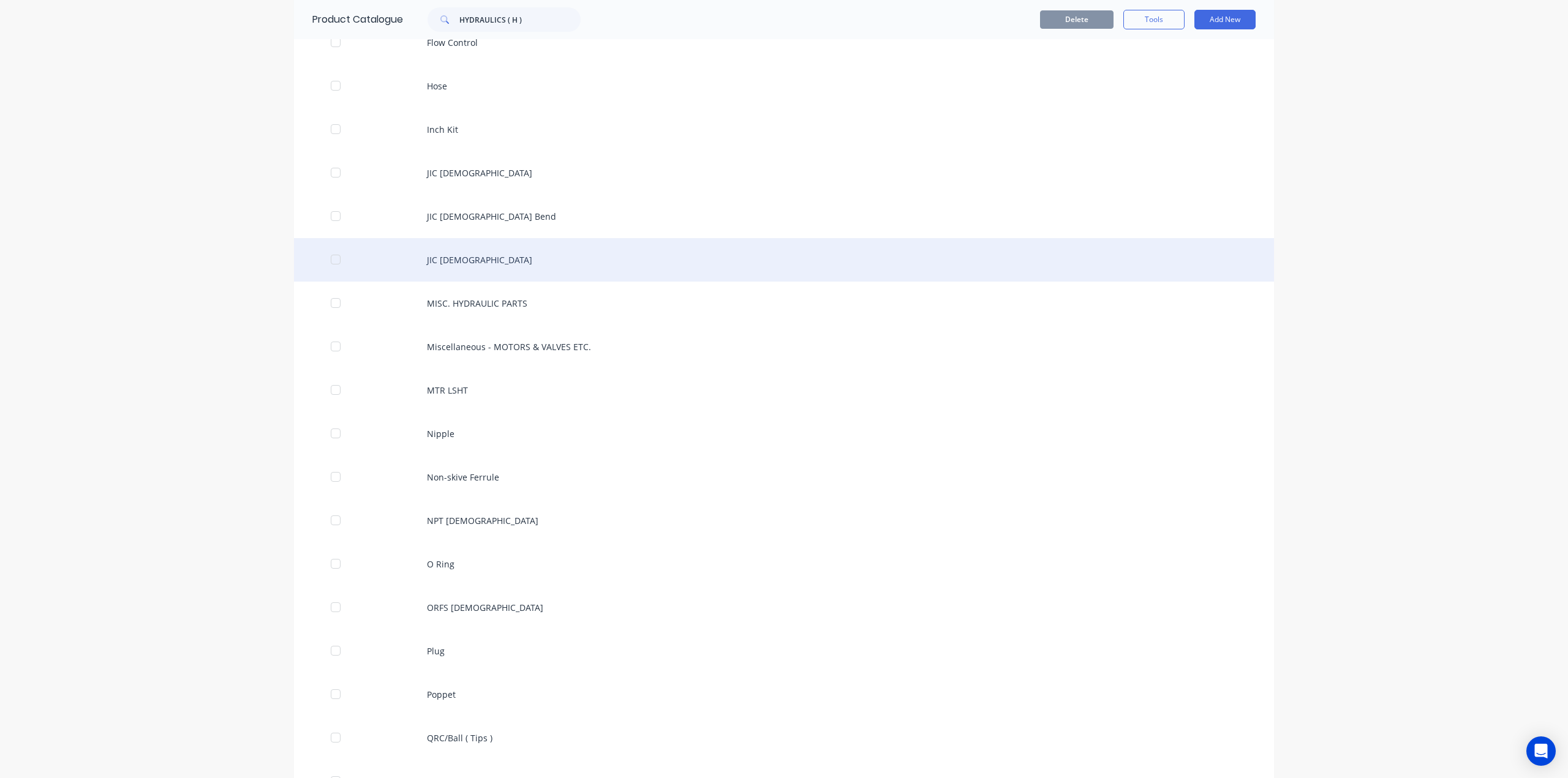
click at [460, 262] on div "JIC [DEMOGRAPHIC_DATA]" at bounding box center [784, 260] width 980 height 43
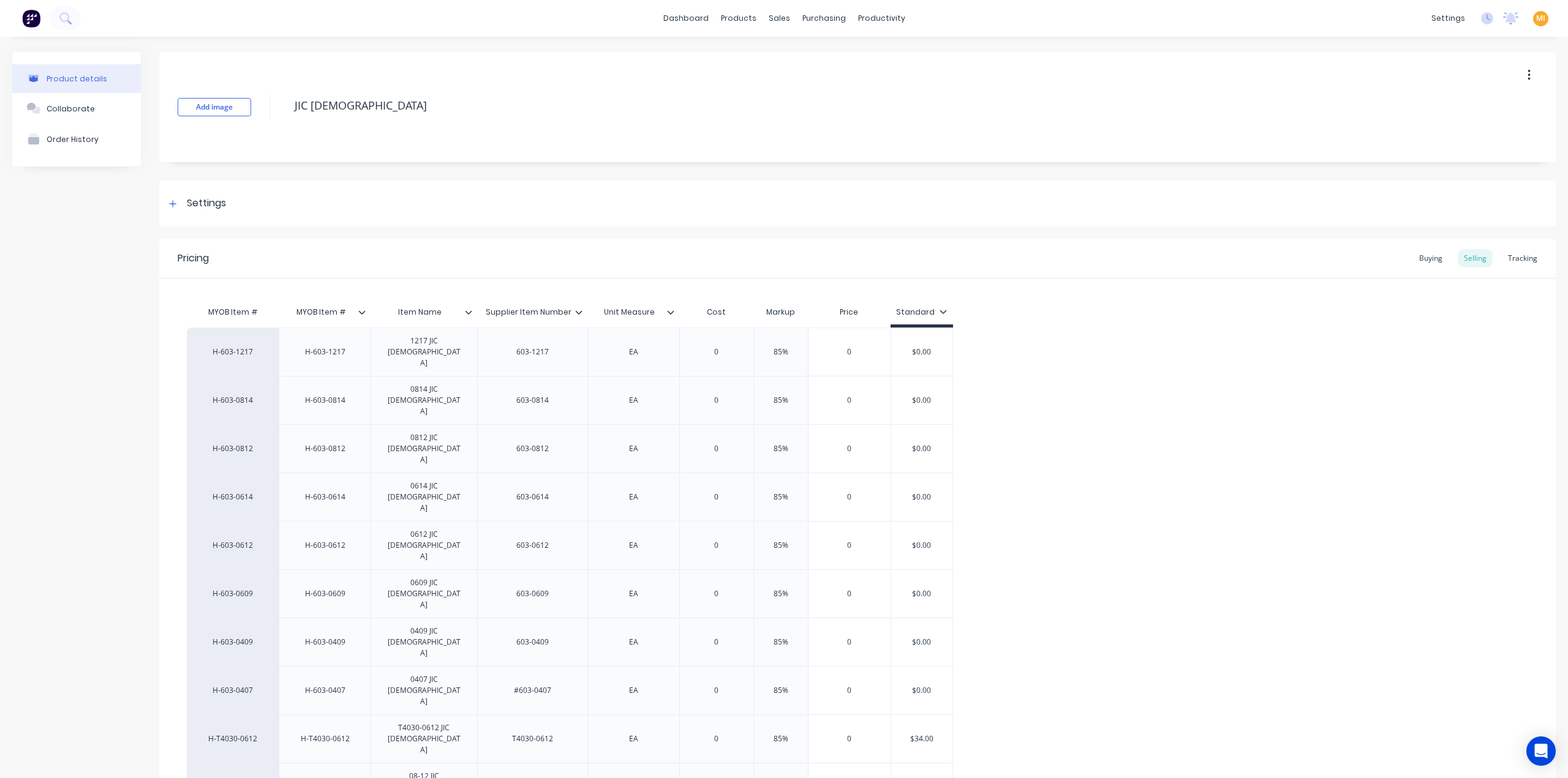
drag, startPoint x: 220, startPoint y: 757, endPoint x: 240, endPoint y: 743, distance: 24.4
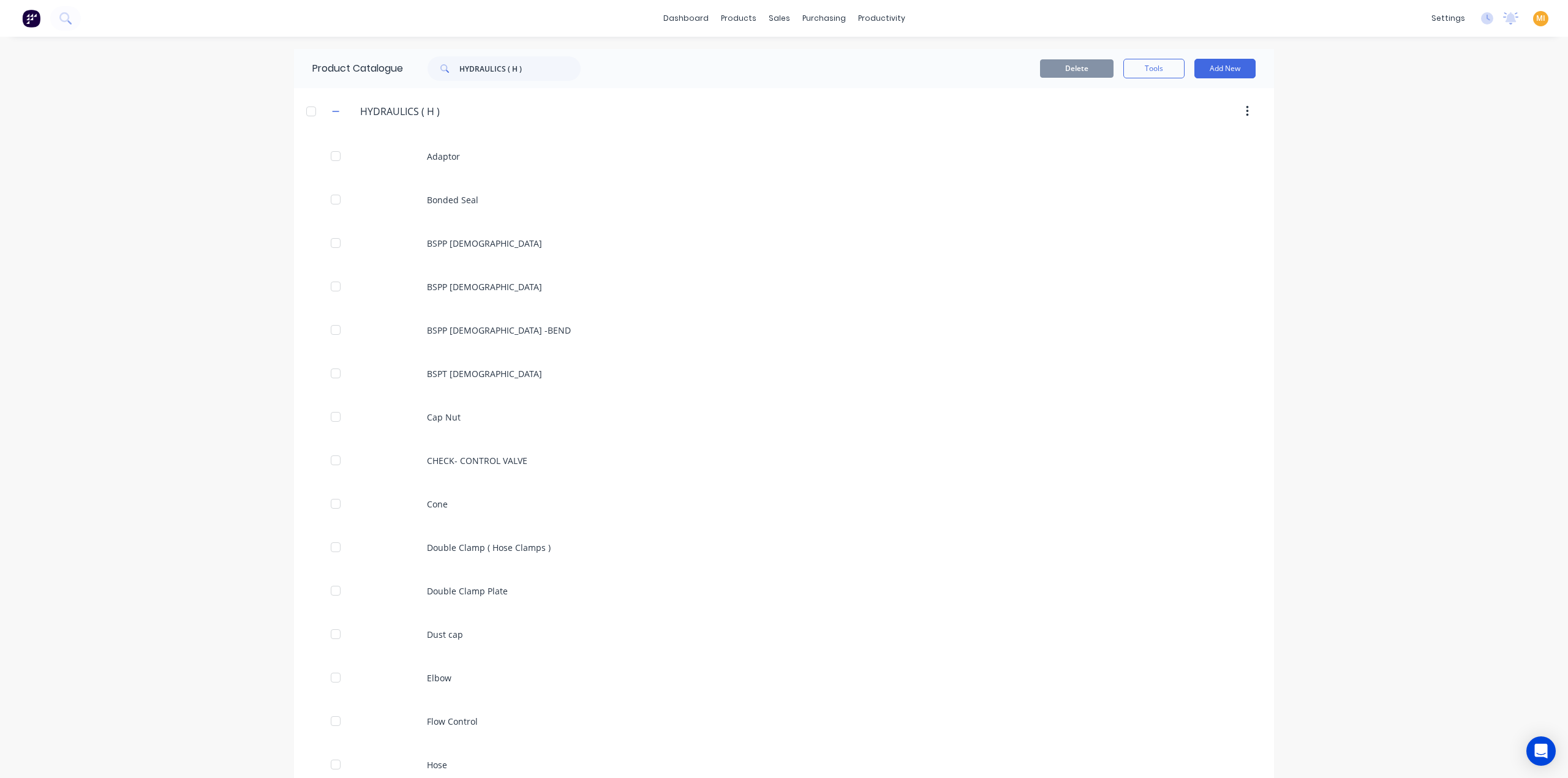
scroll to position [679, 0]
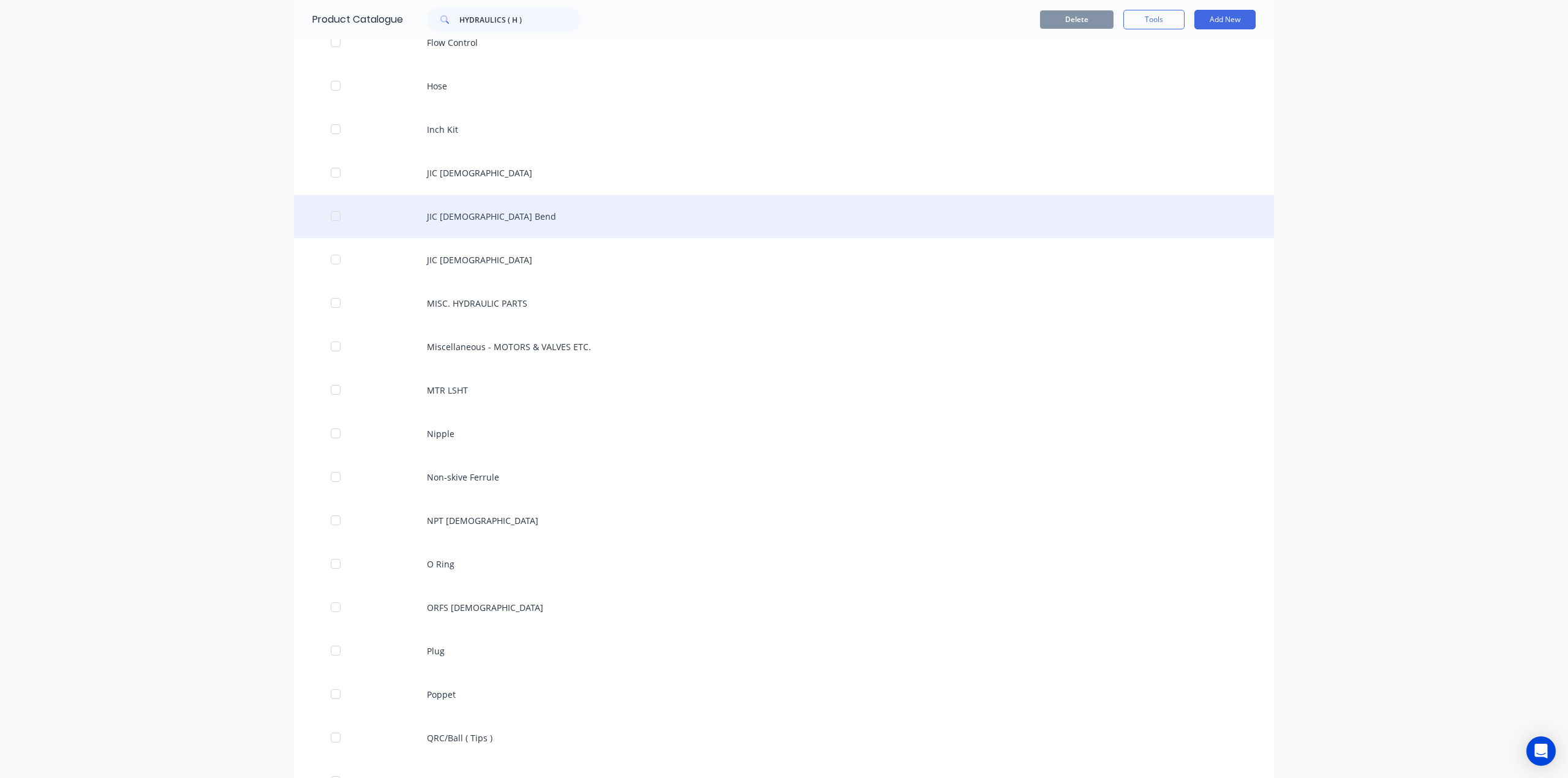
click at [509, 213] on div "JIC [DEMOGRAPHIC_DATA] Bend" at bounding box center [784, 216] width 980 height 43
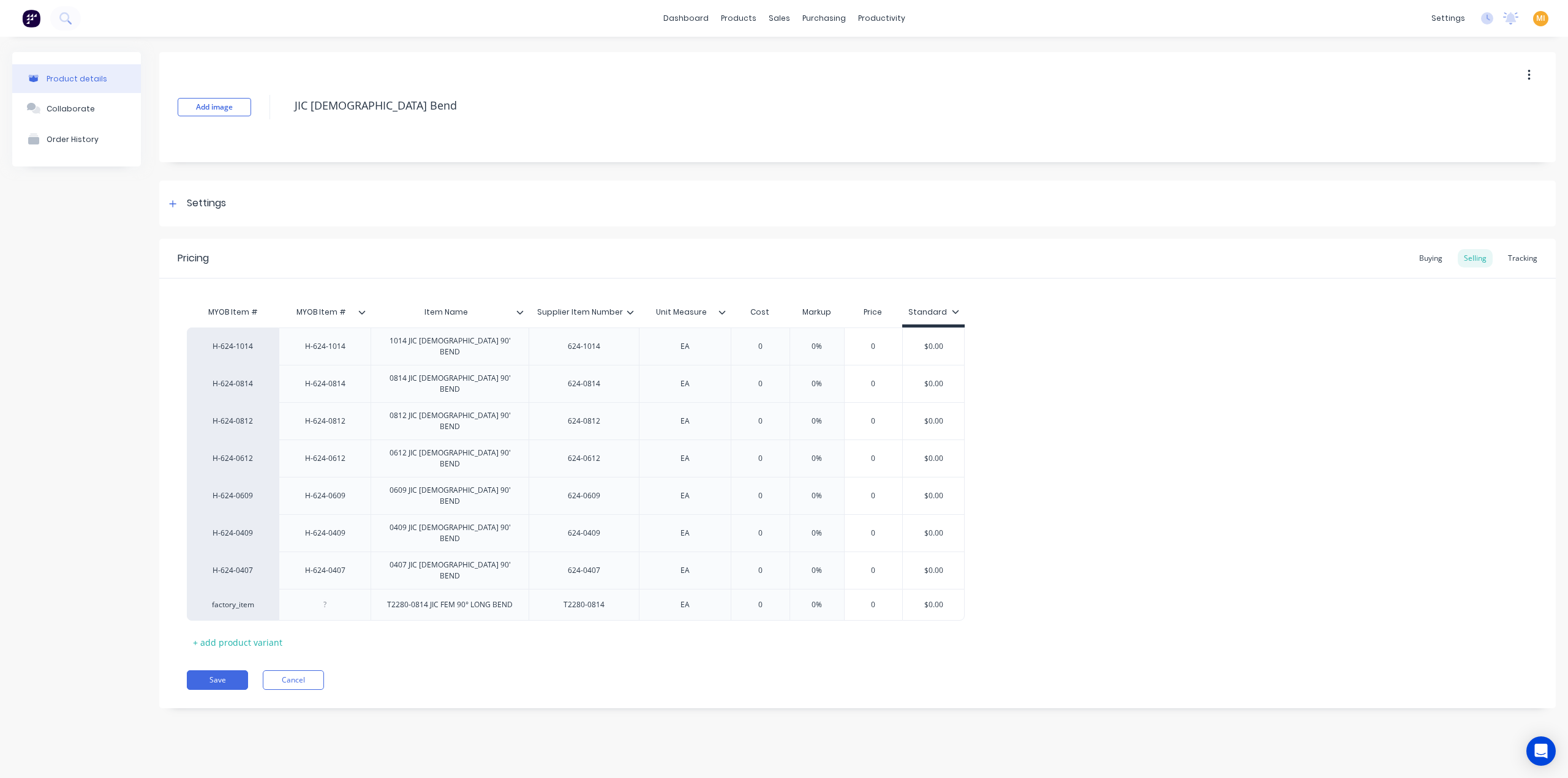
drag, startPoint x: 405, startPoint y: 96, endPoint x: 245, endPoint y: 95, distance: 160.0
click at [191, 96] on div "Add image JIC [DEMOGRAPHIC_DATA] Bend" at bounding box center [857, 107] width 1397 height 110
click at [204, 671] on button "Save" at bounding box center [217, 680] width 61 height 19
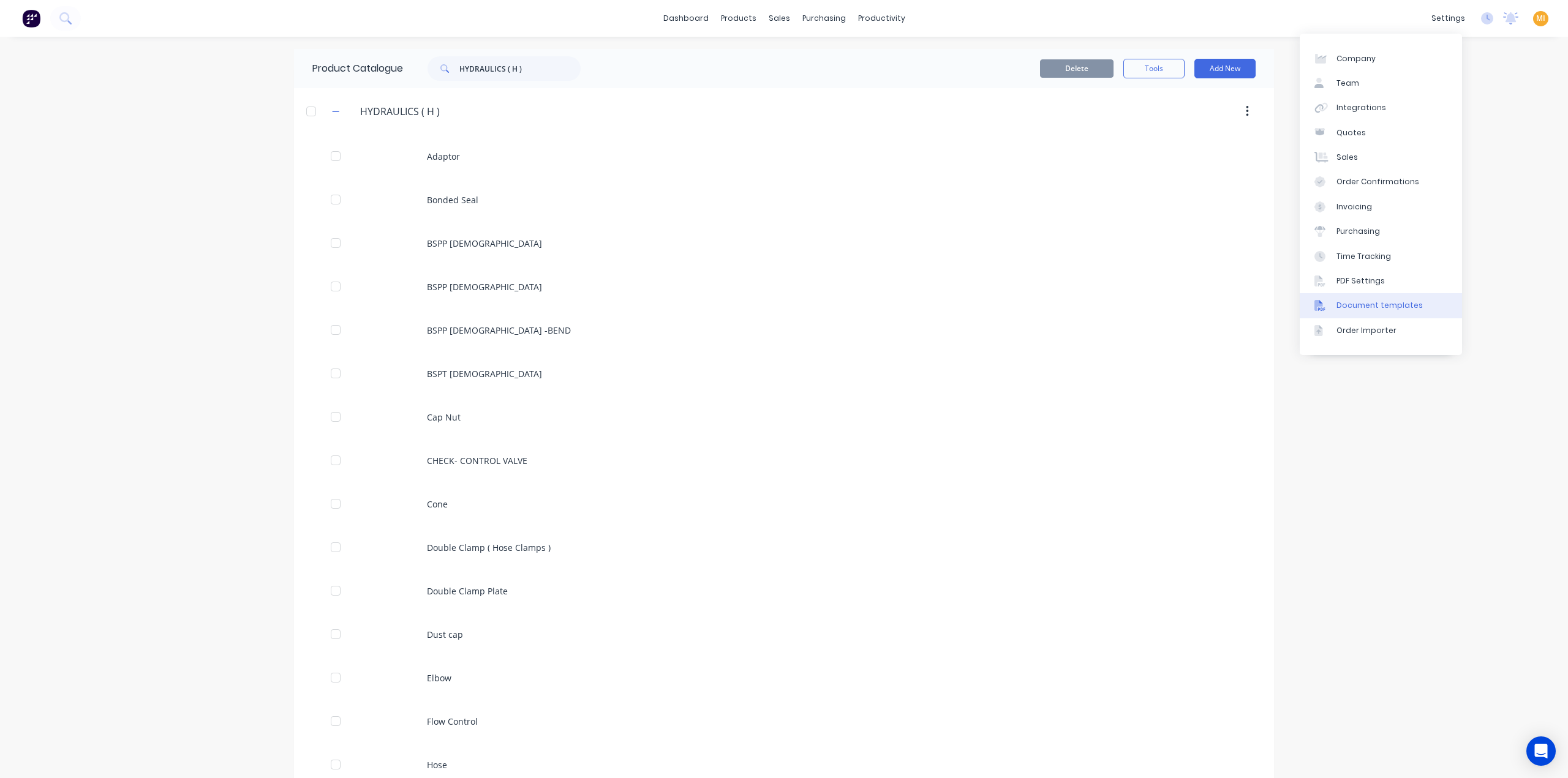
click at [1387, 306] on div "Document templates" at bounding box center [1380, 305] width 87 height 11
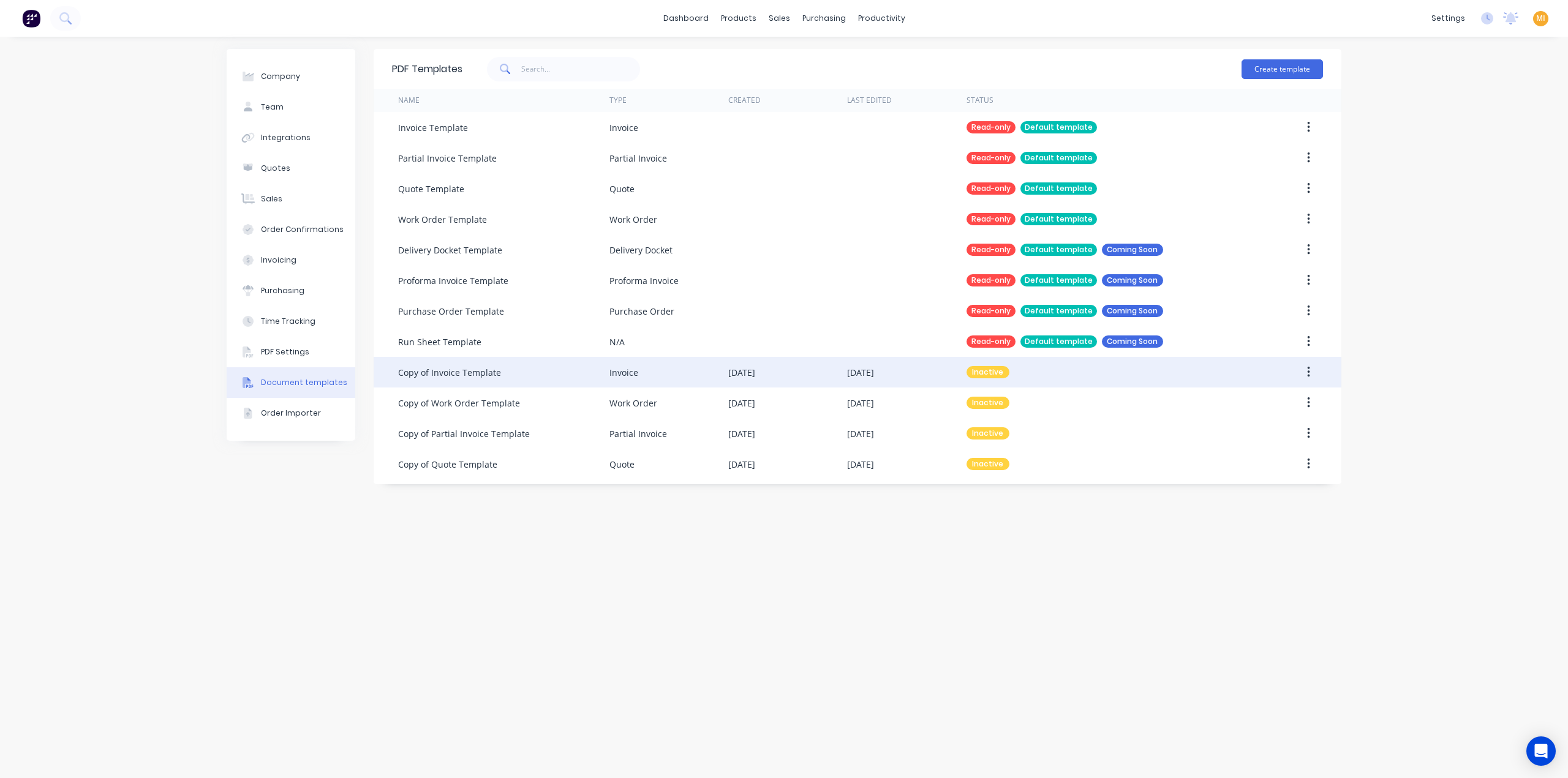
click at [487, 368] on div "Copy of Invoice Template" at bounding box center [449, 373] width 103 height 13
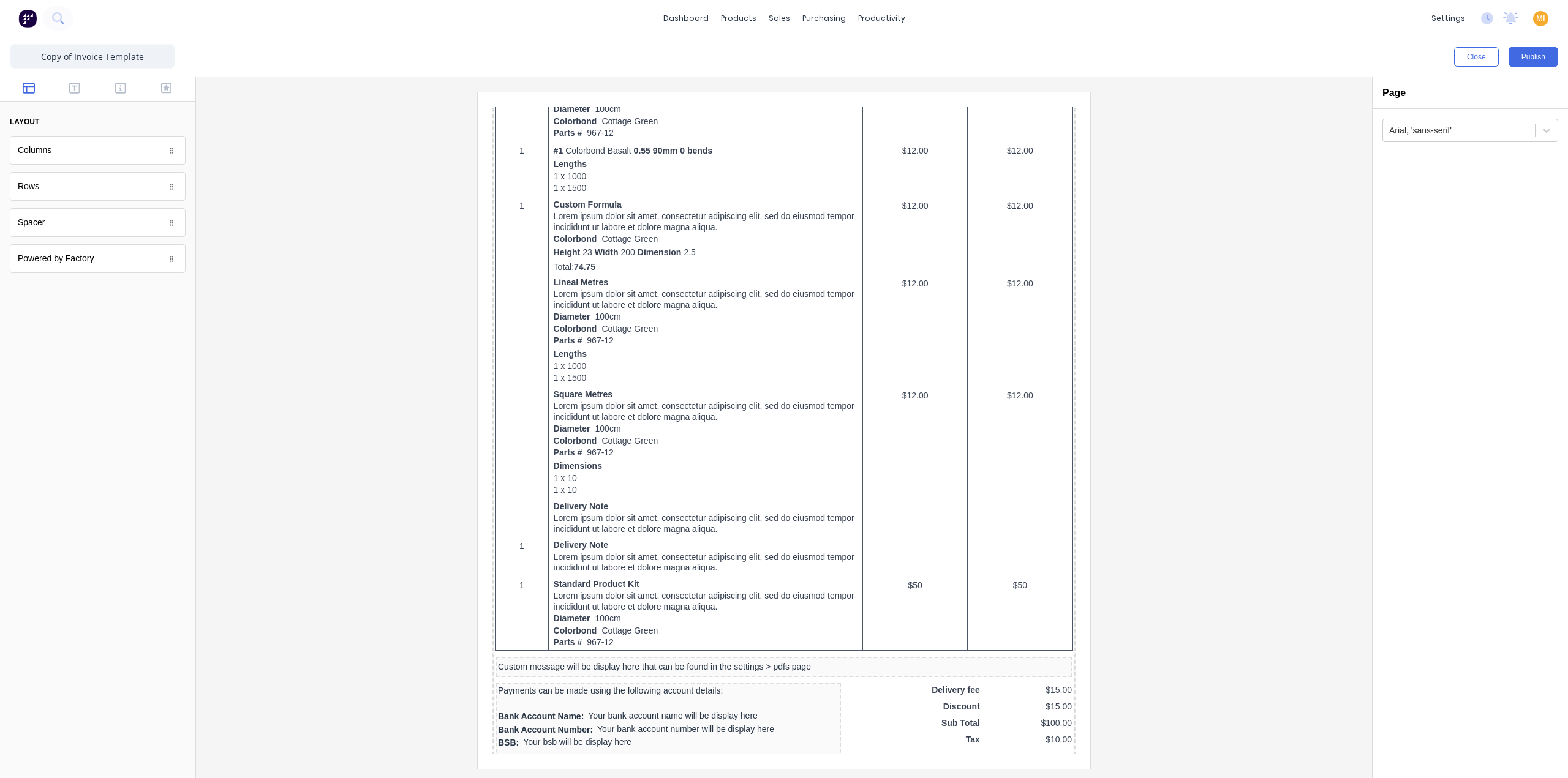
scroll to position [250, 0]
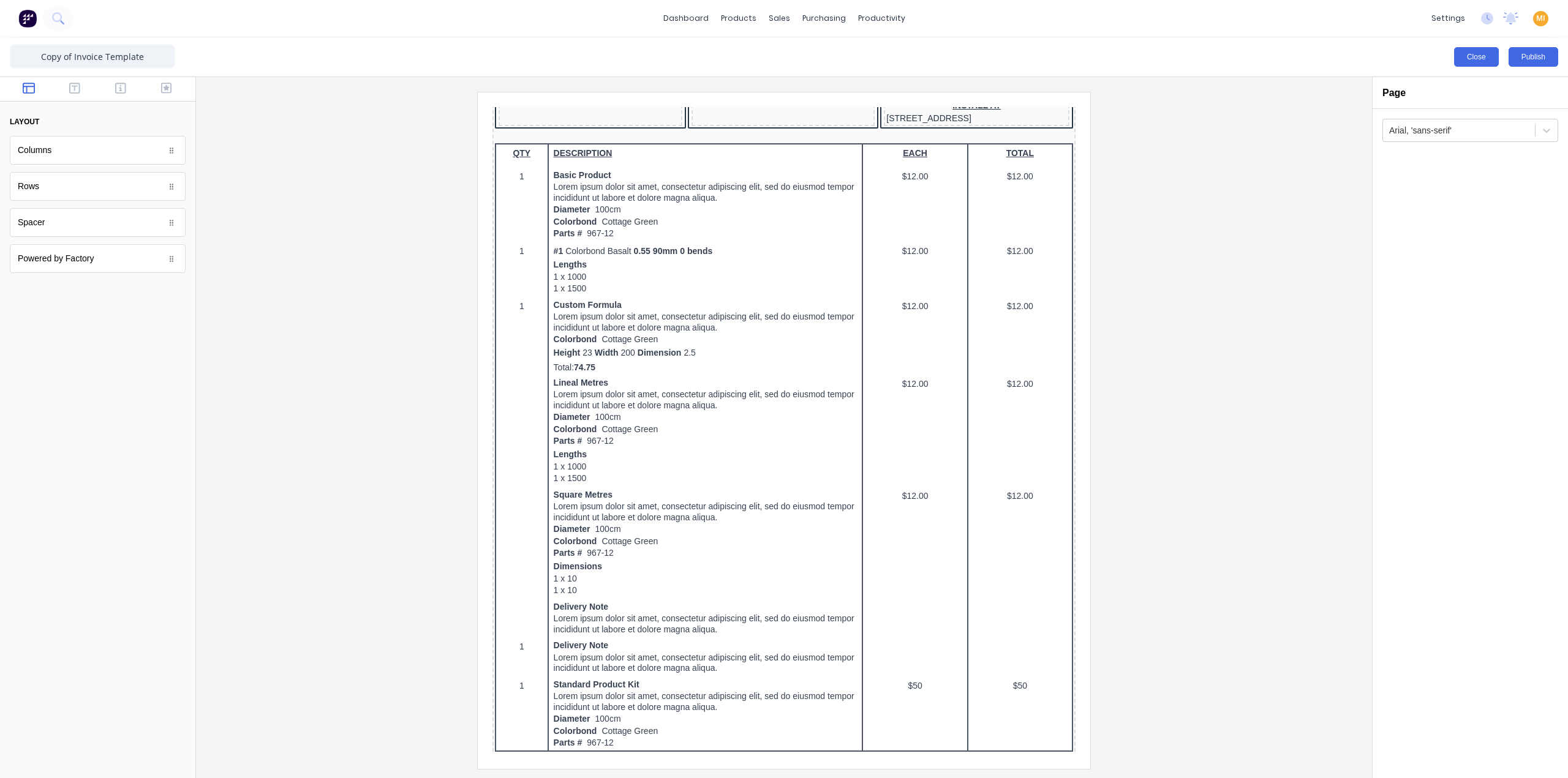
click at [1476, 52] on button "Close" at bounding box center [1476, 57] width 45 height 19
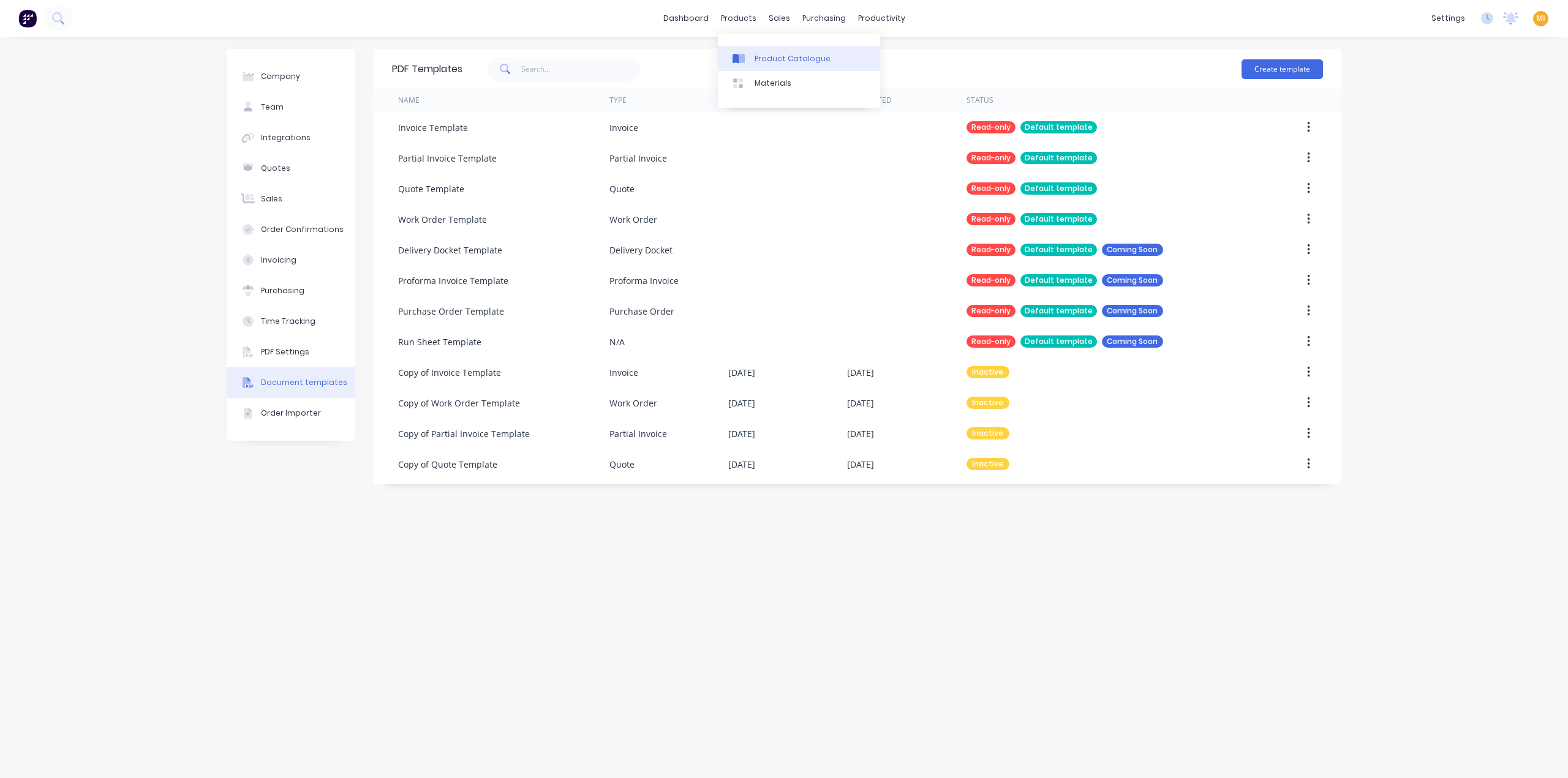
click at [784, 60] on div "Product Catalogue" at bounding box center [792, 58] width 76 height 11
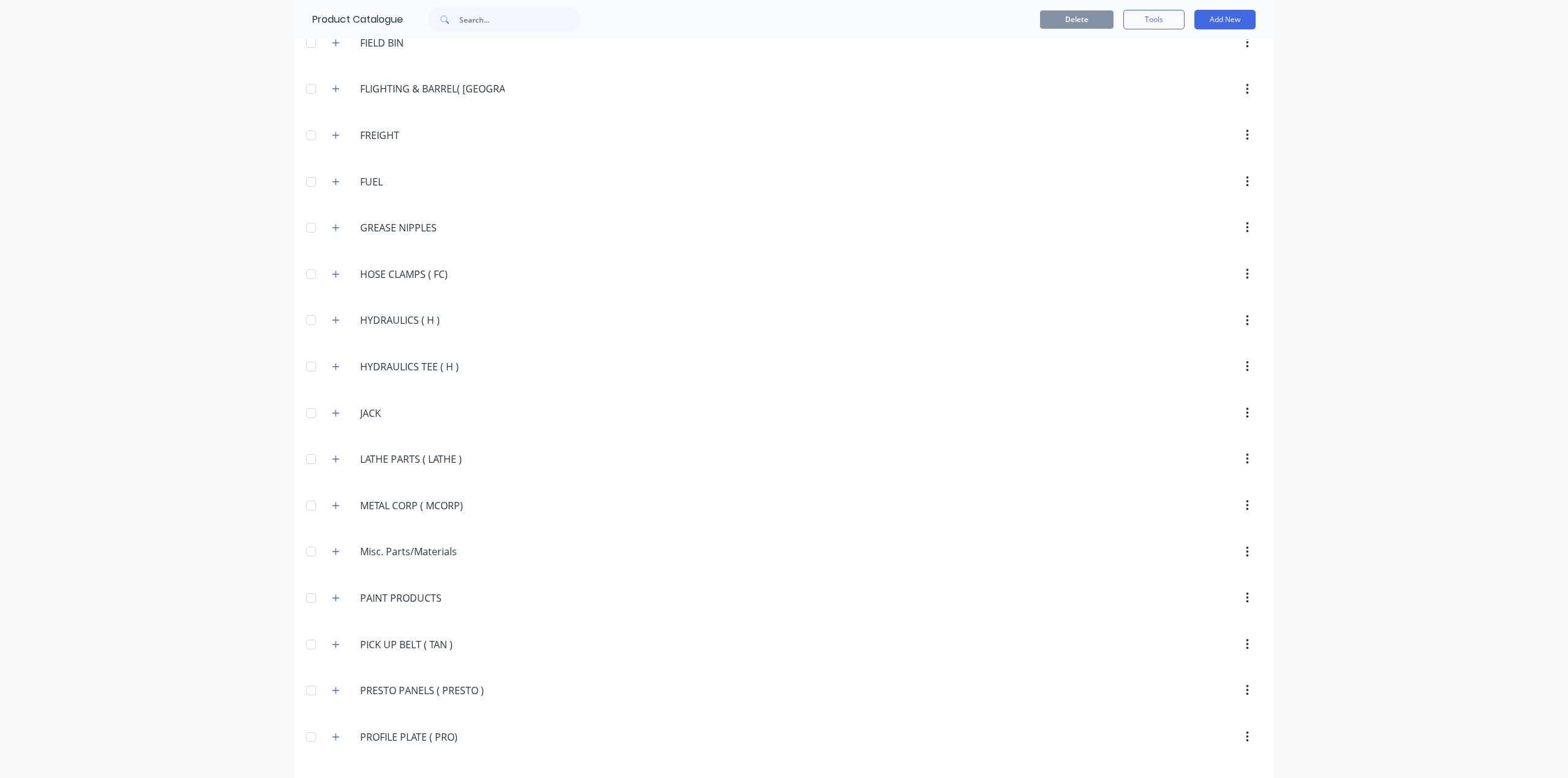
scroll to position [1531, 0]
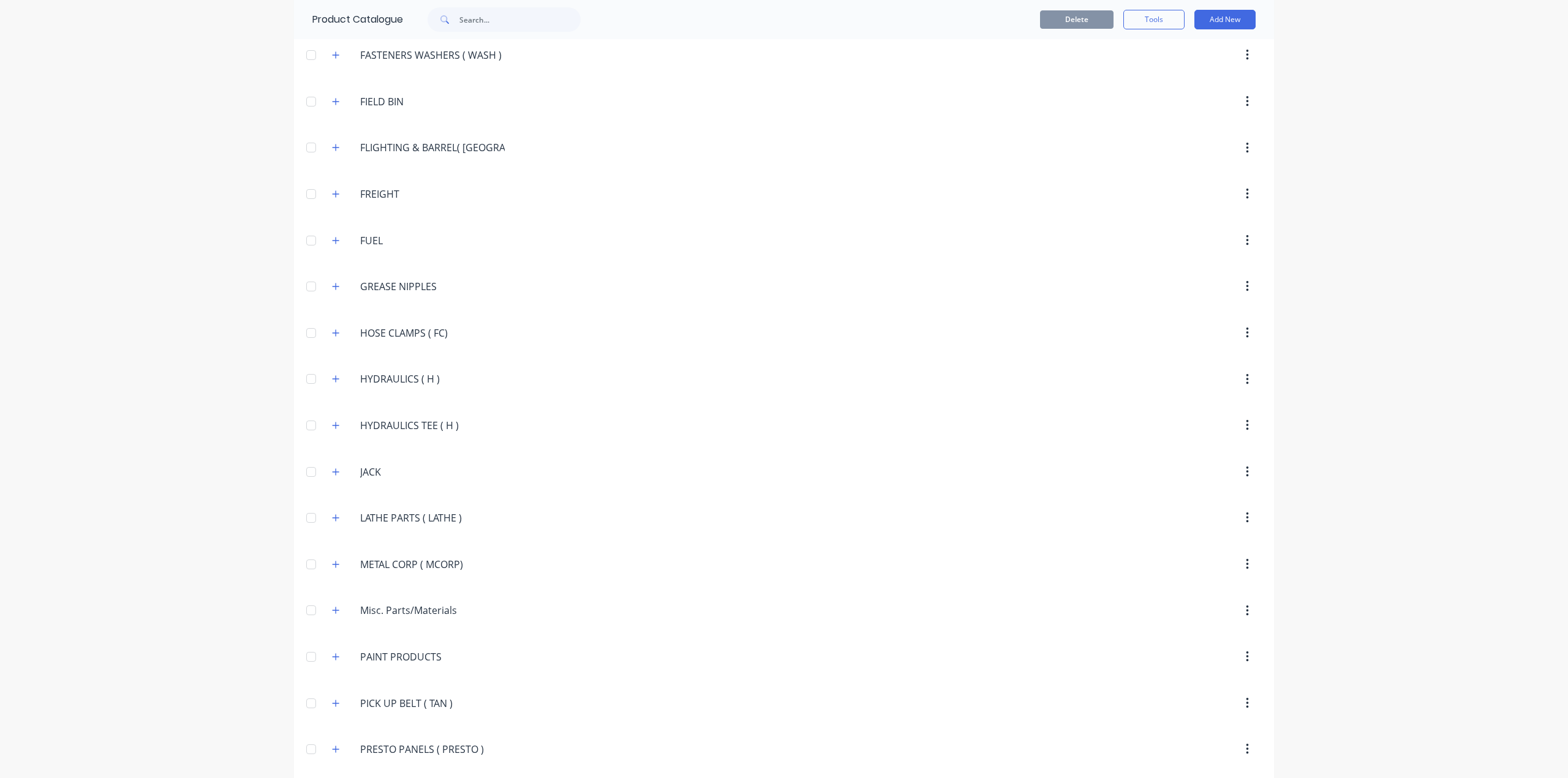
drag, startPoint x: 453, startPoint y: 363, endPoint x: 299, endPoint y: 325, distance: 158.6
click at [299, 325] on div "Miscellaneous .aLABOUR .aLABOUR .BUY.BACK.40TON.BINS .BUY BACK 40TON BINS .BUY.…" at bounding box center [784, 104] width 980 height 3095
click at [493, 10] on input "text" at bounding box center [520, 19] width 122 height 25
paste input "HYDRAULICS ( H )"
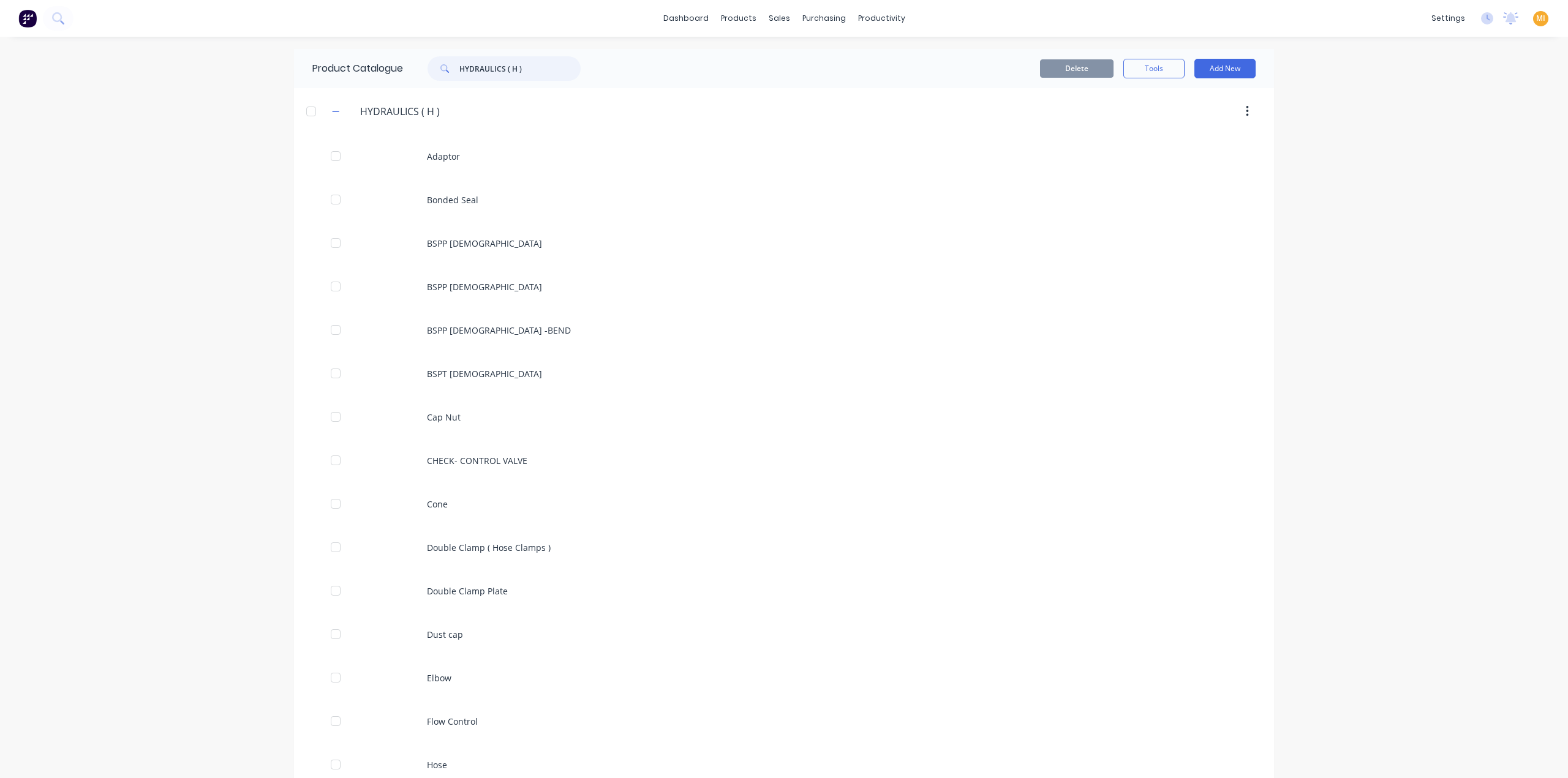
type input "HYDRAULICS ( H )"
click at [1536, 19] on span "MI" at bounding box center [1541, 18] width 9 height 11
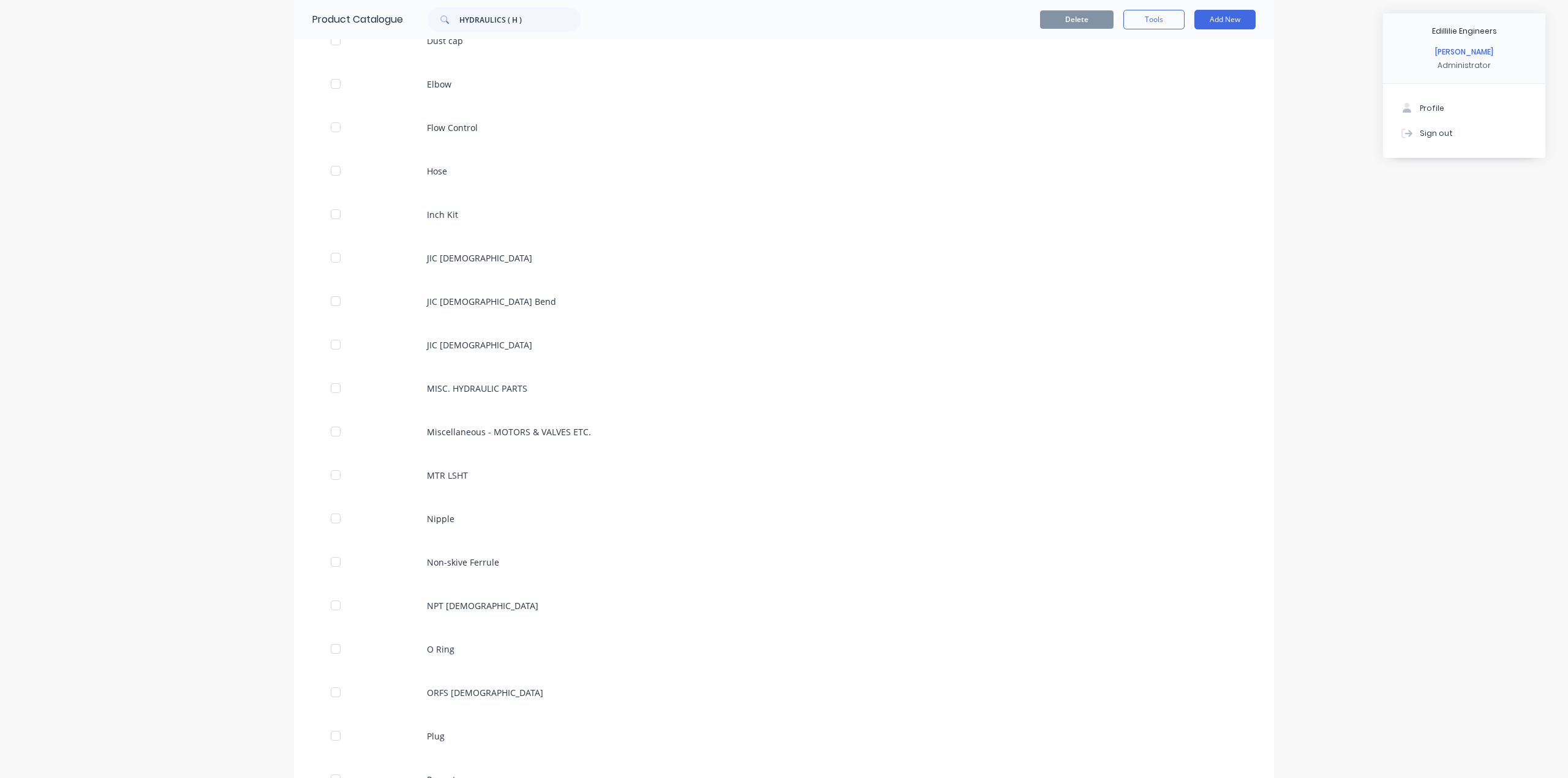
scroll to position [468, 0]
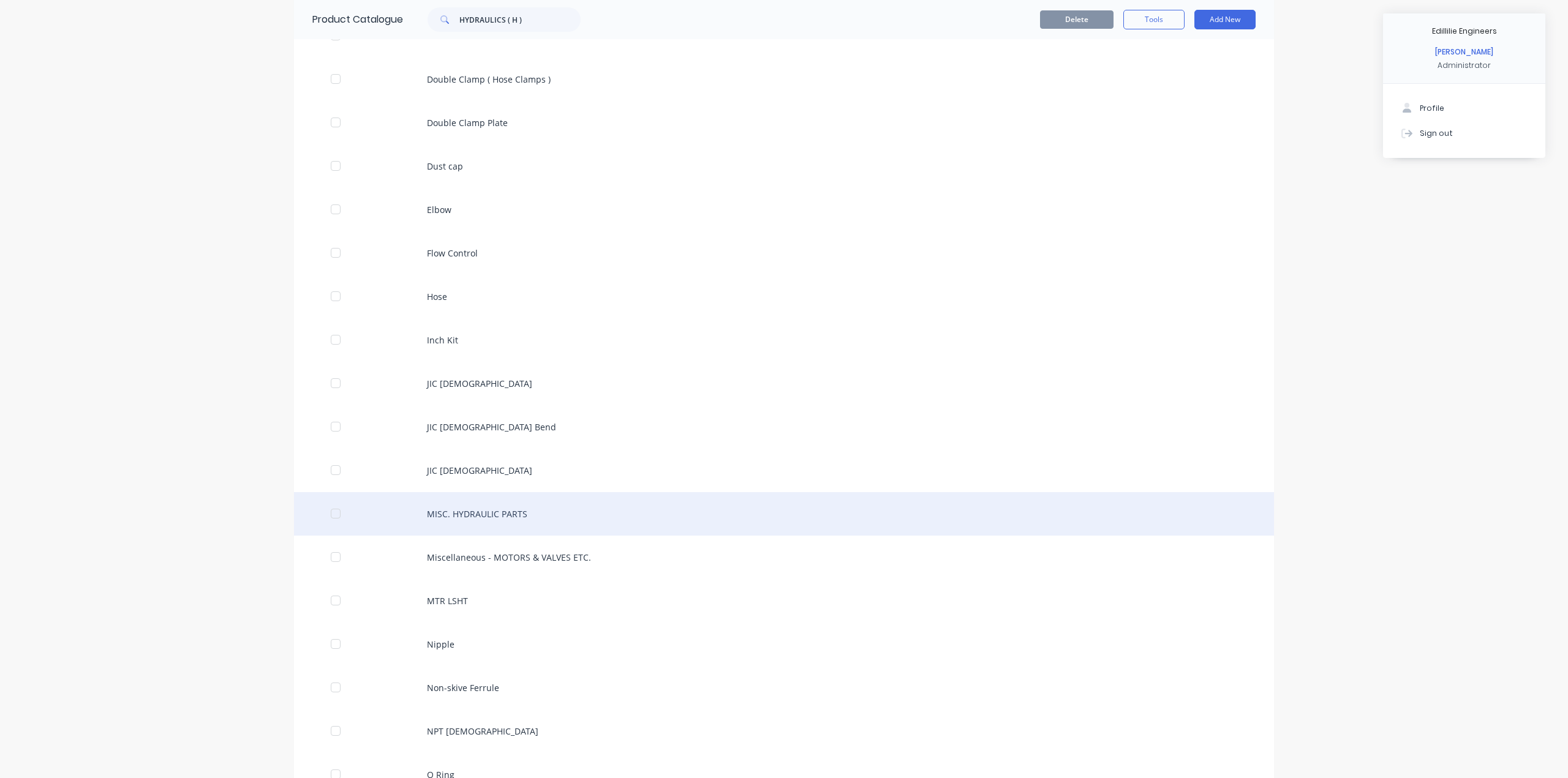
click at [514, 499] on div "MISC. HYDRAULIC PARTS" at bounding box center [784, 514] width 980 height 43
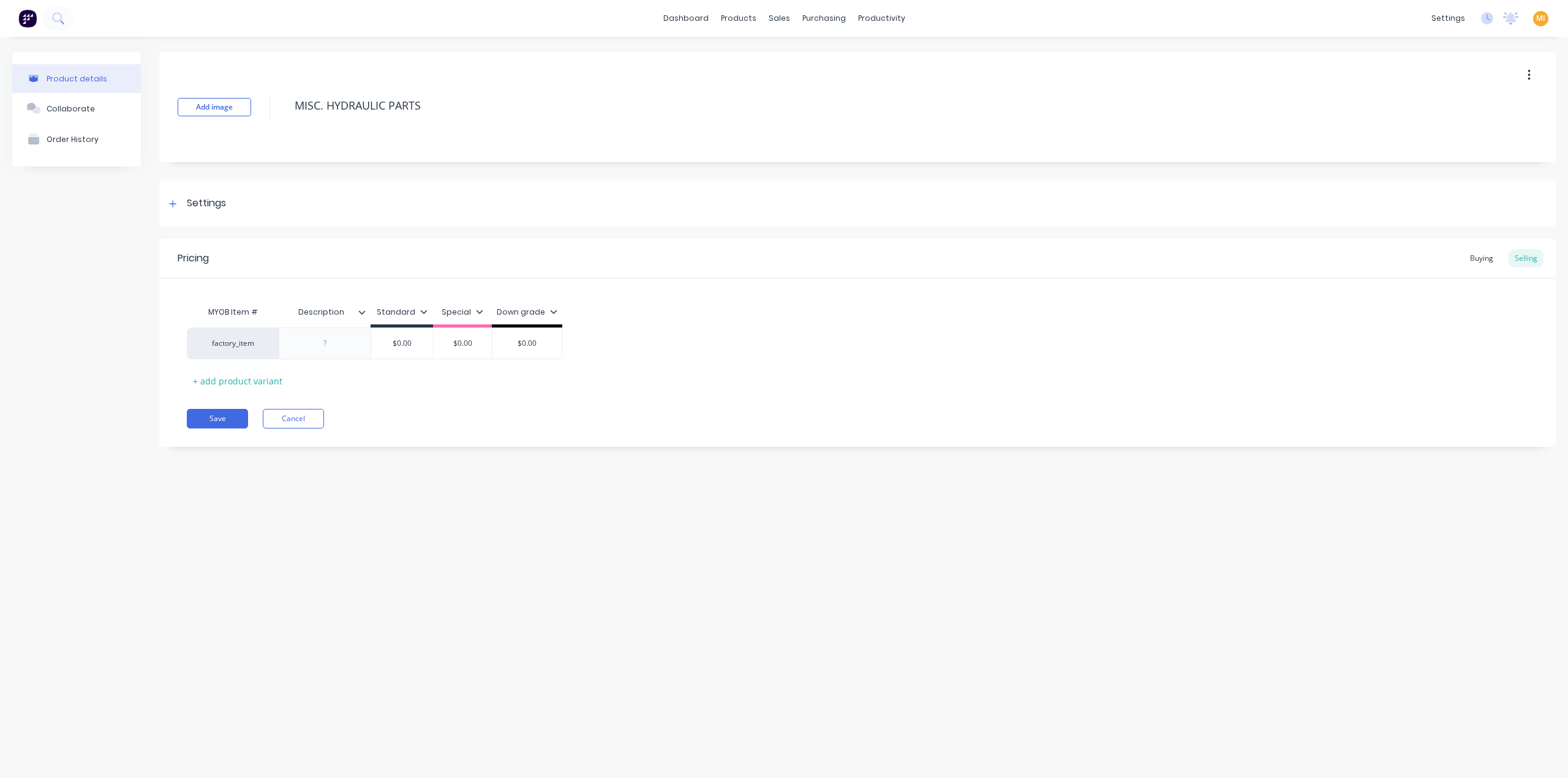
drag, startPoint x: 456, startPoint y: 111, endPoint x: 259, endPoint y: 93, distance: 197.8
click at [273, 92] on div "Add image MISC. HYDRAULIC PARTS" at bounding box center [857, 107] width 1397 height 110
drag, startPoint x: 247, startPoint y: 609, endPoint x: 193, endPoint y: 449, distance: 168.9
click at [244, 606] on div "Product details Collaborate Order History Add image MISC. HYDRAULIC PARTS Setti…" at bounding box center [784, 395] width 1568 height 717
click at [206, 412] on button "Save" at bounding box center [217, 419] width 61 height 19
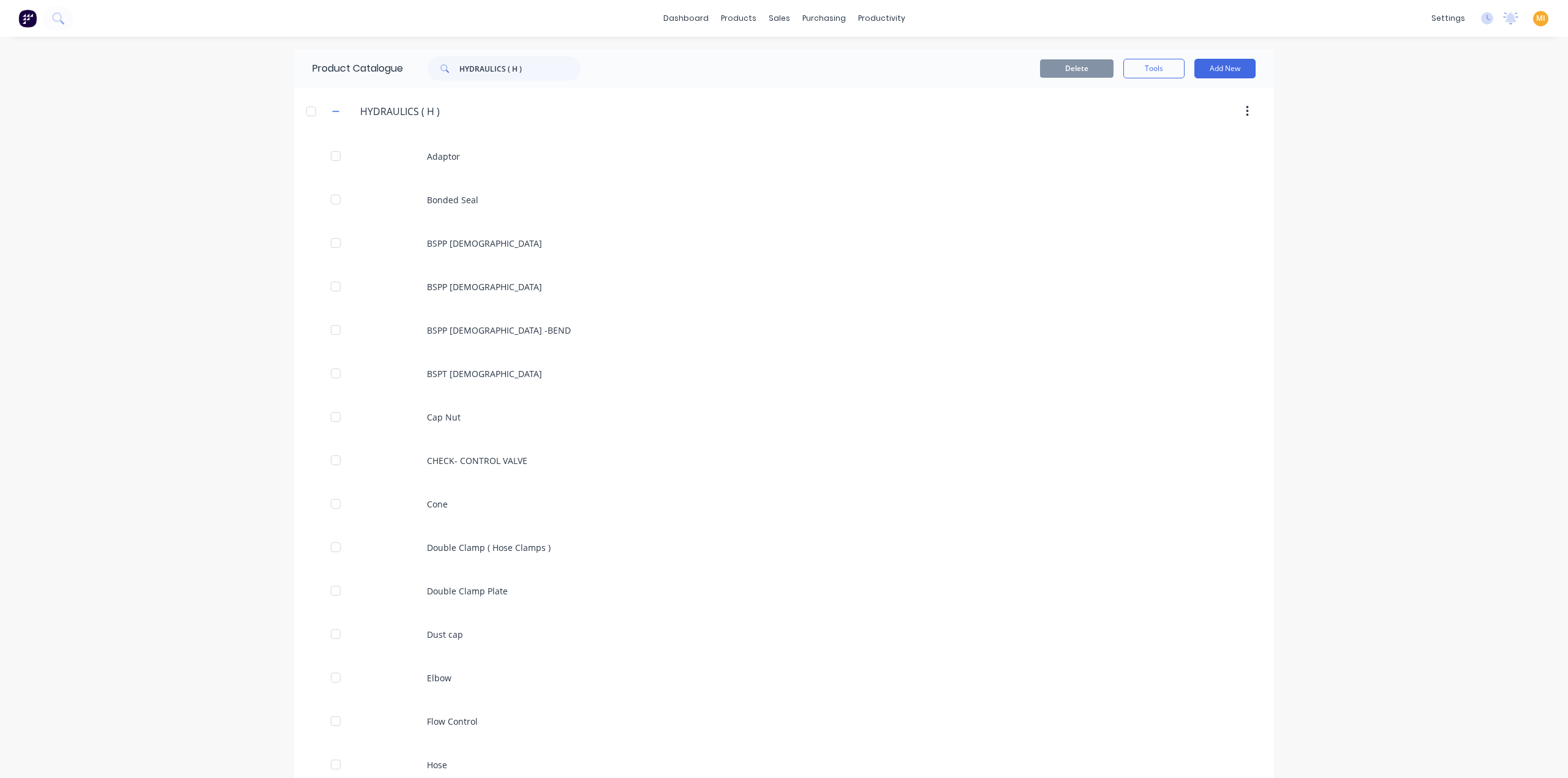
scroll to position [592, 0]
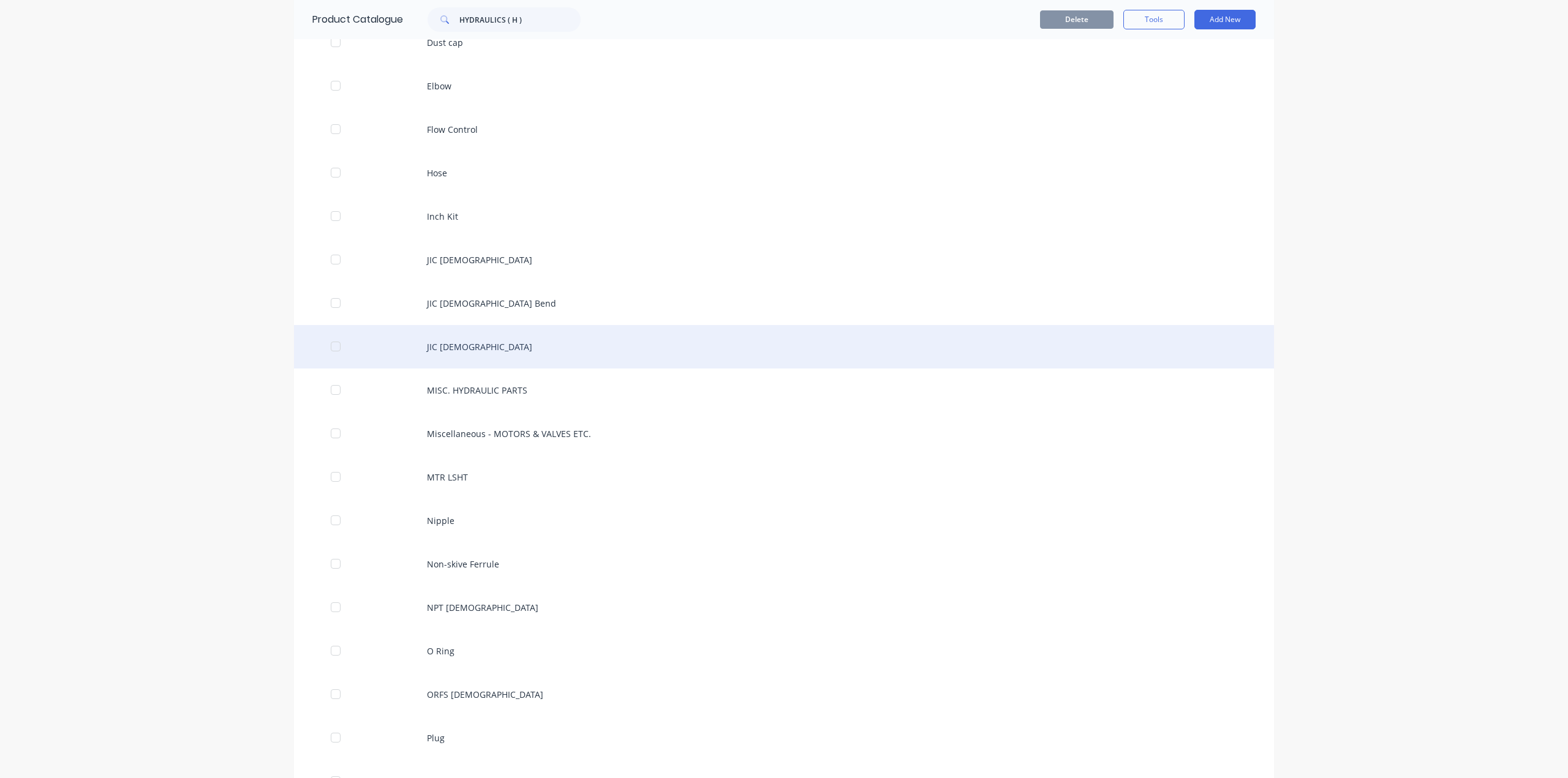
click at [444, 355] on div "JIC [DEMOGRAPHIC_DATA]" at bounding box center [784, 346] width 980 height 43
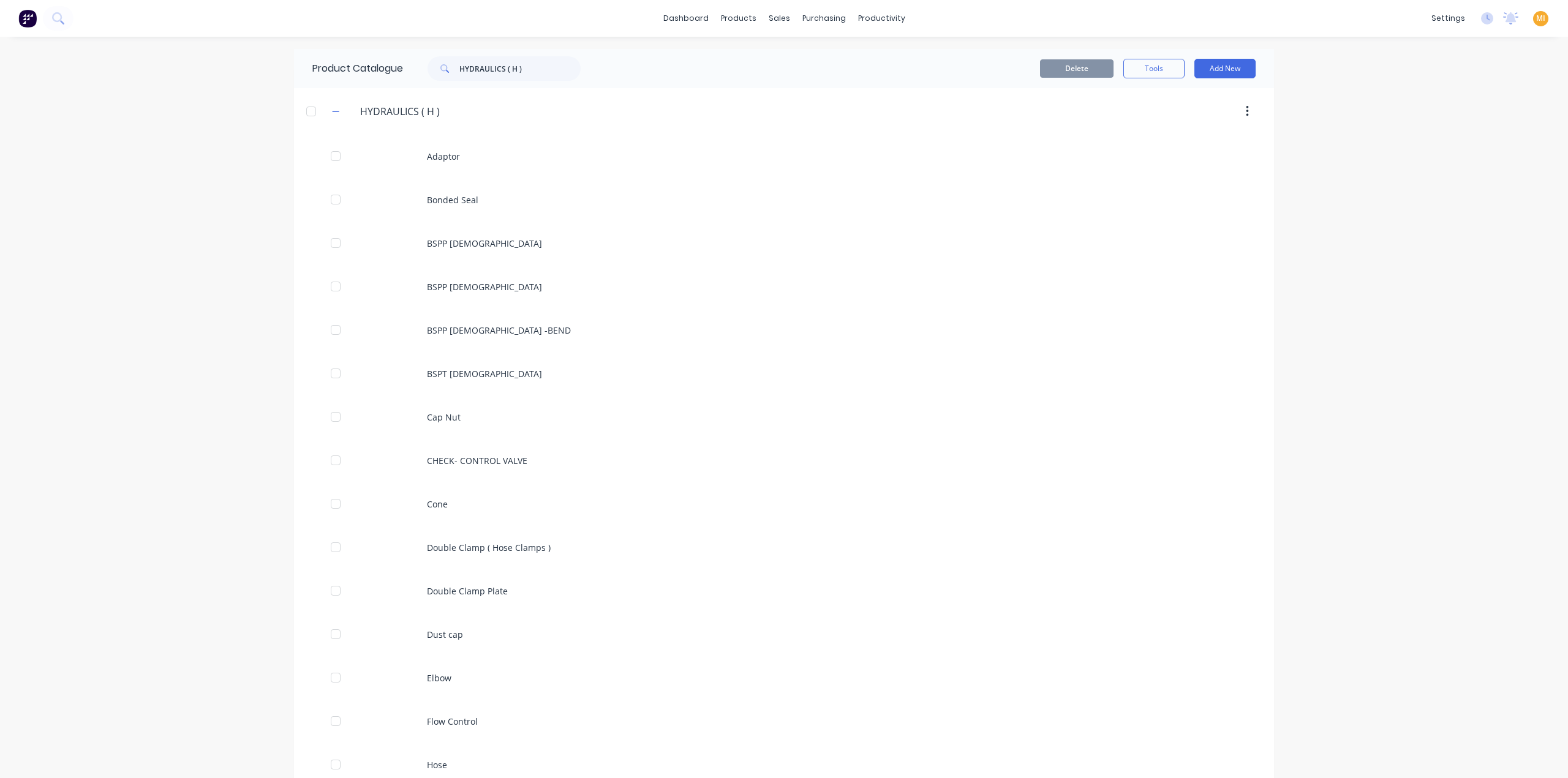
scroll to position [592, 0]
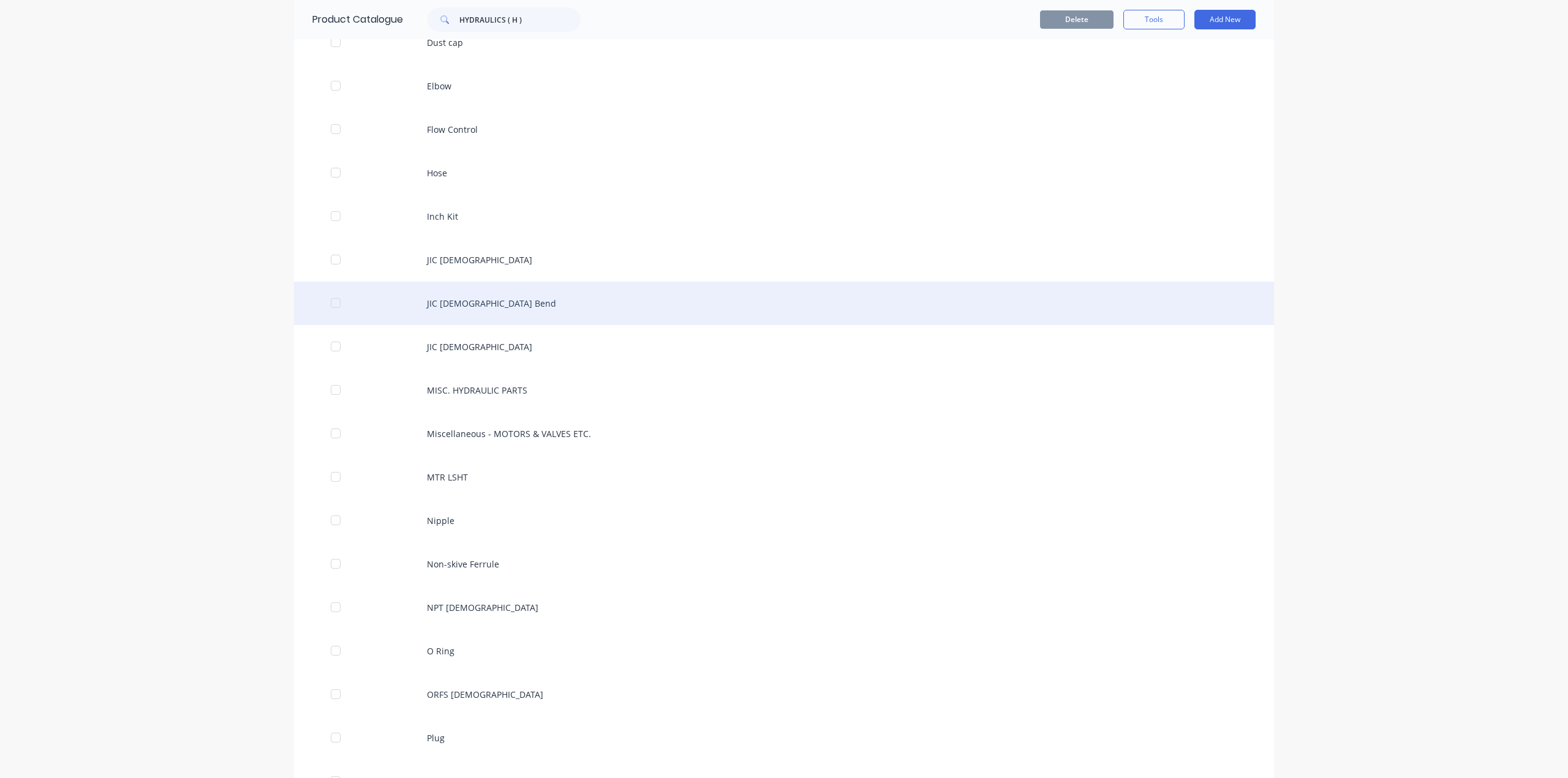
click at [471, 301] on div "JIC [DEMOGRAPHIC_DATA] Bend" at bounding box center [784, 303] width 980 height 43
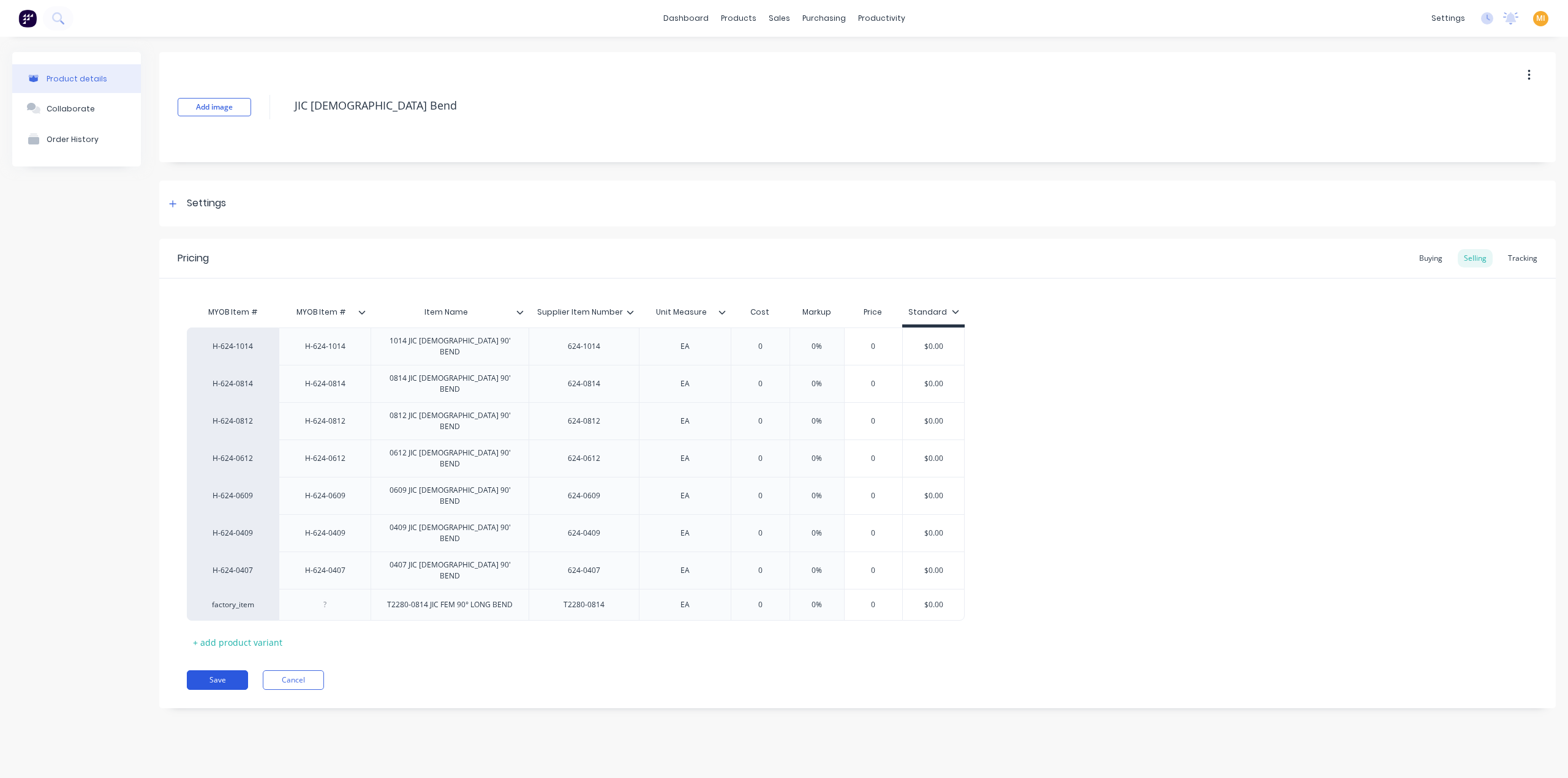
click at [193, 671] on button "Save" at bounding box center [217, 680] width 61 height 19
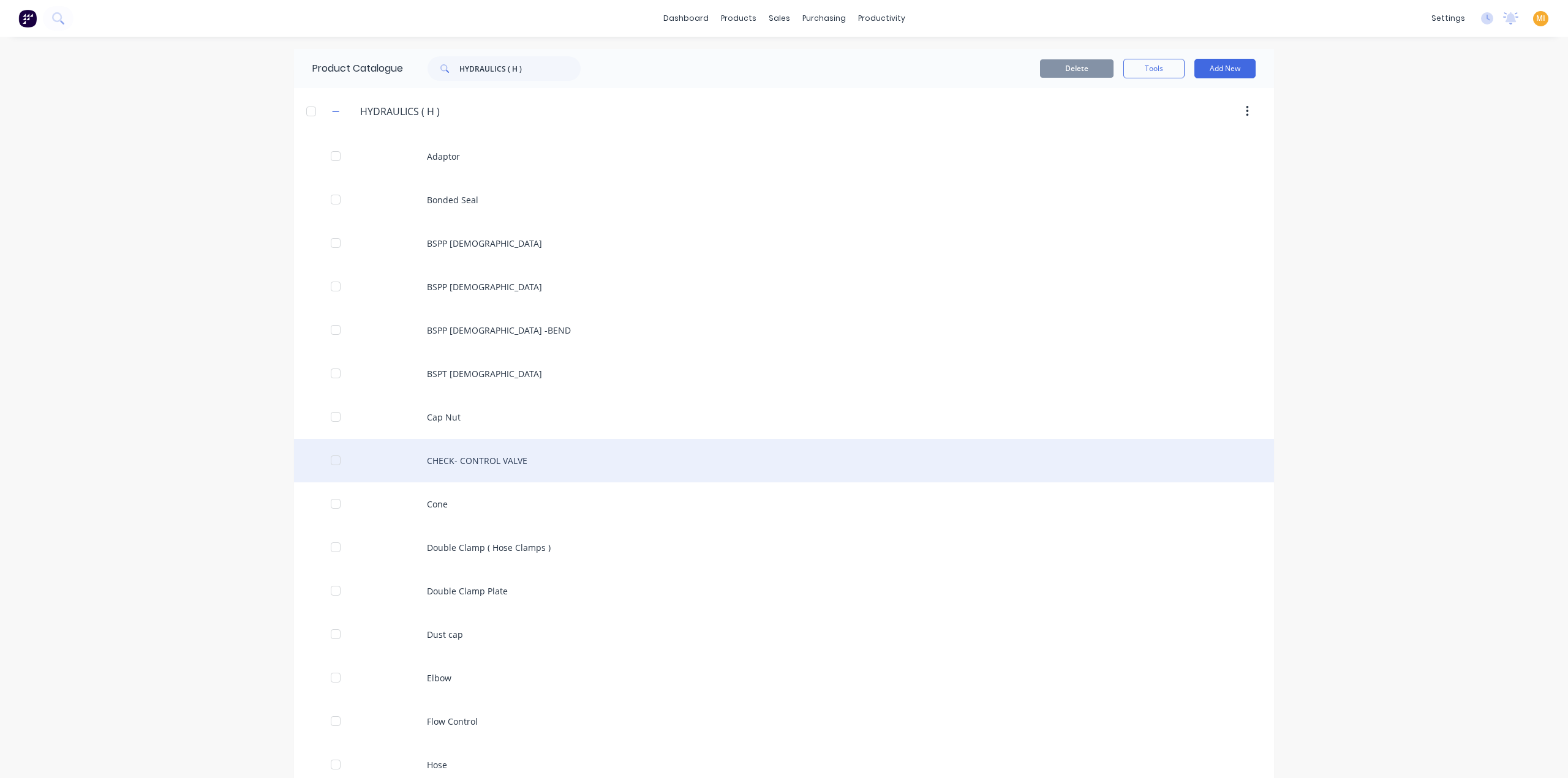
scroll to position [592, 0]
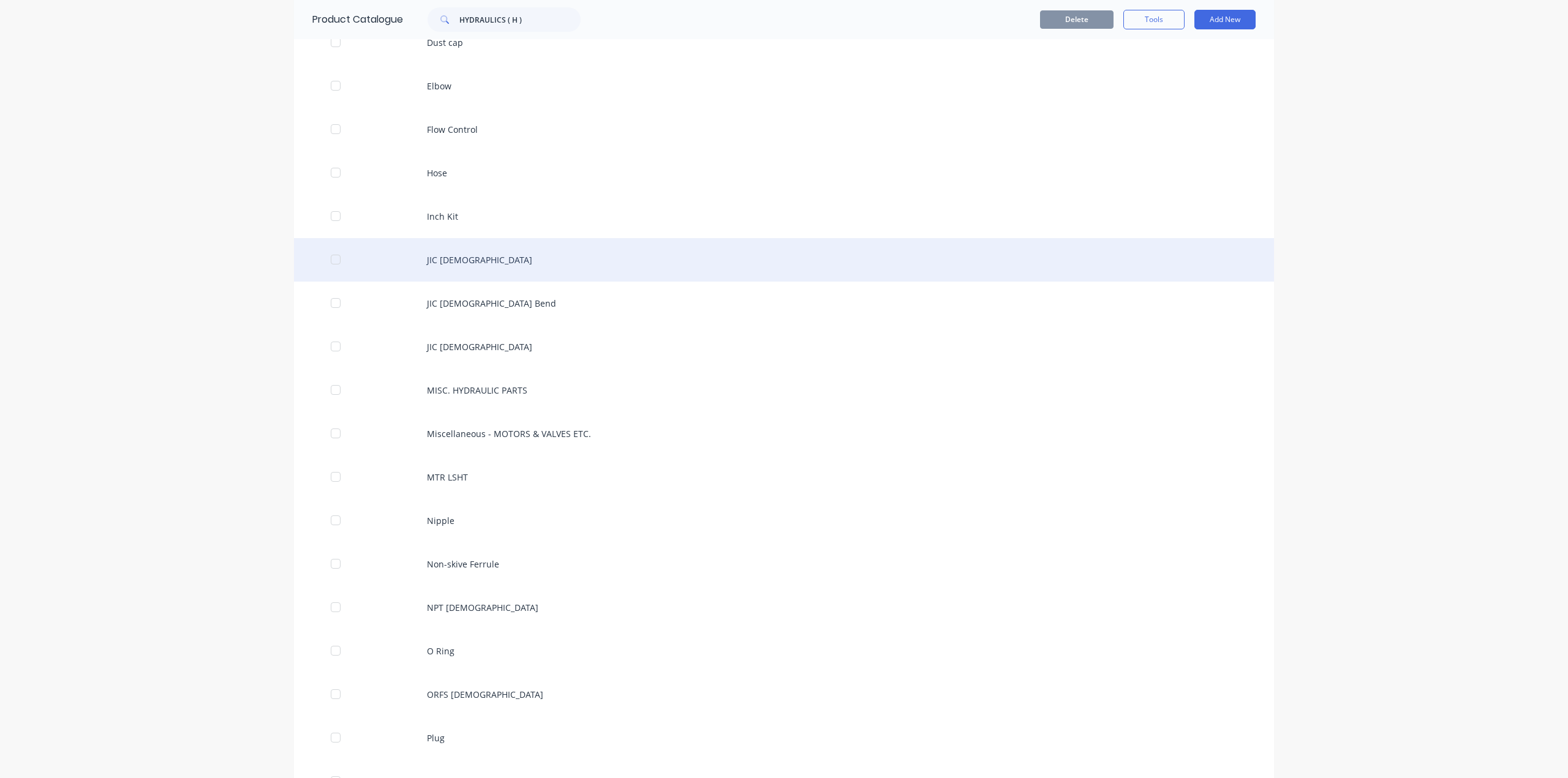
click at [449, 261] on div "JIC [DEMOGRAPHIC_DATA]" at bounding box center [784, 260] width 980 height 43
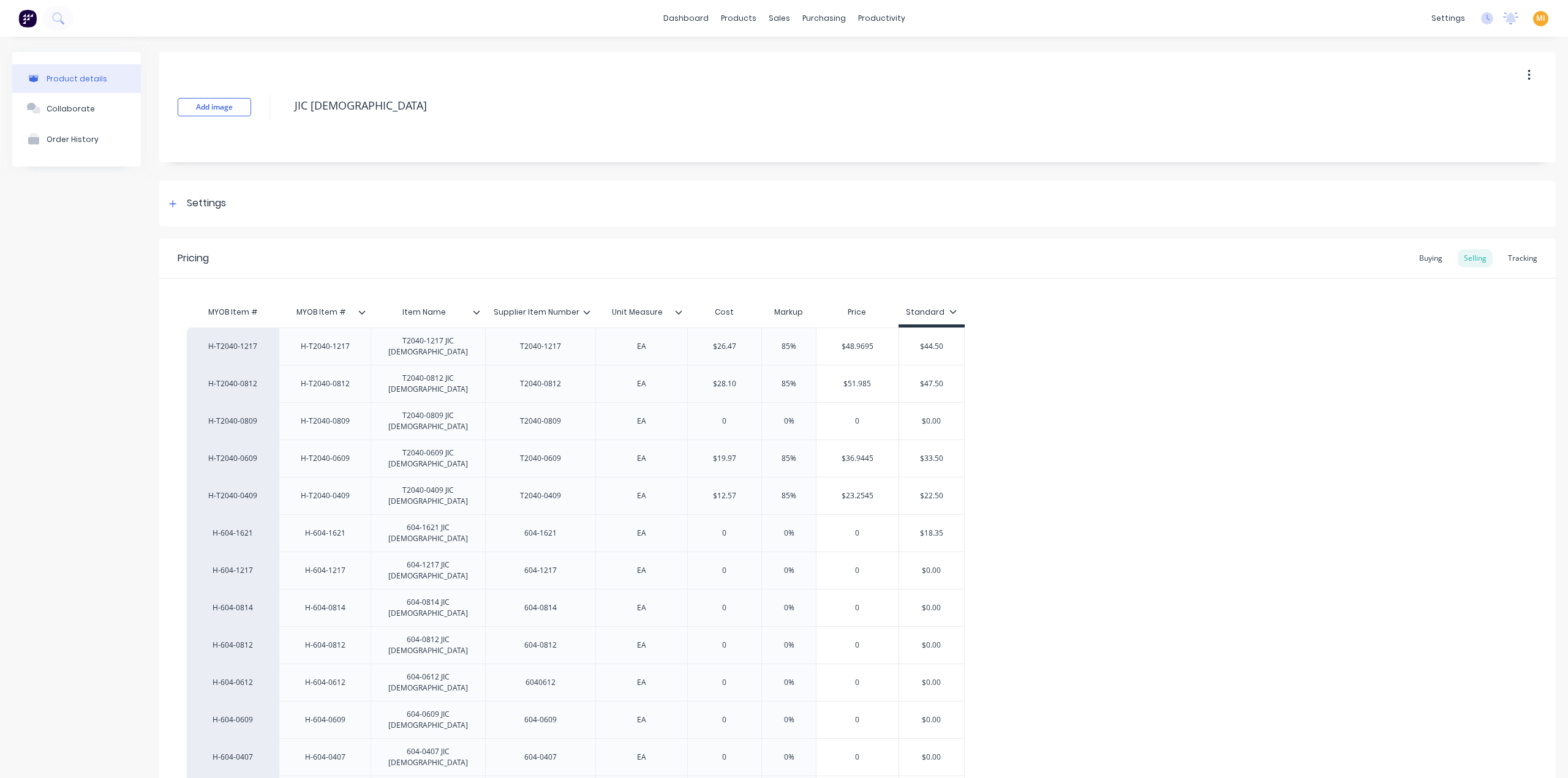
drag, startPoint x: 293, startPoint y: 91, endPoint x: 278, endPoint y: 88, distance: 15.3
click at [278, 88] on div "Add image JIC Female" at bounding box center [857, 107] width 1397 height 110
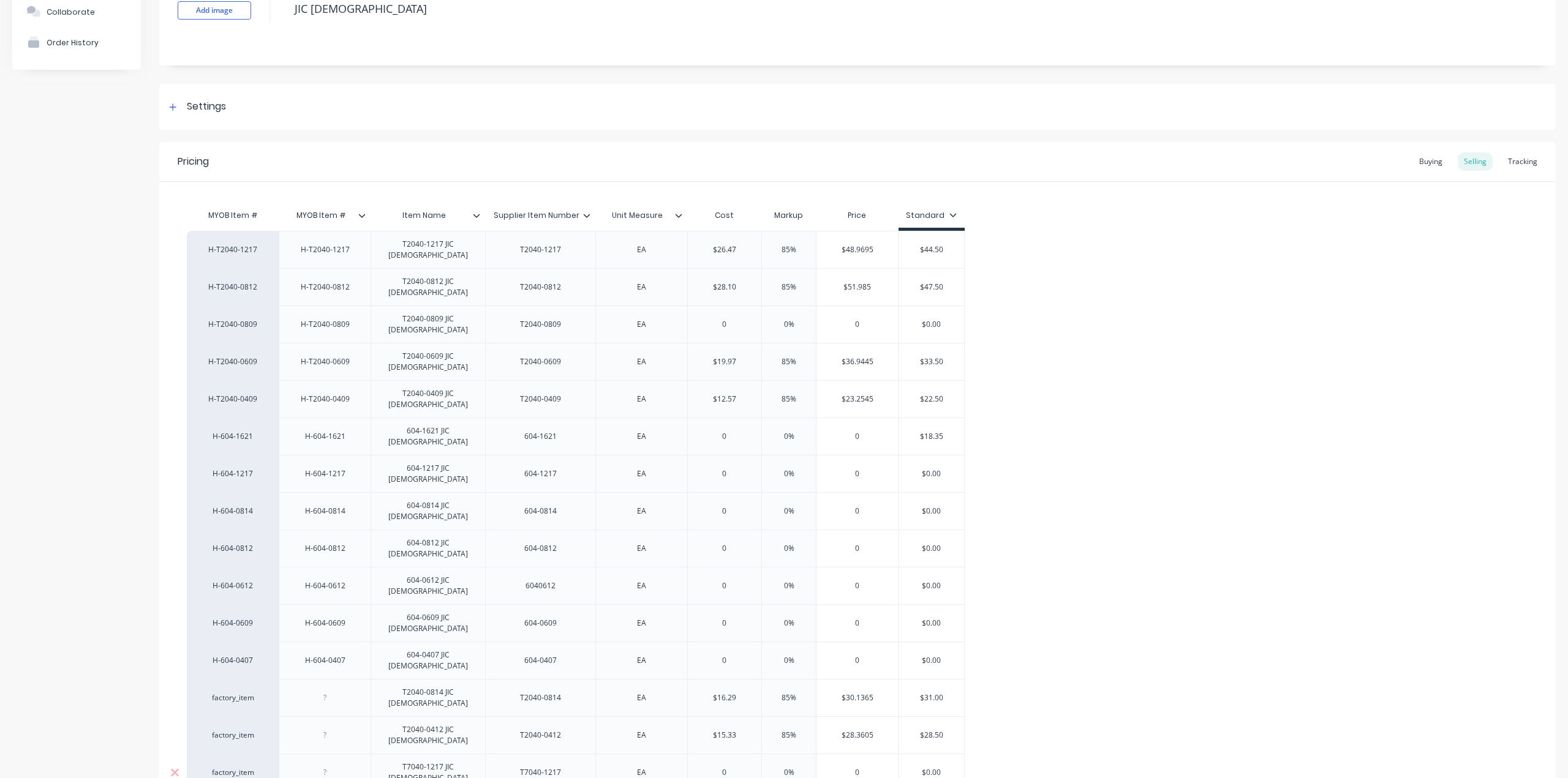
scroll to position [136, 0]
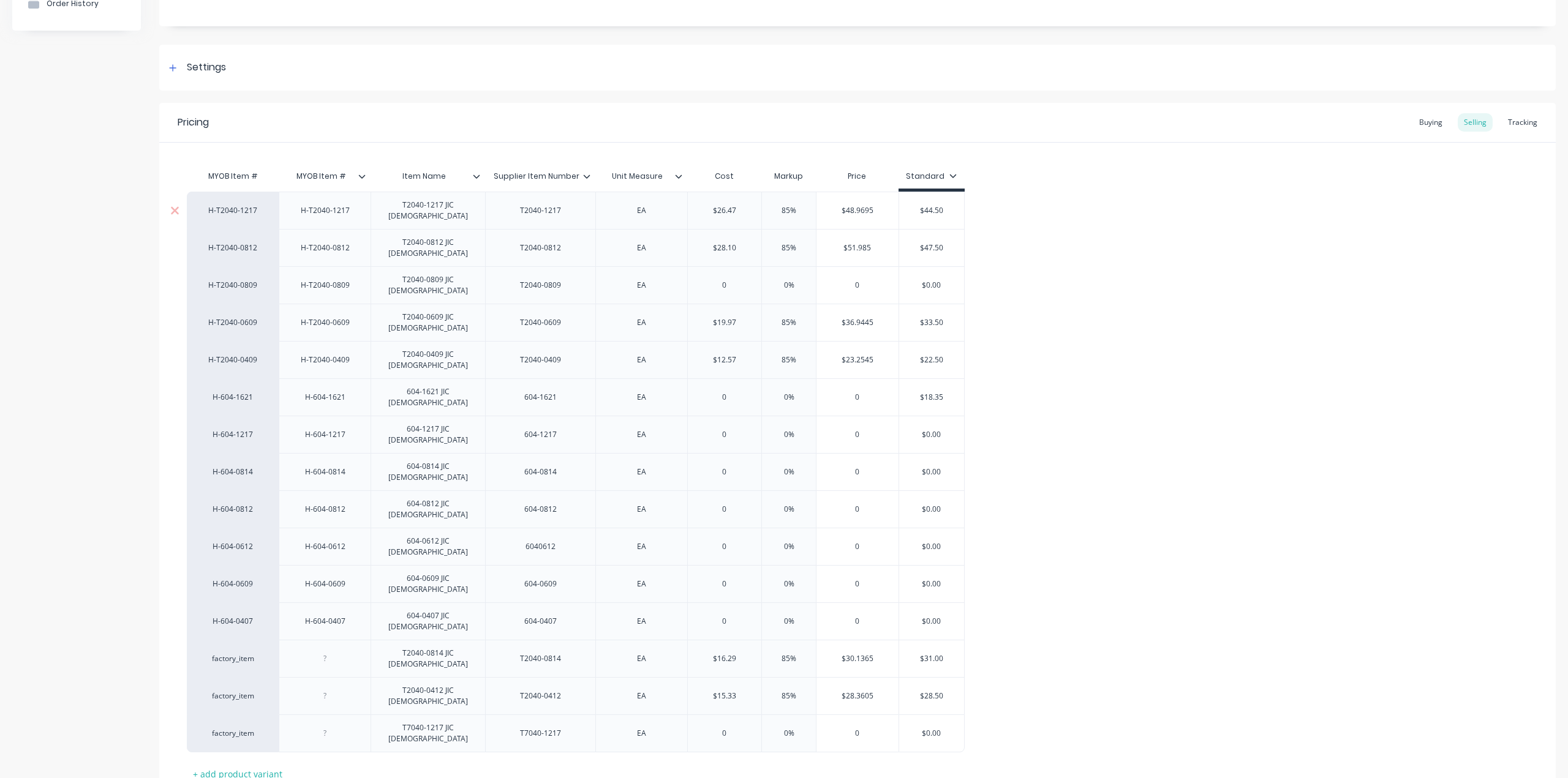
drag, startPoint x: 230, startPoint y: 715, endPoint x: 797, endPoint y: 217, distance: 754.6
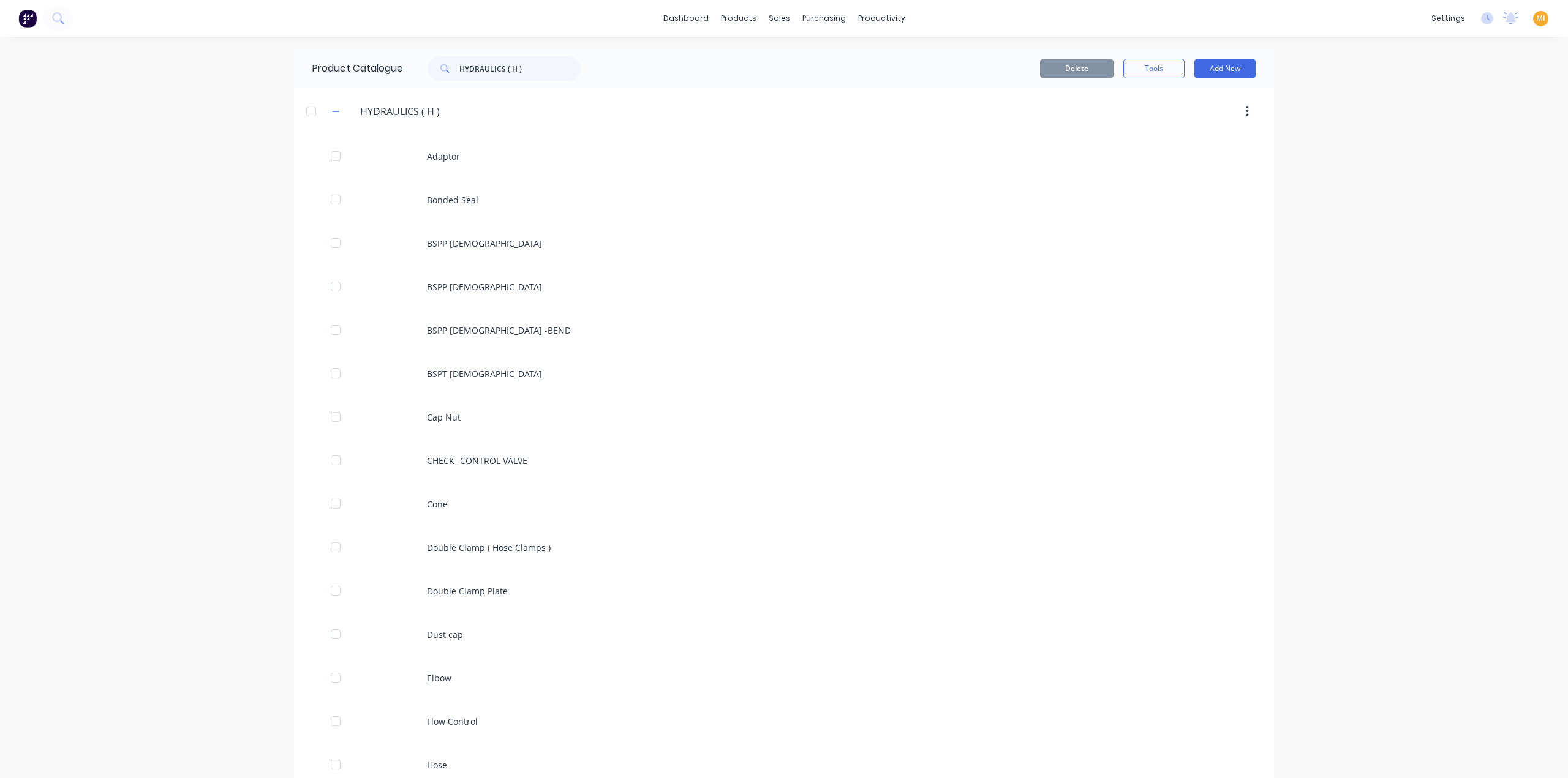
scroll to position [462, 0]
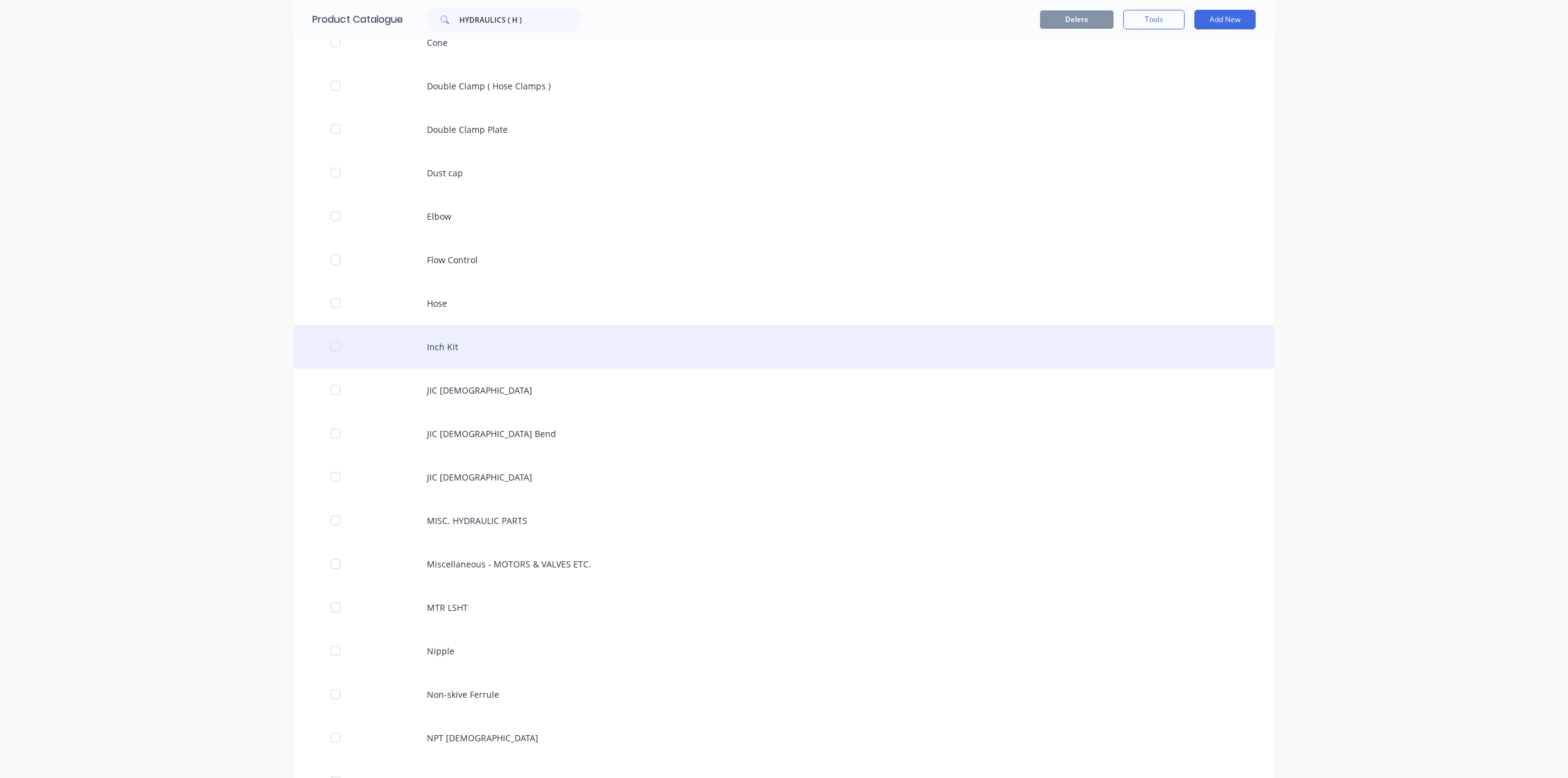
click at [473, 342] on div "Inch Kit" at bounding box center [784, 346] width 980 height 43
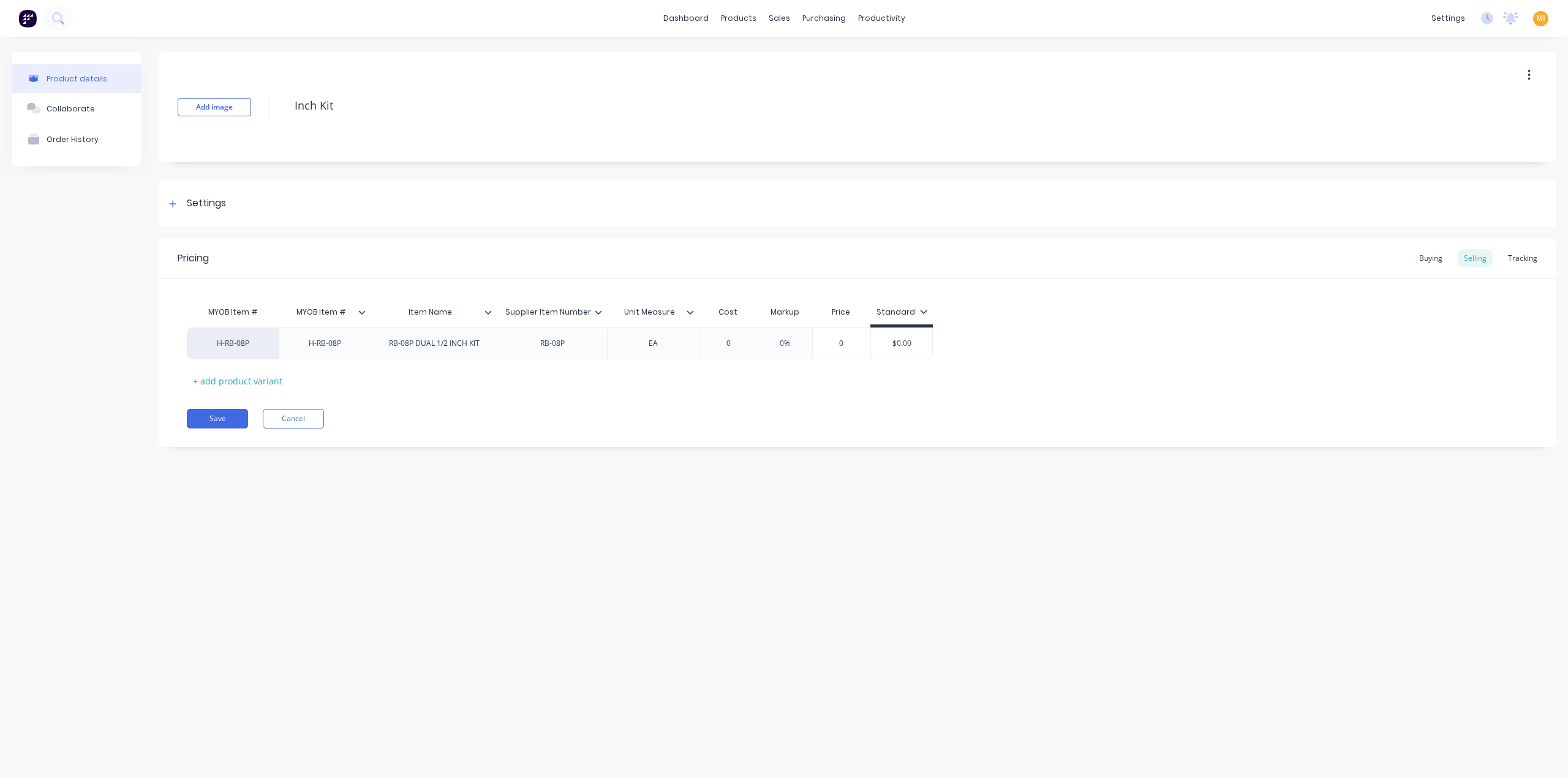
drag, startPoint x: 355, startPoint y: 100, endPoint x: 156, endPoint y: 103, distance: 199.0
click at [156, 103] on div "Product details Collaborate Order History Add image Inch Kit Settings Product O…" at bounding box center [784, 259] width 1543 height 414
click at [235, 420] on button "Save" at bounding box center [217, 419] width 61 height 19
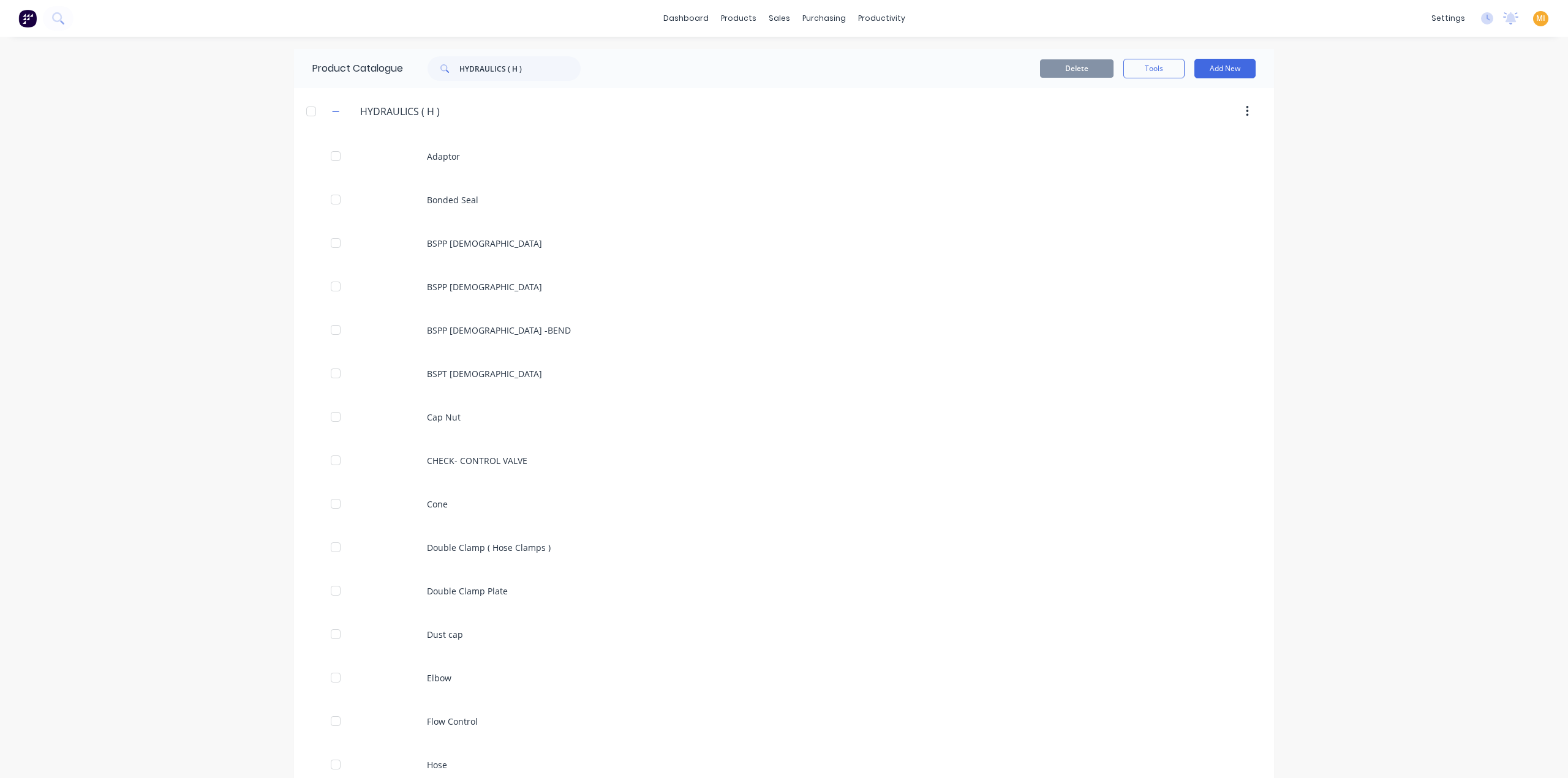
scroll to position [418, 0]
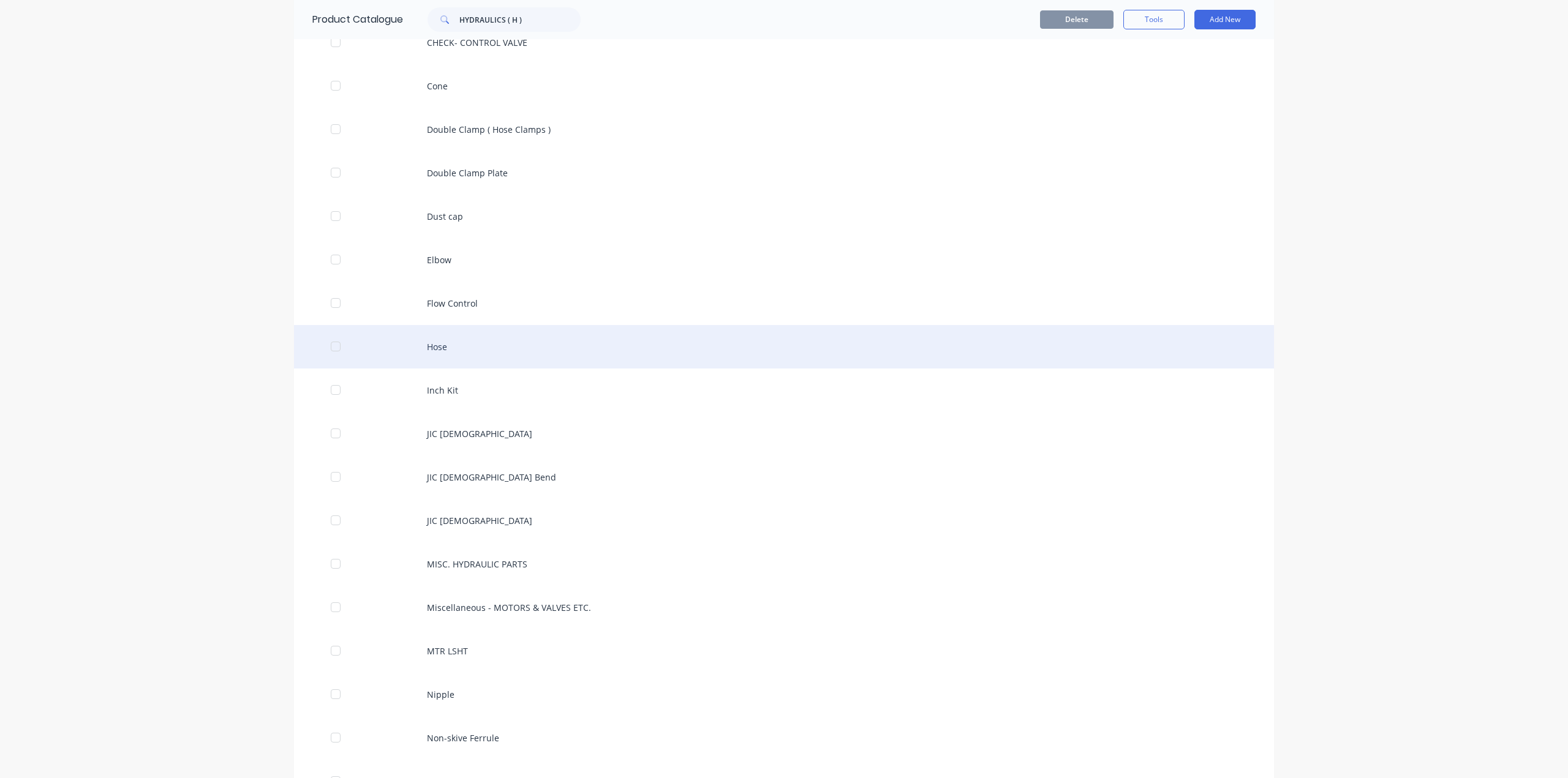
click at [524, 339] on div "Hose" at bounding box center [784, 346] width 980 height 43
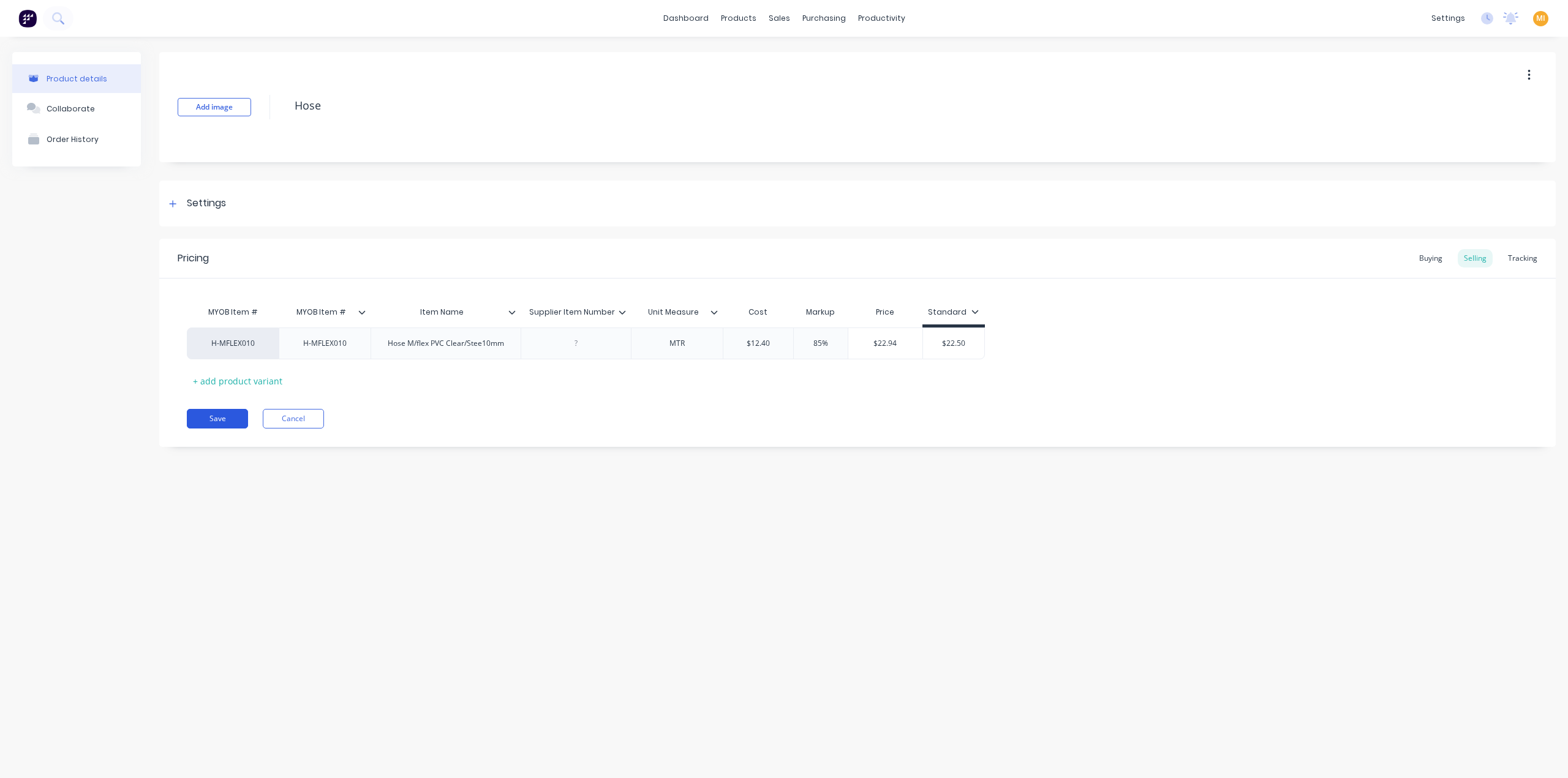
click at [233, 417] on button "Save" at bounding box center [217, 419] width 61 height 19
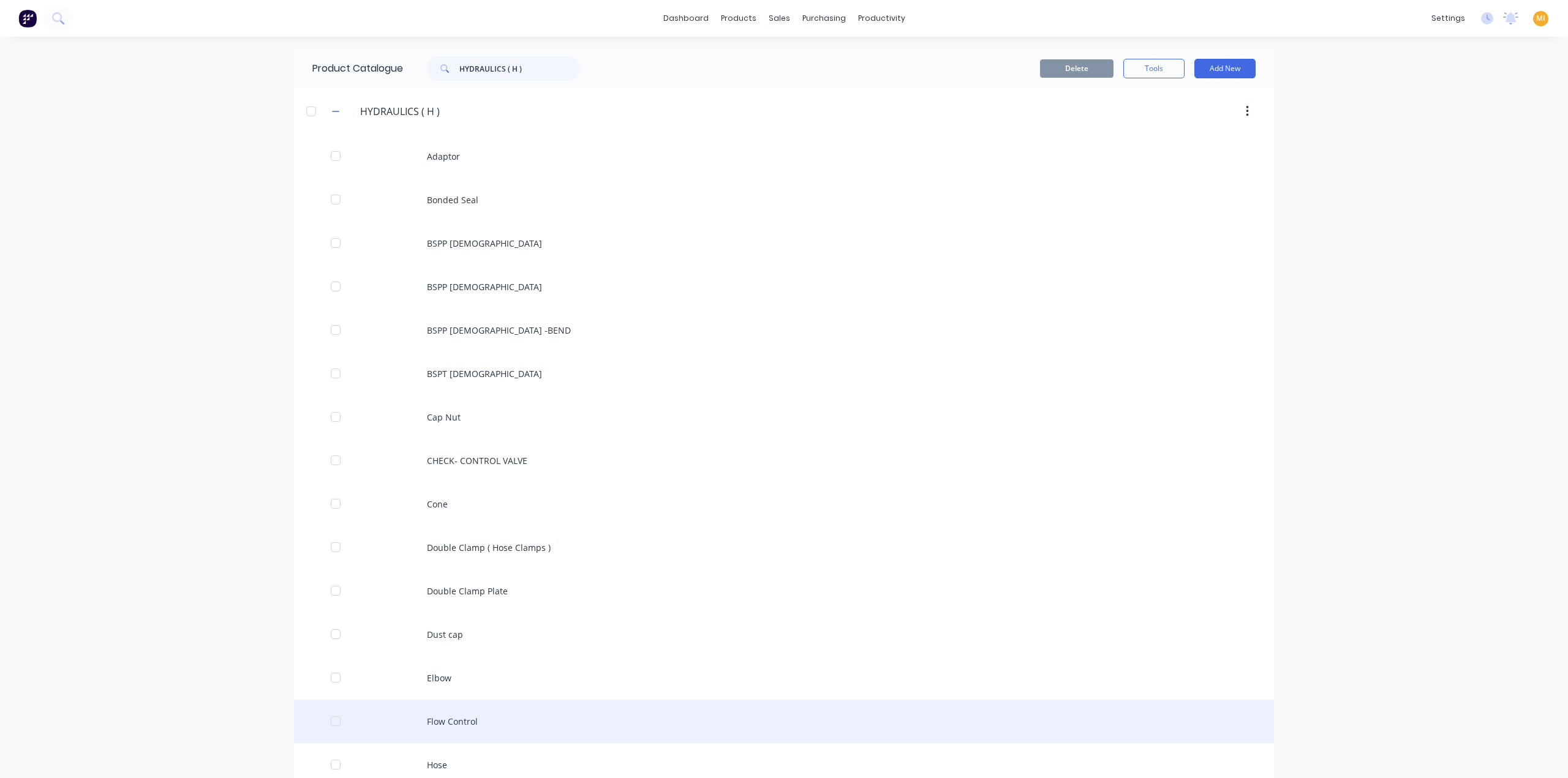
click at [474, 727] on div "Flow Control" at bounding box center [784, 721] width 980 height 43
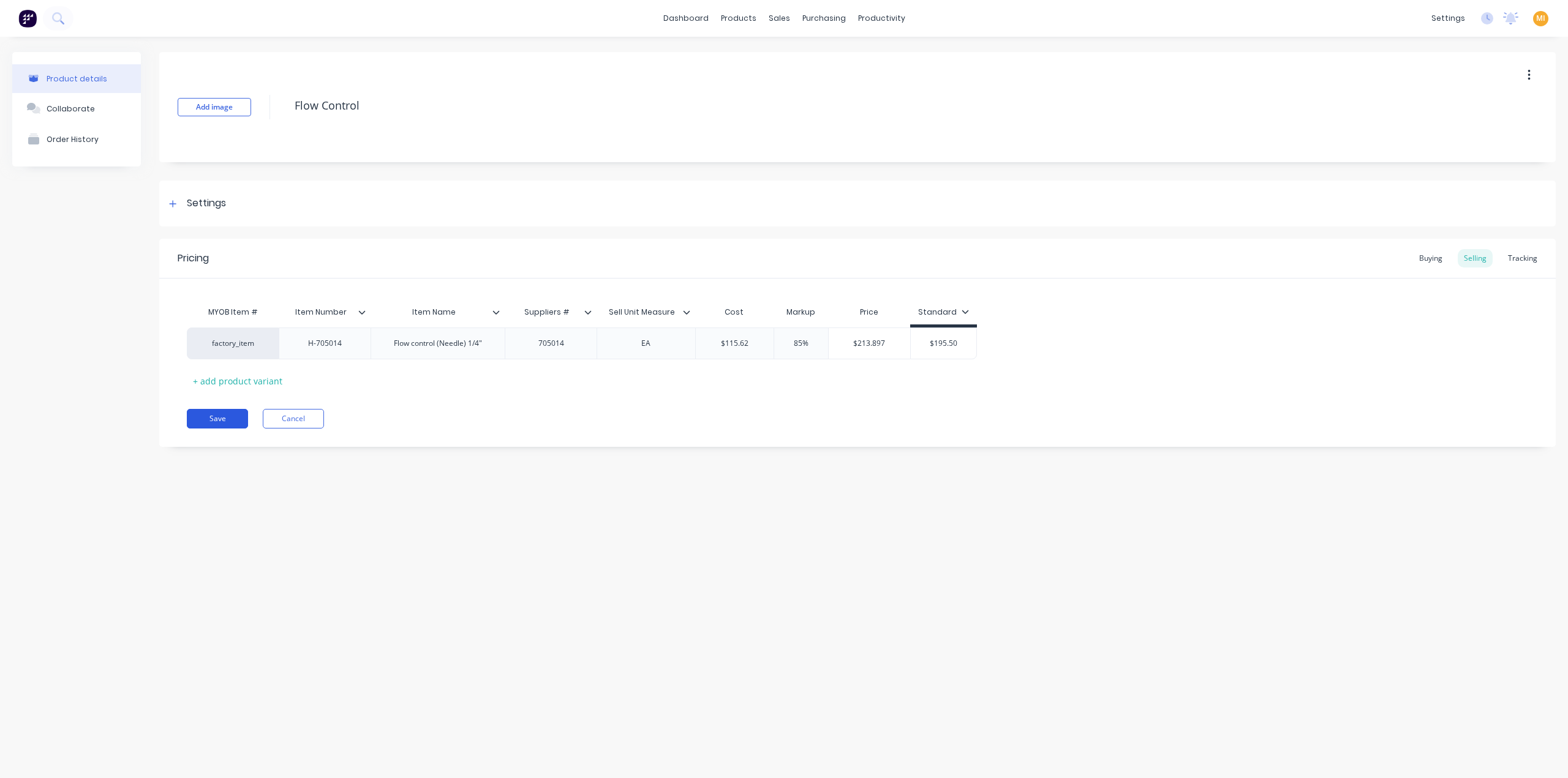
drag, startPoint x: 230, startPoint y: 423, endPoint x: 241, endPoint y: 423, distance: 11.0
click at [231, 423] on button "Save" at bounding box center [217, 419] width 61 height 19
type textarea "x"
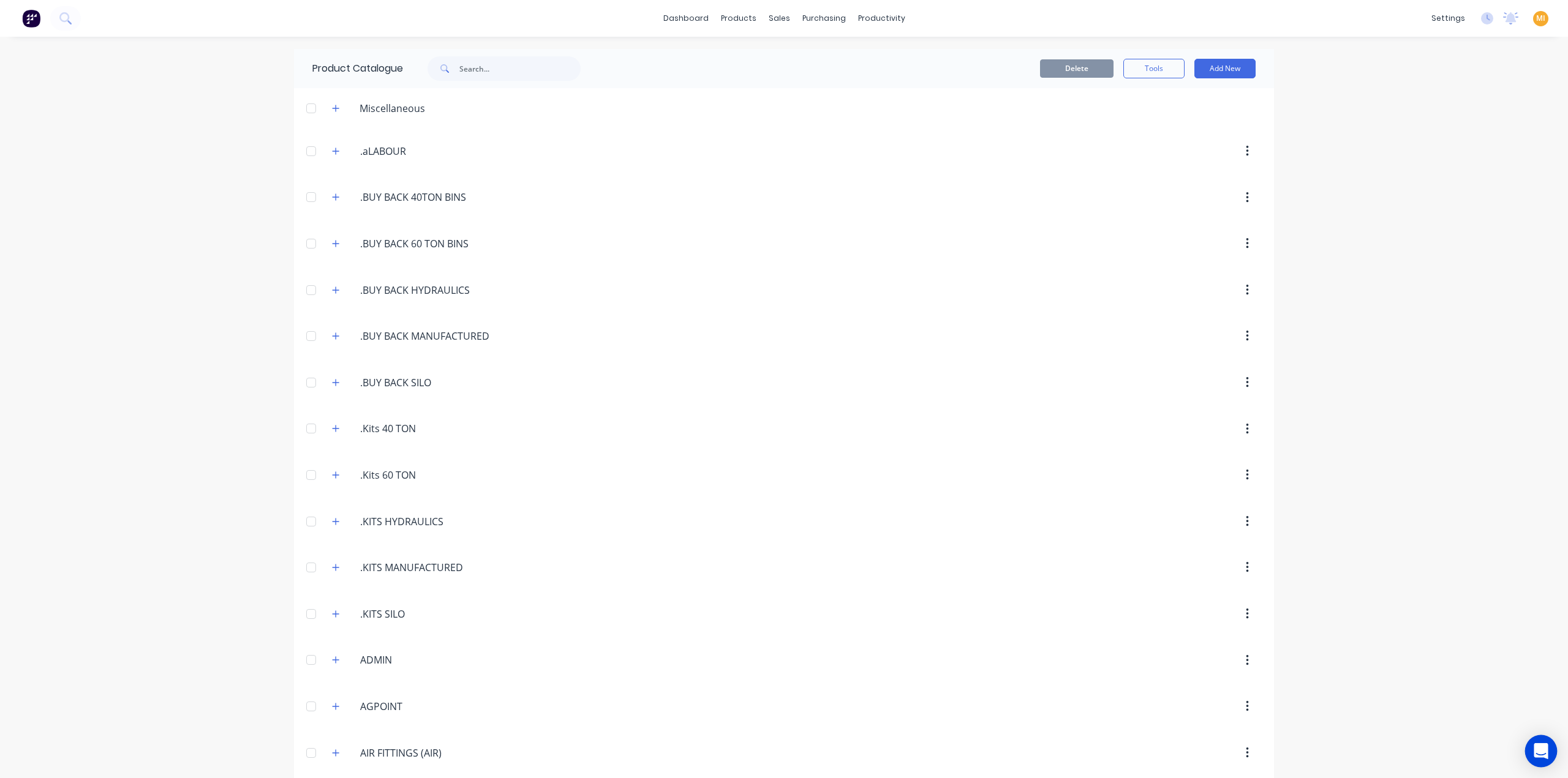
click at [1534, 754] on icon "Open Intercom Messenger" at bounding box center [1541, 751] width 16 height 16
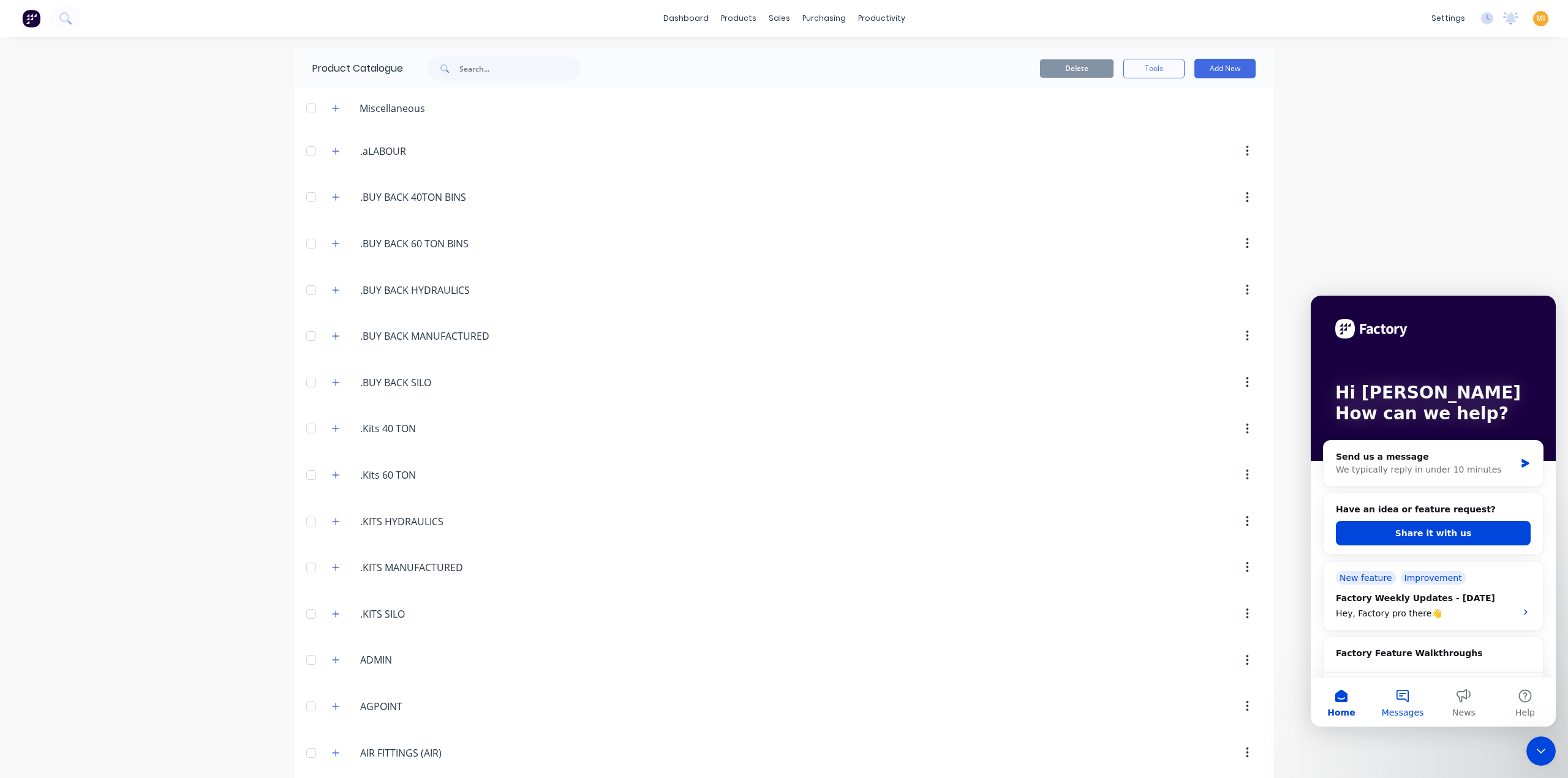
click at [1394, 708] on span "Messages" at bounding box center [1403, 712] width 42 height 8
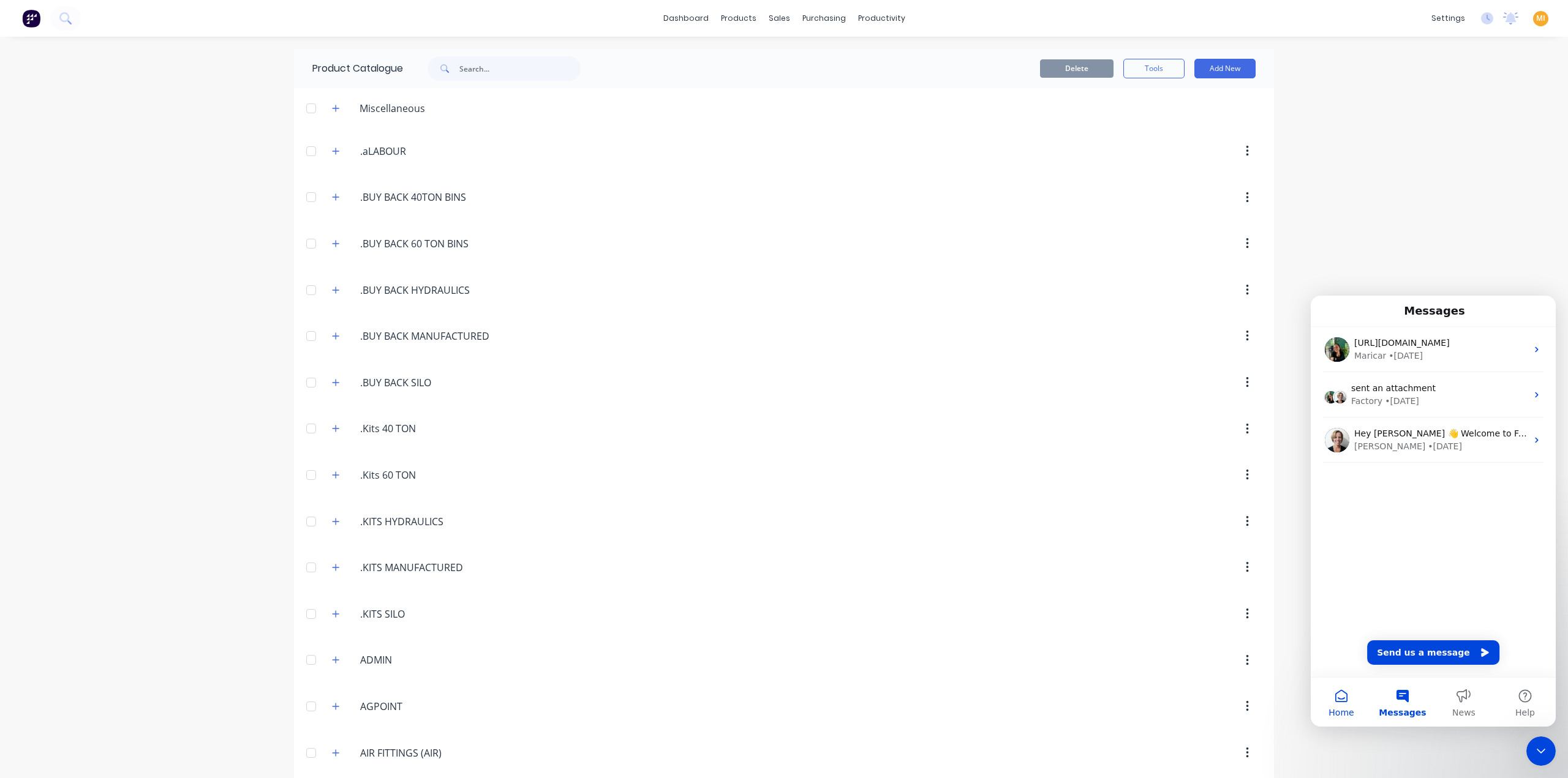
click at [1340, 705] on button "Home" at bounding box center [1341, 702] width 61 height 49
